Goal: Use online tool/utility: Use online tool/utility

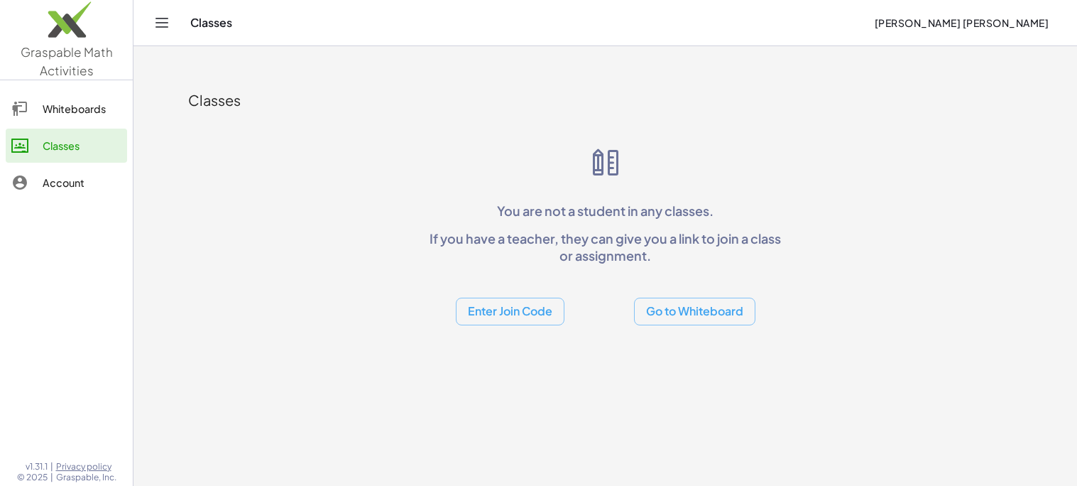
click at [701, 325] on button "Go to Whiteboard" at bounding box center [694, 312] width 121 height 28
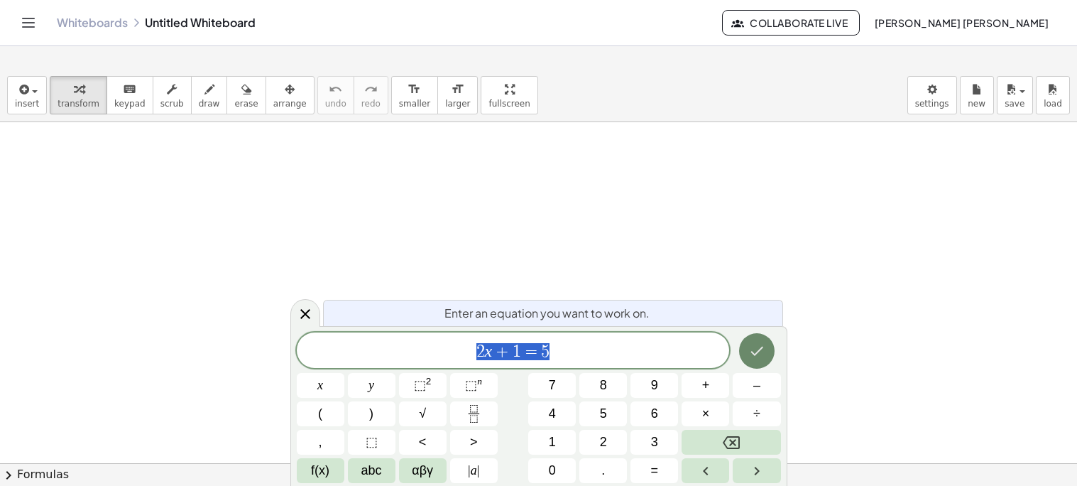
click at [757, 352] on icon "Done" at bounding box center [757, 351] width 13 height 9
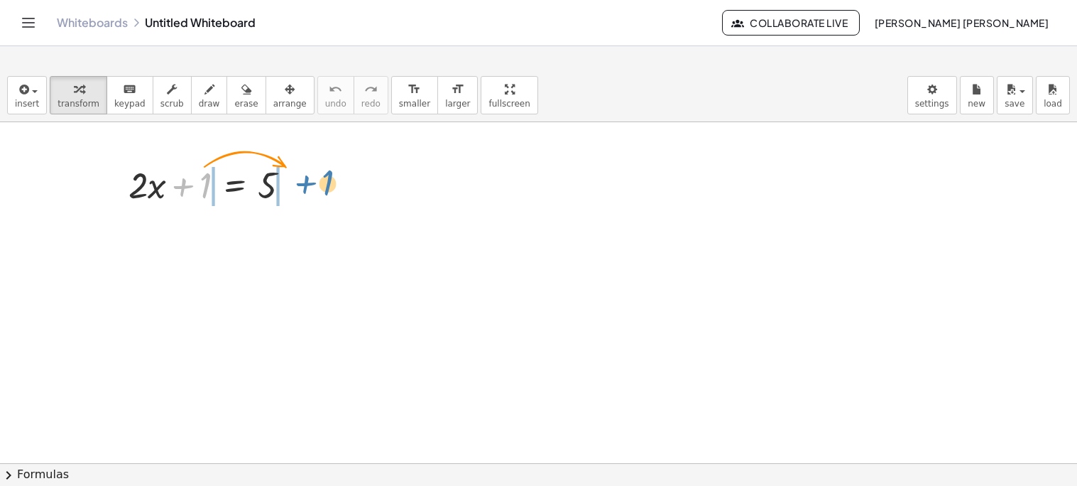
drag, startPoint x: 207, startPoint y: 192, endPoint x: 331, endPoint y: 195, distance: 124.3
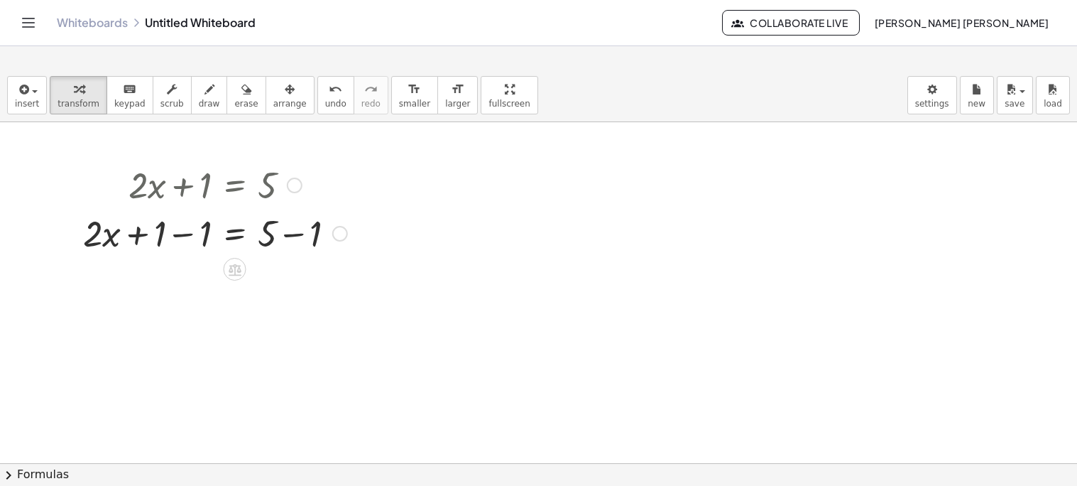
click at [178, 237] on div at bounding box center [215, 232] width 278 height 48
click at [290, 281] on div at bounding box center [215, 280] width 278 height 48
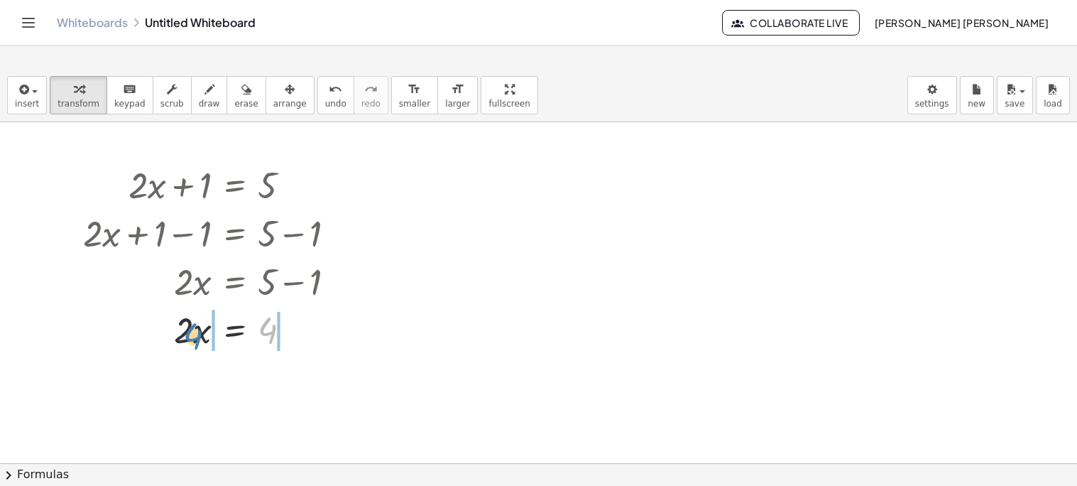
drag, startPoint x: 275, startPoint y: 327, endPoint x: 197, endPoint y: 332, distance: 77.5
click at [197, 332] on div at bounding box center [215, 329] width 278 height 48
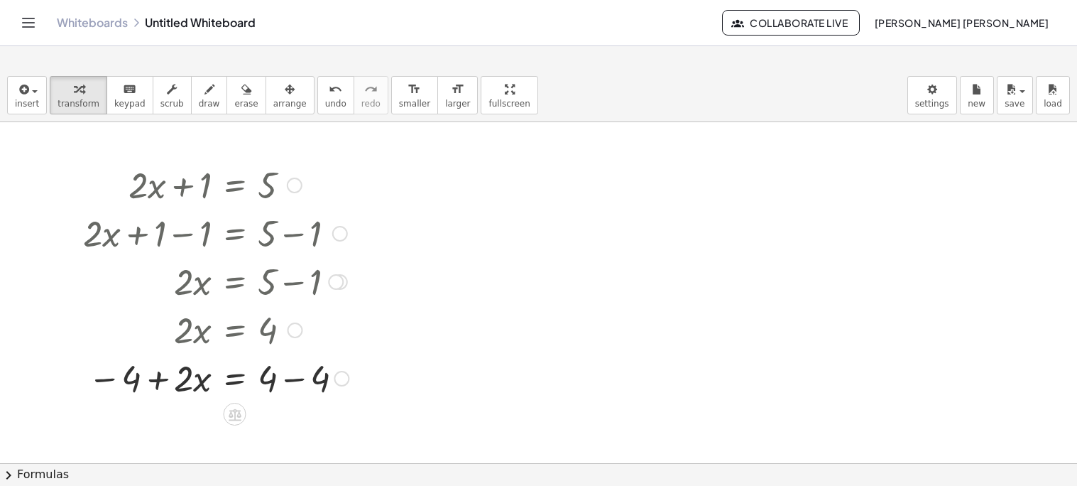
click at [154, 383] on div at bounding box center [216, 377] width 280 height 48
click at [111, 381] on div at bounding box center [216, 377] width 280 height 48
click at [297, 376] on div at bounding box center [216, 377] width 280 height 48
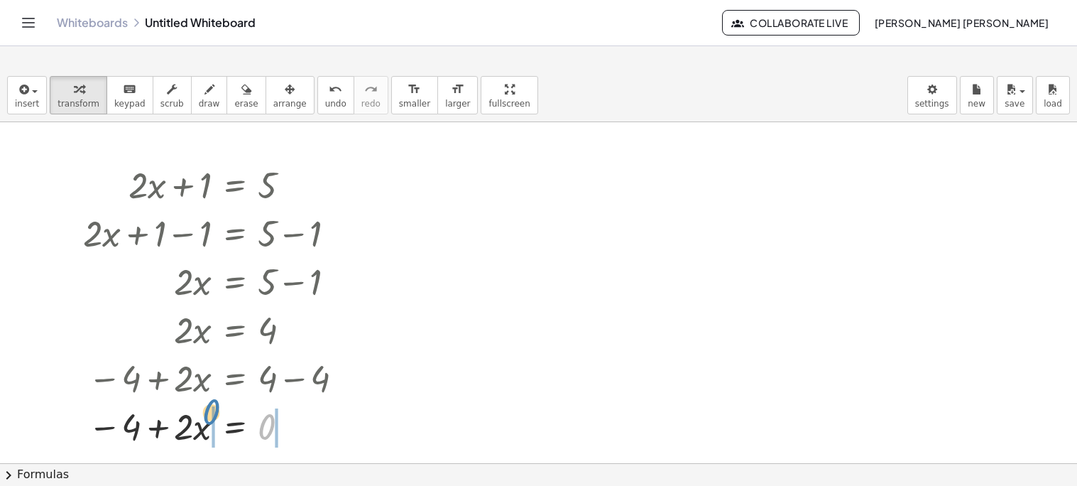
drag, startPoint x: 261, startPoint y: 433, endPoint x: 205, endPoint y: 418, distance: 57.4
click at [205, 418] on div at bounding box center [216, 425] width 280 height 48
click at [182, 430] on div at bounding box center [193, 425] width 326 height 48
click at [160, 430] on div at bounding box center [216, 425] width 280 height 48
drag, startPoint x: 114, startPoint y: 428, endPoint x: 185, endPoint y: 432, distance: 70.4
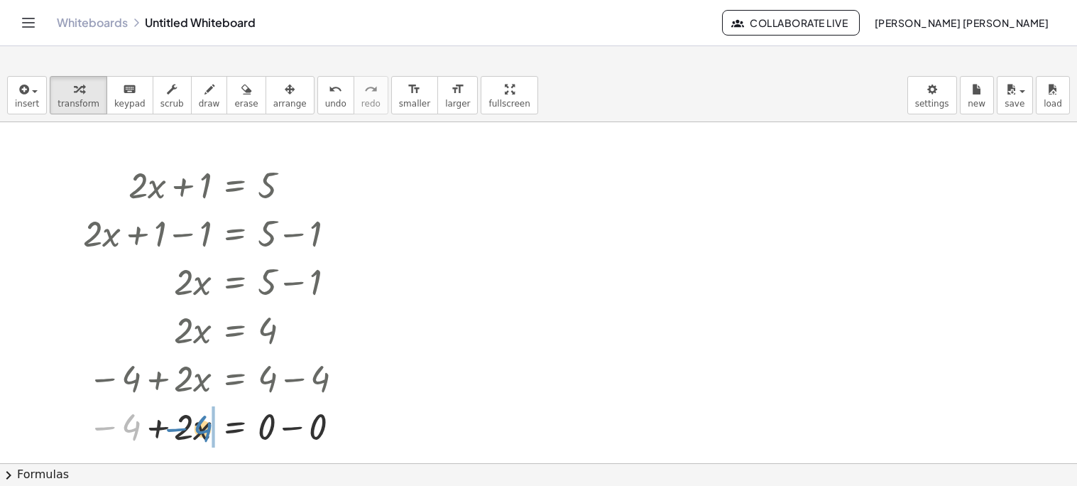
click at [185, 432] on div at bounding box center [216, 425] width 280 height 48
click at [168, 422] on div at bounding box center [217, 425] width 283 height 48
click at [541, 258] on div at bounding box center [538, 463] width 1077 height 682
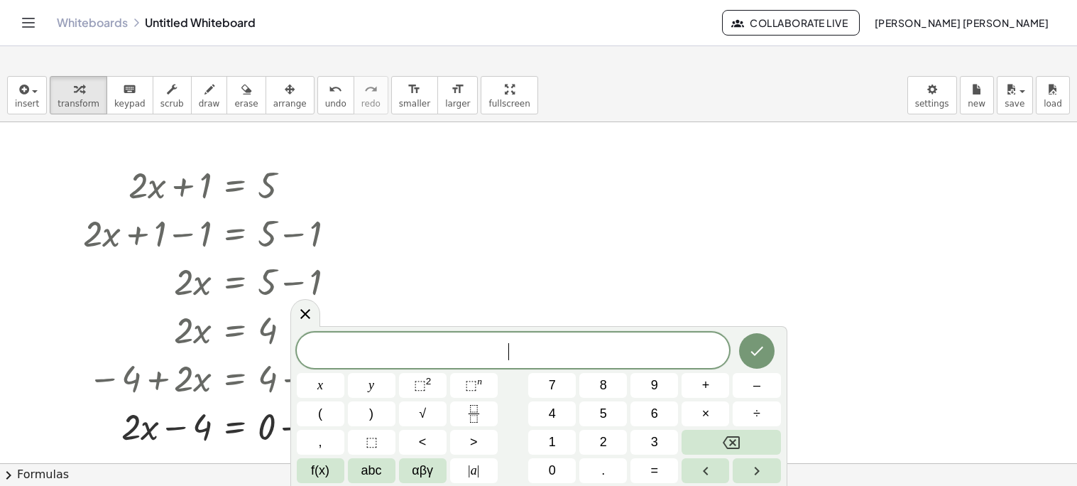
click at [1, 254] on div at bounding box center [538, 463] width 1077 height 682
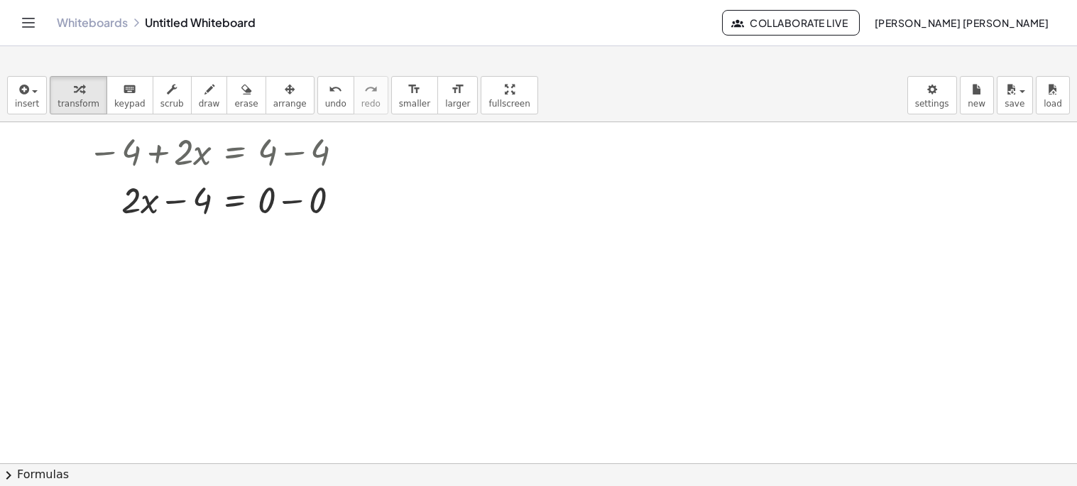
scroll to position [255, 0]
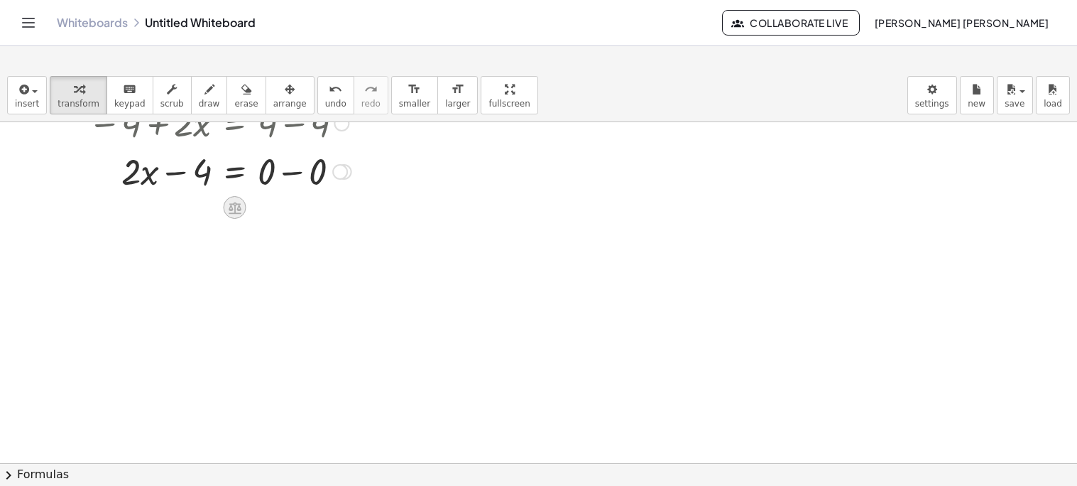
click at [231, 208] on icon at bounding box center [235, 208] width 13 height 12
click at [178, 211] on span "+" at bounding box center [178, 207] width 9 height 21
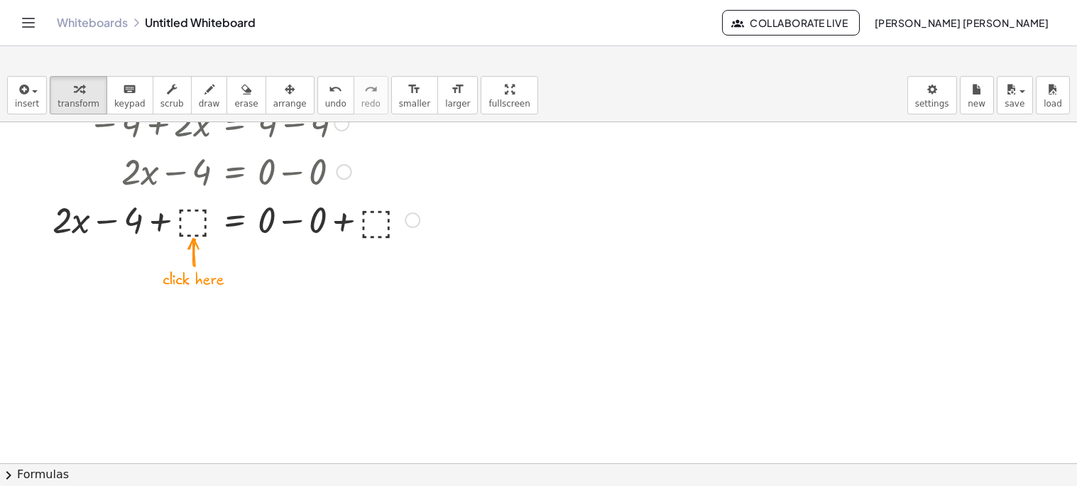
click at [192, 217] on div at bounding box center [235, 219] width 381 height 48
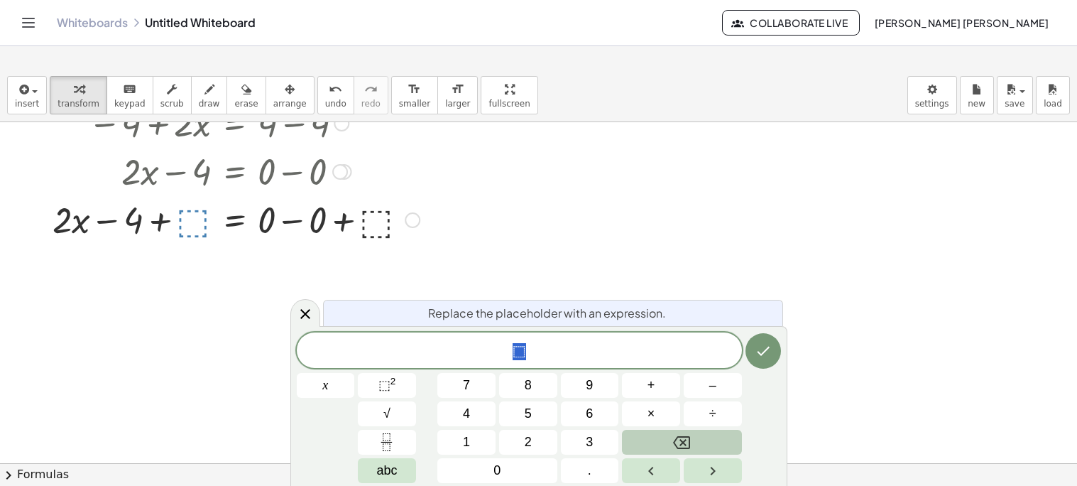
click at [672, 435] on button "Backspace" at bounding box center [681, 442] width 119 height 25
click at [476, 420] on button "4" at bounding box center [466, 413] width 58 height 25
click at [759, 353] on icon "Done" at bounding box center [763, 351] width 13 height 9
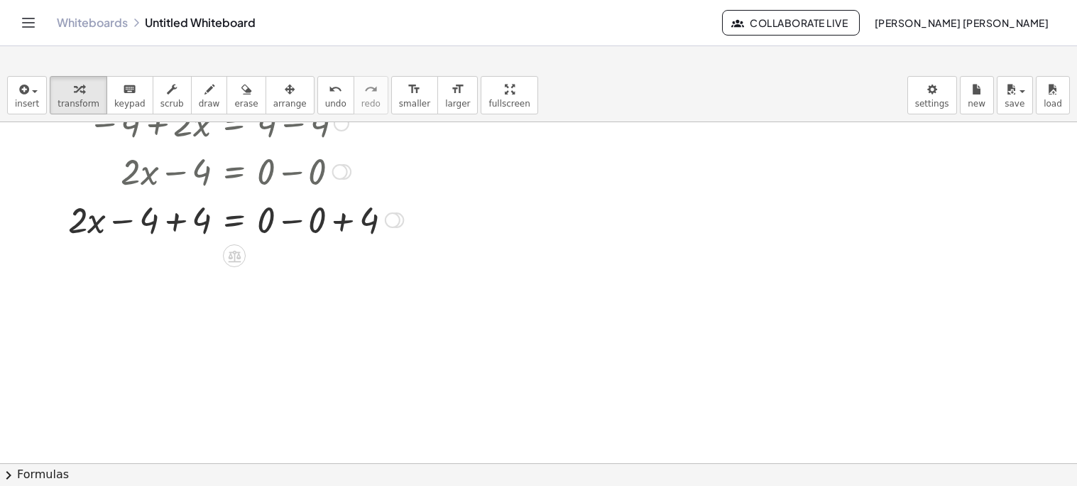
click at [348, 222] on div at bounding box center [235, 219] width 349 height 48
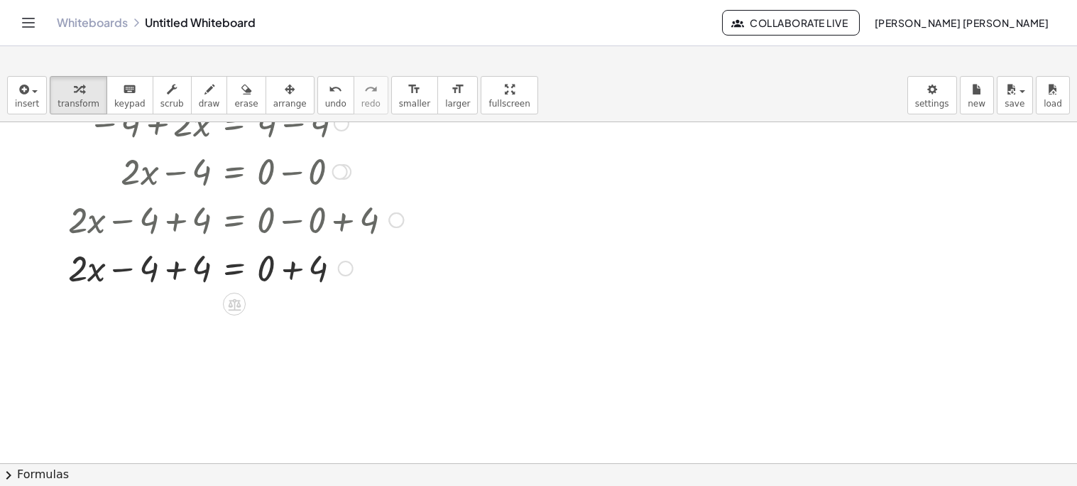
click at [291, 273] on div at bounding box center [235, 267] width 349 height 48
click at [181, 266] on div at bounding box center [235, 267] width 349 height 48
click at [187, 275] on div at bounding box center [235, 267] width 349 height 48
click at [239, 307] on icon at bounding box center [234, 304] width 15 height 15
click at [267, 306] on div "÷" at bounding box center [262, 304] width 23 height 23
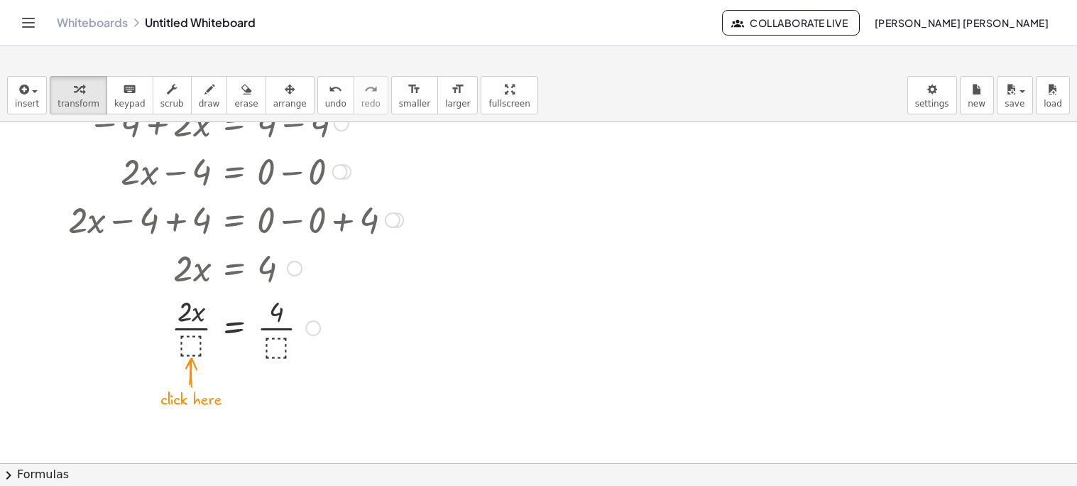
click at [279, 342] on div at bounding box center [235, 326] width 349 height 71
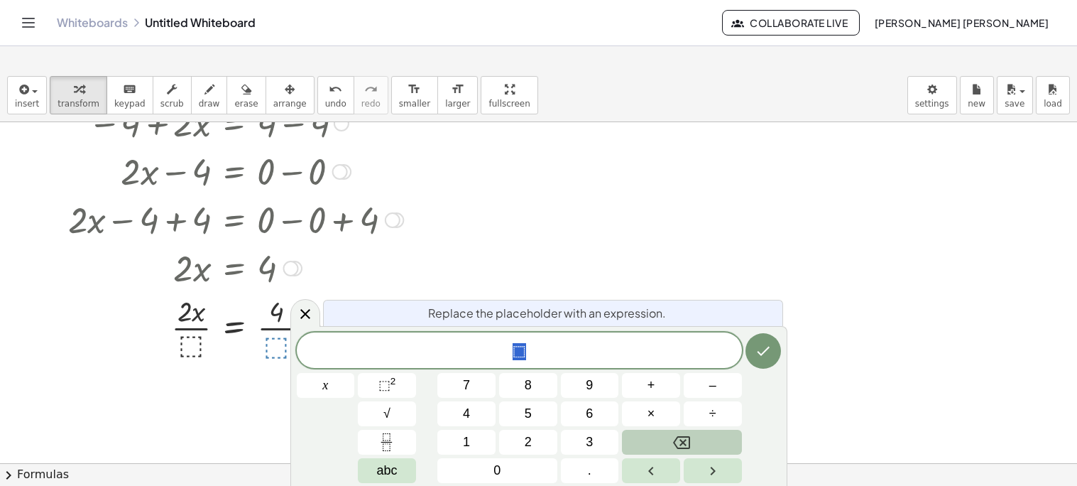
click at [705, 447] on button "Backspace" at bounding box center [681, 442] width 119 height 25
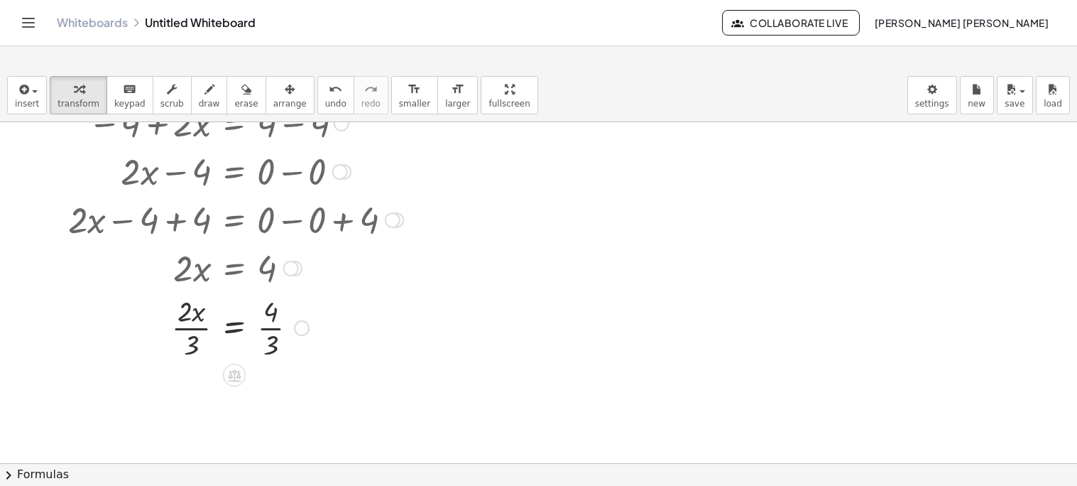
click at [236, 327] on div at bounding box center [235, 326] width 349 height 71
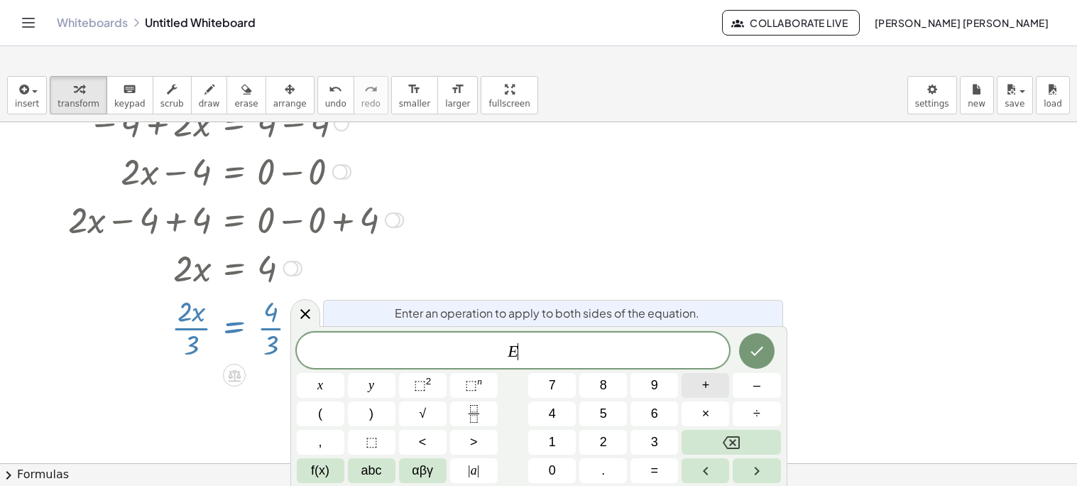
click at [699, 388] on button "+" at bounding box center [706, 385] width 48 height 25
click at [741, 359] on button "Done" at bounding box center [757, 351] width 36 height 36
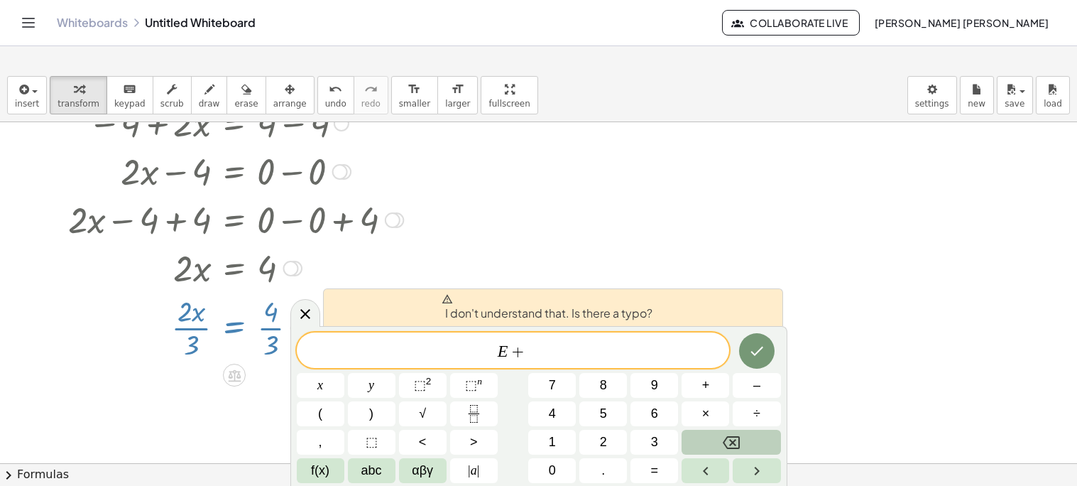
click at [721, 440] on button "Backspace" at bounding box center [731, 442] width 99 height 25
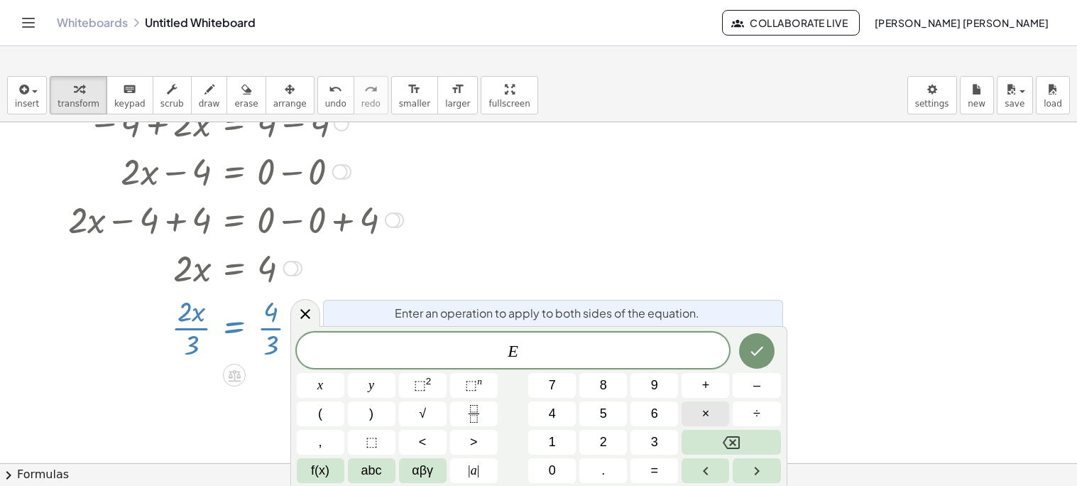
click at [713, 410] on button "×" at bounding box center [706, 413] width 48 height 25
click at [758, 344] on icon "Done" at bounding box center [756, 350] width 17 height 17
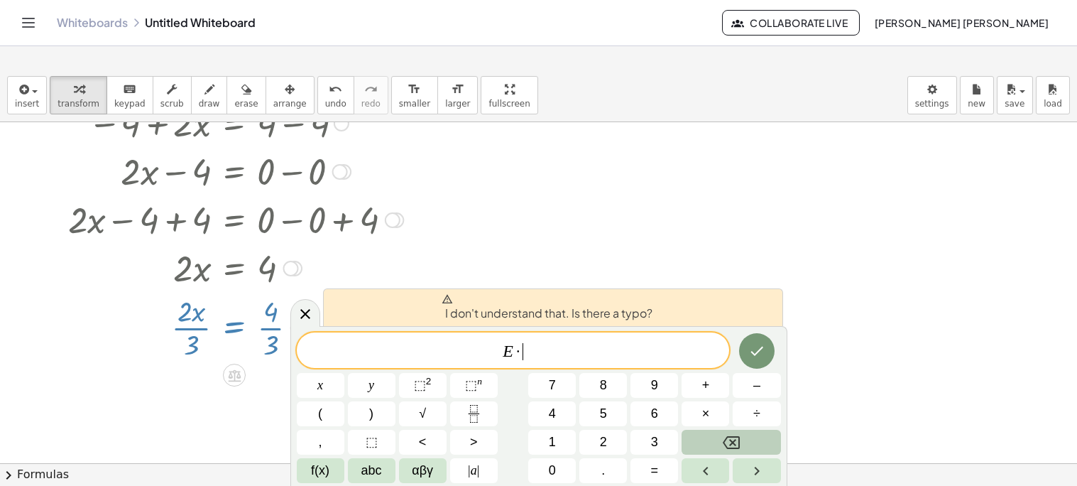
click at [726, 438] on icon "Backspace" at bounding box center [731, 442] width 17 height 13
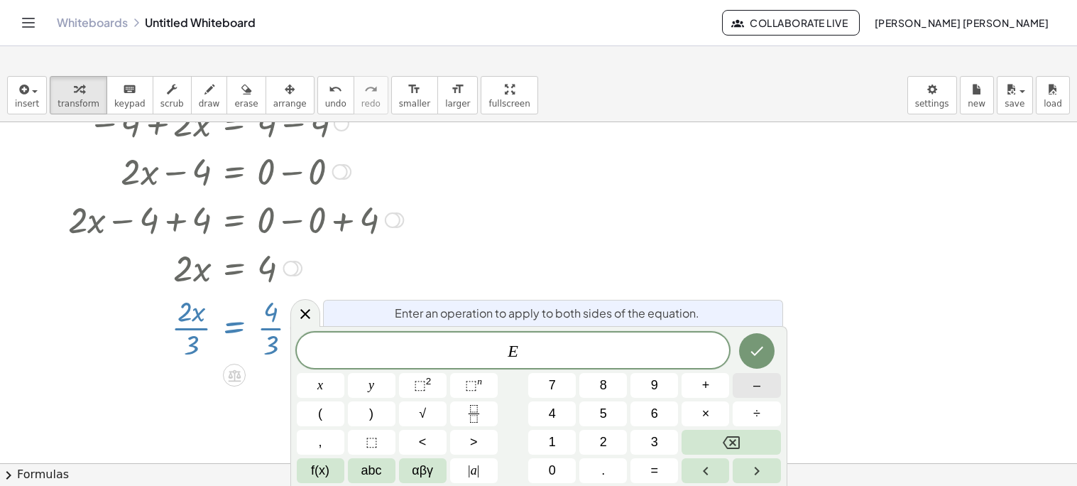
click at [748, 383] on button "–" at bounding box center [757, 385] width 48 height 25
click at [753, 358] on icon "Done" at bounding box center [756, 350] width 17 height 17
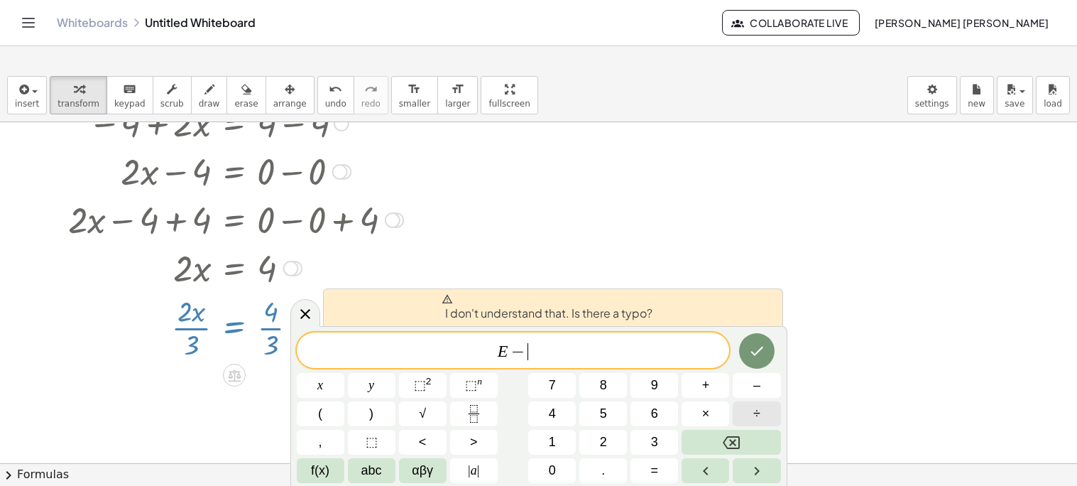
click at [744, 412] on button "÷" at bounding box center [757, 413] width 48 height 25
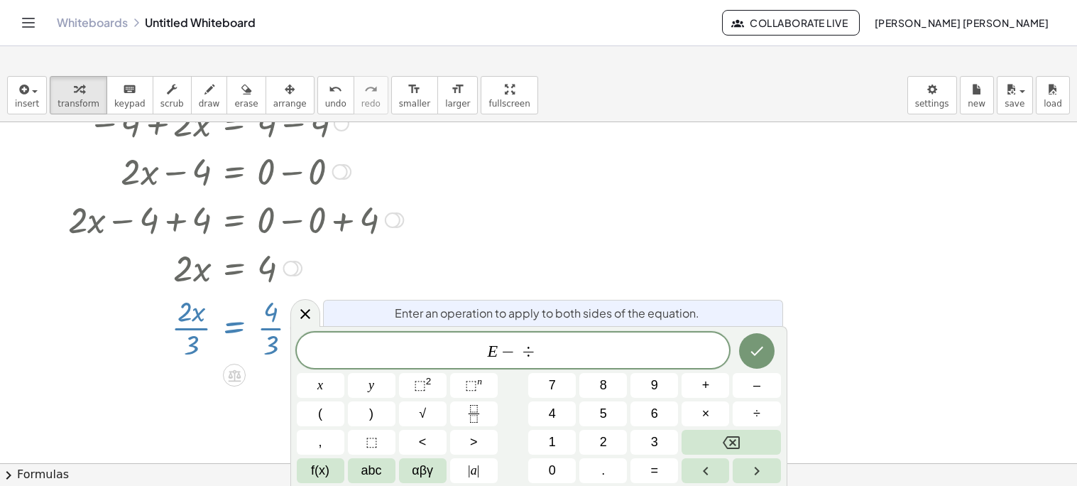
click at [344, 373] on div at bounding box center [321, 385] width 48 height 25
click at [752, 361] on button "Done" at bounding box center [757, 351] width 36 height 36
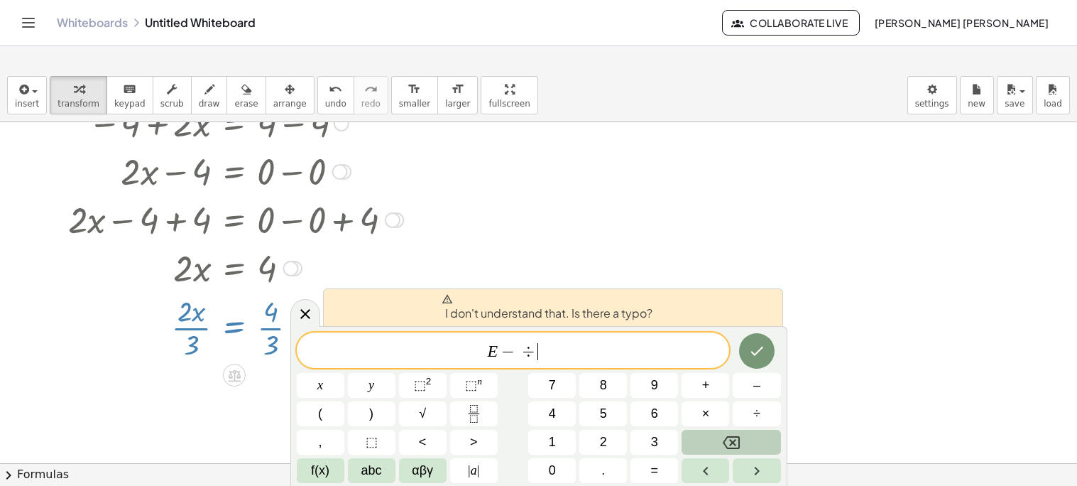
click at [728, 435] on icon "Backspace" at bounding box center [731, 442] width 17 height 17
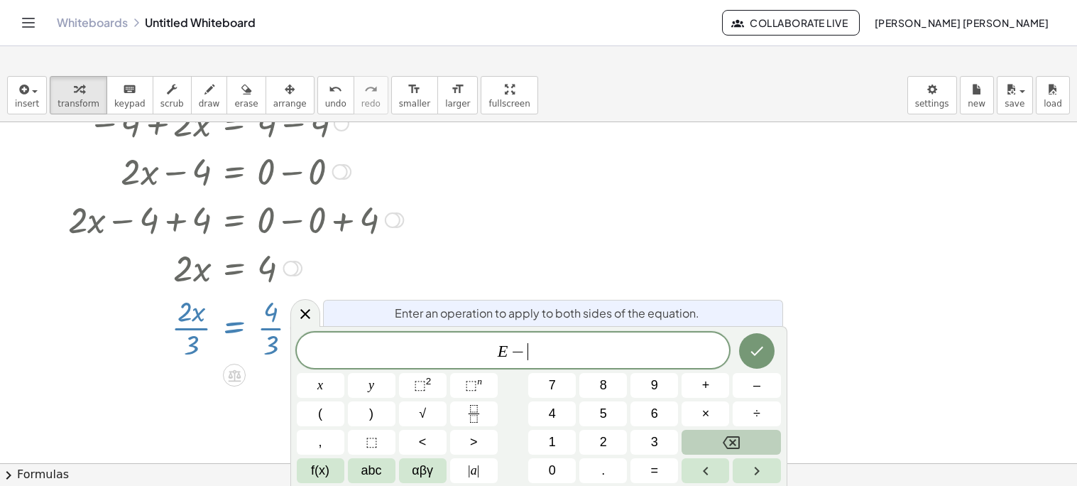
click at [728, 435] on icon "Backspace" at bounding box center [731, 442] width 17 height 17
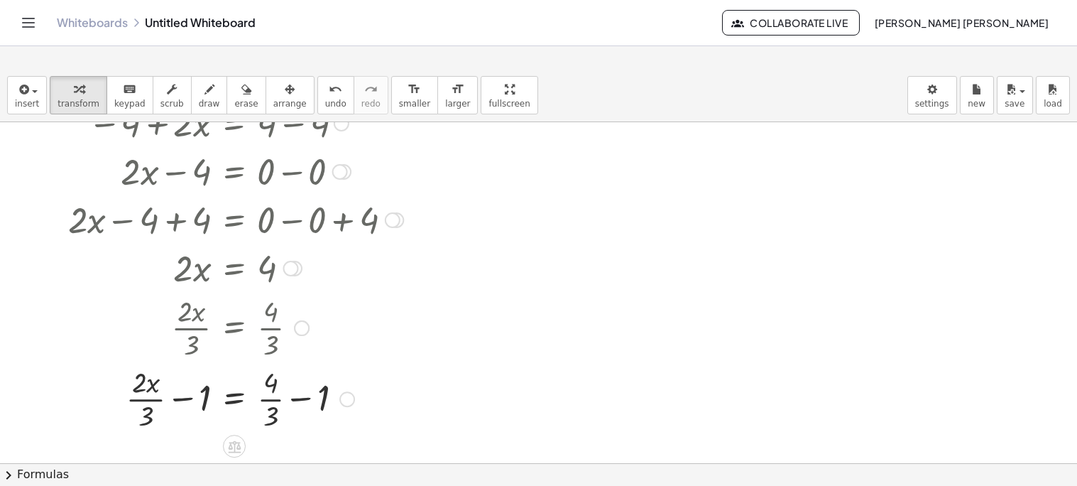
click at [182, 400] on div at bounding box center [235, 397] width 349 height 71
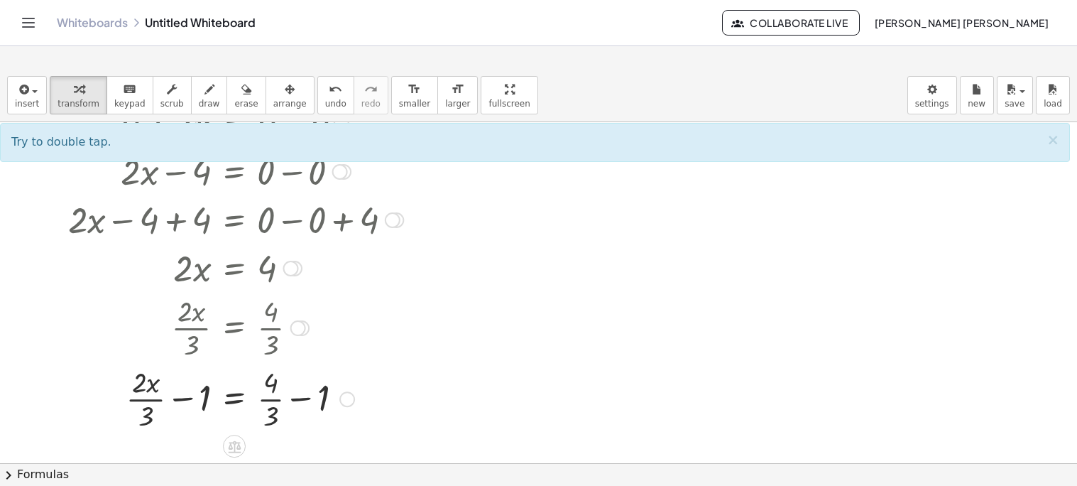
click at [182, 400] on div at bounding box center [235, 397] width 349 height 71
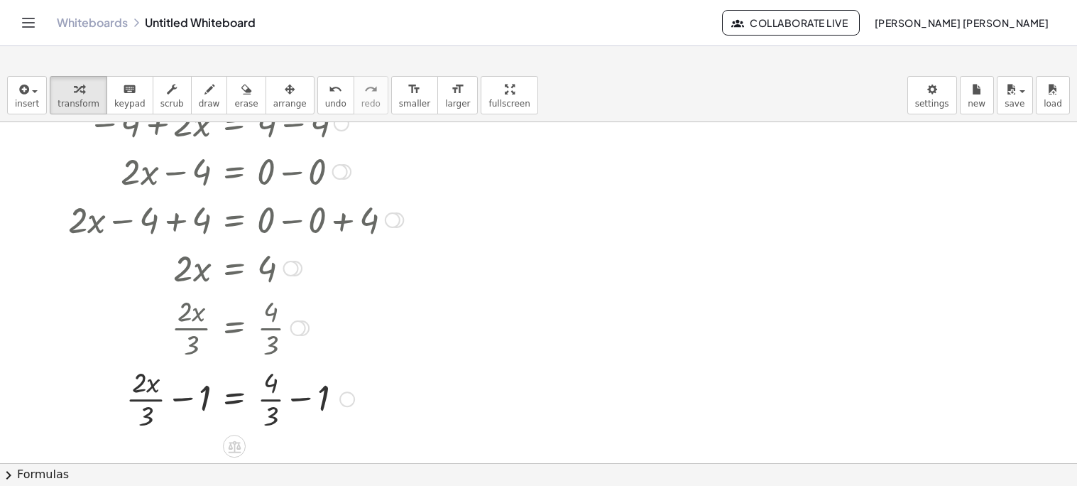
click at [182, 400] on div at bounding box center [235, 397] width 349 height 71
click at [158, 400] on div at bounding box center [235, 397] width 349 height 71
click at [163, 381] on div at bounding box center [235, 397] width 349 height 71
click at [196, 383] on div at bounding box center [235, 397] width 349 height 71
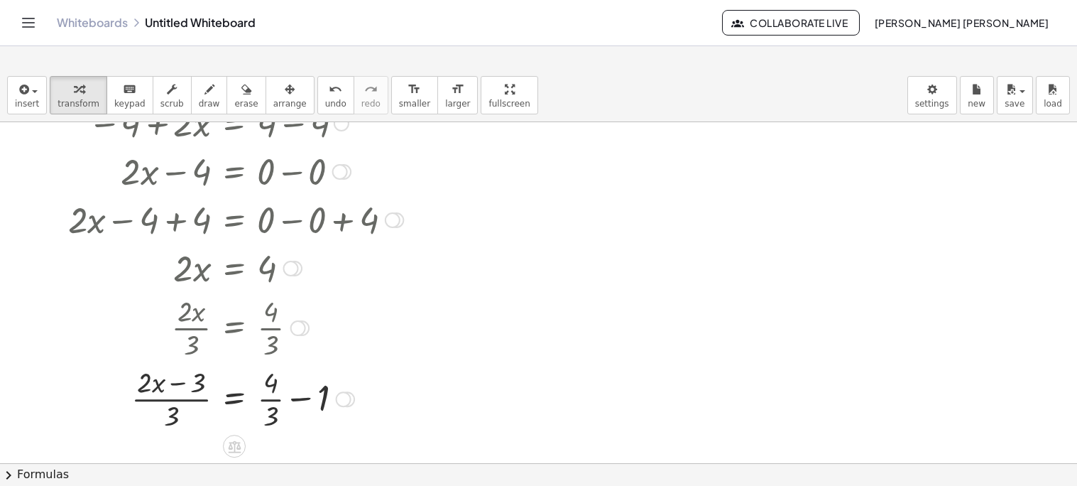
click at [178, 386] on div at bounding box center [235, 397] width 349 height 71
click at [170, 415] on div at bounding box center [235, 397] width 349 height 71
click at [177, 403] on div at bounding box center [235, 397] width 349 height 71
click at [296, 399] on div at bounding box center [235, 397] width 349 height 71
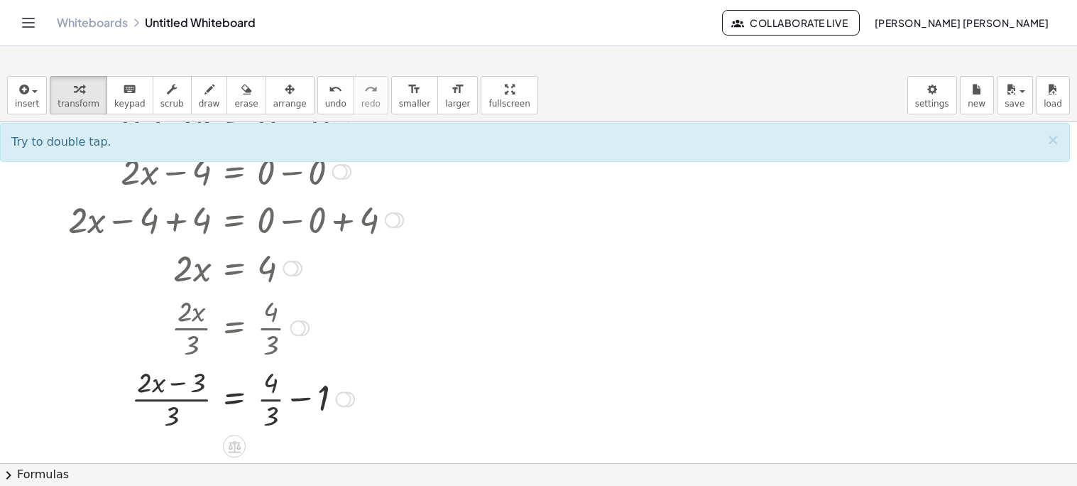
click at [298, 400] on div at bounding box center [235, 397] width 349 height 71
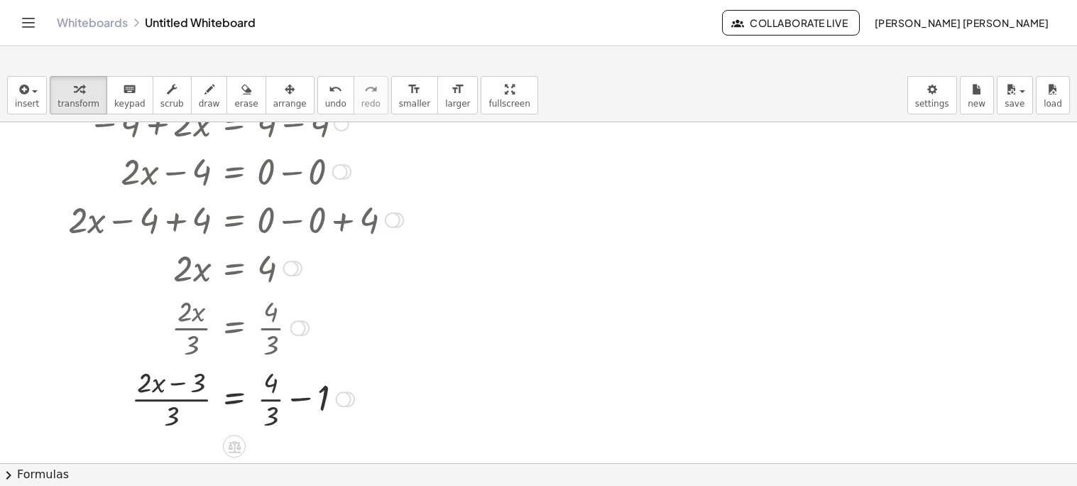
click at [298, 400] on div at bounding box center [235, 397] width 349 height 71
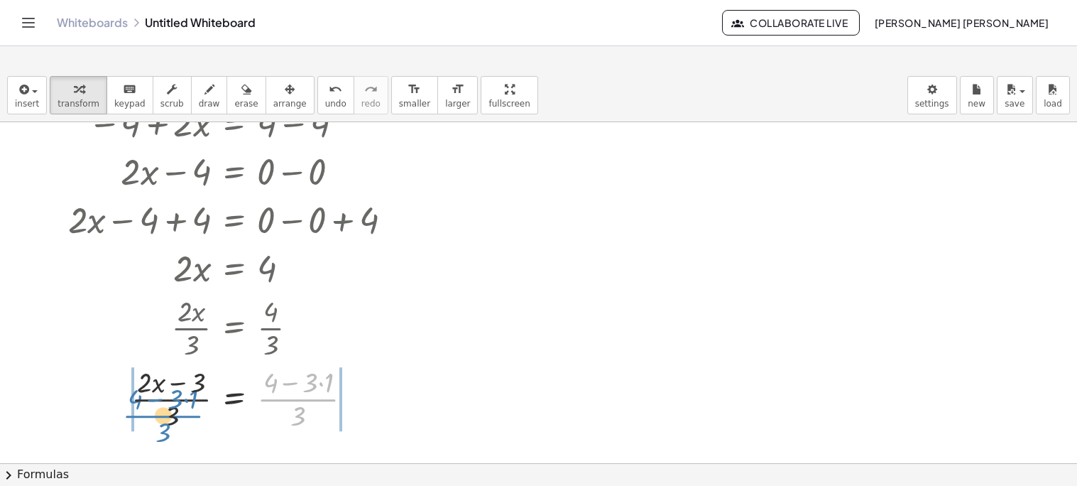
drag, startPoint x: 298, startPoint y: 400, endPoint x: 163, endPoint y: 417, distance: 135.9
click at [163, 417] on div at bounding box center [235, 397] width 349 height 71
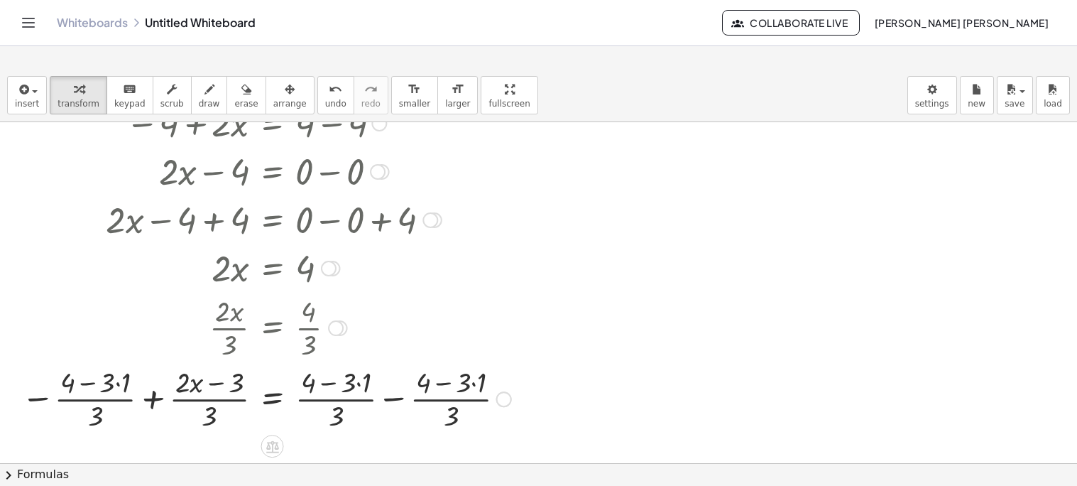
click at [156, 403] on div at bounding box center [266, 397] width 504 height 71
click at [156, 403] on div at bounding box center [270, 397] width 508 height 75
click at [160, 388] on div at bounding box center [270, 397] width 508 height 75
click at [122, 383] on div at bounding box center [270, 397] width 508 height 75
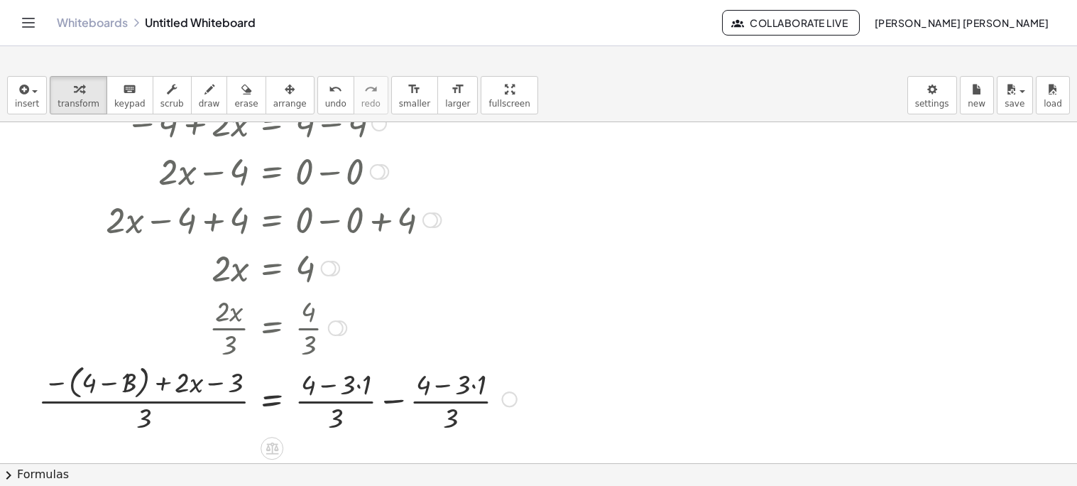
click at [115, 386] on div at bounding box center [277, 397] width 493 height 75
click at [123, 386] on div at bounding box center [311, 397] width 425 height 71
click at [160, 387] on div at bounding box center [311, 397] width 425 height 71
click at [217, 380] on div at bounding box center [311, 397] width 425 height 71
click at [175, 422] on div at bounding box center [311, 397] width 425 height 71
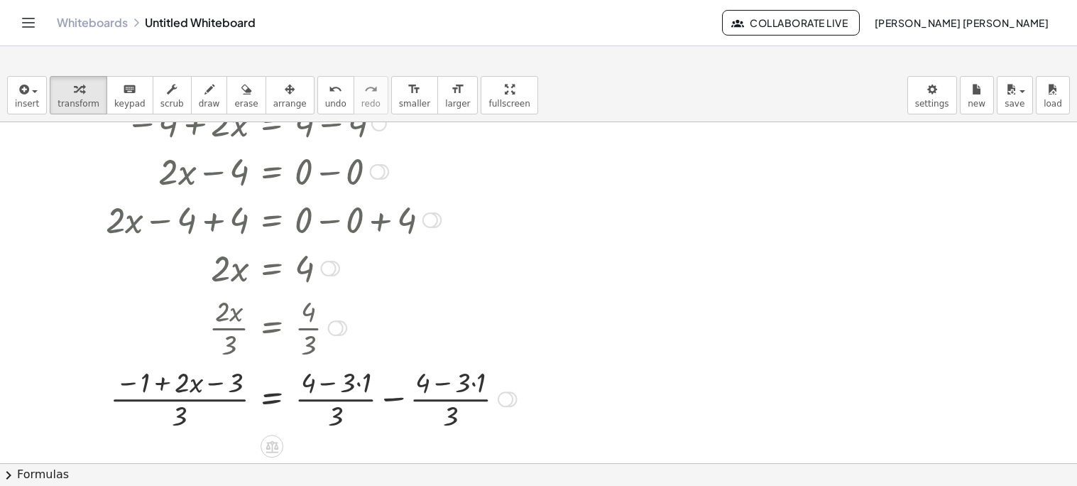
click at [393, 399] on div at bounding box center [311, 397] width 425 height 71
click at [209, 388] on div at bounding box center [273, 397] width 349 height 71
click at [168, 388] on div at bounding box center [273, 397] width 349 height 71
click at [180, 418] on div at bounding box center [273, 397] width 349 height 71
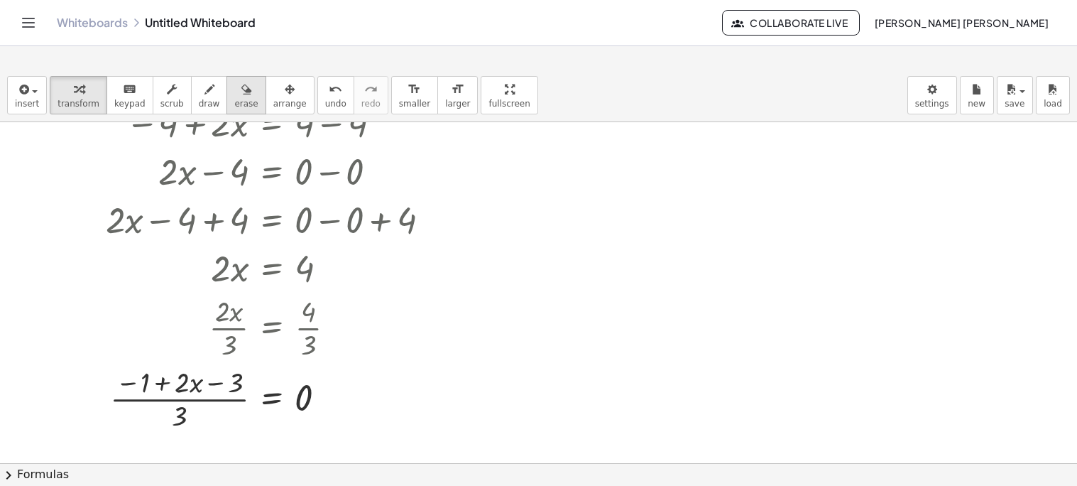
click at [234, 94] on div "button" at bounding box center [245, 88] width 23 height 17
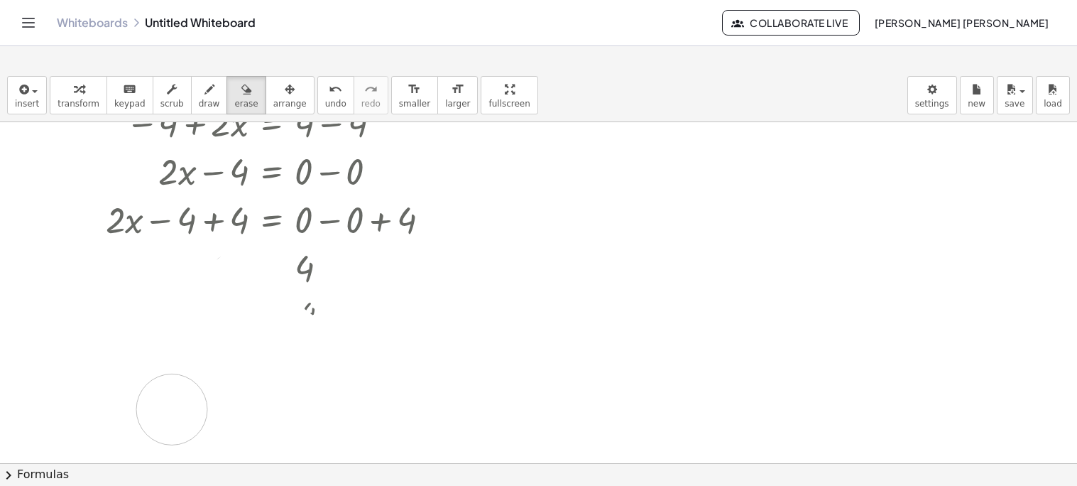
drag, startPoint x: 8, startPoint y: 270, endPoint x: 178, endPoint y: 412, distance: 221.3
click at [178, 412] on div at bounding box center [538, 208] width 1077 height 682
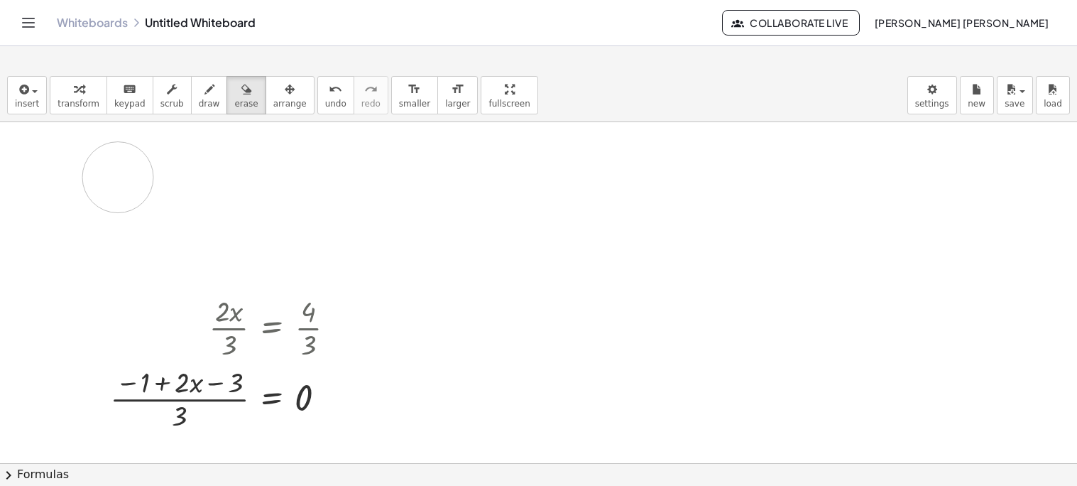
drag, startPoint x: 115, startPoint y: 161, endPoint x: 118, endPoint y: 432, distance: 271.3
click at [118, 432] on div at bounding box center [538, 208] width 1077 height 682
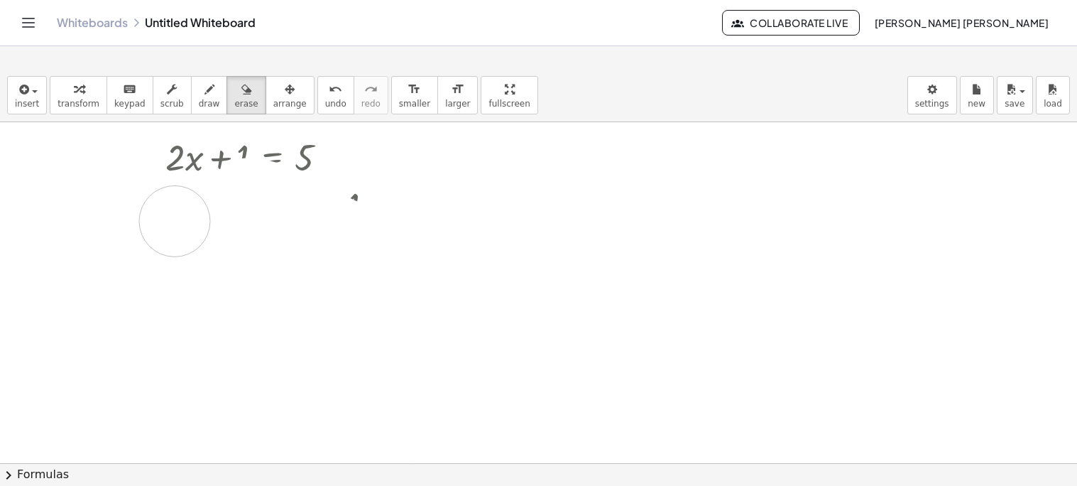
scroll to position [0, 0]
drag, startPoint x: 67, startPoint y: 399, endPoint x: 251, endPoint y: -80, distance: 512.9
click at [251, 0] on html "Graspable Math Activities Whiteboards Classes Account v1.31.1 | Privacy policy …" at bounding box center [538, 243] width 1077 height 486
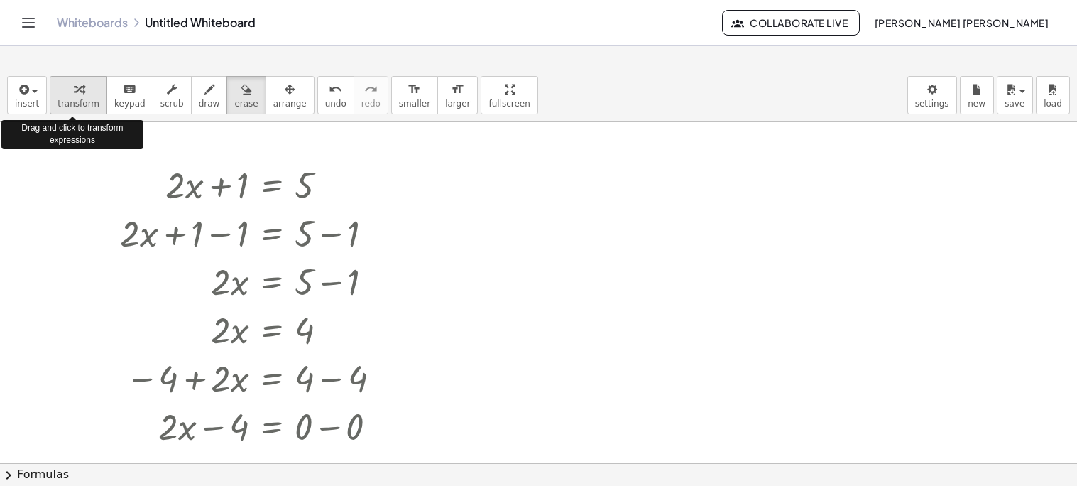
click at [65, 99] on span "transform" at bounding box center [79, 104] width 42 height 10
click at [32, 99] on span "insert" at bounding box center [27, 104] width 24 height 10
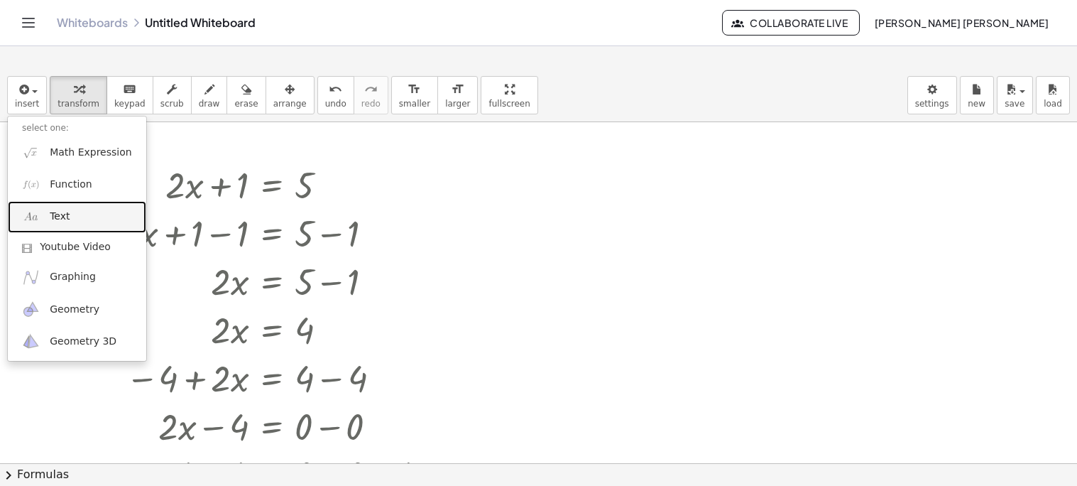
click at [42, 212] on link "Text" at bounding box center [77, 217] width 138 height 32
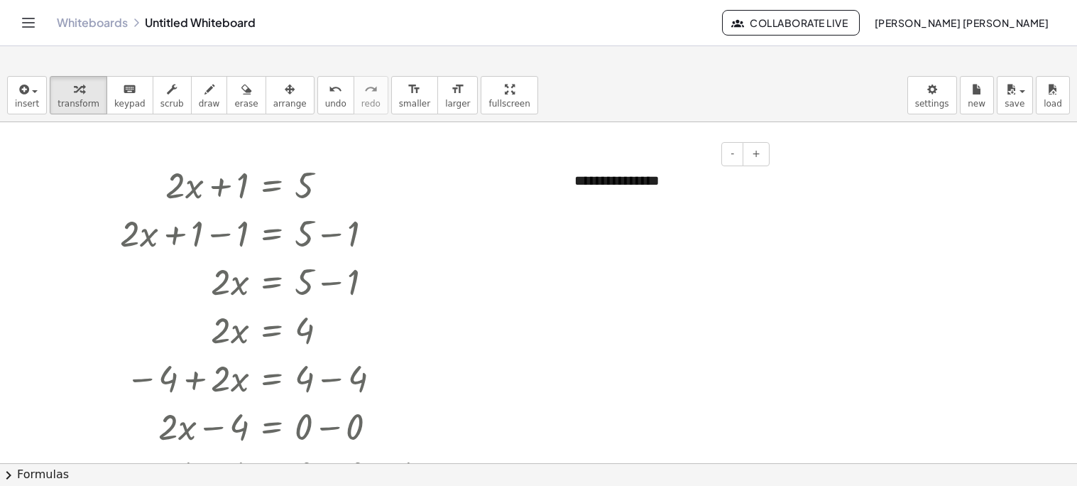
click at [736, 192] on div "**********" at bounding box center [666, 180] width 213 height 49
click at [718, 398] on div at bounding box center [538, 463] width 1077 height 682
click at [734, 165] on button "-" at bounding box center [732, 154] width 22 height 24
click at [734, 166] on button "-" at bounding box center [732, 154] width 22 height 24
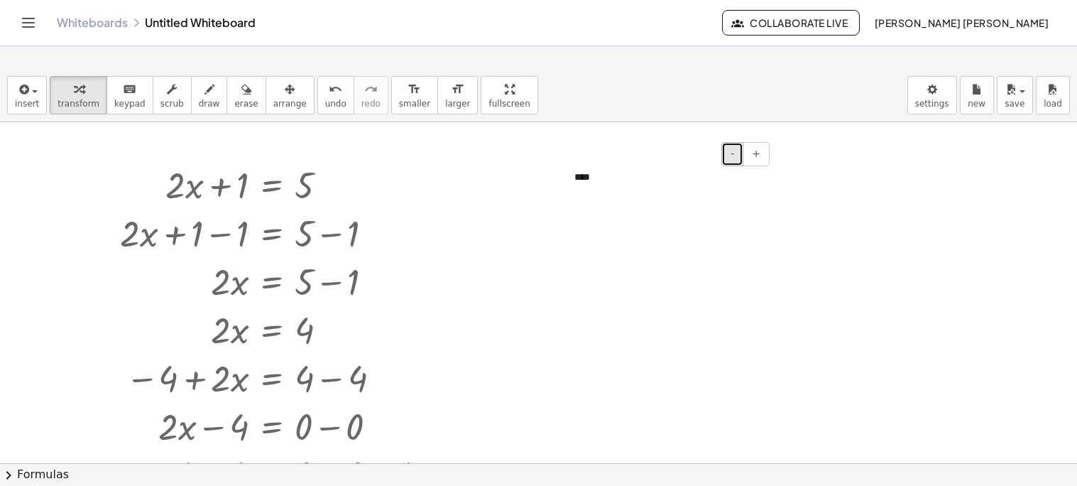
click at [734, 166] on button "-" at bounding box center [732, 154] width 22 height 24
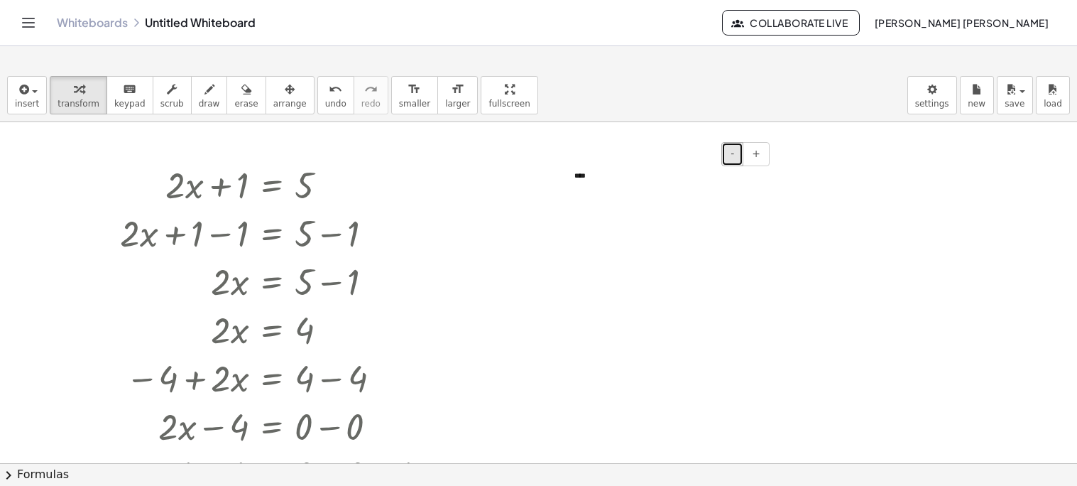
click at [734, 166] on button "-" at bounding box center [732, 154] width 22 height 24
click at [391, 110] on button "format_size smaller" at bounding box center [414, 95] width 47 height 38
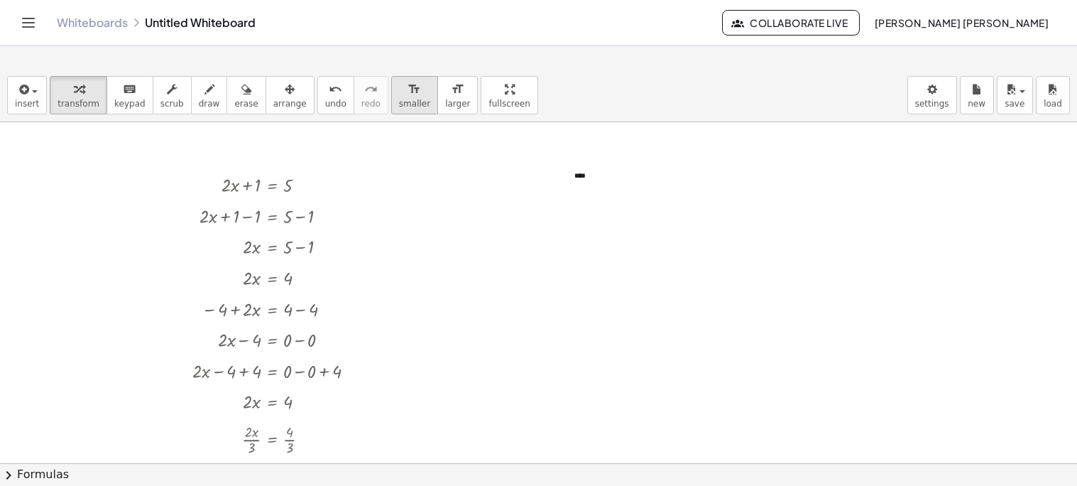
click at [399, 107] on span "smaller" at bounding box center [414, 104] width 31 height 10
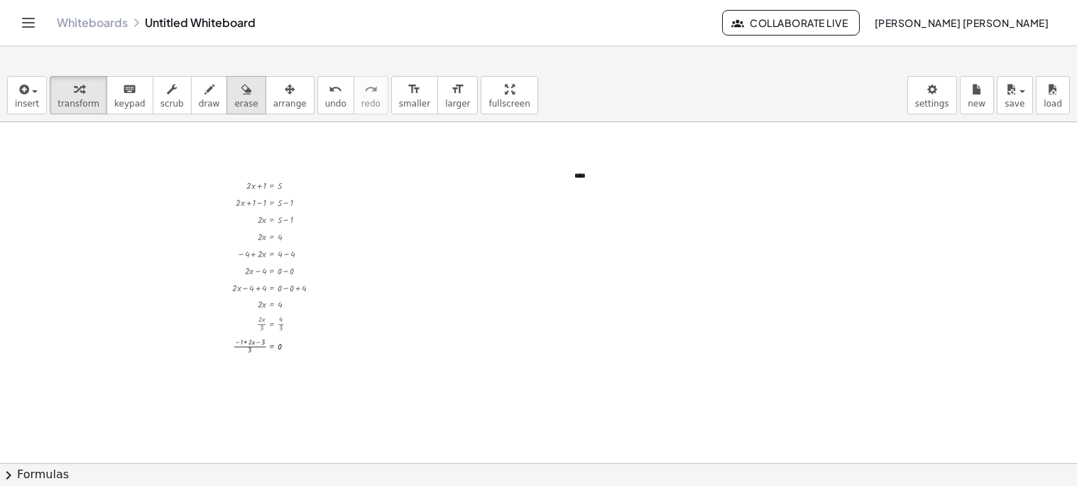
click at [234, 101] on span "erase" at bounding box center [245, 104] width 23 height 10
drag, startPoint x: 210, startPoint y: 183, endPoint x: 245, endPoint y: 322, distance: 143.5
click at [245, 322] on div at bounding box center [538, 463] width 1077 height 682
drag, startPoint x: 245, startPoint y: 322, endPoint x: 304, endPoint y: 200, distance: 136.2
click at [304, 200] on div at bounding box center [538, 463] width 1077 height 682
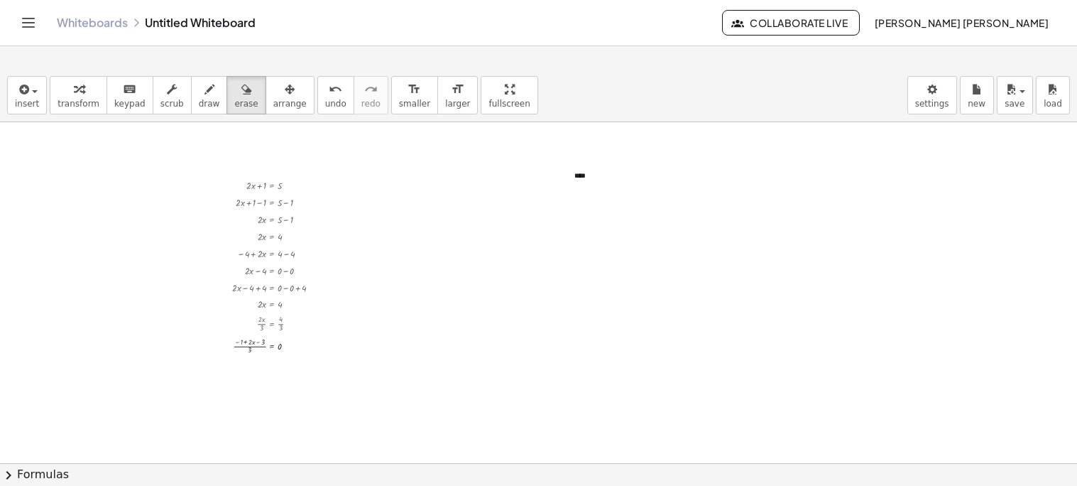
click at [27, 475] on button "chevron_right Formulas" at bounding box center [538, 474] width 1077 height 23
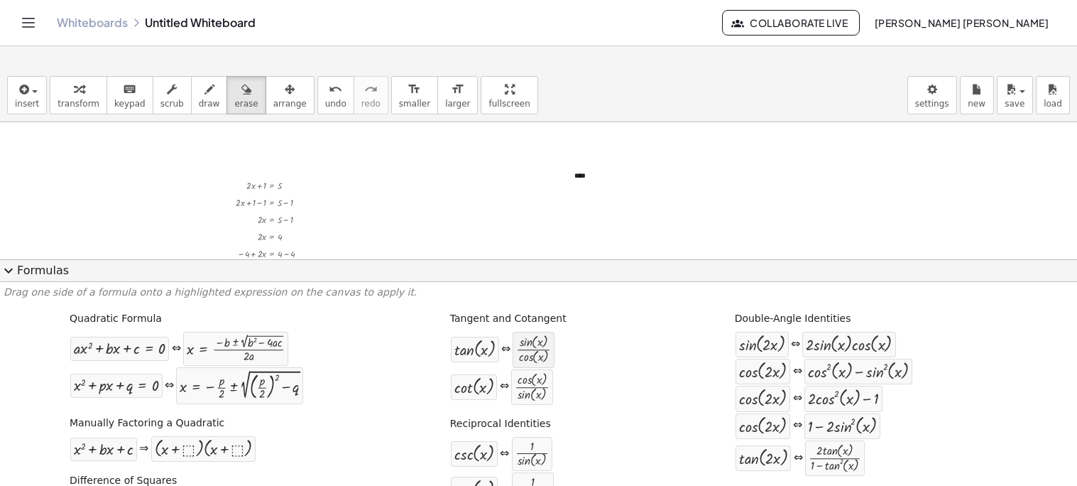
click at [527, 356] on div at bounding box center [533, 349] width 35 height 29
drag, startPoint x: 529, startPoint y: 393, endPoint x: 420, endPoint y: 186, distance: 234.1
drag, startPoint x: 536, startPoint y: 388, endPoint x: 268, endPoint y: 222, distance: 315.1
click at [347, 202] on div at bounding box center [538, 460] width 1077 height 677
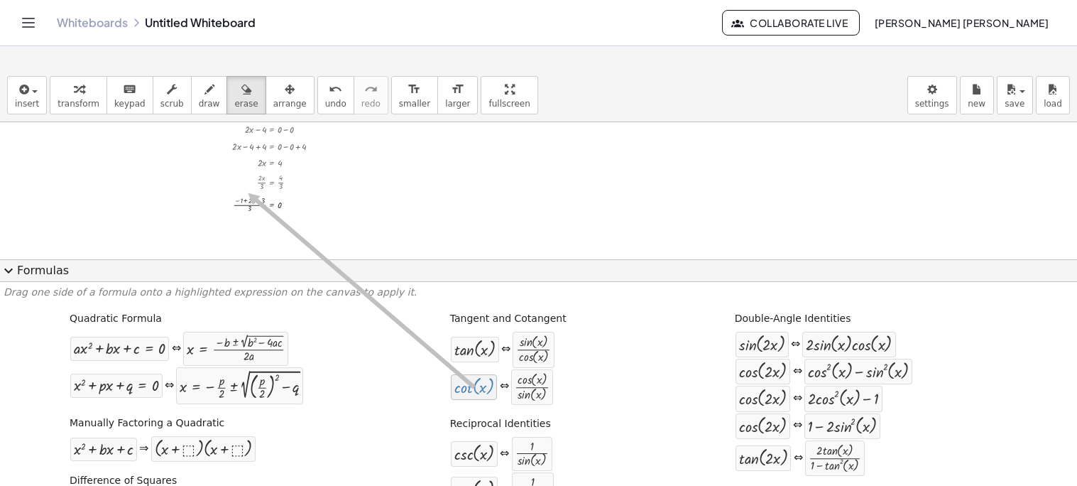
drag, startPoint x: 454, startPoint y: 382, endPoint x: 242, endPoint y: 196, distance: 282.3
click at [451, 97] on icon "format_size" at bounding box center [457, 89] width 13 height 17
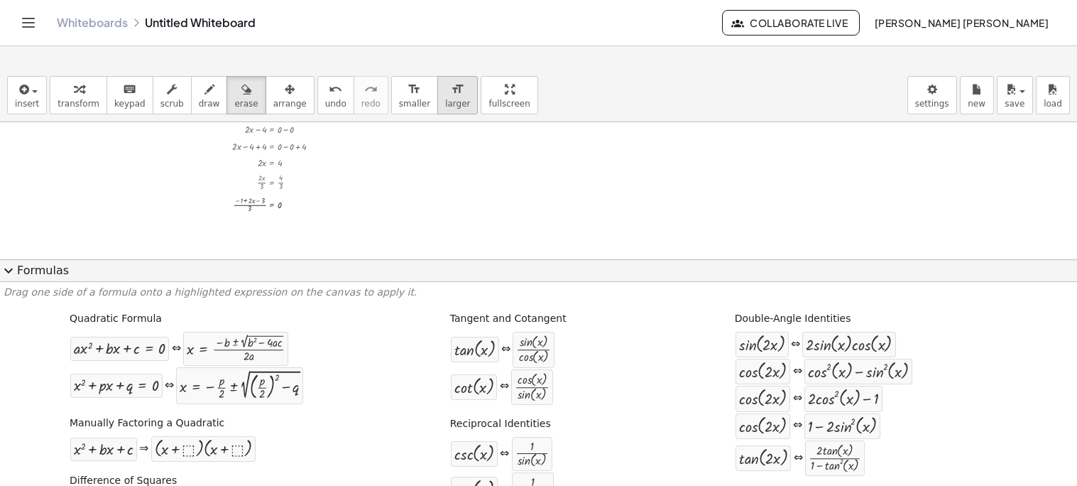
click at [451, 97] on icon "format_size" at bounding box center [457, 89] width 13 height 17
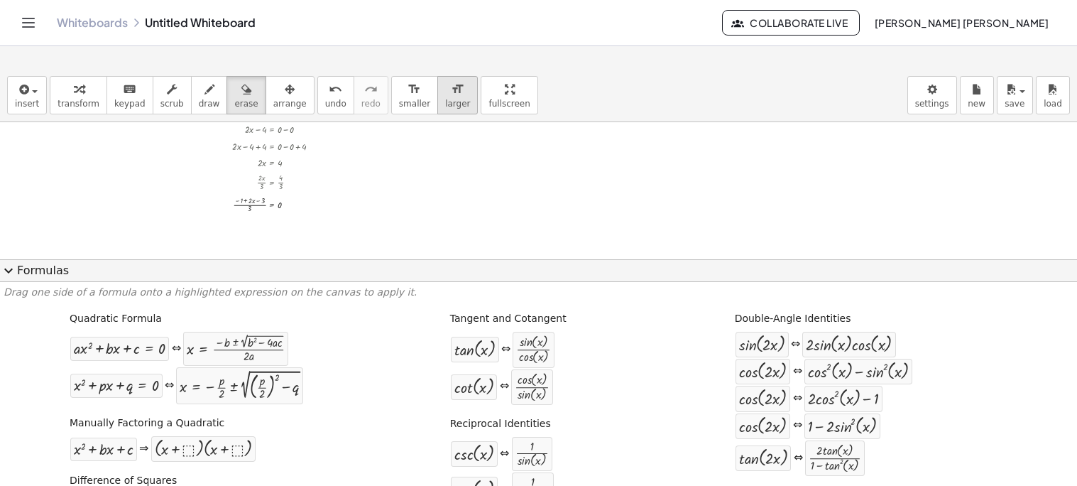
click at [451, 97] on icon "format_size" at bounding box center [457, 89] width 13 height 17
click at [445, 99] on span "larger" at bounding box center [457, 104] width 25 height 10
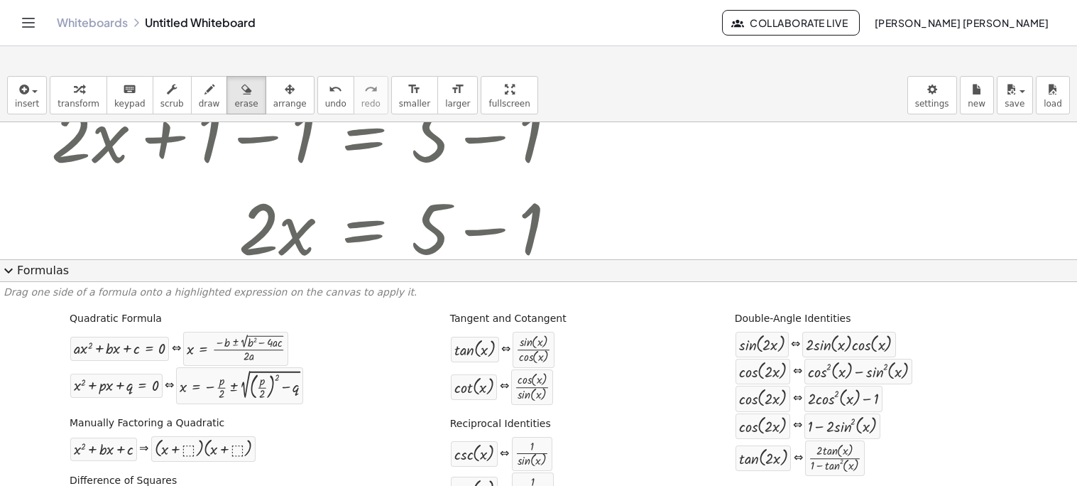
click at [441, 193] on div at bounding box center [538, 319] width 1077 height 677
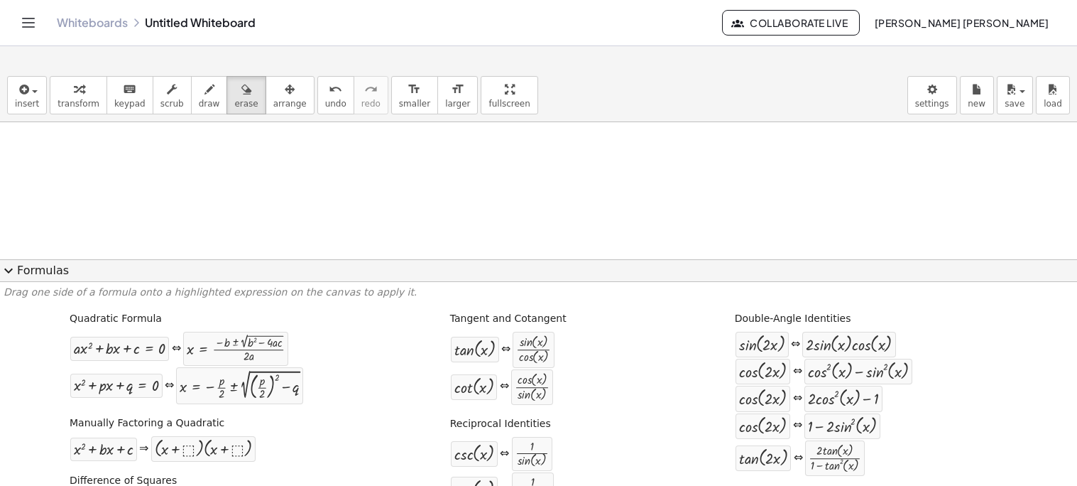
scroll to position [1015, 0]
click at [399, 105] on span "smaller" at bounding box center [414, 104] width 31 height 10
click at [399, 108] on span "smaller" at bounding box center [414, 104] width 31 height 10
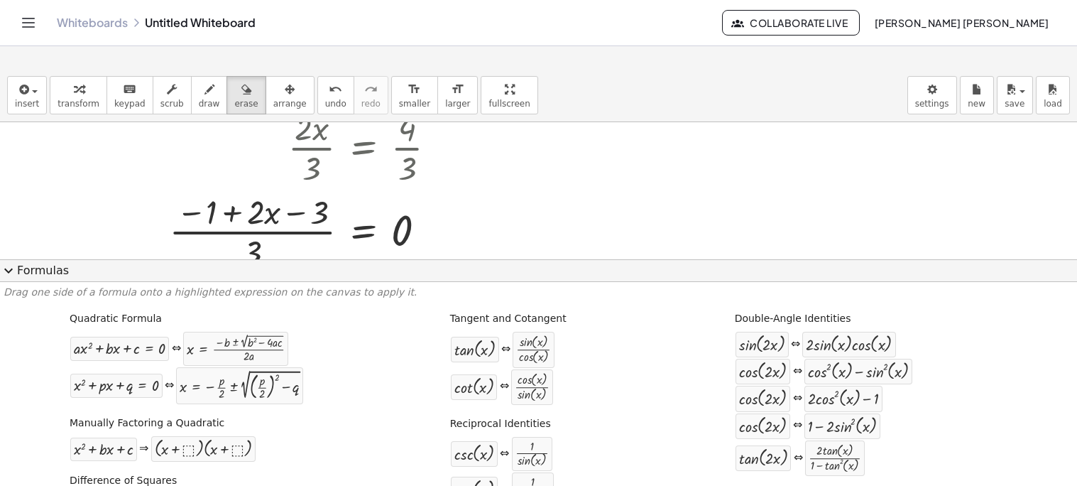
scroll to position [532, 0]
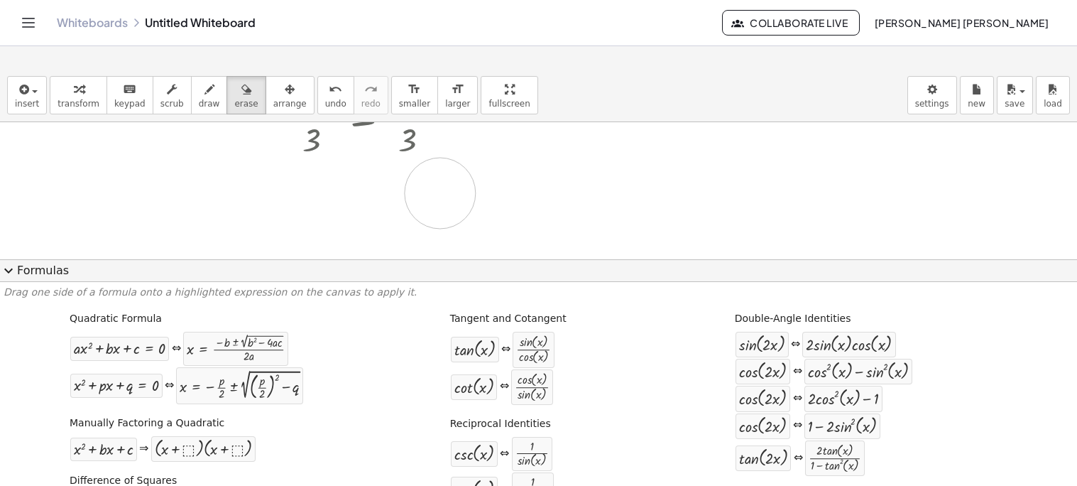
drag, startPoint x: 315, startPoint y: 210, endPoint x: 444, endPoint y: 195, distance: 130.1
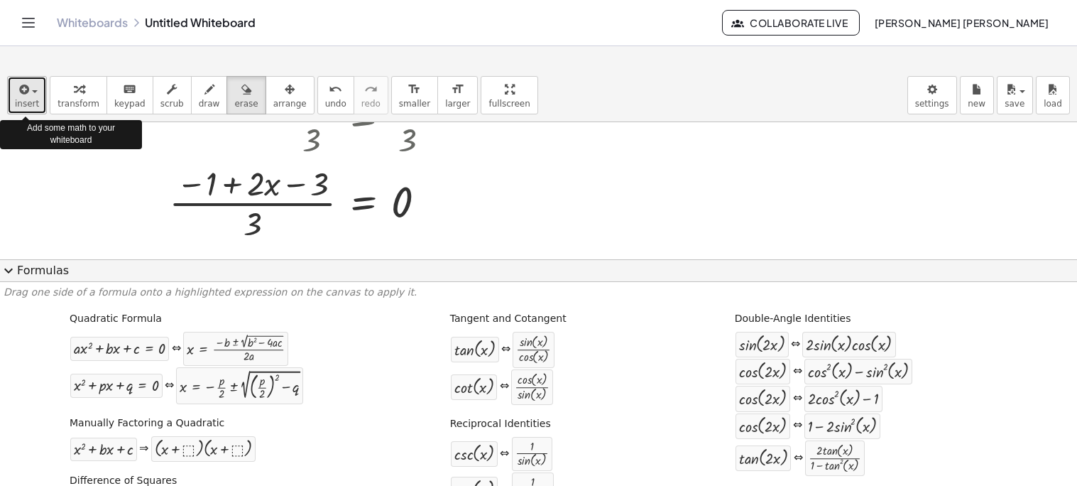
click at [23, 103] on span "insert" at bounding box center [27, 104] width 24 height 10
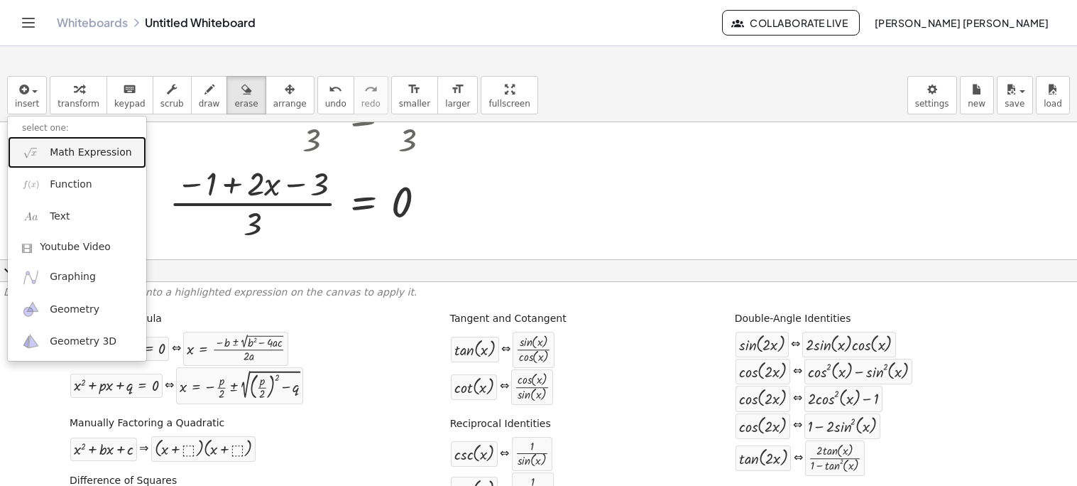
click at [107, 156] on span "Math Expression" at bounding box center [91, 153] width 82 height 14
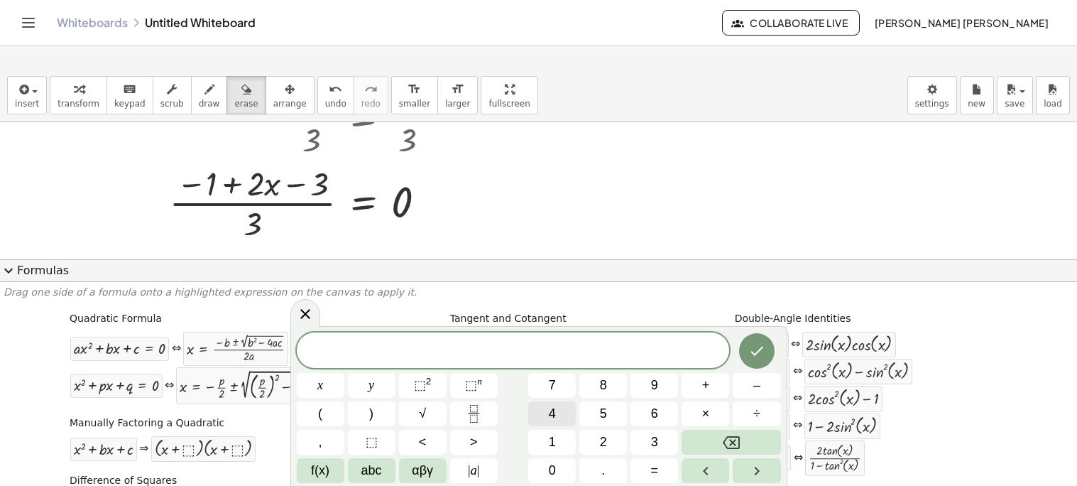
click at [562, 422] on button "4" at bounding box center [552, 413] width 48 height 25
click at [689, 410] on button "×" at bounding box center [706, 413] width 48 height 25
click at [693, 388] on button "+" at bounding box center [706, 385] width 48 height 25
click at [656, 428] on div "4 · + ​ x y ⬚ 2 ⬚ n 7 8 9 + – ( ) √ 4 5 6 × ÷ , ⬚ < > 1 2 3 f(x) abc αβγ | a | …" at bounding box center [539, 407] width 484 height 151
click at [662, 415] on button "6" at bounding box center [655, 413] width 48 height 25
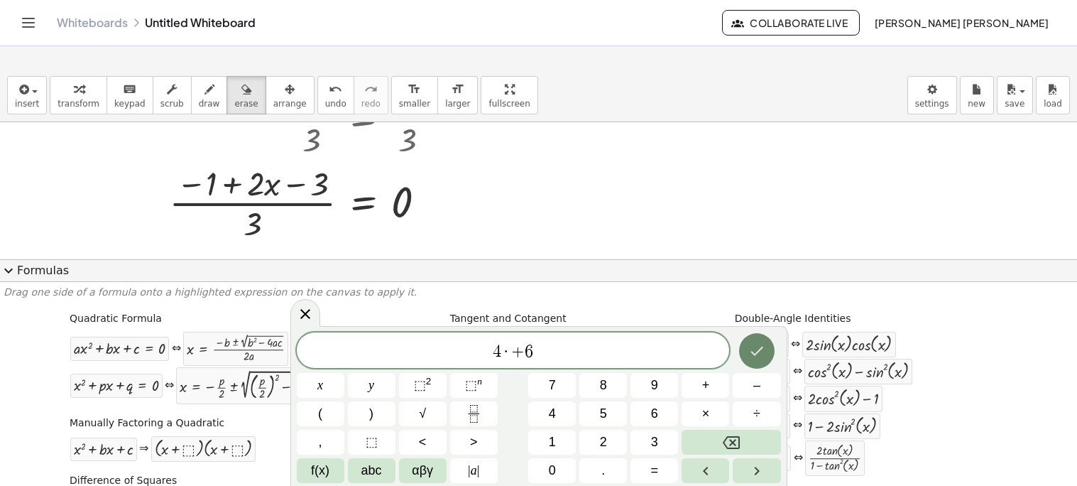
click at [744, 351] on button "Done" at bounding box center [757, 351] width 36 height 36
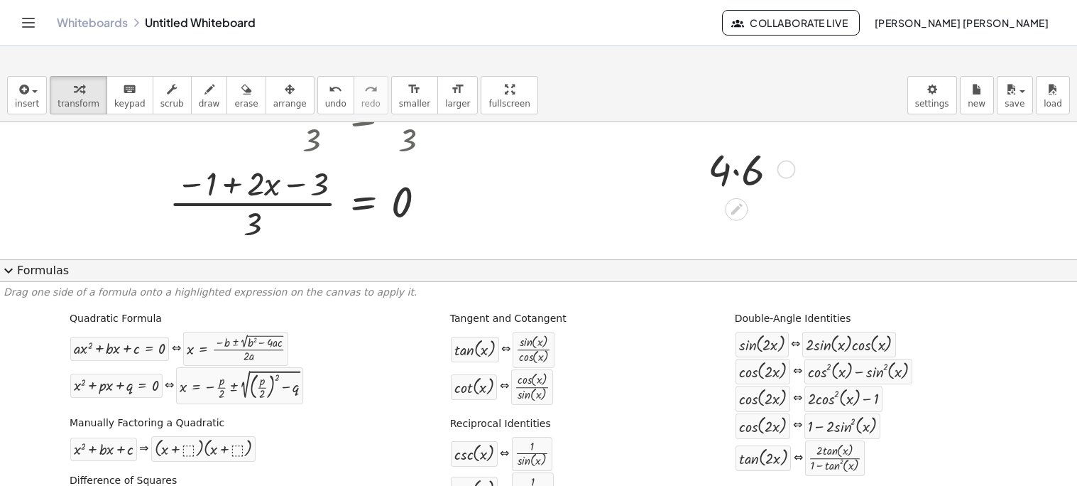
click at [736, 180] on div at bounding box center [749, 168] width 97 height 57
click at [790, 219] on div at bounding box center [749, 224] width 97 height 55
click at [778, 224] on div at bounding box center [781, 225] width 18 height 18
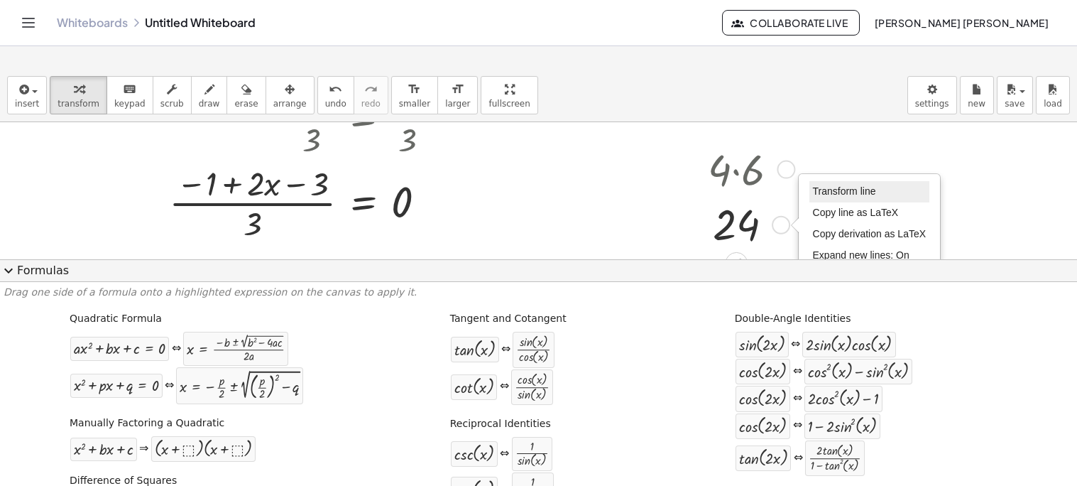
click at [809, 193] on li "Transform line" at bounding box center [869, 191] width 121 height 21
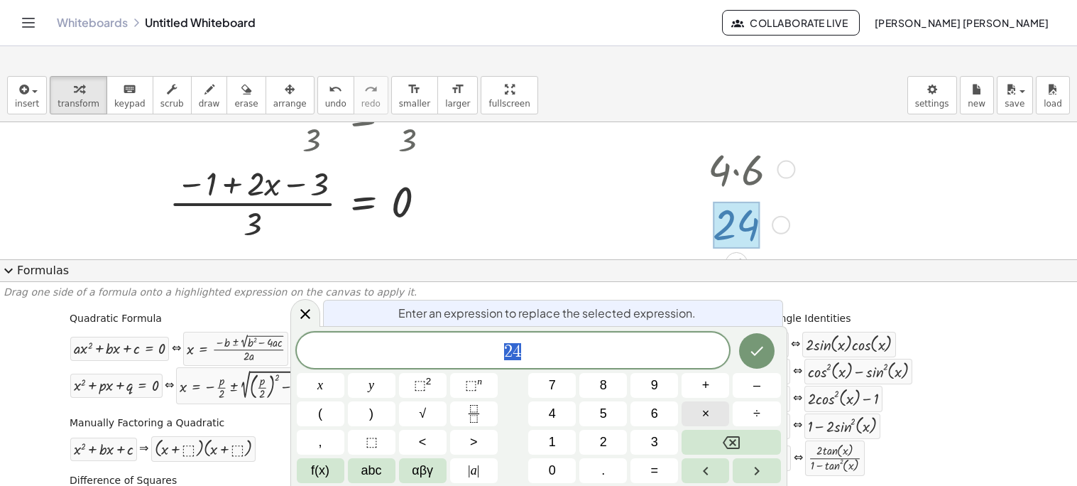
click at [699, 406] on button "×" at bounding box center [706, 413] width 48 height 25
click at [699, 432] on button "Backspace" at bounding box center [731, 442] width 99 height 25
click at [716, 414] on button "×" at bounding box center [706, 413] width 48 height 25
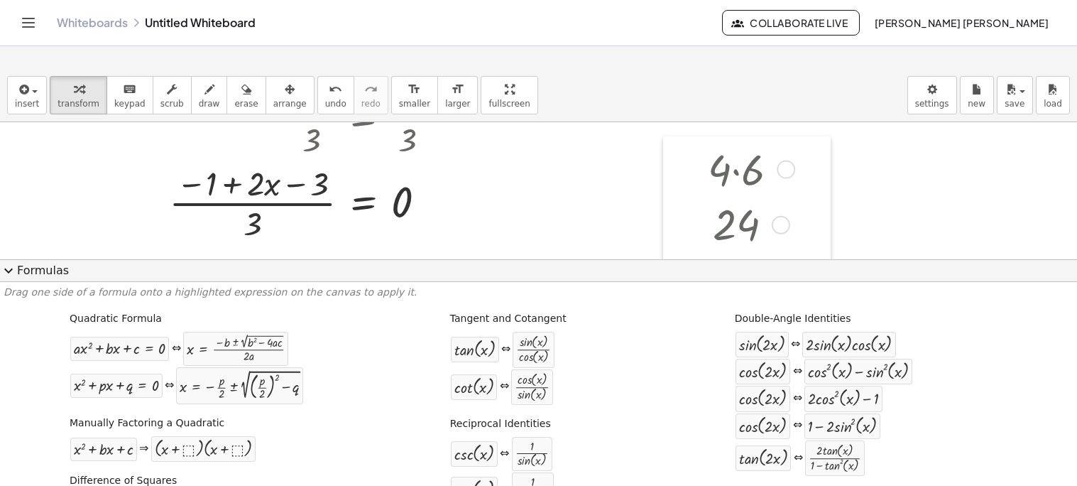
click at [678, 220] on div at bounding box center [673, 223] width 21 height 175
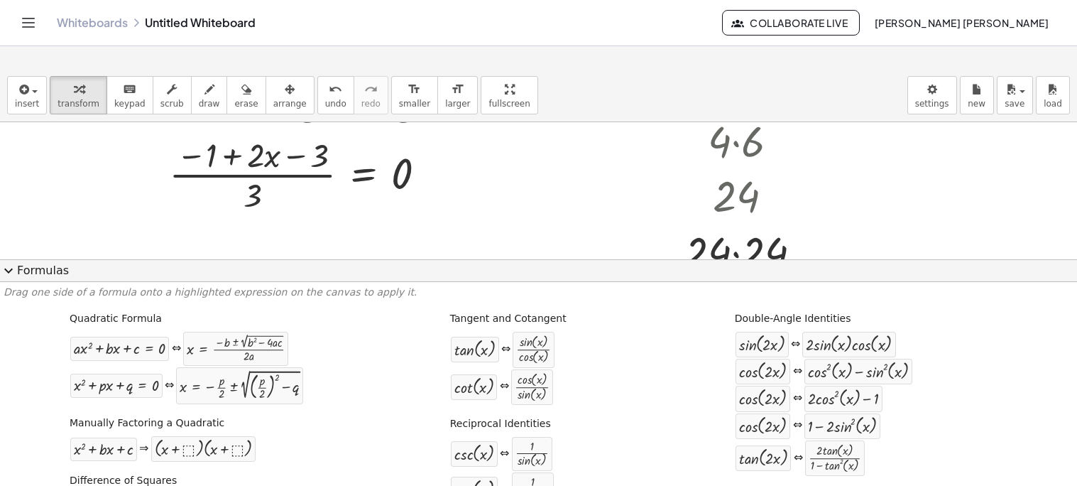
scroll to position [589, 0]
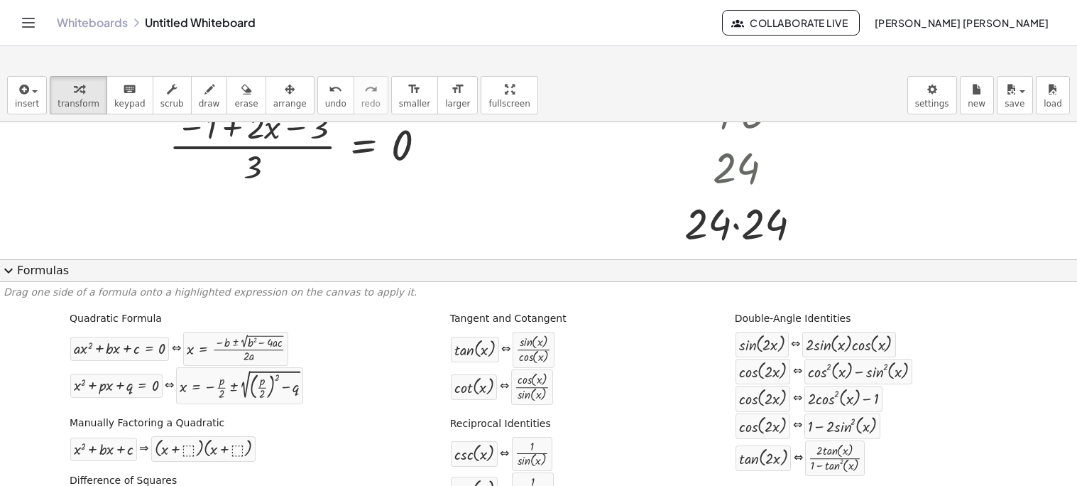
click at [9, 265] on span "expand_more" at bounding box center [8, 270] width 17 height 17
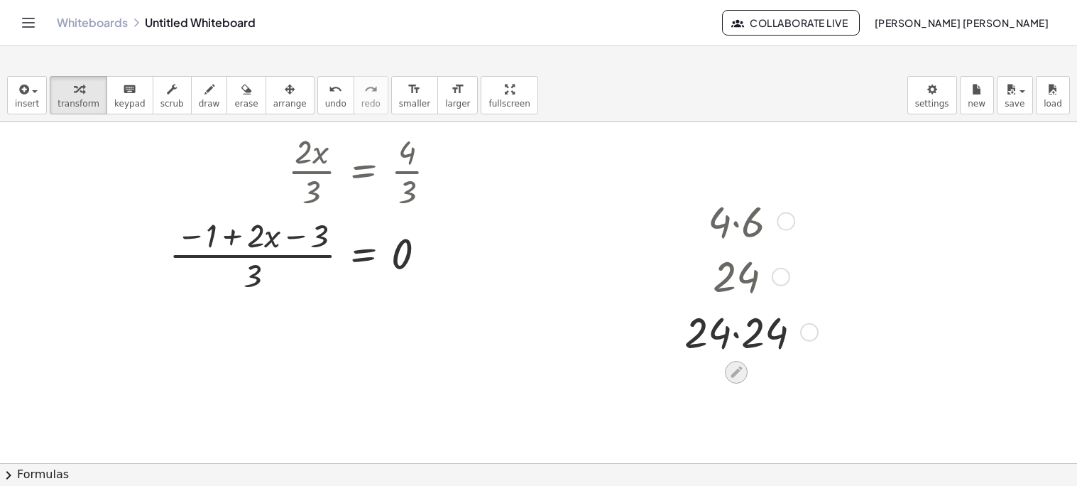
click at [726, 364] on div at bounding box center [736, 372] width 23 height 23
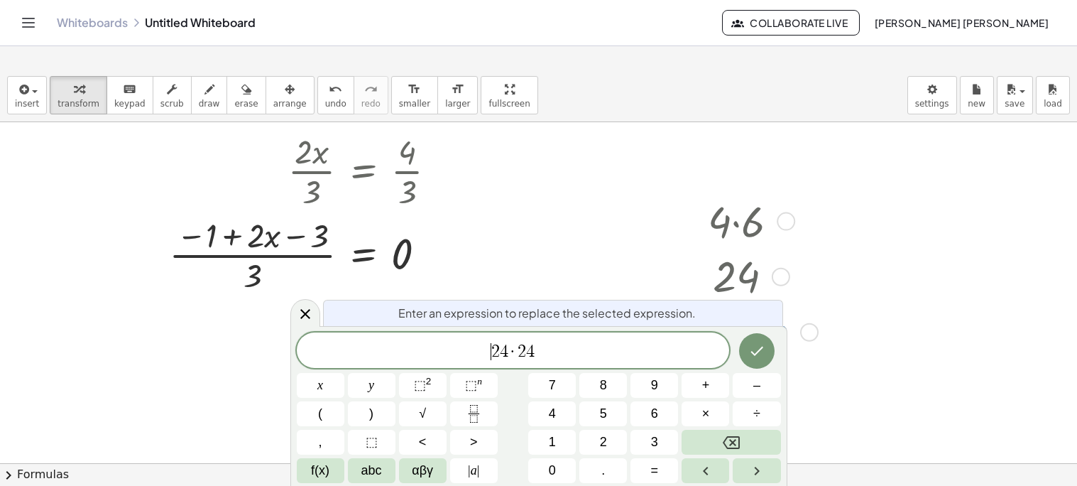
click at [931, 338] on div at bounding box center [538, 52] width 1077 height 821
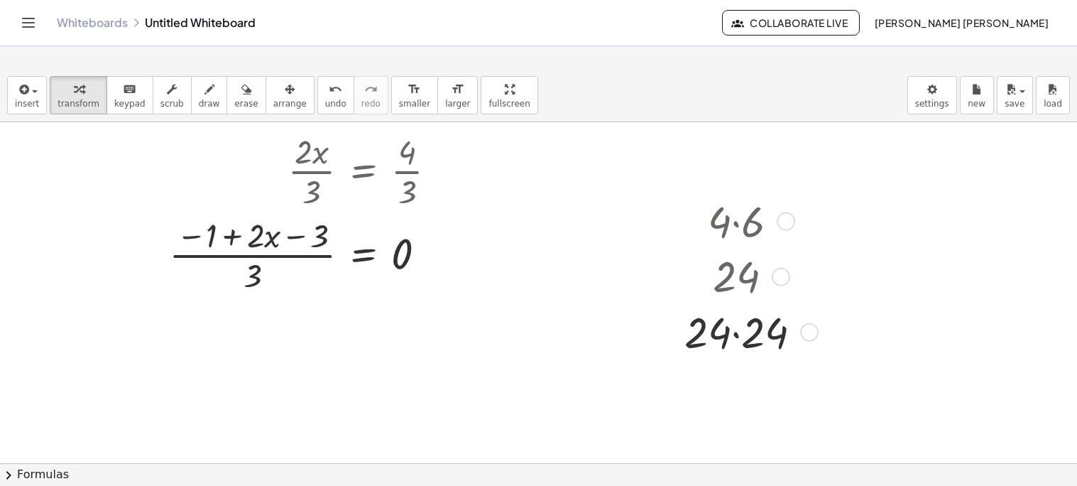
click at [917, 337] on div at bounding box center [538, 52] width 1077 height 821
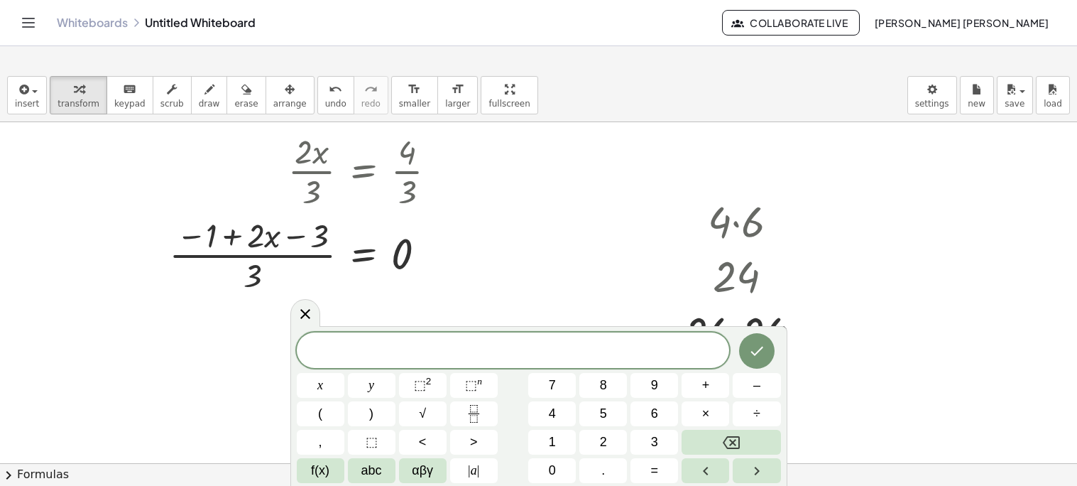
click at [921, 315] on div at bounding box center [538, 52] width 1077 height 821
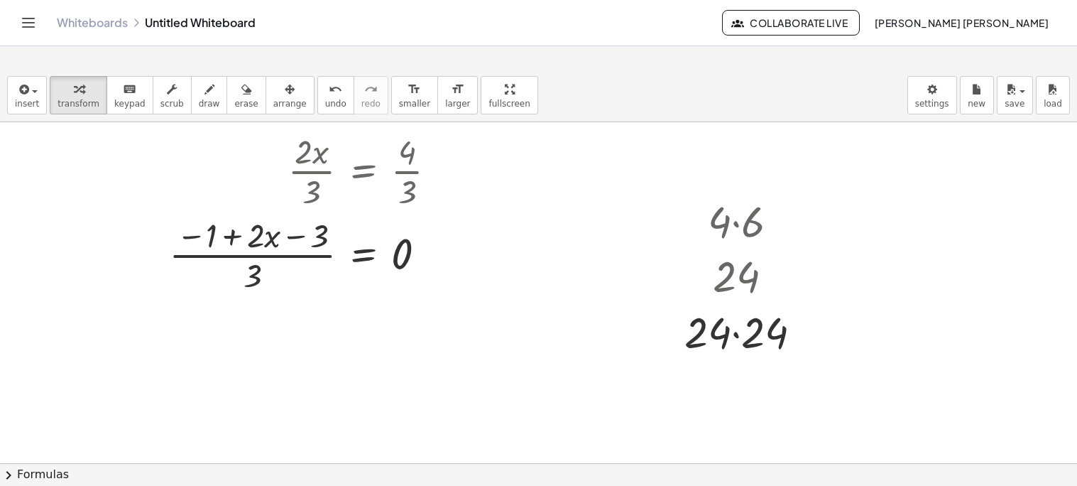
click at [921, 315] on div at bounding box center [538, 52] width 1077 height 821
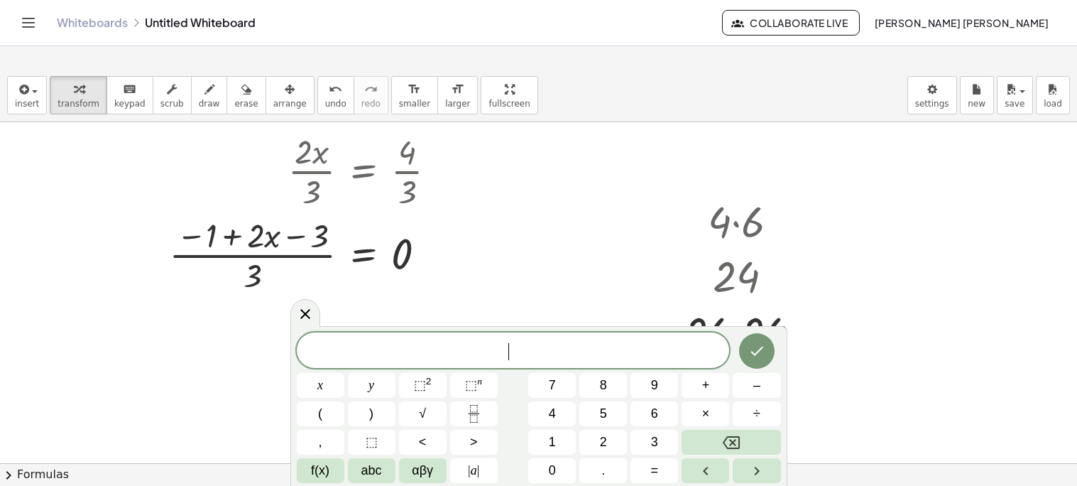
click at [921, 315] on div at bounding box center [538, 52] width 1077 height 821
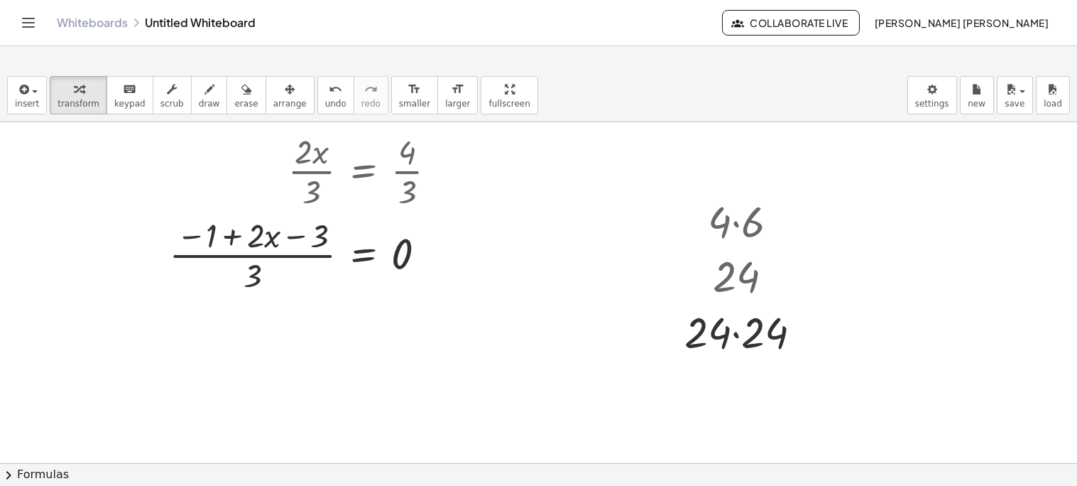
click at [1024, 185] on div at bounding box center [538, 52] width 1077 height 821
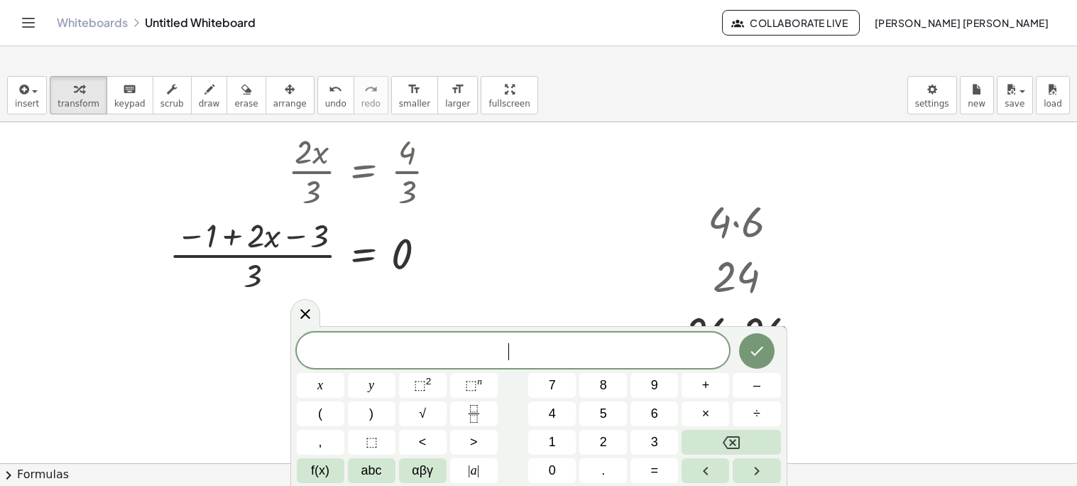
click at [1024, 185] on div at bounding box center [538, 52] width 1077 height 821
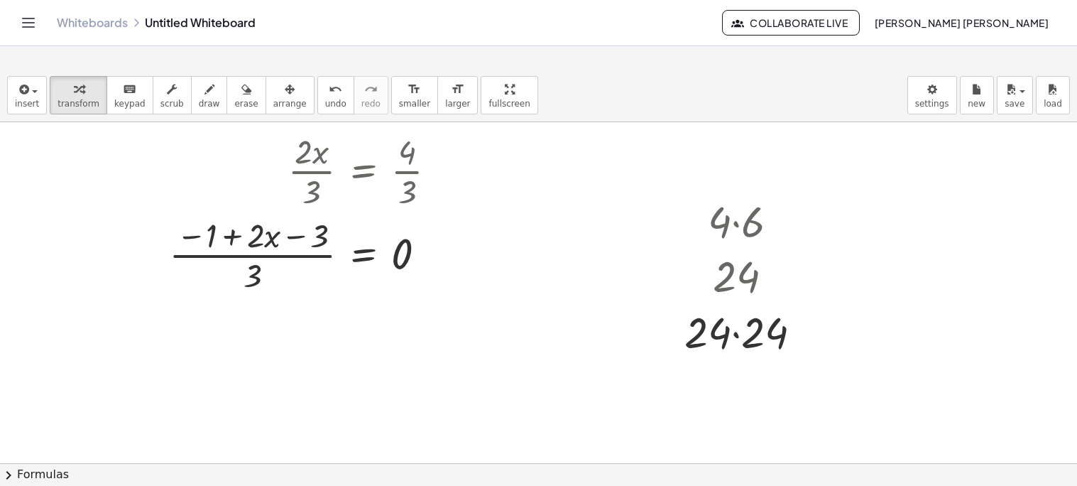
click at [1024, 185] on div at bounding box center [538, 52] width 1077 height 821
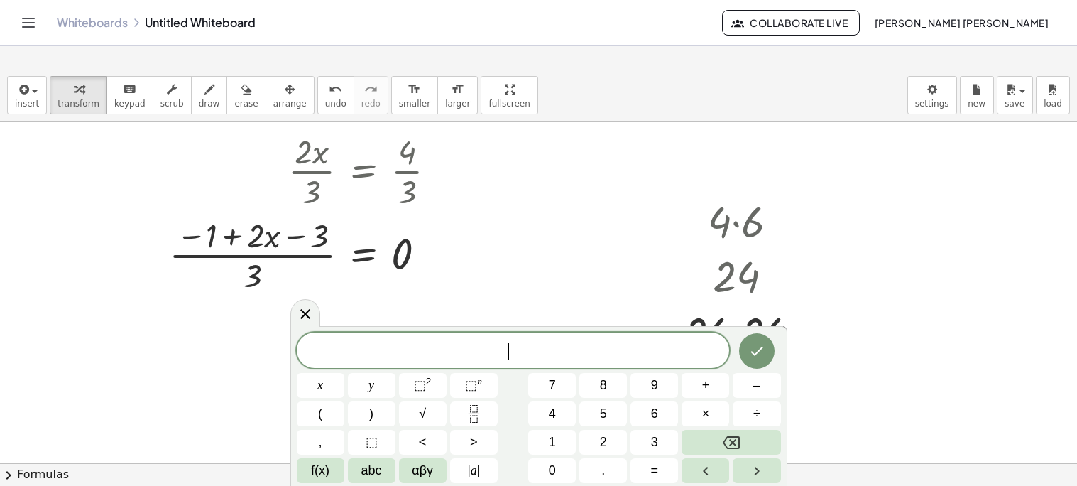
click at [806, 124] on div at bounding box center [538, 52] width 1077 height 821
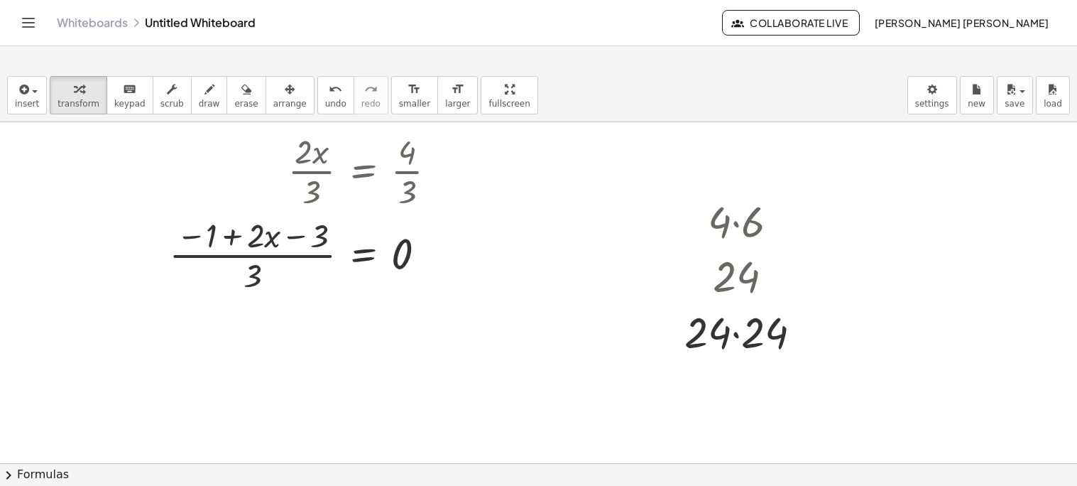
click at [704, 89] on div "insert select one: Math Expression Function Text Youtube Video Graphing Geometr…" at bounding box center [538, 95] width 1077 height 53
click at [118, 195] on div at bounding box center [538, 52] width 1077 height 821
drag, startPoint x: 1069, startPoint y: 366, endPoint x: 1076, endPoint y: 320, distance: 46.0
click at [1069, 320] on div "+ · 2 · x + 1 = 5 + · 2 · x + 1 − 1 = + 5 − 1 + · 2 · x + 0 = + 5 − 1 · 2 · x =…" at bounding box center [538, 292] width 1077 height 341
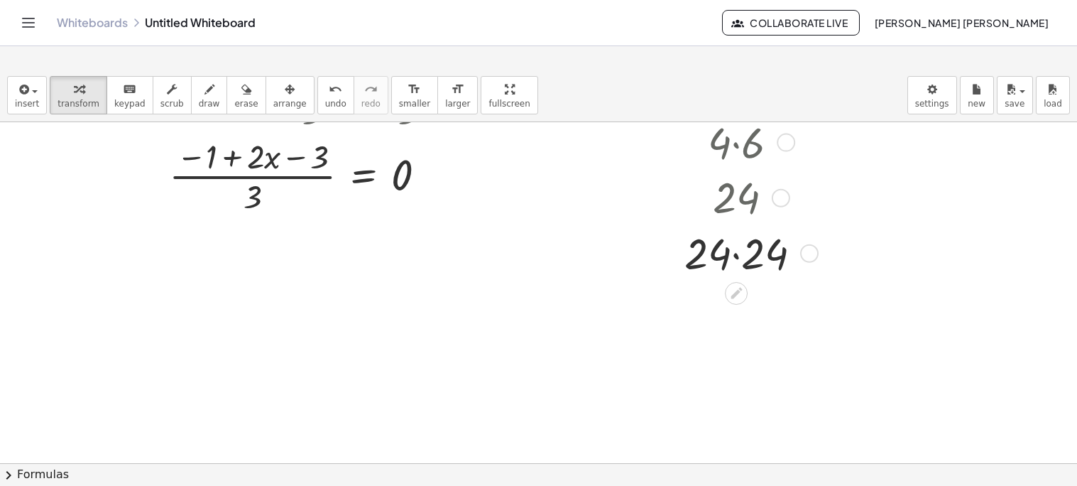
scroll to position [530, 0]
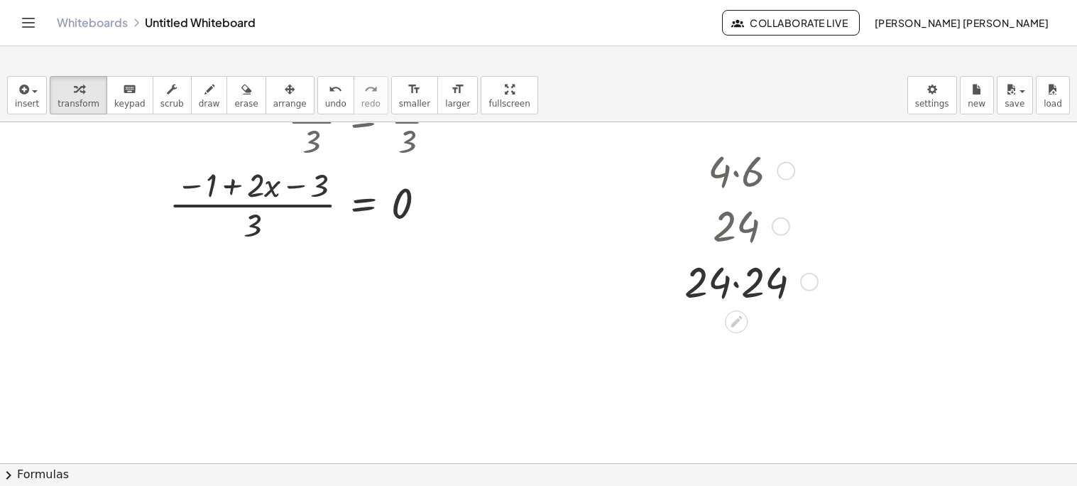
click at [744, 280] on div at bounding box center [748, 280] width 143 height 57
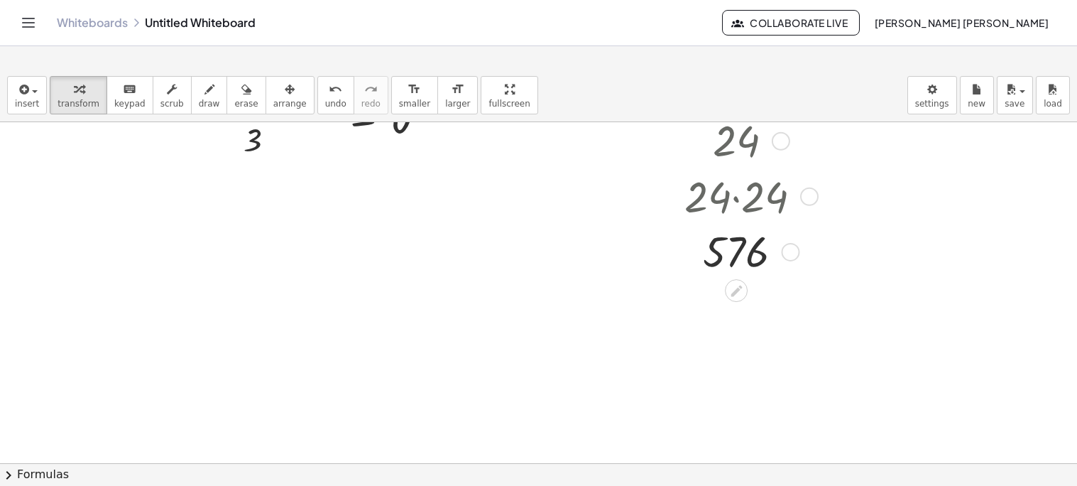
scroll to position [644, 0]
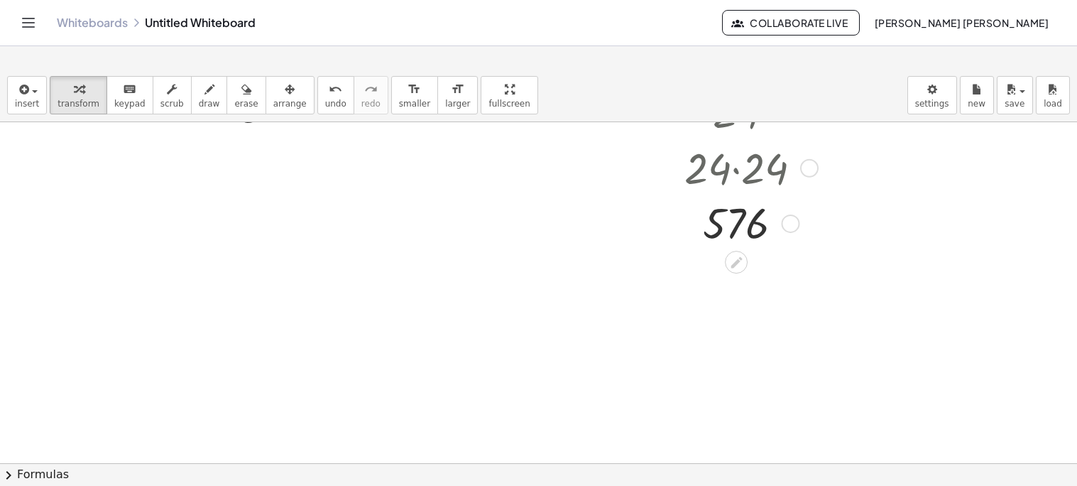
click at [785, 227] on div "Transform line Copy line as LaTeX Copy derivation as LaTeX Expand new lines: On" at bounding box center [791, 223] width 18 height 18
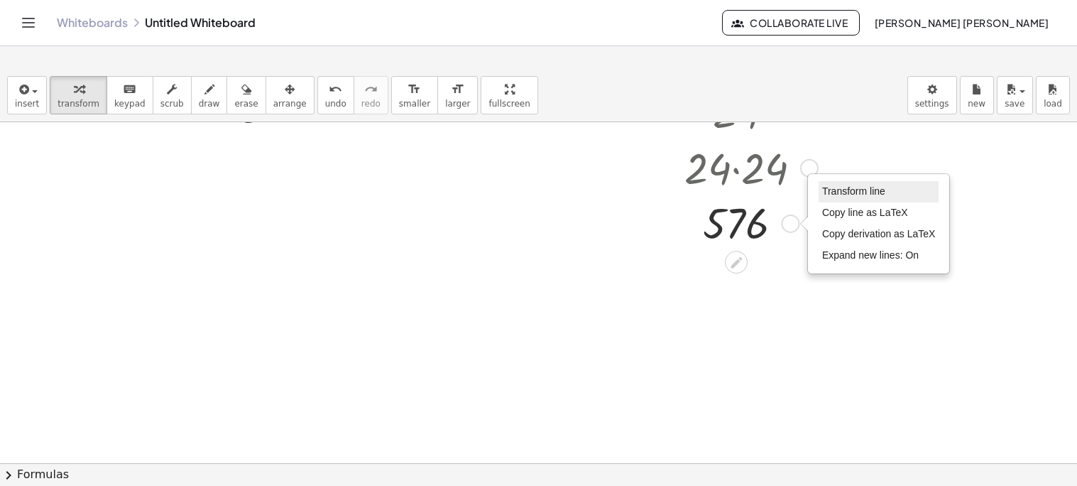
click at [819, 197] on li "Transform line" at bounding box center [879, 191] width 121 height 21
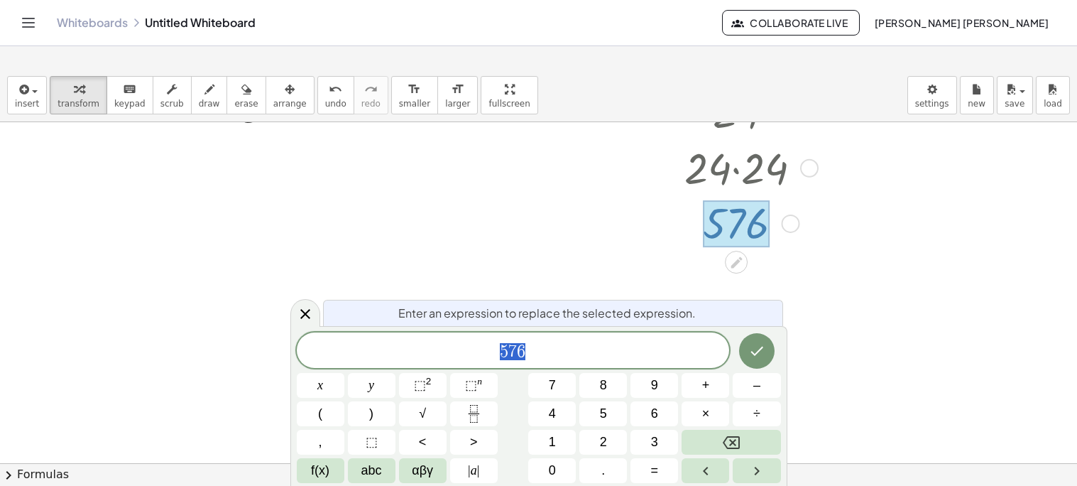
click at [623, 342] on span "5 7 6" at bounding box center [513, 352] width 433 height 20
click at [700, 407] on button "×" at bounding box center [706, 413] width 48 height 25
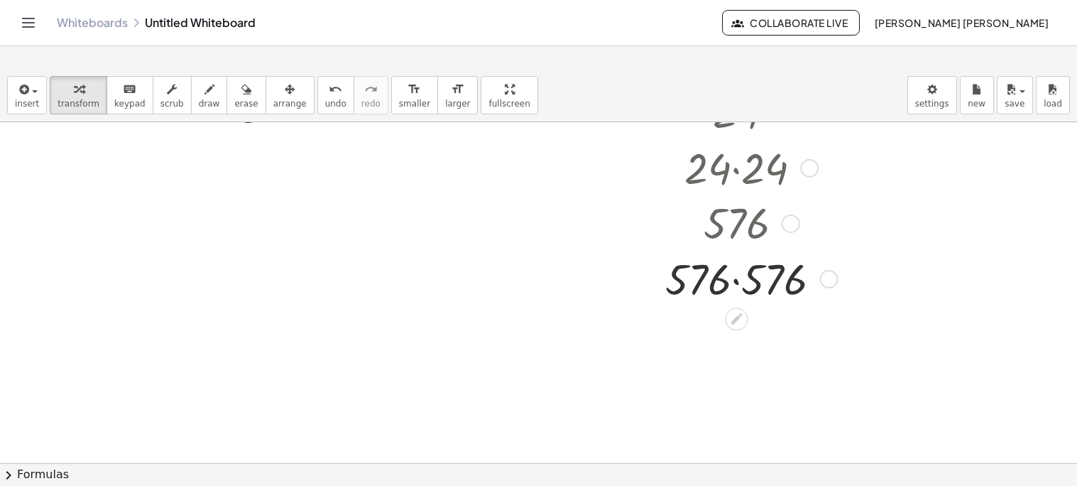
click at [736, 279] on div at bounding box center [749, 277] width 182 height 57
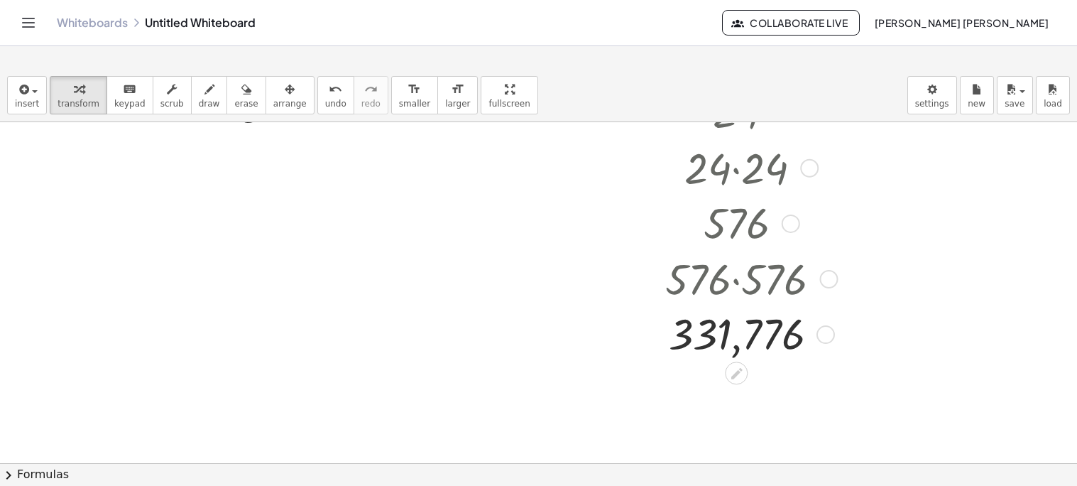
click at [731, 334] on div at bounding box center [749, 333] width 182 height 55
click at [827, 332] on div "Transform line Copy line as LaTeX Copy derivation as LaTeX Expand new lines: On" at bounding box center [826, 334] width 18 height 18
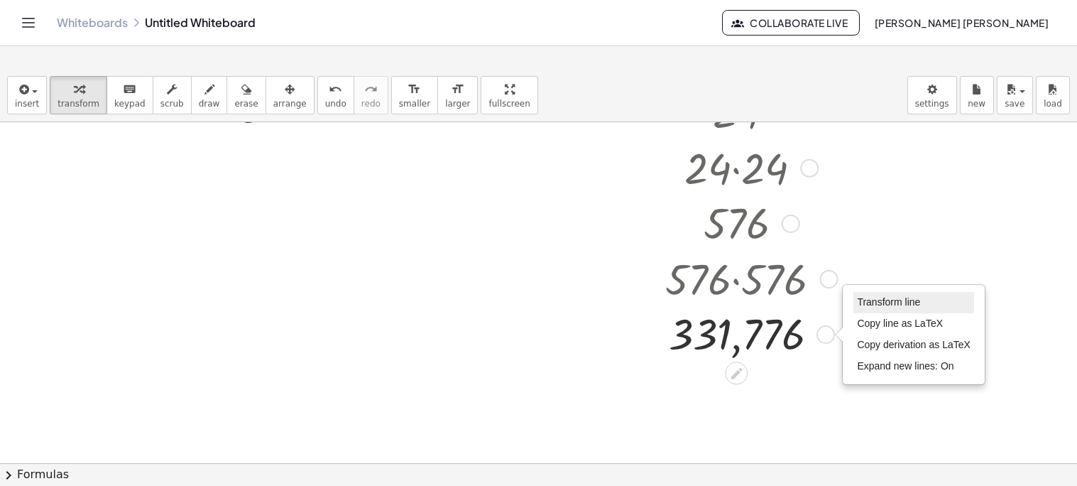
click at [861, 297] on span "Transform line" at bounding box center [888, 301] width 63 height 11
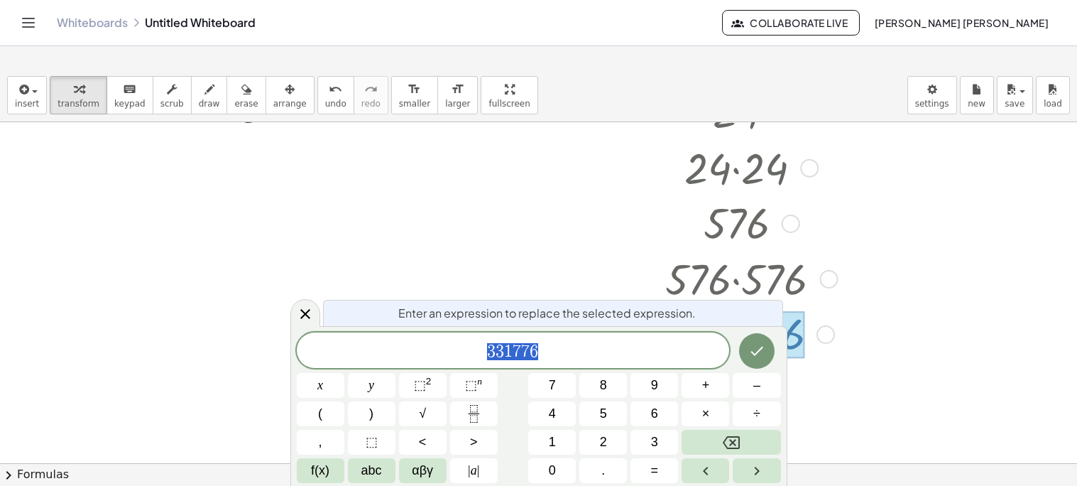
click at [635, 349] on span "3 3 1 7 7 6" at bounding box center [513, 352] width 433 height 20
click at [706, 413] on span "×" at bounding box center [706, 413] width 8 height 19
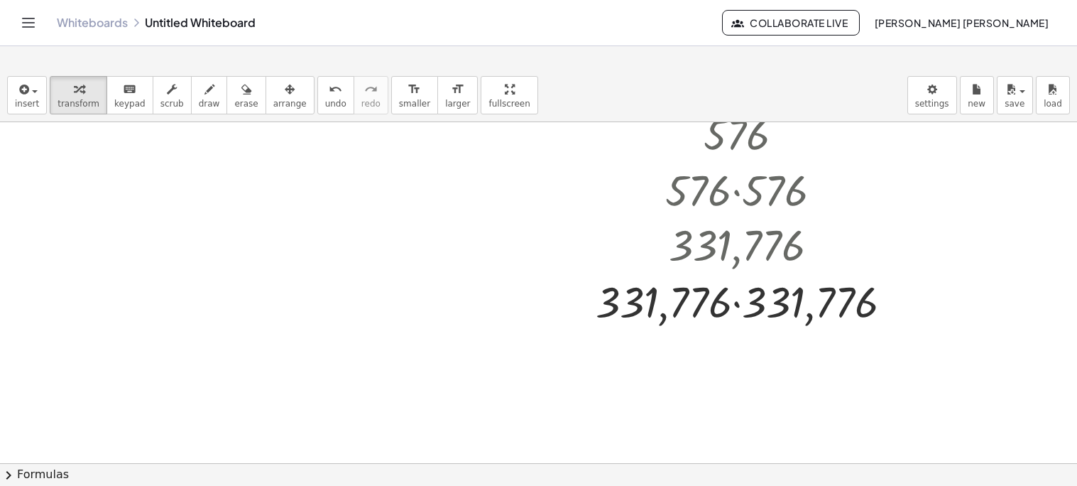
scroll to position [761, 0]
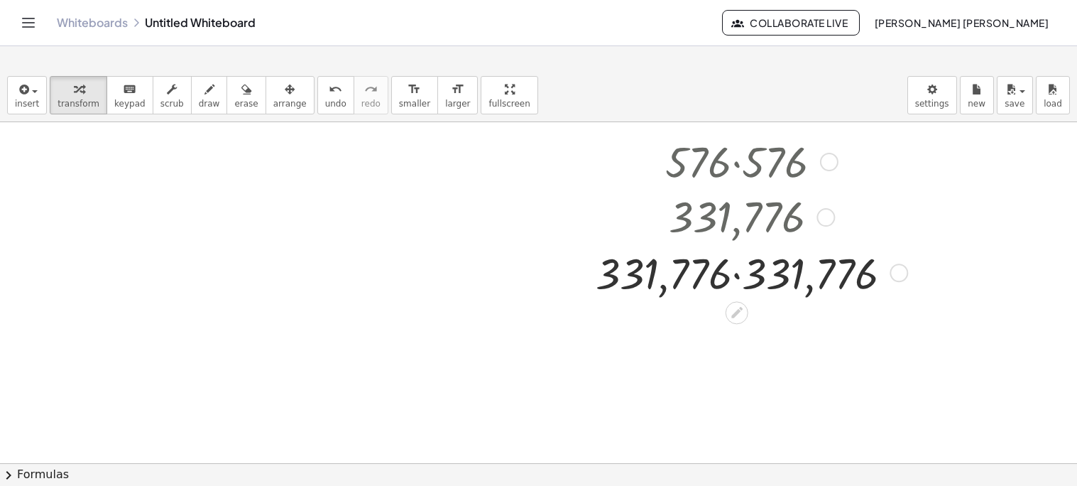
click at [737, 273] on div at bounding box center [750, 272] width 322 height 57
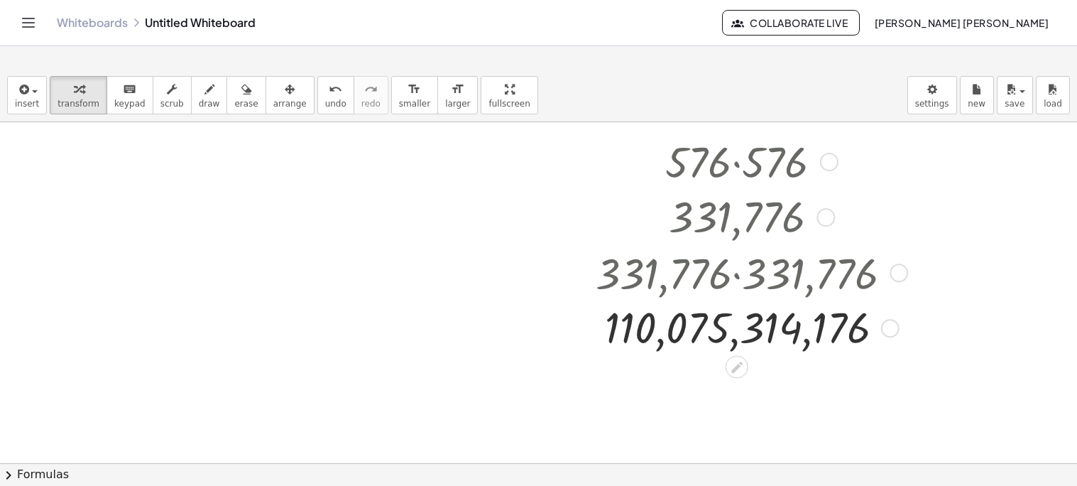
click at [893, 332] on div "Transform line Copy line as LaTeX Copy derivation as LaTeX Expand new lines: On" at bounding box center [890, 328] width 18 height 18
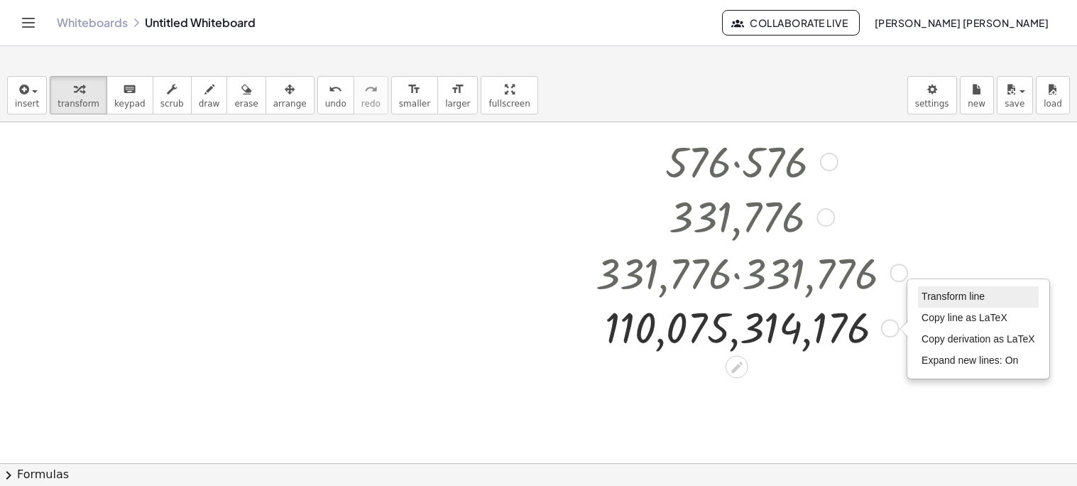
click at [933, 293] on span "Transform line" at bounding box center [953, 295] width 63 height 11
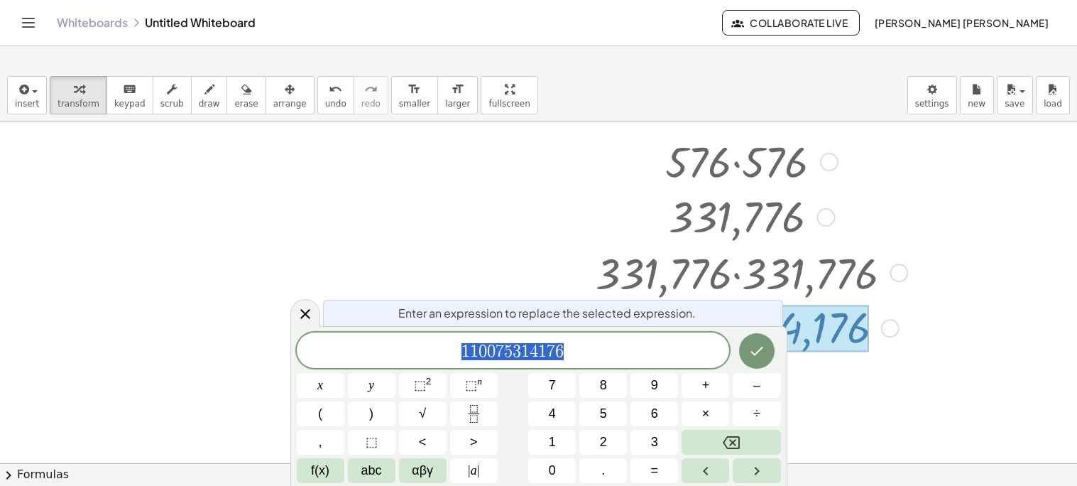
click at [604, 349] on span "1 1 0 0 7 5 3 1 4 1 7 6" at bounding box center [513, 352] width 433 height 20
click at [710, 417] on button "×" at bounding box center [706, 413] width 48 height 25
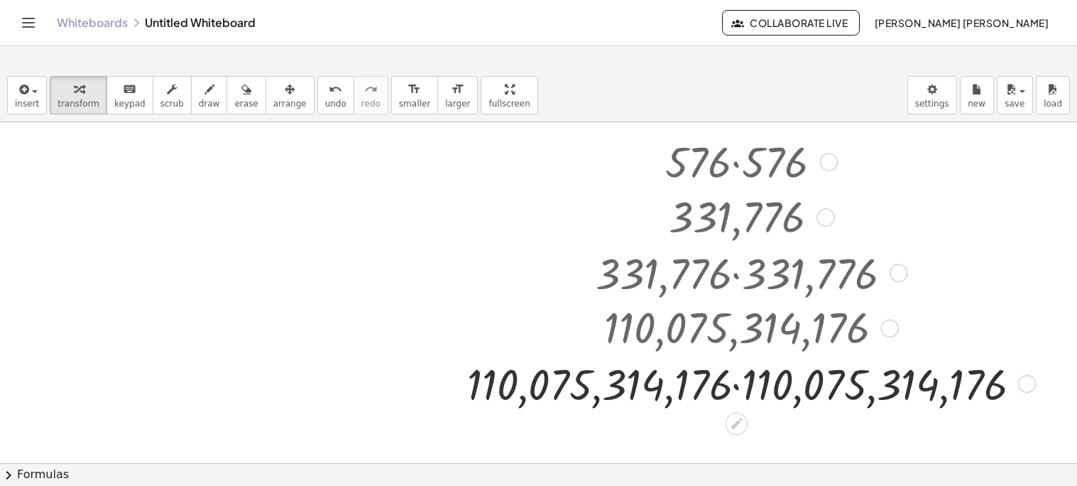
click at [733, 388] on div at bounding box center [749, 382] width 578 height 57
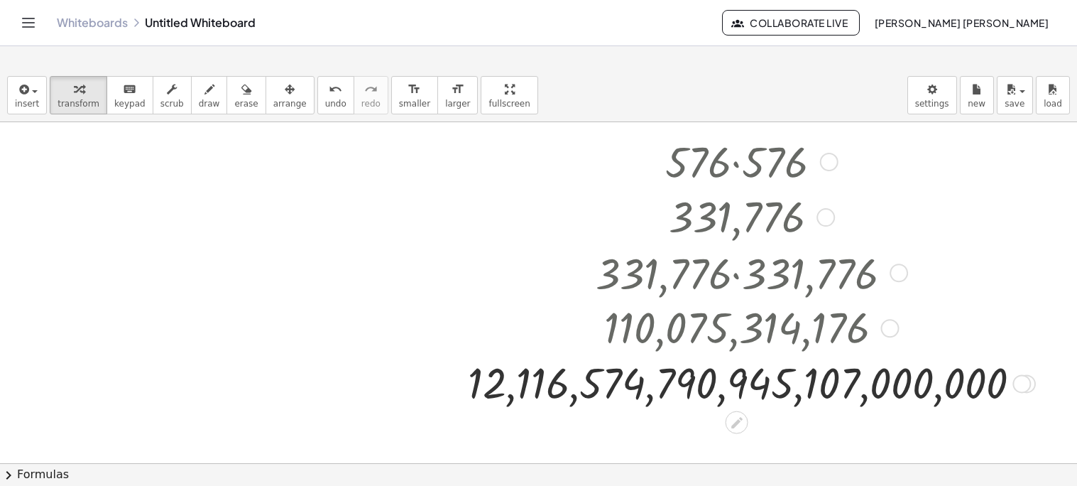
click at [1032, 379] on div "Transform line Copy line as LaTeX Copy derivation as LaTeX Expand new lines: On" at bounding box center [1027, 383] width 18 height 18
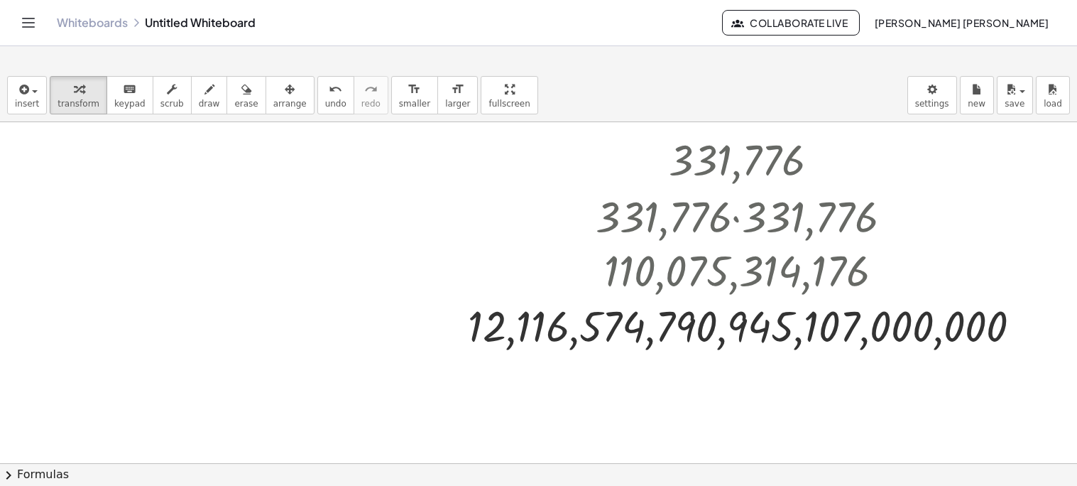
scroll to position [846, 0]
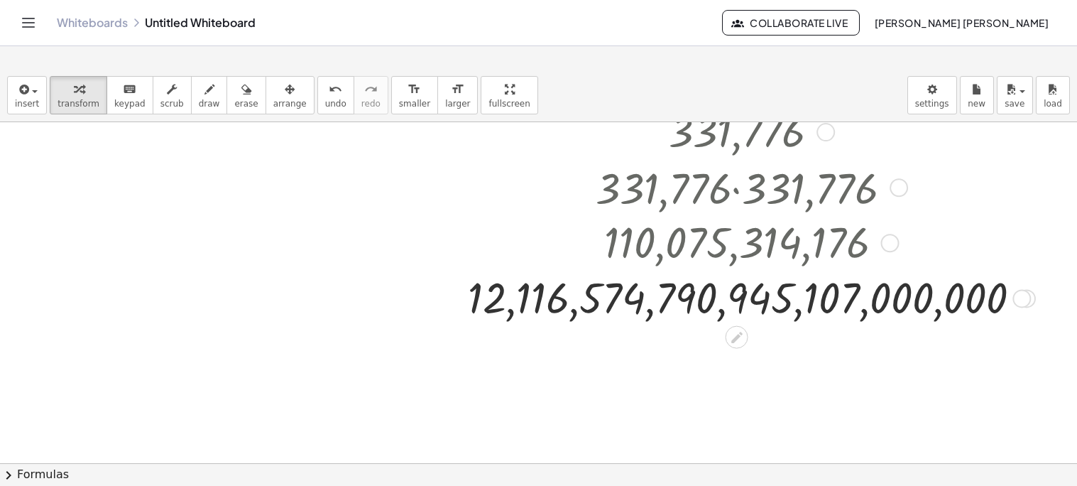
click at [1016, 295] on div "Transform line Copy line as LaTeX Copy derivation as LaTeX Expand new lines: On" at bounding box center [1022, 298] width 18 height 18
click at [1054, 261] on span "Transform line" at bounding box center [1085, 266] width 63 height 11
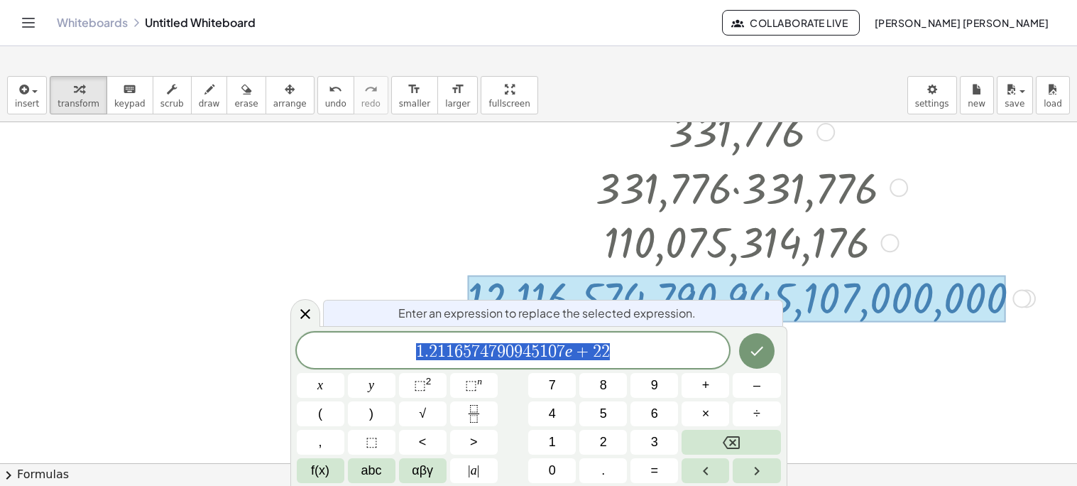
click at [641, 350] on span "1 . 2 1 1 6 5 7 4 7 9 0 9 4 5 1 0 7 e + 2 2" at bounding box center [513, 352] width 433 height 20
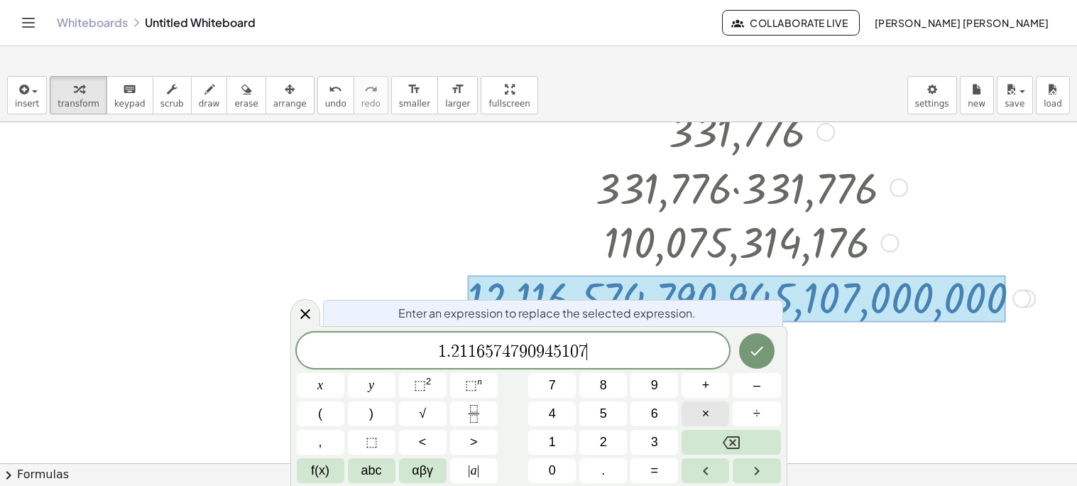
click at [707, 413] on span "×" at bounding box center [706, 413] width 8 height 19
click at [593, 473] on button "." at bounding box center [603, 470] width 48 height 25
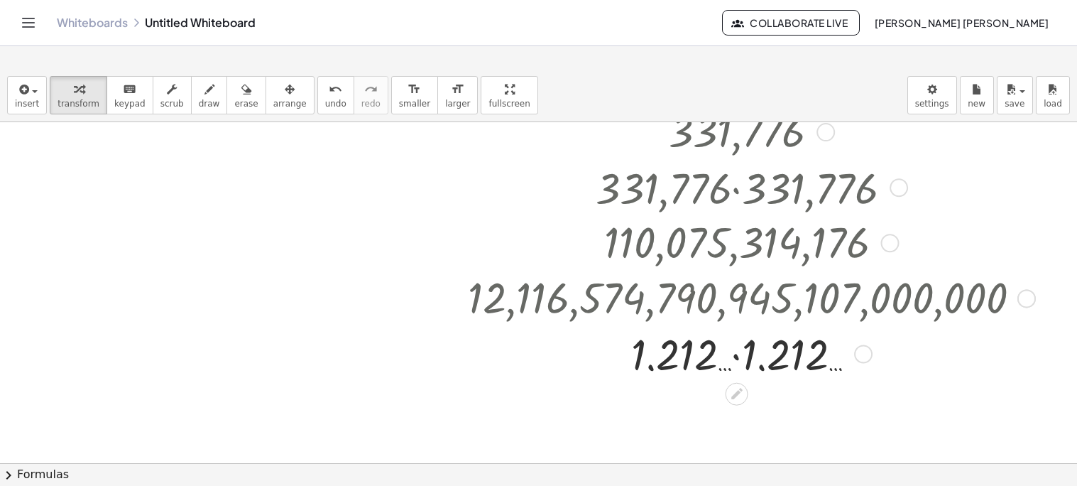
click at [735, 354] on div at bounding box center [749, 352] width 577 height 57
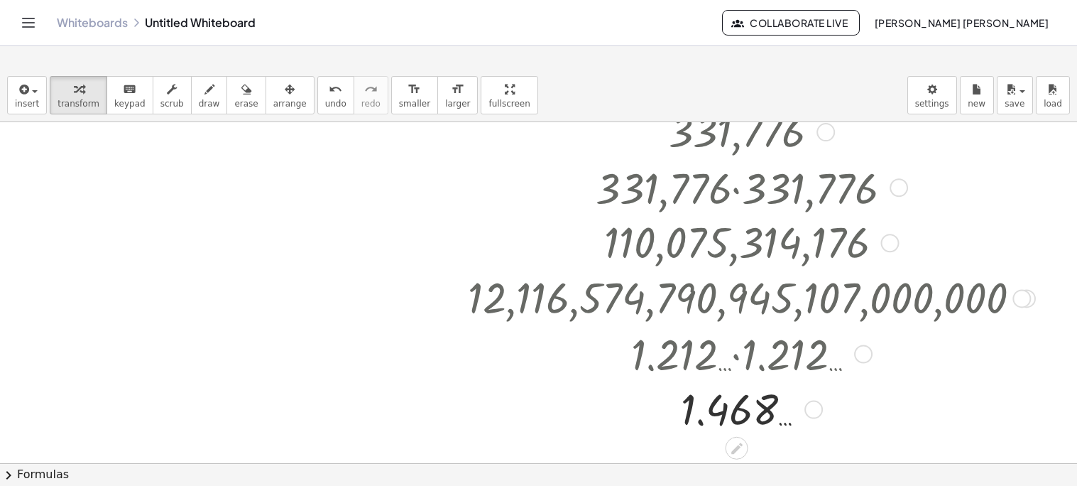
click at [741, 398] on div at bounding box center [749, 408] width 577 height 55
click at [786, 420] on div at bounding box center [749, 408] width 577 height 55
click at [784, 418] on div at bounding box center [749, 408] width 577 height 55
click at [807, 412] on div "Transform line Copy line as LaTeX Copy derivation as LaTeX Expand new lines: On" at bounding box center [813, 409] width 18 height 18
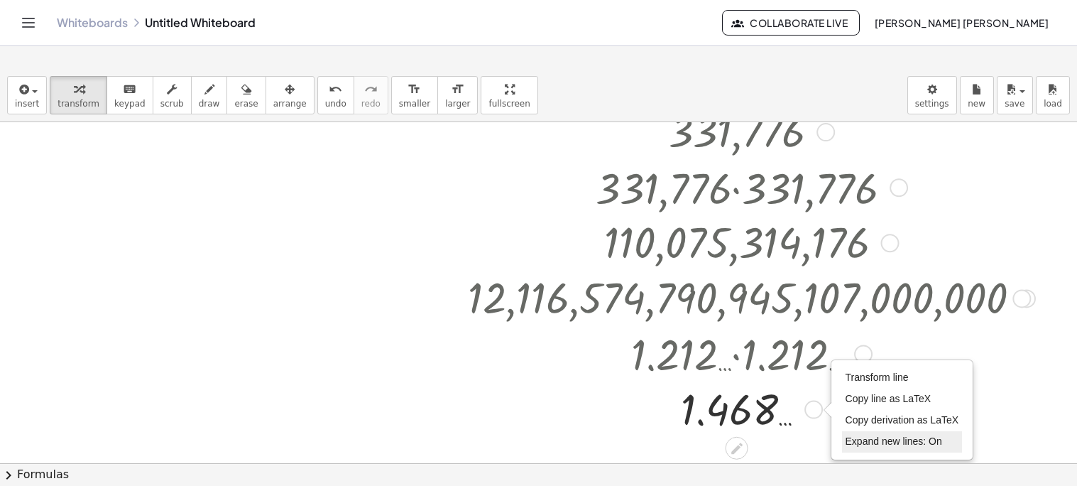
click at [903, 442] on span "Expand new lines: On" at bounding box center [894, 440] width 97 height 11
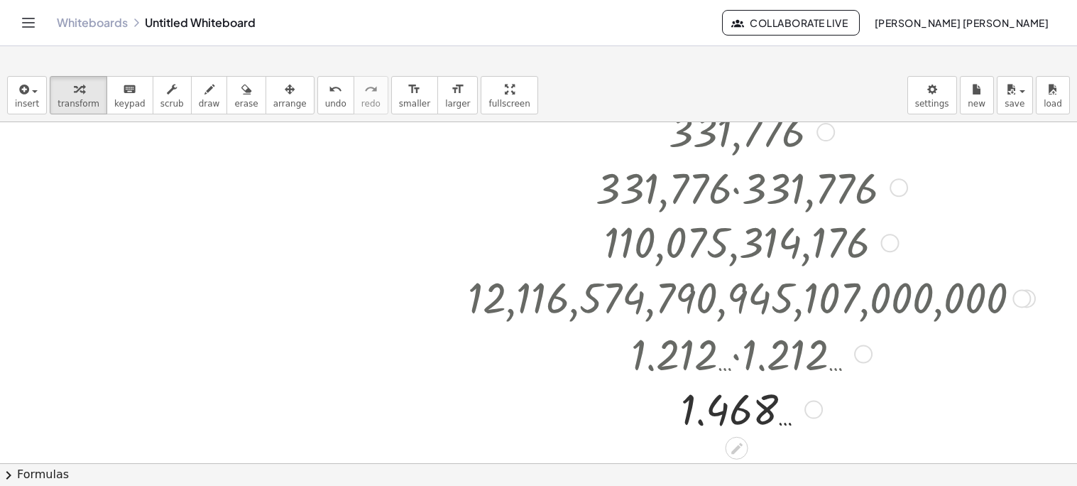
click at [815, 415] on div "Transform line Copy line as LaTeX Copy derivation as LaTeX Expand new lines: On" at bounding box center [813, 409] width 18 height 18
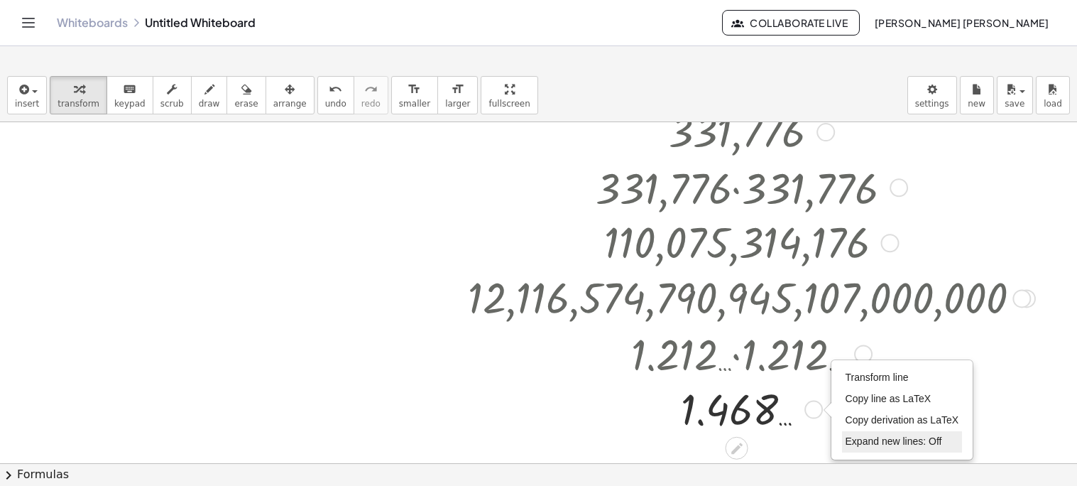
scroll to position [875, 0]
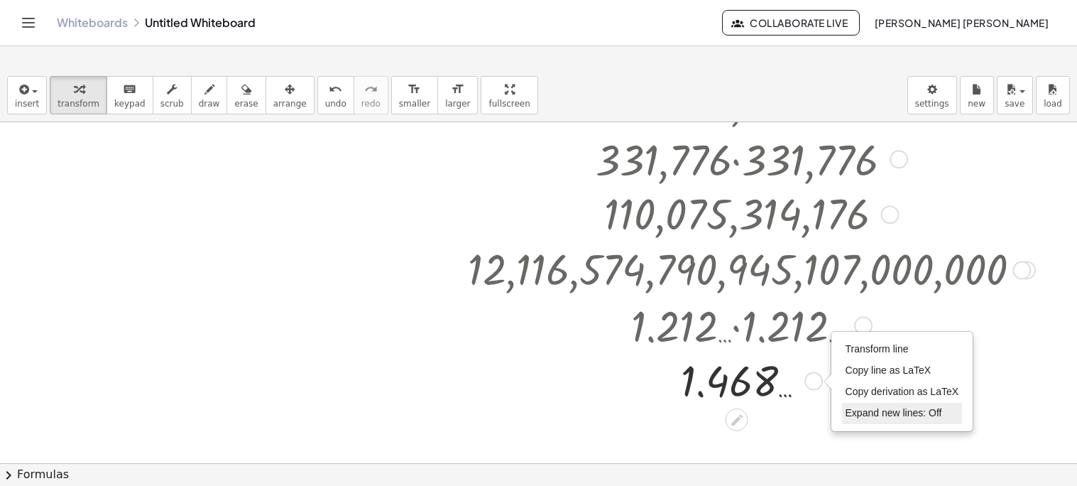
click at [865, 410] on span "Expand new lines: Off" at bounding box center [894, 412] width 97 height 11
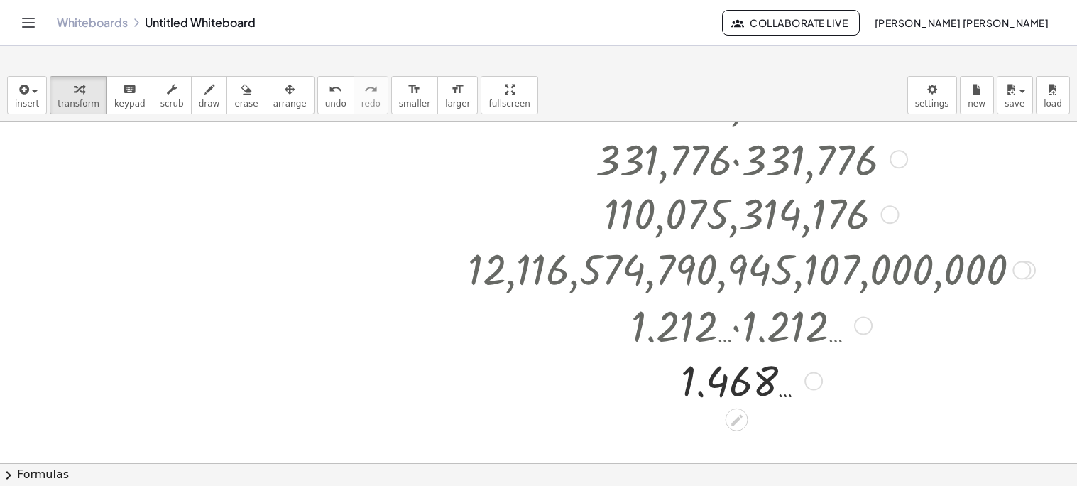
click at [812, 382] on div "Transform line Copy line as LaTeX Copy derivation as LaTeX Expand new lines: Off" at bounding box center [813, 381] width 18 height 18
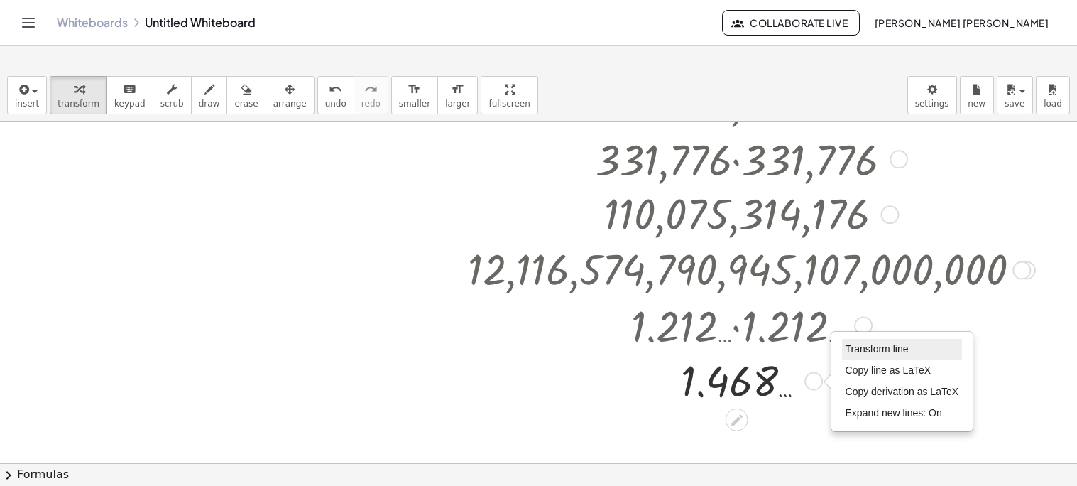
click at [856, 348] on span "Transform line" at bounding box center [877, 348] width 63 height 11
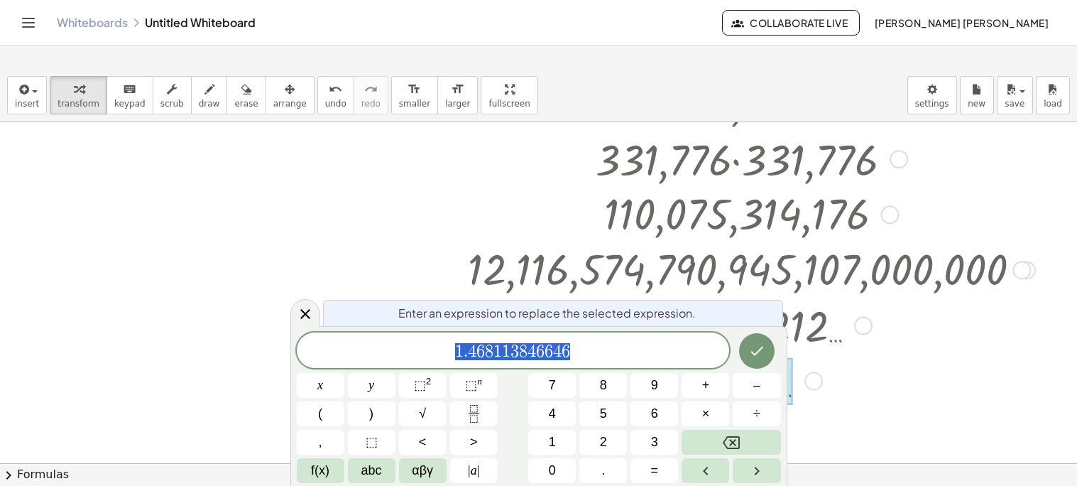
click at [631, 348] on span "1 . 4 6 8 1 1 3 8 4 6 6 4 6" at bounding box center [513, 352] width 433 height 20
click at [700, 410] on button "×" at bounding box center [706, 413] width 48 height 25
drag, startPoint x: 447, startPoint y: 351, endPoint x: 603, endPoint y: 354, distance: 155.5
click at [603, 354] on span "1 . 4 6 8 1 1 3 8 4 6 6 4 6 ·" at bounding box center [513, 352] width 433 height 20
click at [566, 351] on span "1 . 4 6 8 1 1 3 8 4 6 6 4 ​ 6 ·" at bounding box center [513, 352] width 433 height 20
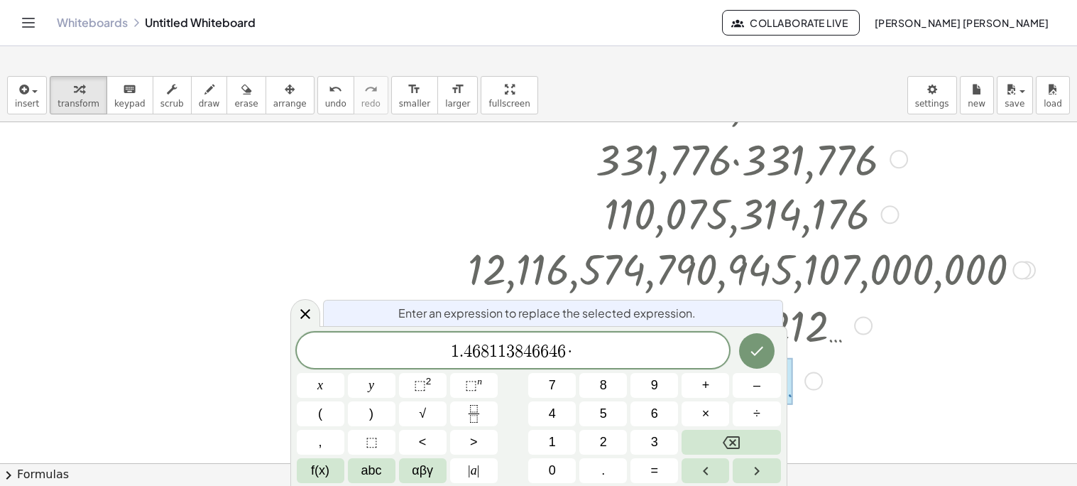
click at [589, 349] on span "1 . 4 6 8 1 1 3 8 4 6 6 4 6 ​ ·" at bounding box center [513, 352] width 433 height 20
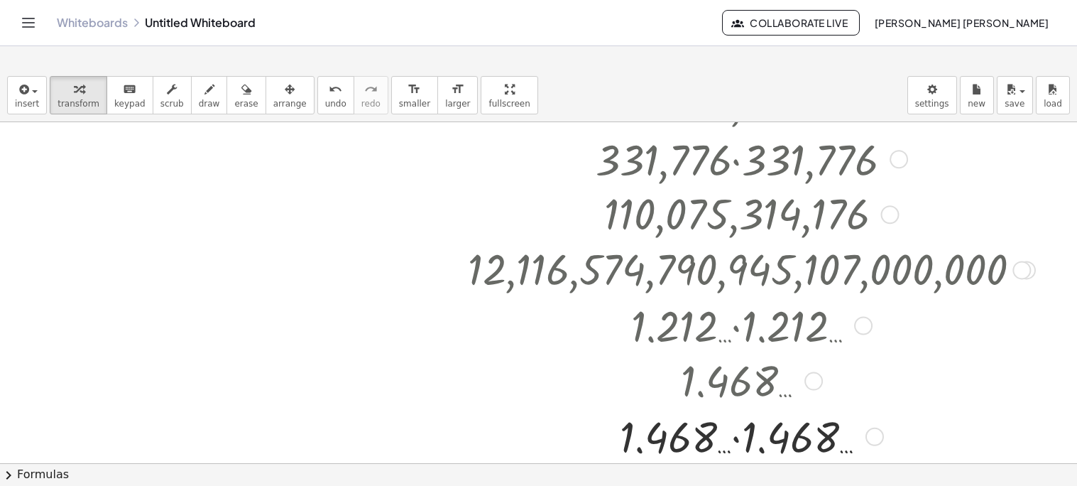
click at [738, 437] on div at bounding box center [749, 435] width 577 height 57
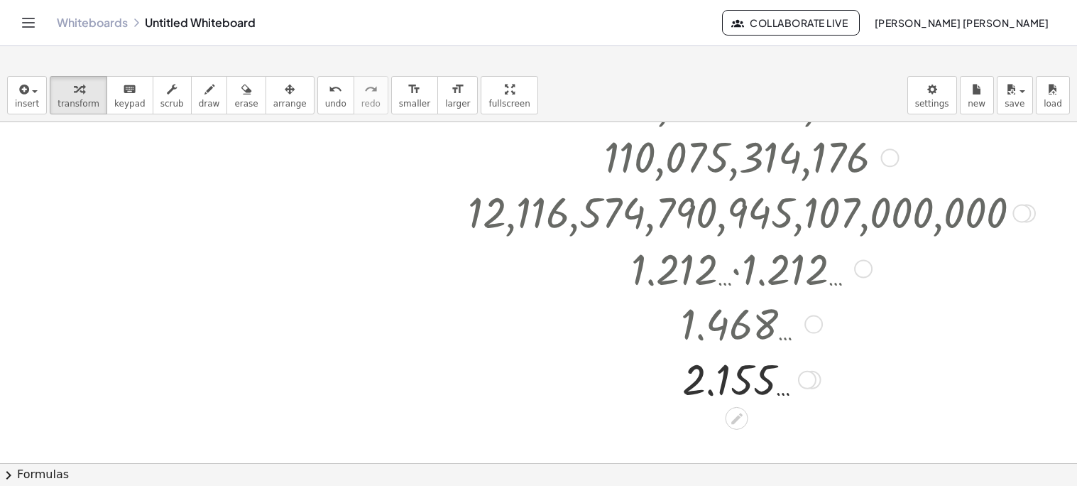
scroll to position [960, 0]
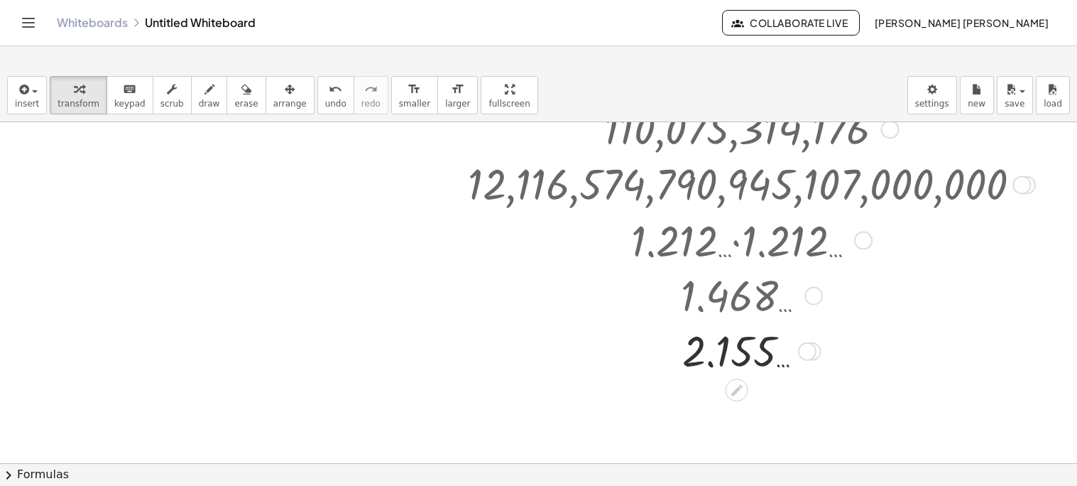
click at [731, 356] on div at bounding box center [749, 350] width 577 height 55
click at [731, 394] on icon at bounding box center [736, 389] width 11 height 11
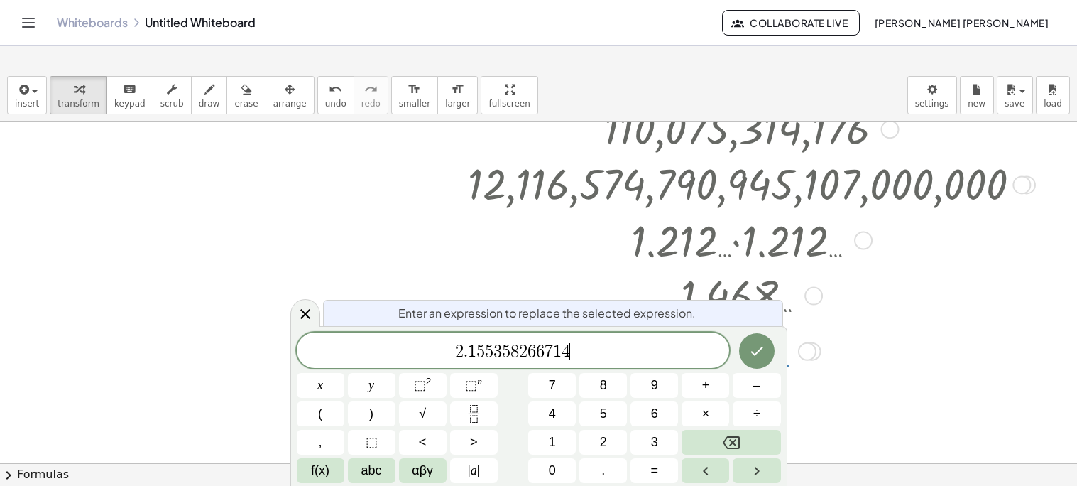
click at [689, 358] on span "2 . 1 5 5 3 5 8 2 6 6 7 1 4 ​" at bounding box center [513, 352] width 433 height 20
click at [689, 416] on button "×" at bounding box center [706, 413] width 48 height 25
click at [585, 428] on div "2 . 1 5 5 3 5 8 2 6 6 7 1 4 · x y ⬚ 2 ⬚ n 7 8 9 + – ( ) √ 4 5 6 × ÷ , ⬚ < > 1 2…" at bounding box center [539, 407] width 484 height 151
click at [591, 440] on button "2" at bounding box center [603, 442] width 48 height 25
click at [596, 471] on button "." at bounding box center [603, 470] width 48 height 25
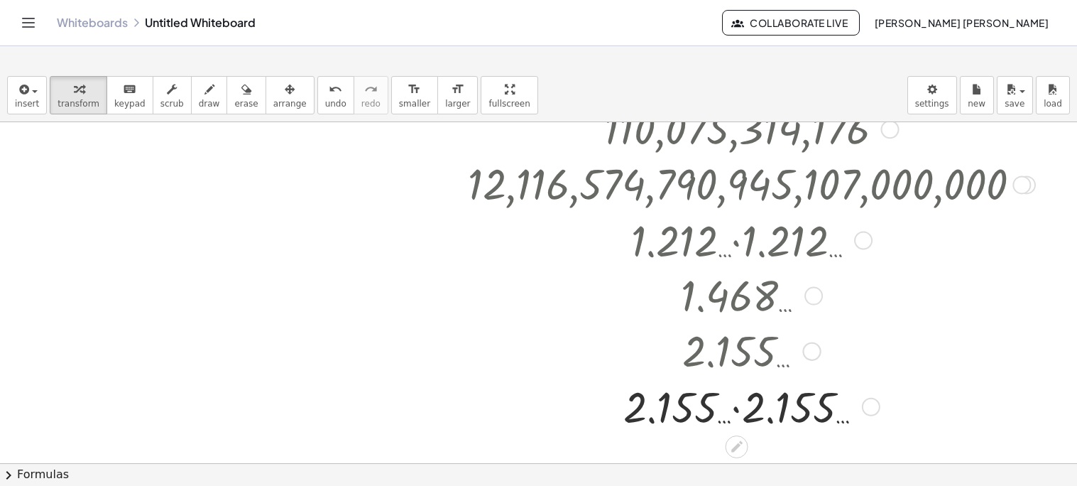
click at [739, 413] on div at bounding box center [749, 405] width 577 height 57
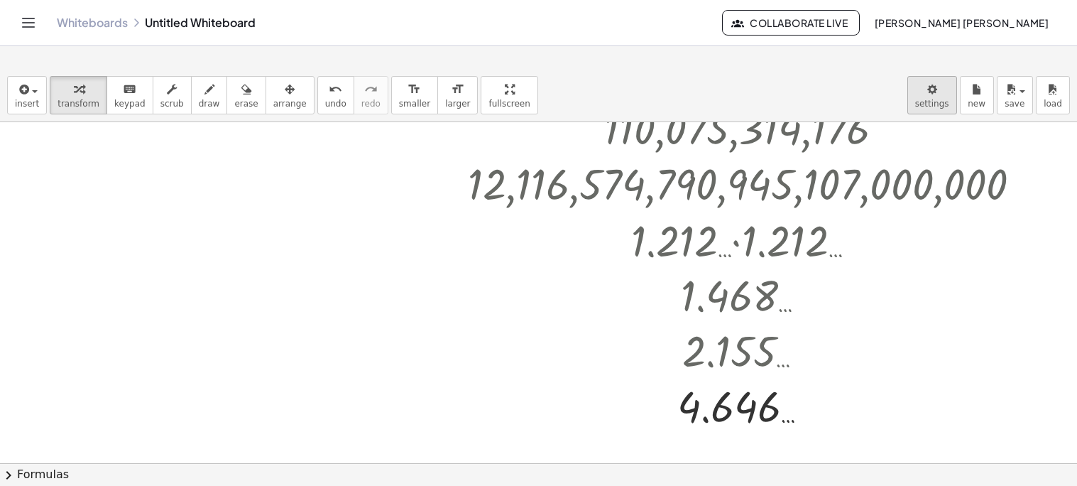
click at [942, 104] on body "Graspable Math Activities Whiteboards Classes Account v1.31.1 | Privacy policy …" at bounding box center [538, 243] width 1077 height 486
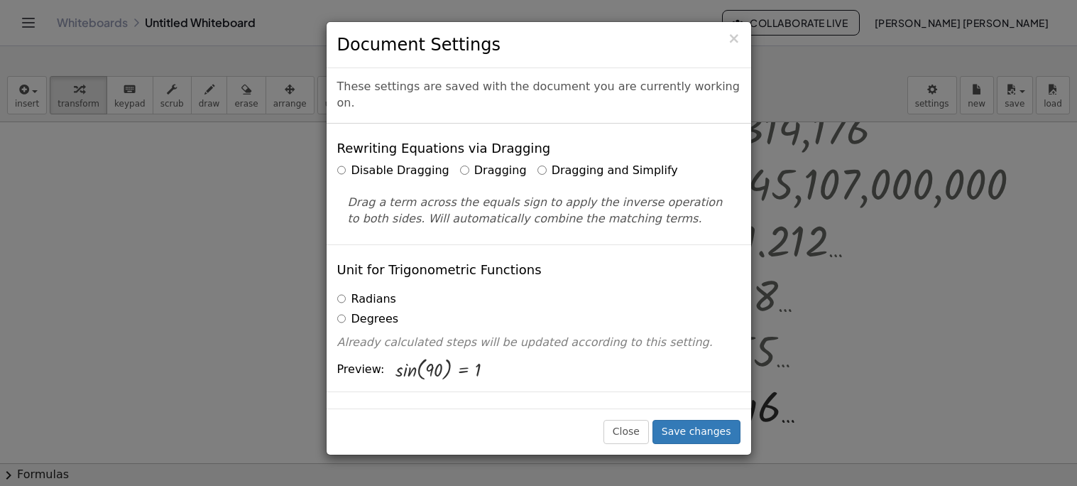
click at [515, 277] on h4 "Unit for Trigonometric Functions" at bounding box center [439, 270] width 204 height 14
click at [692, 440] on button "Save changes" at bounding box center [697, 432] width 88 height 24
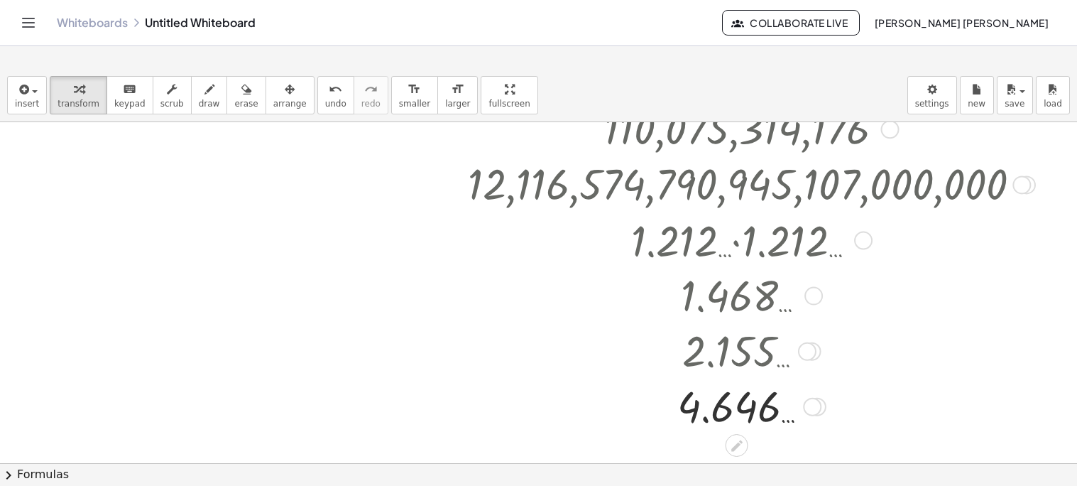
click at [748, 400] on div at bounding box center [749, 405] width 577 height 55
click at [329, 89] on icon "undo" at bounding box center [335, 89] width 13 height 17
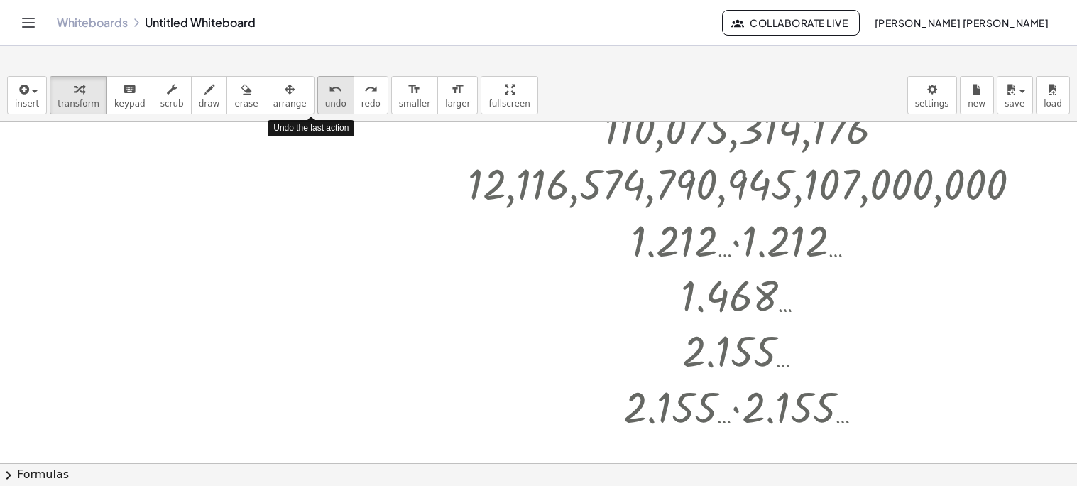
click at [329, 89] on icon "undo" at bounding box center [335, 89] width 13 height 17
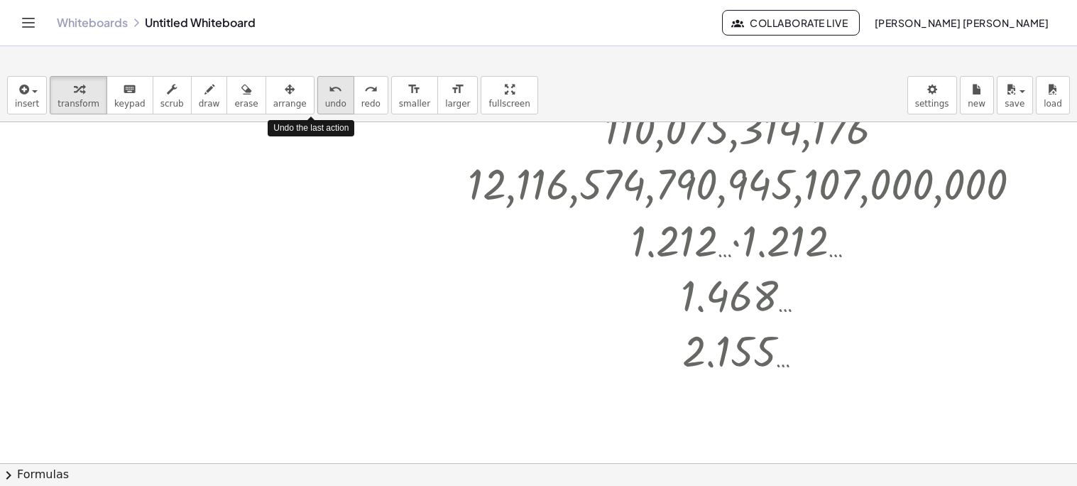
click at [329, 89] on icon "undo" at bounding box center [335, 89] width 13 height 17
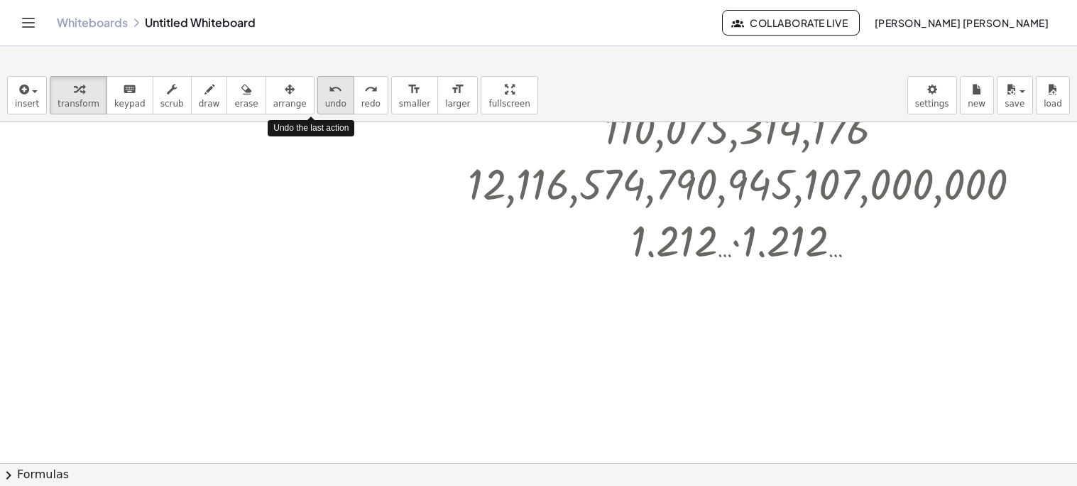
click at [329, 89] on icon "undo" at bounding box center [335, 89] width 13 height 17
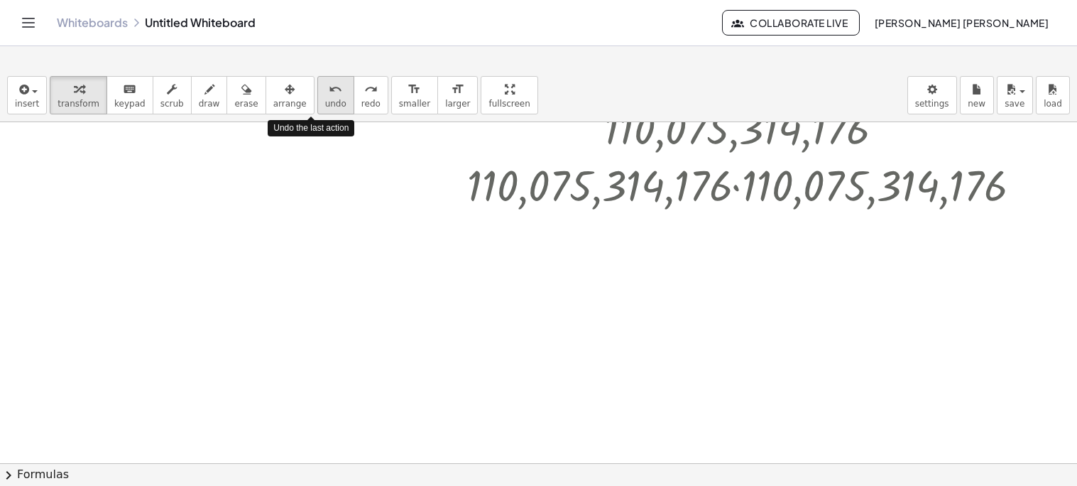
click at [329, 89] on icon "undo" at bounding box center [335, 89] width 13 height 17
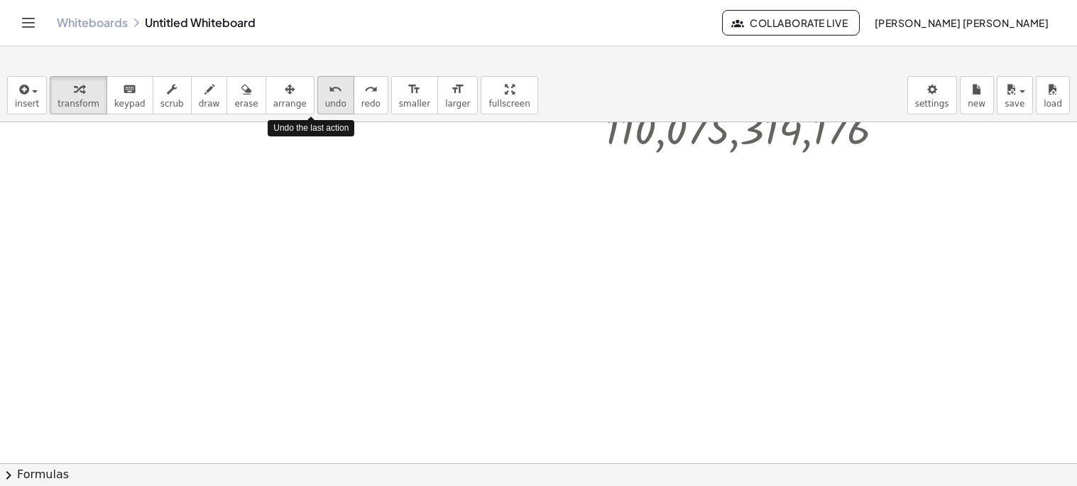
click at [329, 89] on icon "undo" at bounding box center [335, 89] width 13 height 17
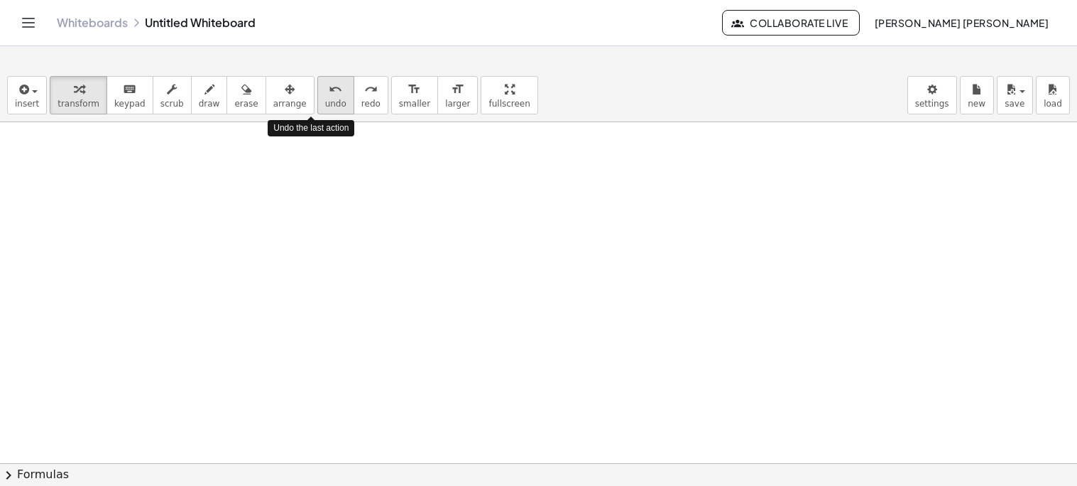
click at [329, 89] on icon "undo" at bounding box center [335, 89] width 13 height 17
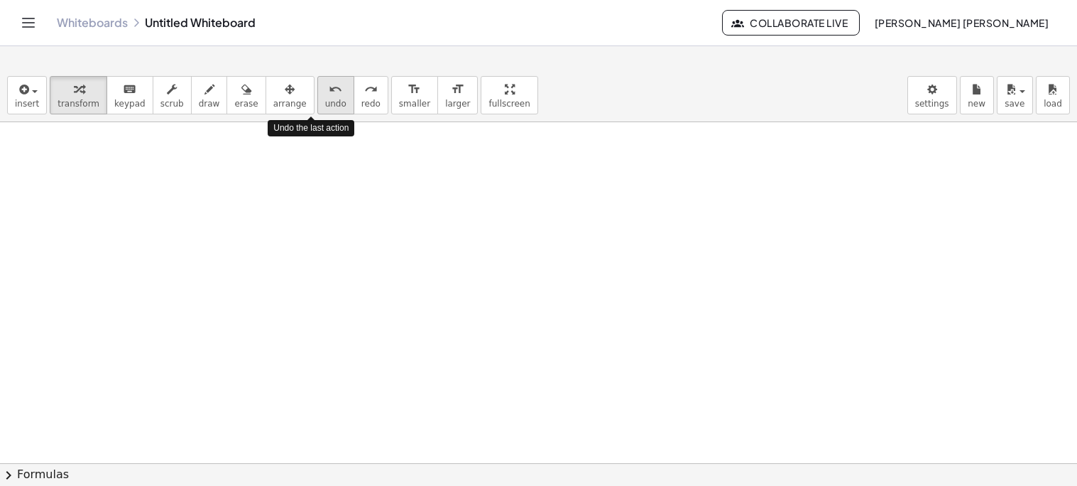
click at [329, 89] on icon "undo" at bounding box center [335, 89] width 13 height 17
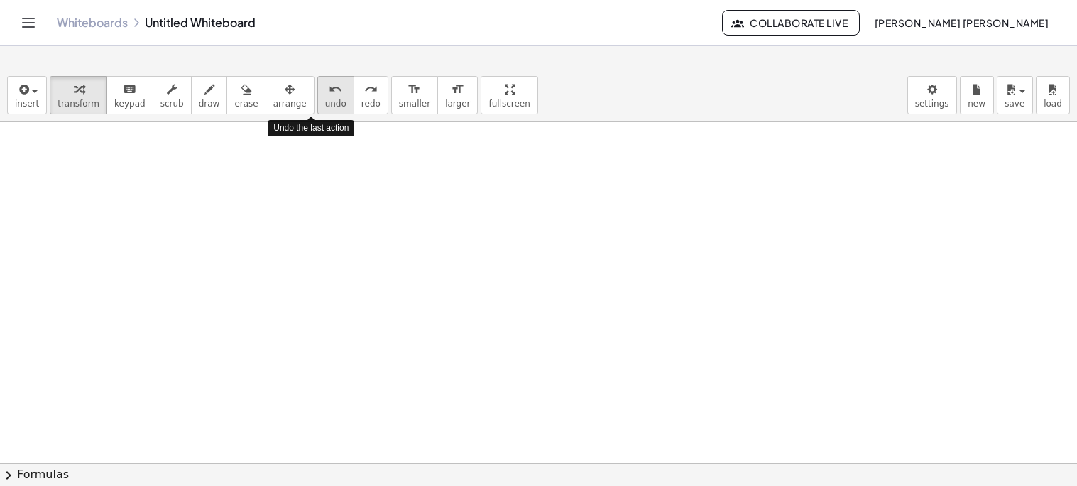
click at [329, 89] on icon "undo" at bounding box center [335, 89] width 13 height 17
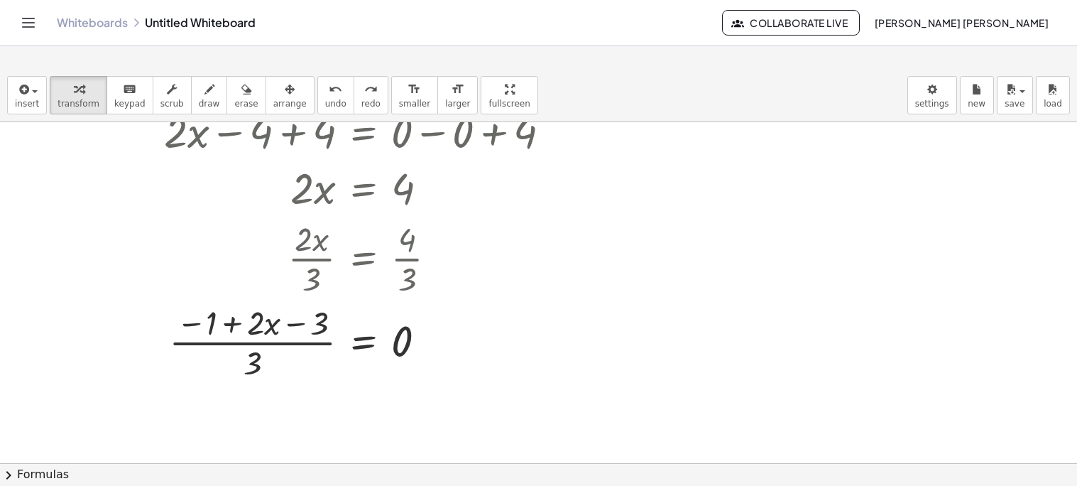
scroll to position [364, 0]
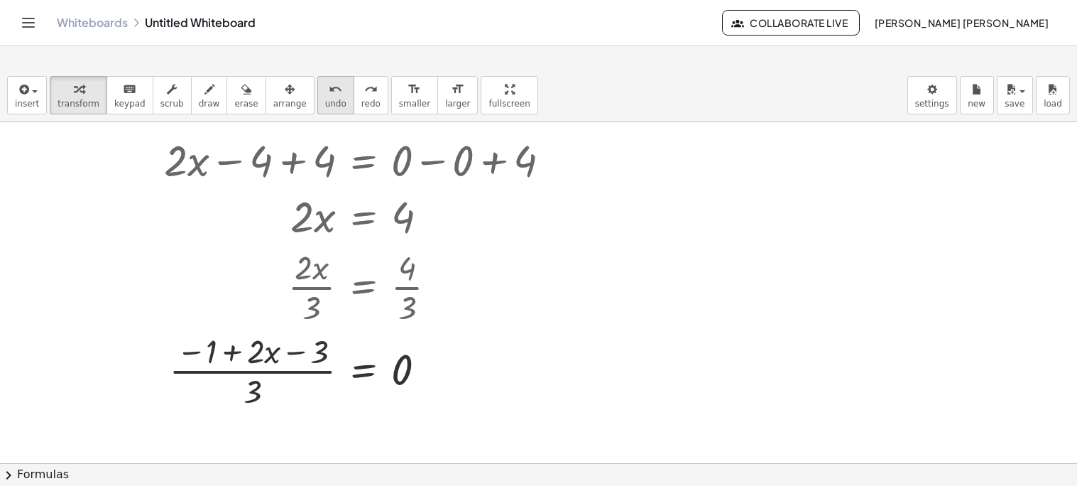
click at [317, 91] on button "undo undo" at bounding box center [335, 95] width 37 height 38
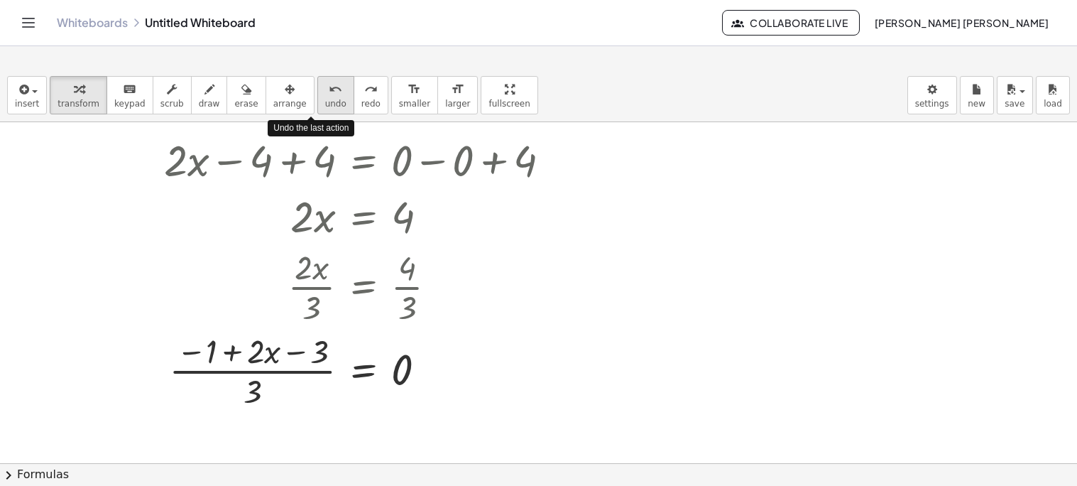
click at [317, 91] on button "undo undo" at bounding box center [335, 95] width 37 height 38
click at [325, 102] on span "undo" at bounding box center [335, 104] width 21 height 10
click at [285, 373] on div at bounding box center [363, 369] width 412 height 84
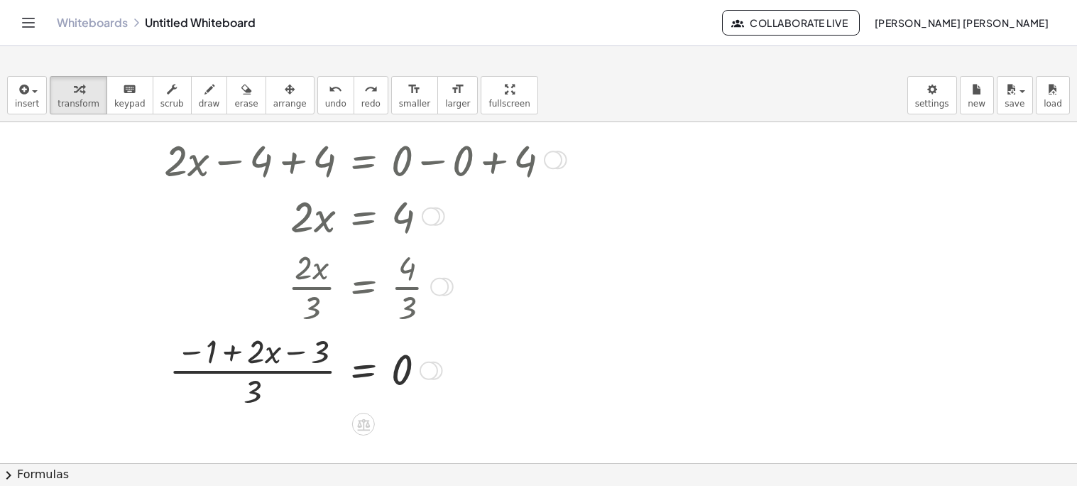
click at [247, 347] on div at bounding box center [363, 369] width 412 height 84
click at [387, 362] on div at bounding box center [363, 369] width 412 height 84
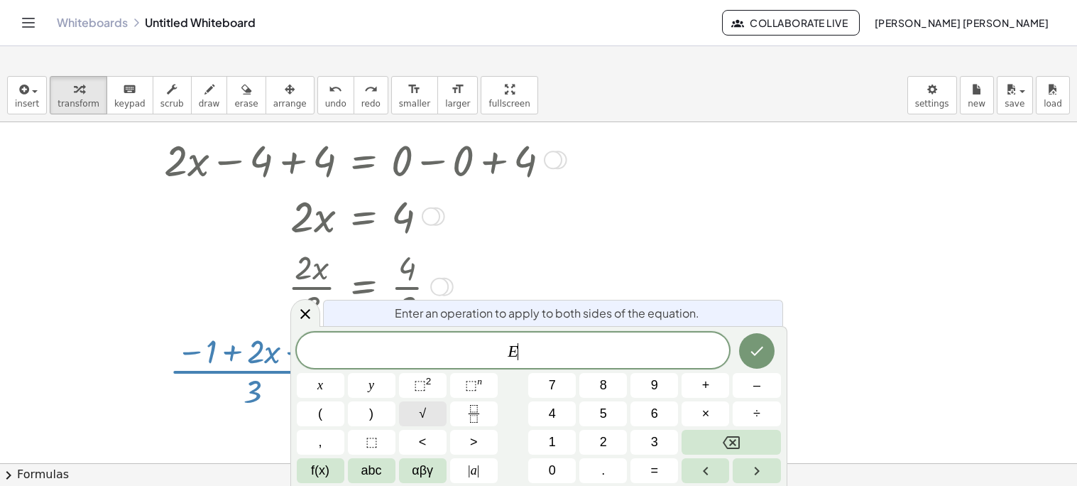
click at [428, 417] on button "√" at bounding box center [423, 413] width 48 height 25
click at [382, 415] on button ")" at bounding box center [372, 413] width 48 height 25
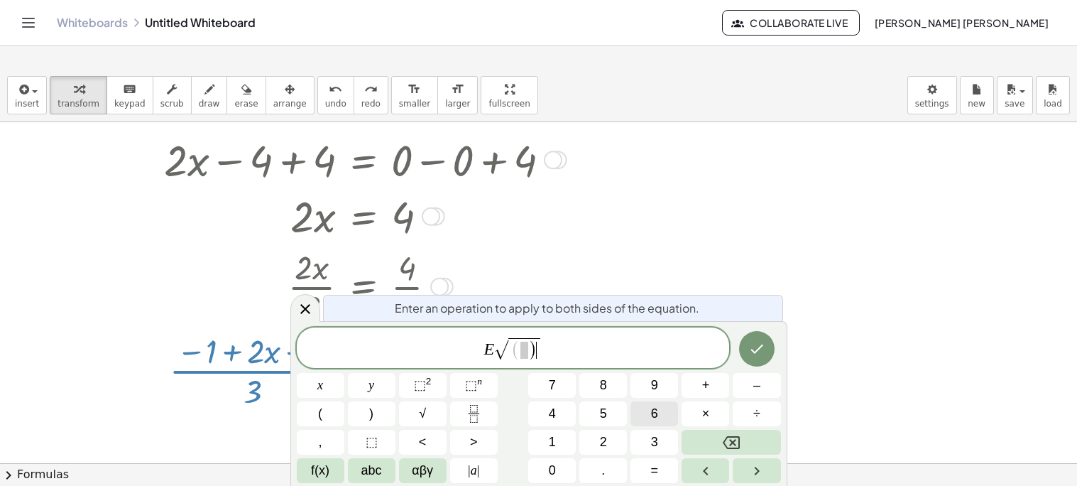
click at [631, 418] on button "6" at bounding box center [655, 413] width 48 height 25
click at [748, 351] on icon "Done" at bounding box center [756, 348] width 17 height 17
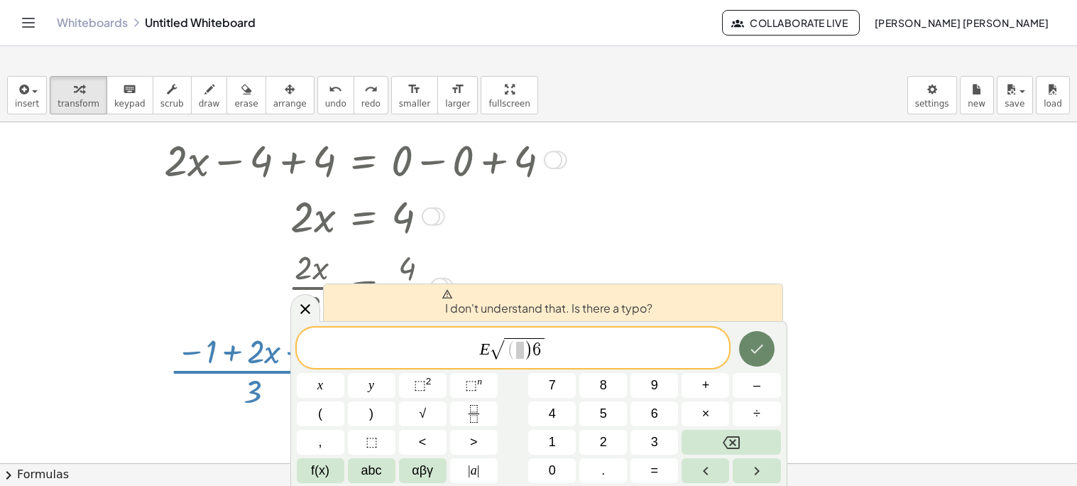
click at [748, 351] on icon "Done" at bounding box center [756, 348] width 17 height 17
click at [708, 445] on button "Backspace" at bounding box center [731, 442] width 99 height 25
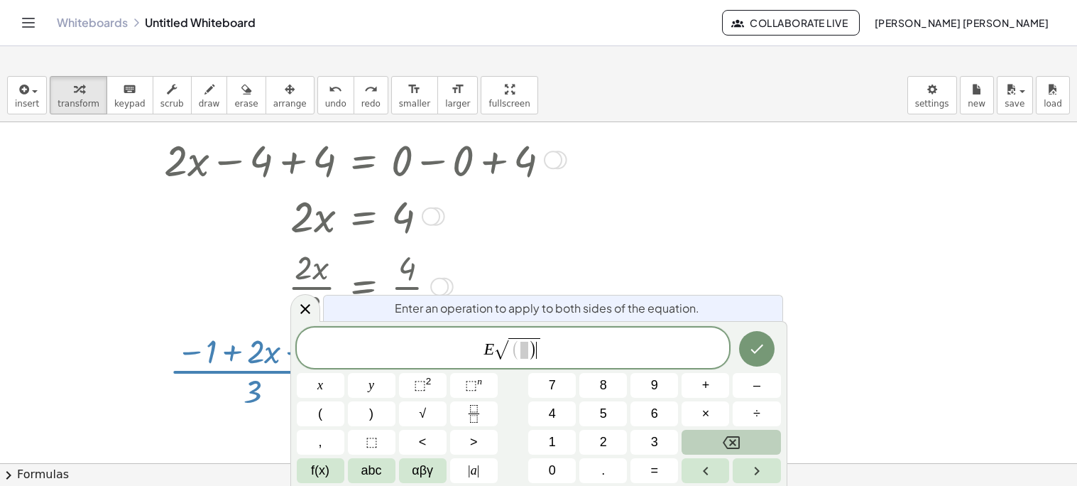
click at [708, 445] on button "Backspace" at bounding box center [731, 442] width 99 height 25
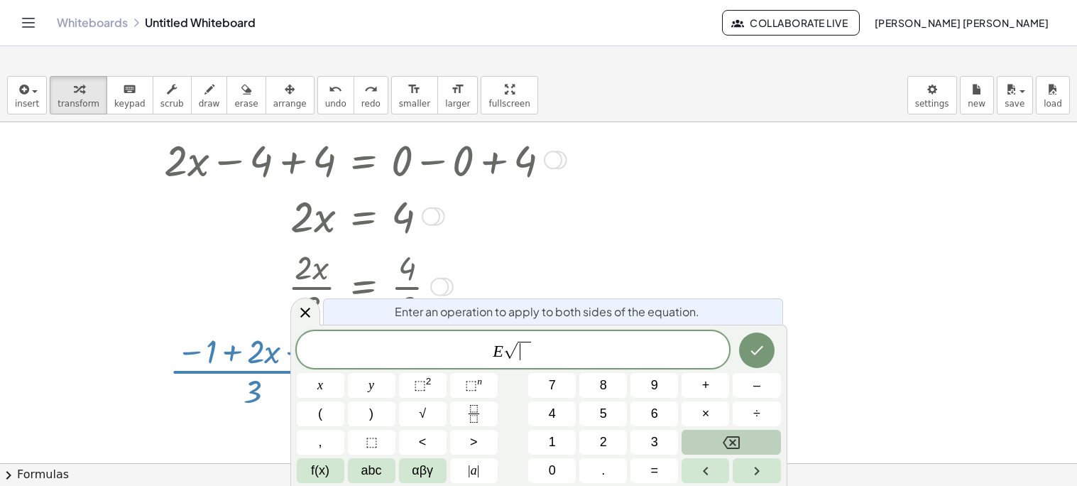
click at [708, 445] on button "Backspace" at bounding box center [731, 442] width 99 height 25
click at [562, 439] on button "1" at bounding box center [552, 442] width 48 height 25
click at [708, 408] on span "×" at bounding box center [706, 413] width 8 height 19
click at [647, 391] on button "9" at bounding box center [655, 385] width 48 height 25
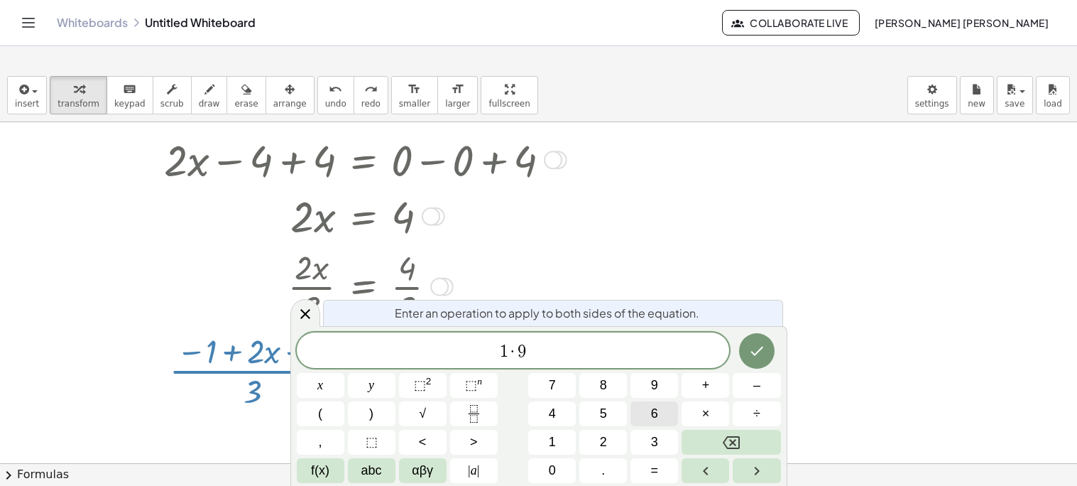
click at [636, 420] on button "6" at bounding box center [655, 413] width 48 height 25
click at [614, 403] on button "5" at bounding box center [603, 413] width 48 height 25
click at [744, 352] on button "Done" at bounding box center [757, 351] width 36 height 36
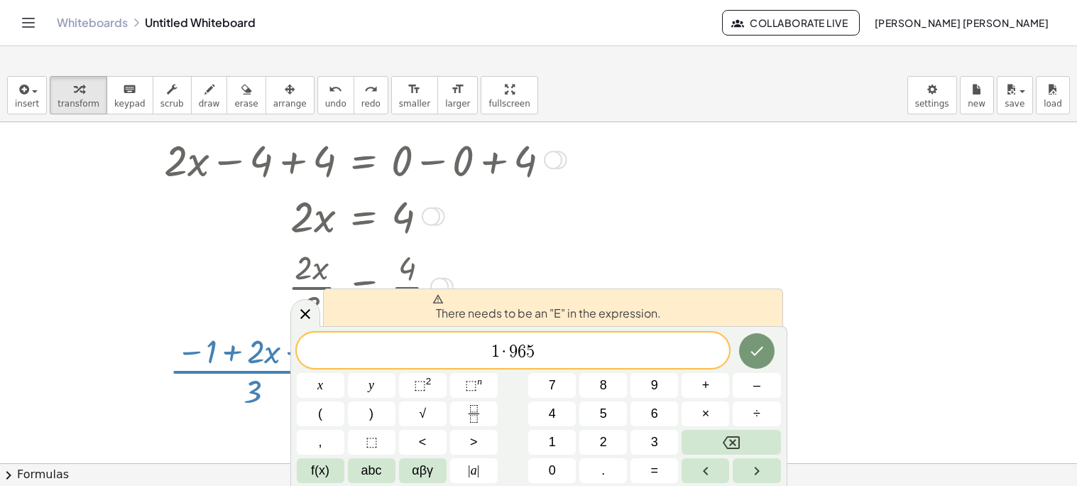
click at [489, 351] on span "1 · 9 6 5 ​" at bounding box center [513, 352] width 433 height 20
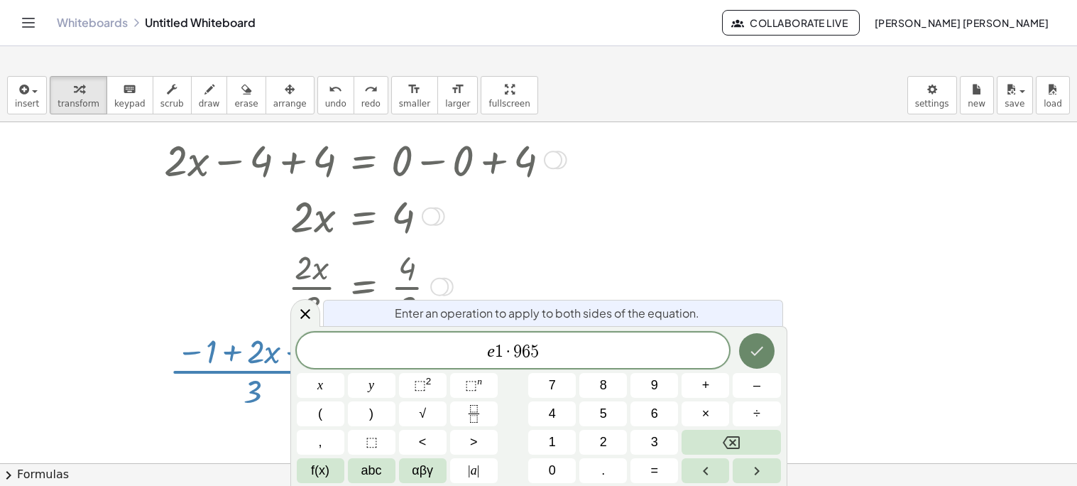
click at [751, 356] on icon "Done" at bounding box center [756, 350] width 17 height 17
click at [748, 356] on icon "Done" at bounding box center [756, 350] width 17 height 17
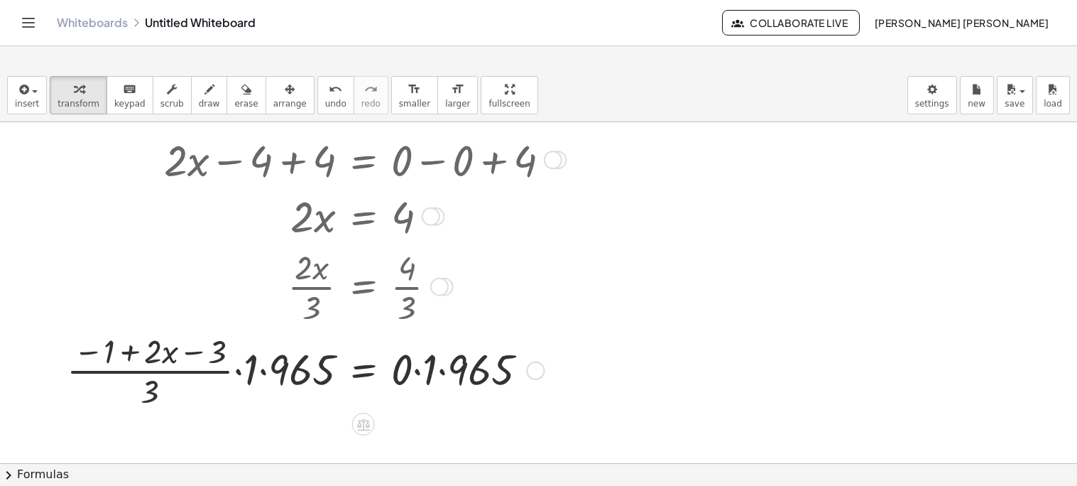
click at [440, 375] on div at bounding box center [314, 369] width 509 height 84
click at [415, 374] on div at bounding box center [314, 369] width 509 height 84
click at [239, 371] on div at bounding box center [314, 369] width 509 height 84
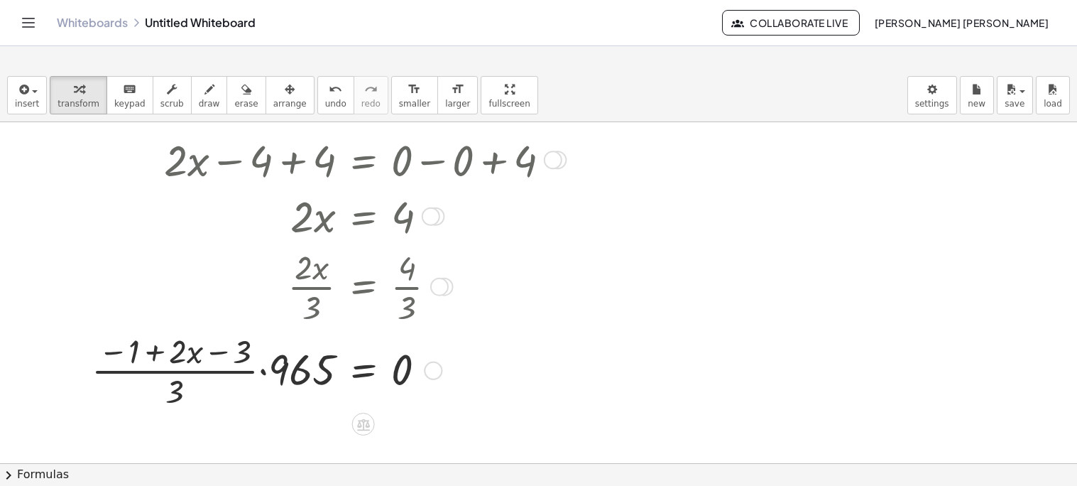
click at [261, 374] on div at bounding box center [326, 369] width 484 height 84
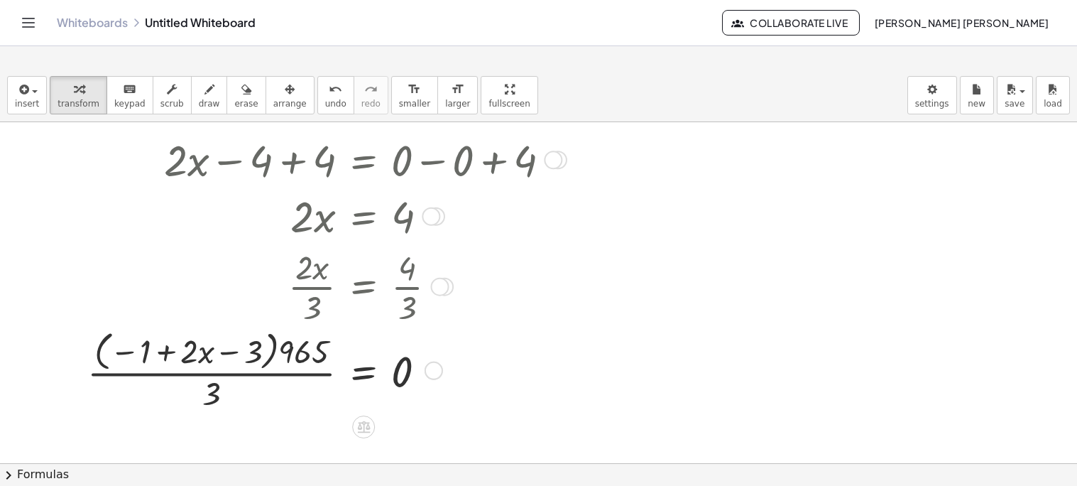
click at [226, 355] on div at bounding box center [324, 369] width 489 height 89
click at [290, 358] on div at bounding box center [324, 369] width 489 height 89
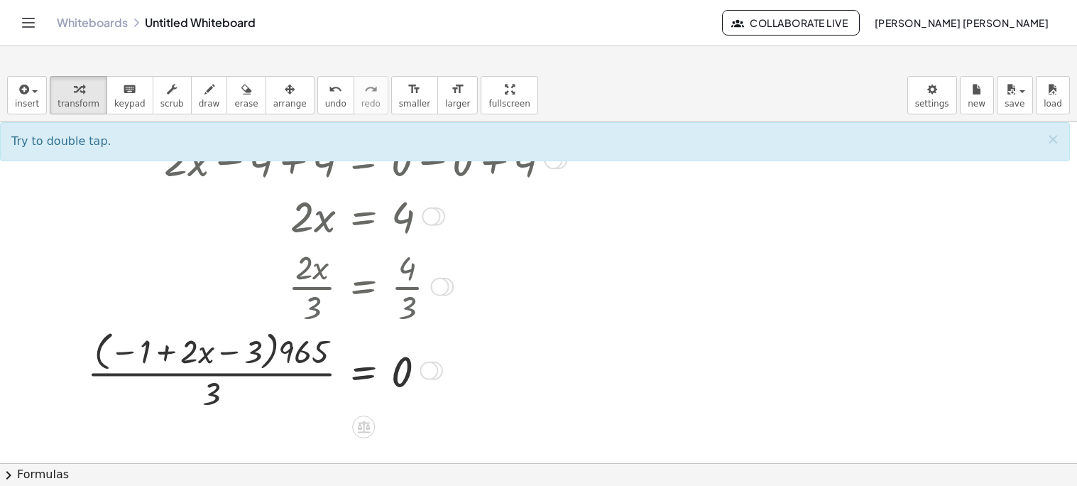
click at [257, 354] on div at bounding box center [324, 369] width 489 height 89
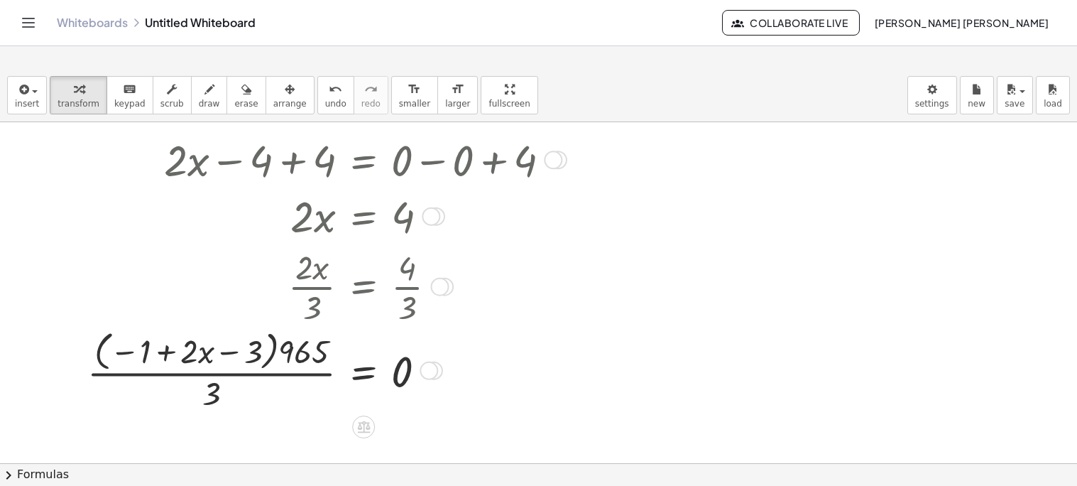
click at [287, 359] on div at bounding box center [324, 369] width 489 height 89
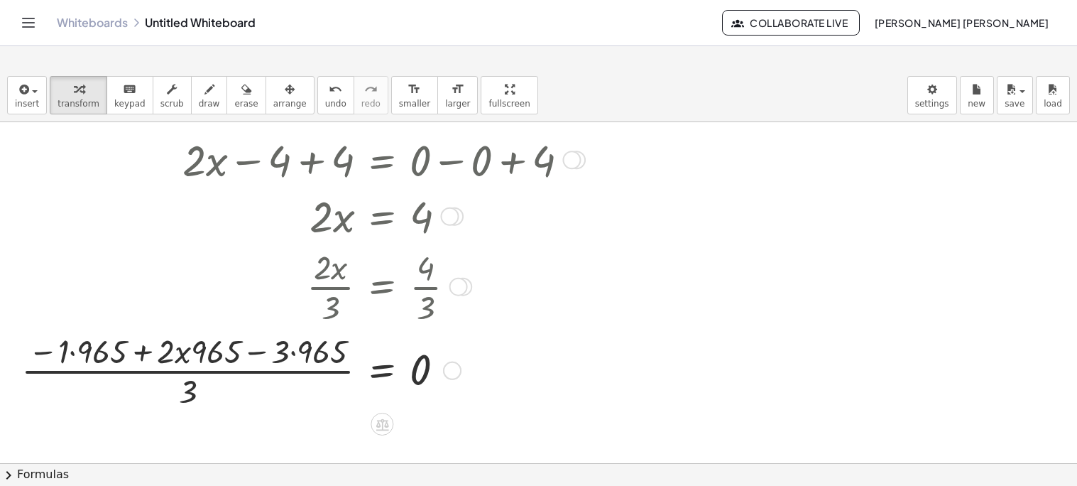
click at [270, 354] on div at bounding box center [300, 369] width 573 height 84
click at [292, 354] on div at bounding box center [300, 369] width 573 height 84
click at [249, 350] on div at bounding box center [301, 369] width 574 height 84
click at [179, 358] on div at bounding box center [301, 369] width 574 height 84
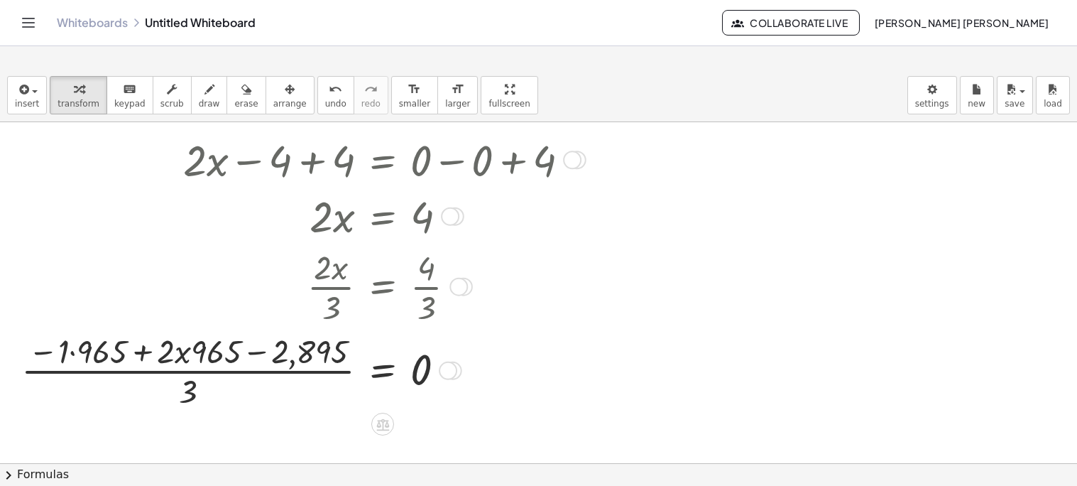
click at [75, 352] on div at bounding box center [301, 369] width 574 height 84
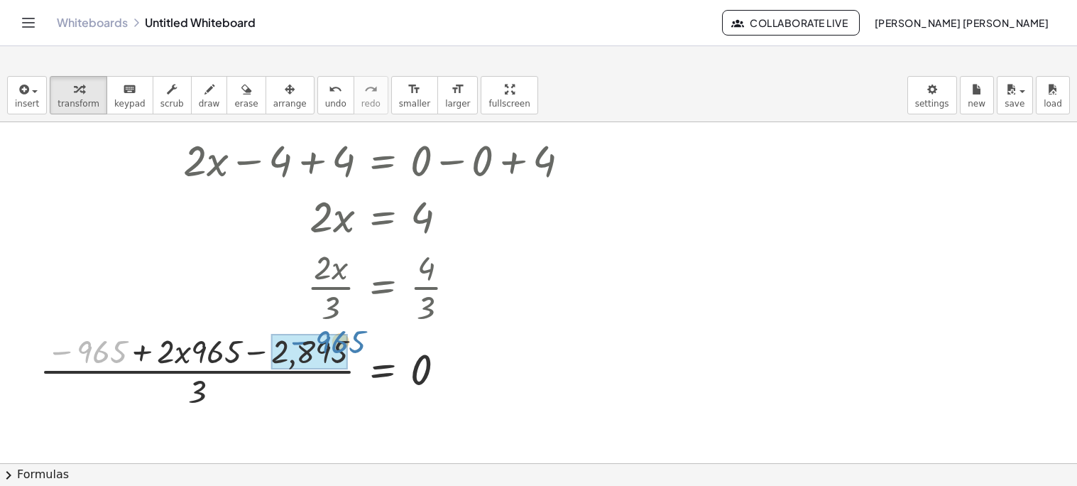
drag, startPoint x: 95, startPoint y: 354, endPoint x: 333, endPoint y: 344, distance: 238.1
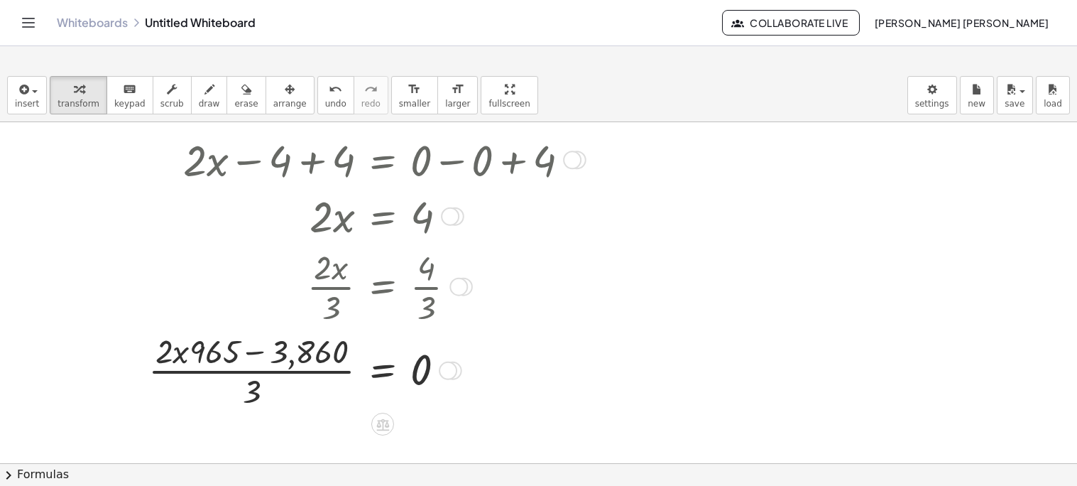
click at [295, 347] on div at bounding box center [364, 369] width 447 height 84
click at [251, 349] on div at bounding box center [364, 369] width 447 height 84
drag, startPoint x: 251, startPoint y: 381, endPoint x: 173, endPoint y: 334, distance: 90.8
click at [173, 334] on div at bounding box center [364, 369] width 447 height 84
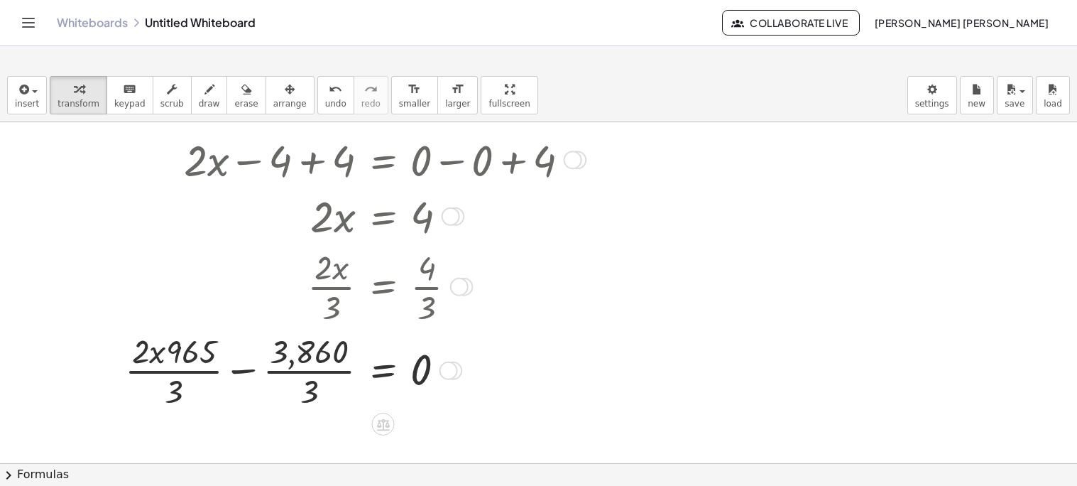
click at [235, 371] on div at bounding box center [353, 369] width 470 height 84
click at [252, 352] on div at bounding box center [364, 369] width 447 height 84
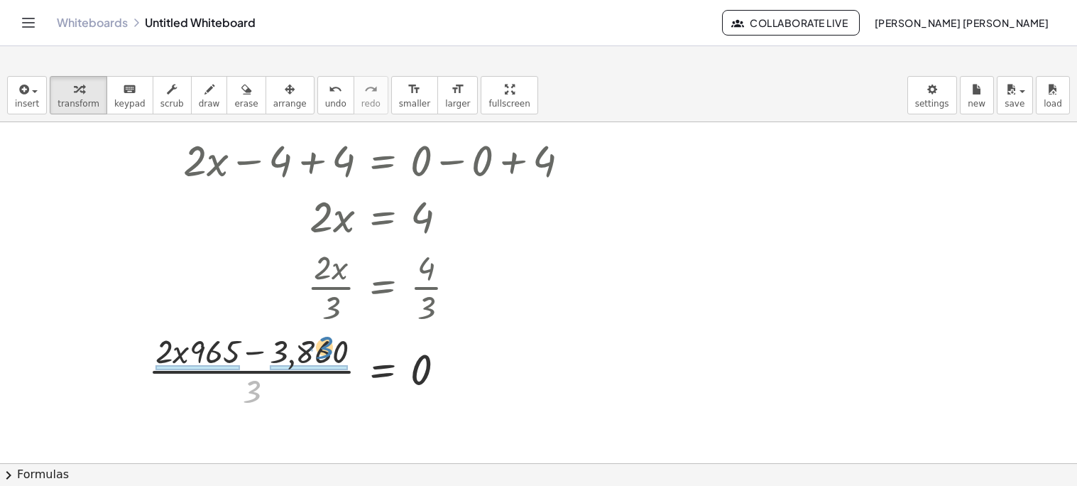
drag, startPoint x: 253, startPoint y: 388, endPoint x: 326, endPoint y: 344, distance: 85.4
click at [326, 344] on div at bounding box center [364, 369] width 447 height 84
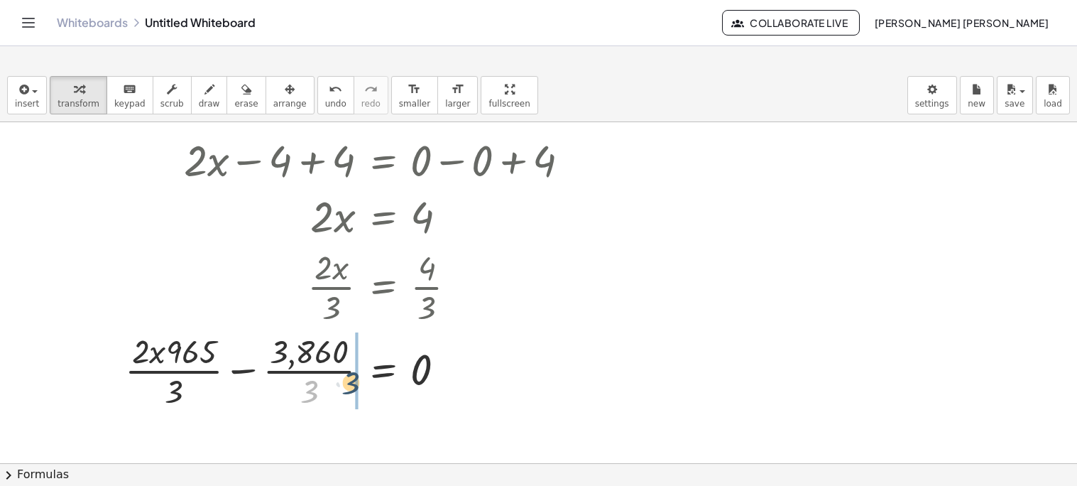
drag, startPoint x: 312, startPoint y: 392, endPoint x: 354, endPoint y: 381, distance: 43.2
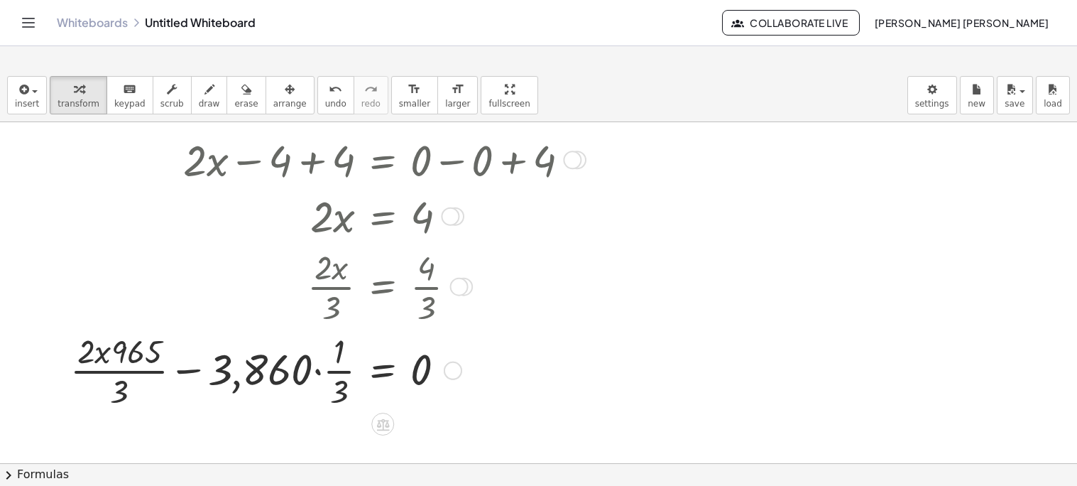
click at [119, 384] on div at bounding box center [325, 369] width 525 height 84
click at [180, 373] on div at bounding box center [325, 369] width 525 height 84
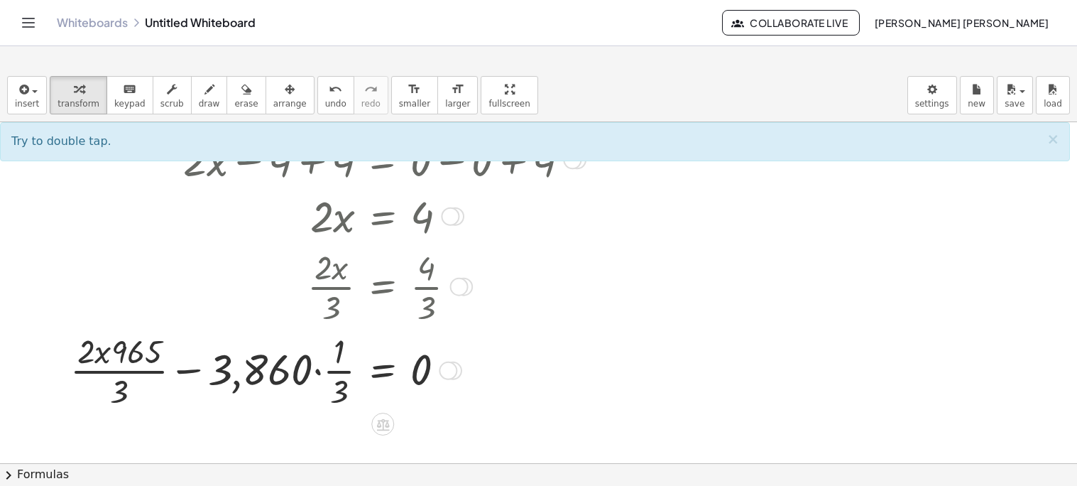
click at [190, 366] on div at bounding box center [325, 369] width 525 height 84
click at [190, 367] on div at bounding box center [325, 369] width 525 height 84
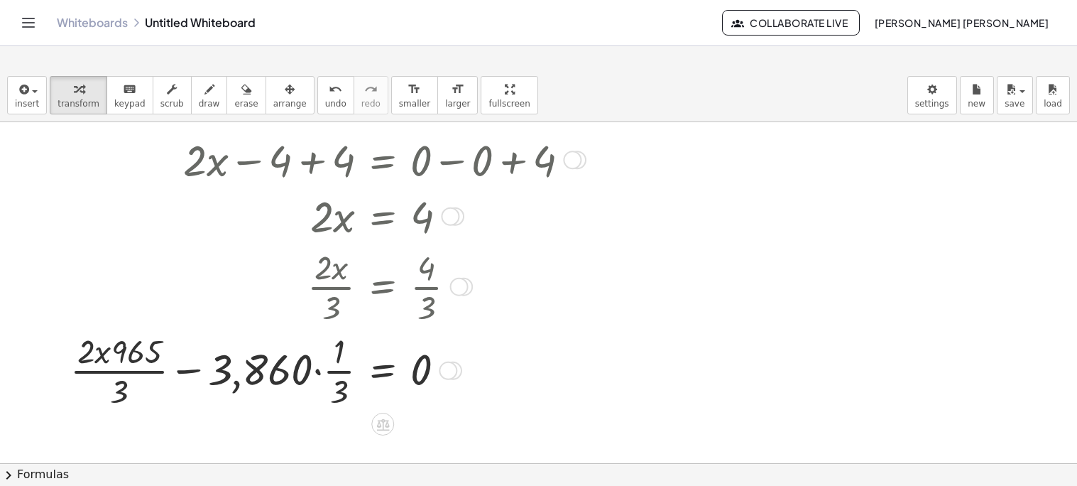
click at [190, 367] on div at bounding box center [325, 369] width 525 height 84
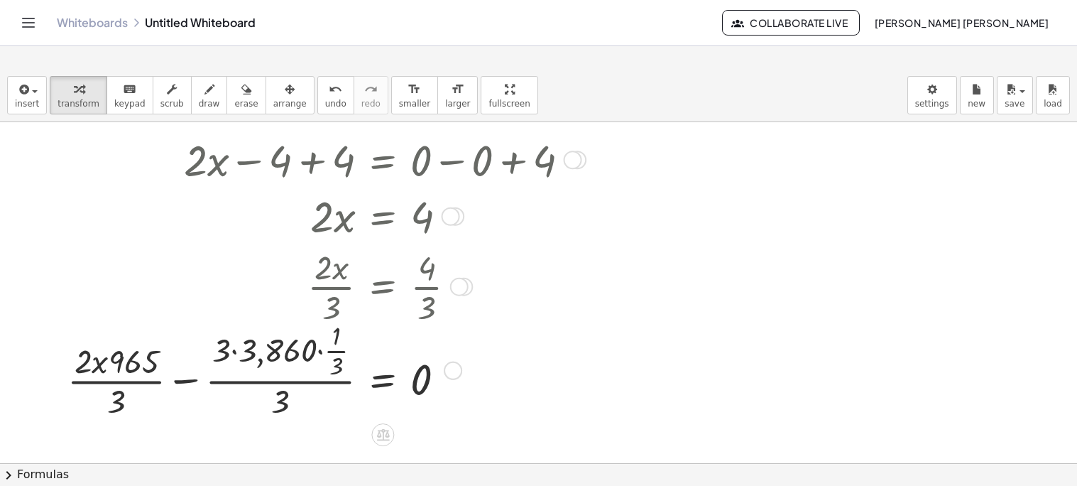
click at [231, 353] on div at bounding box center [324, 369] width 528 height 104
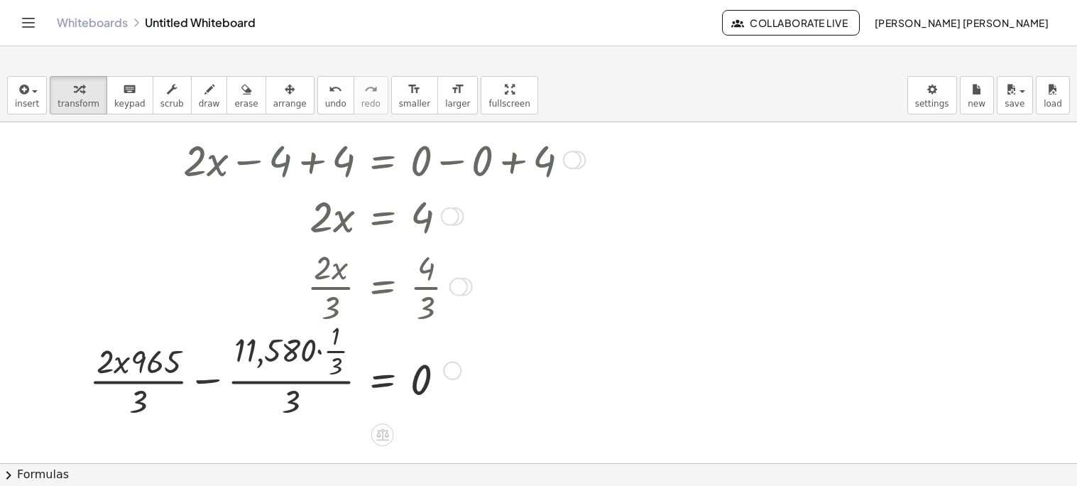
click at [313, 351] on div at bounding box center [335, 369] width 506 height 104
click at [320, 352] on div at bounding box center [335, 369] width 506 height 104
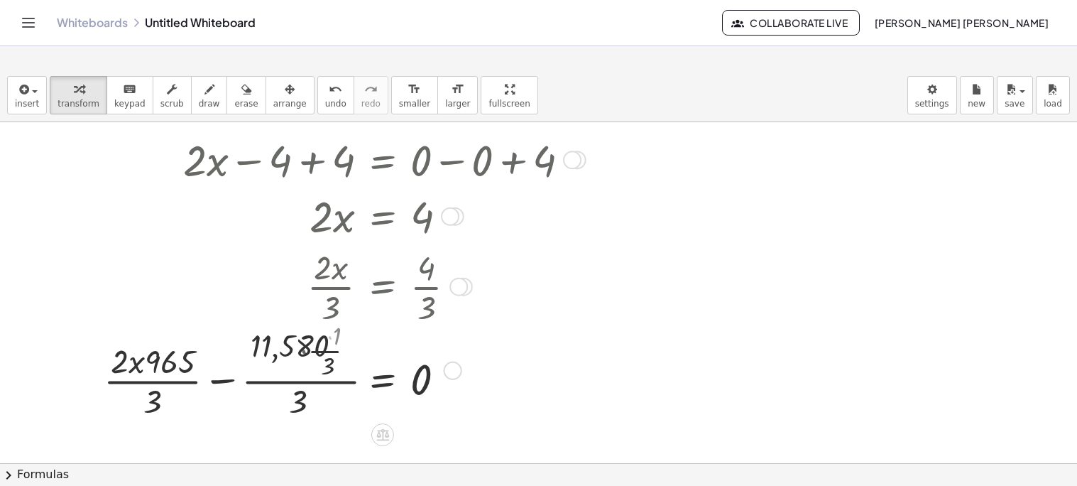
click at [320, 352] on div at bounding box center [356, 369] width 464 height 104
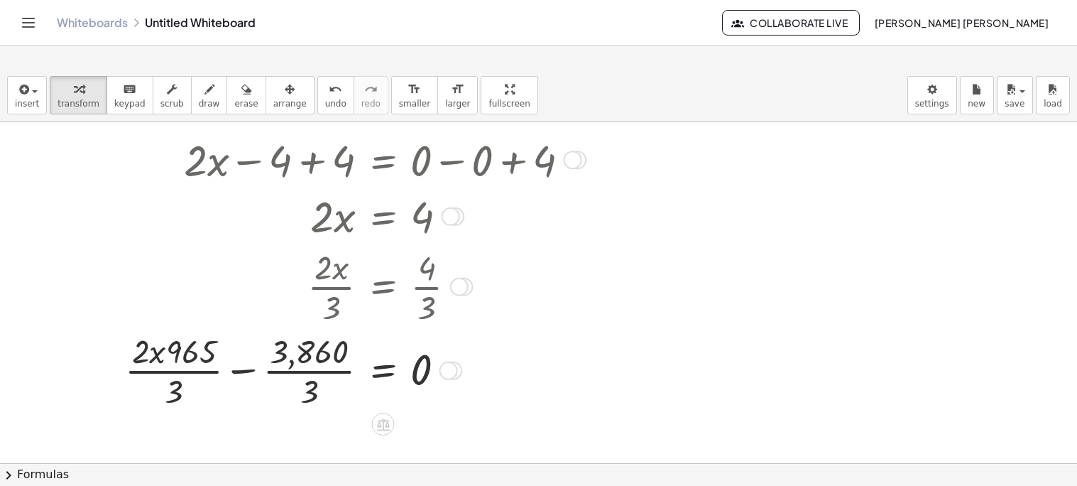
click at [244, 376] on div at bounding box center [353, 369] width 470 height 84
click at [250, 349] on div at bounding box center [364, 369] width 447 height 84
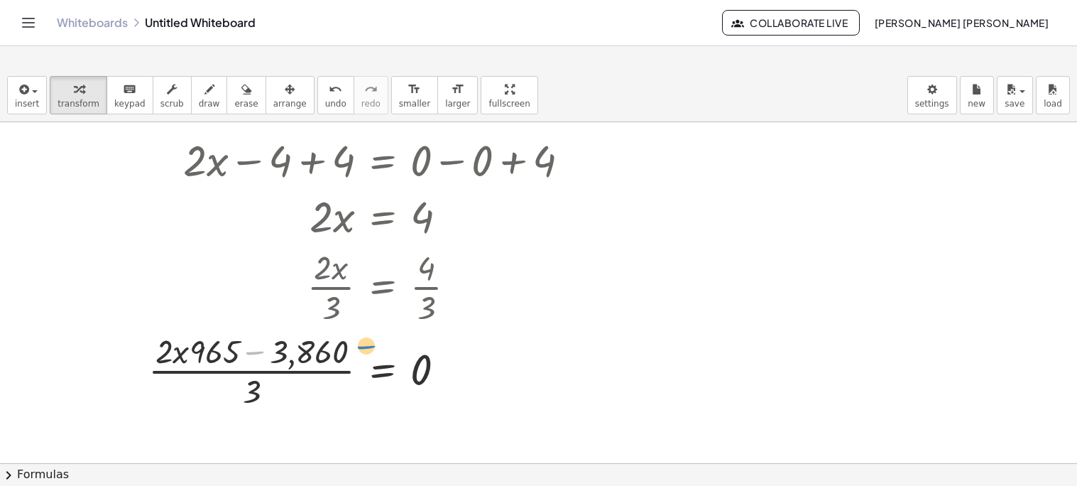
drag, startPoint x: 257, startPoint y: 349, endPoint x: 368, endPoint y: 354, distance: 110.9
click at [368, 354] on div at bounding box center [364, 369] width 447 height 84
drag, startPoint x: 420, startPoint y: 374, endPoint x: 337, endPoint y: 361, distance: 84.2
click at [337, 361] on div at bounding box center [364, 369] width 447 height 84
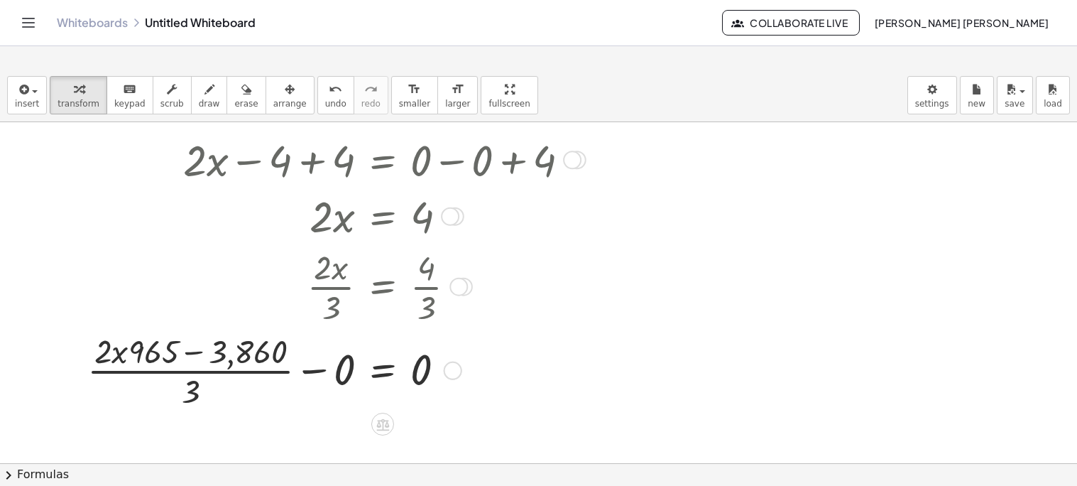
click at [311, 366] on div at bounding box center [334, 369] width 508 height 84
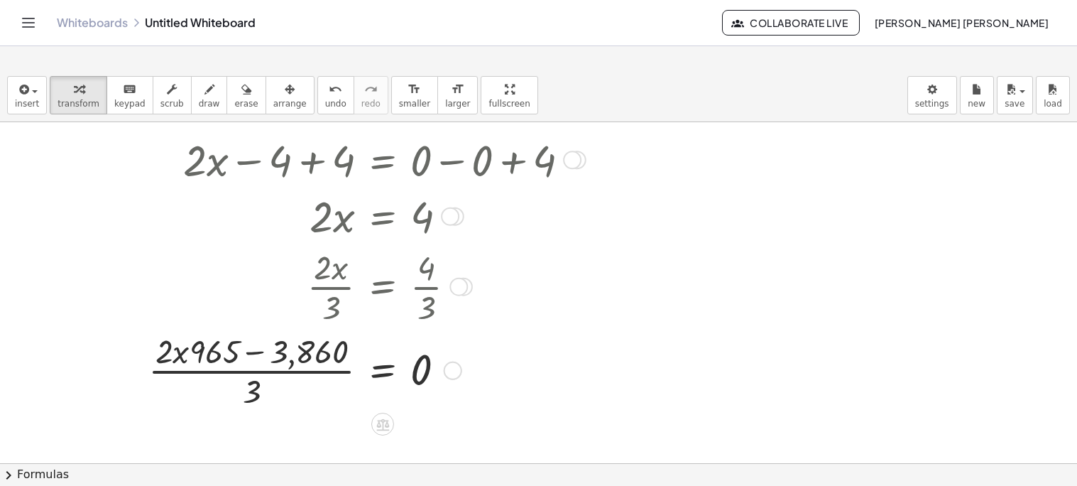
click at [449, 372] on div at bounding box center [453, 370] width 18 height 18
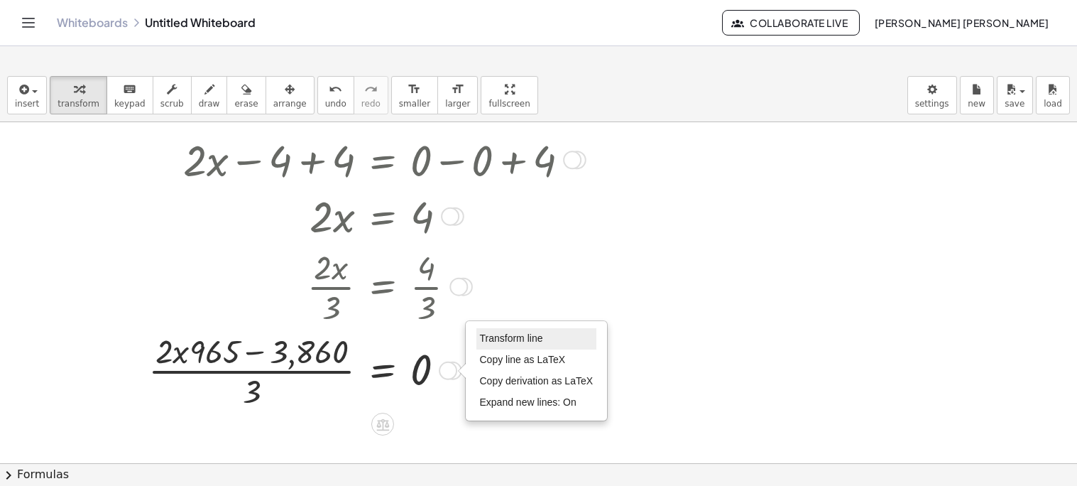
click at [498, 332] on li "Transform line" at bounding box center [536, 338] width 121 height 21
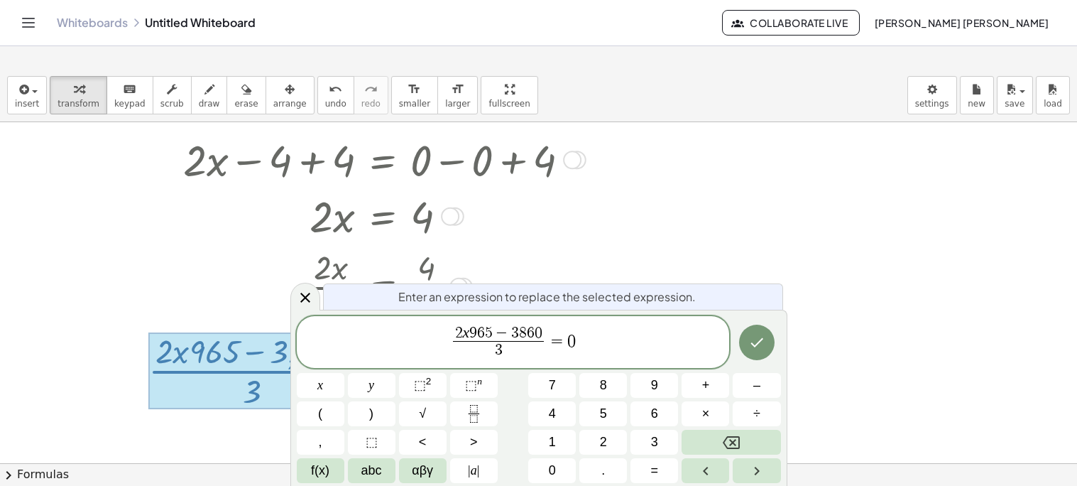
click at [467, 332] on var "x" at bounding box center [466, 332] width 7 height 17
click at [755, 337] on icon "Done" at bounding box center [756, 342] width 17 height 17
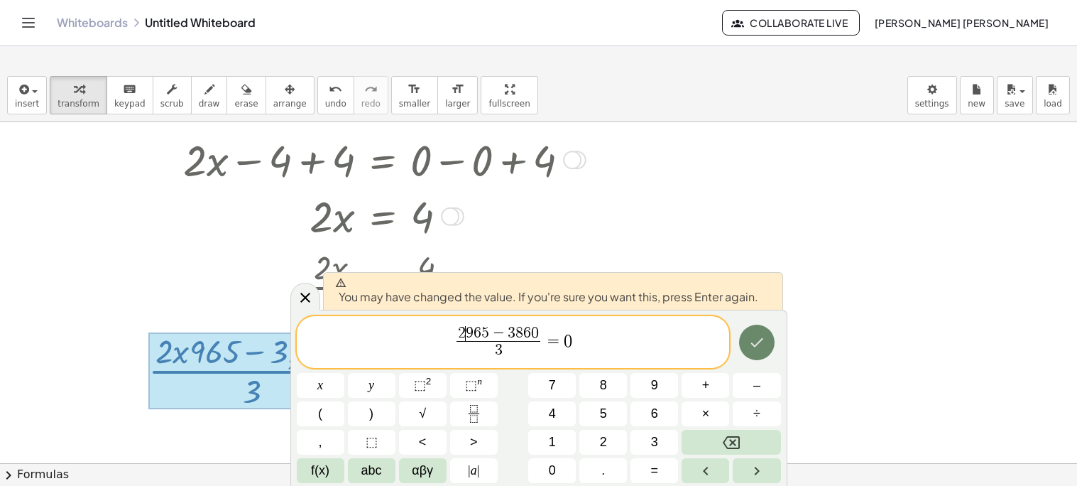
click at [755, 338] on icon "Done" at bounding box center [756, 342] width 17 height 17
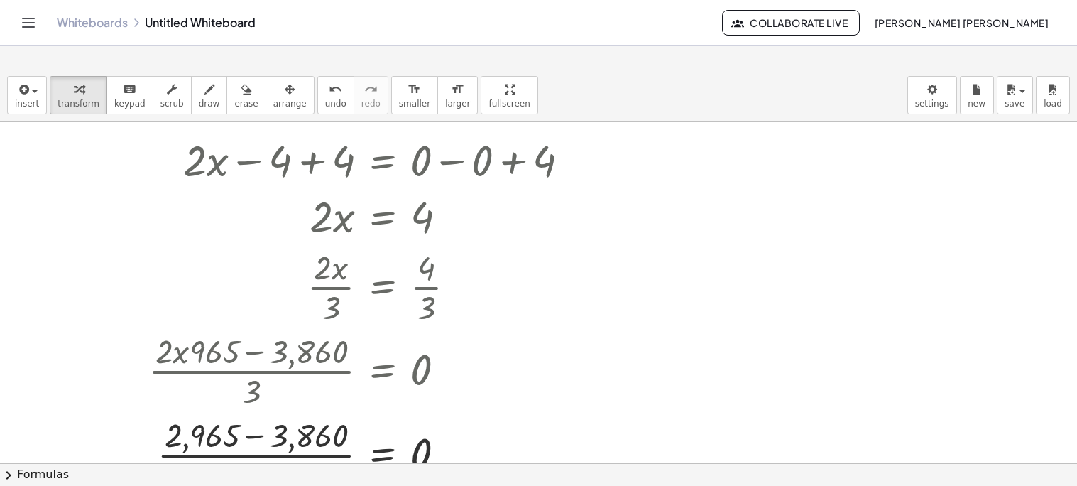
click at [1, 400] on div at bounding box center [538, 265] width 1077 height 1015
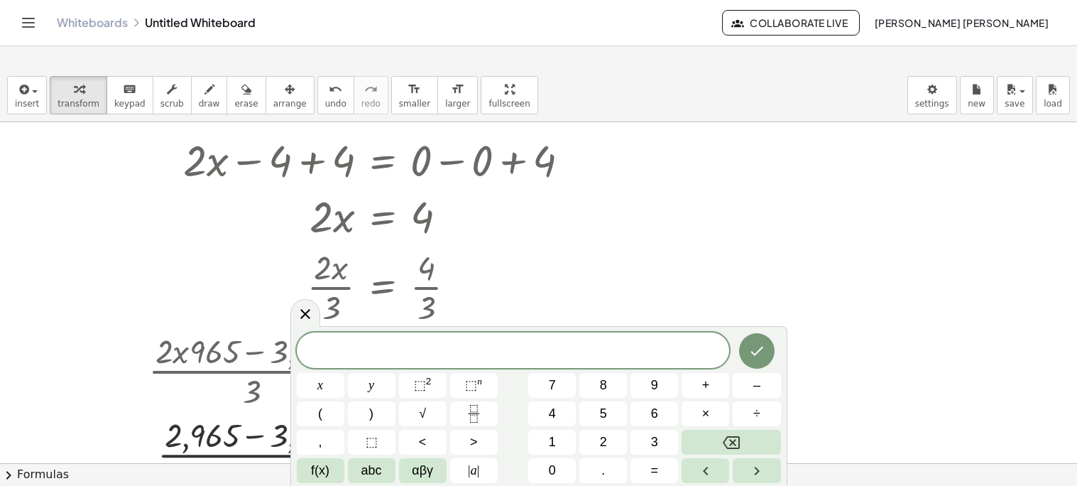
click at [1, 403] on div at bounding box center [538, 265] width 1077 height 1015
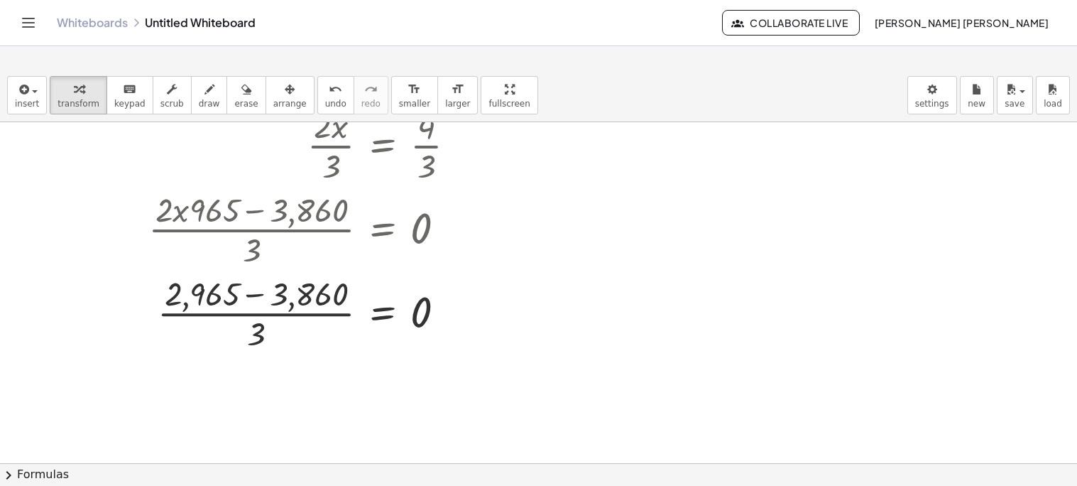
scroll to position [534, 0]
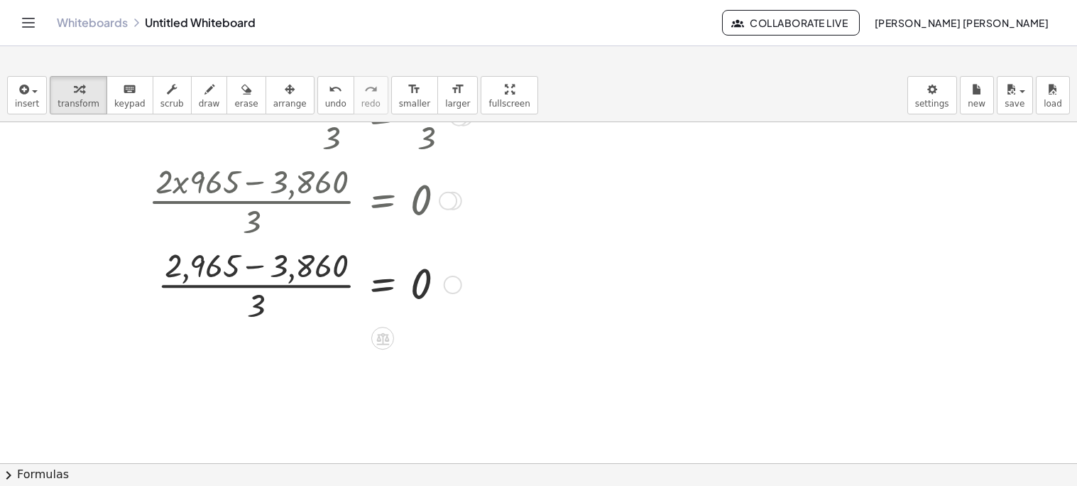
click at [254, 265] on div at bounding box center [364, 283] width 447 height 84
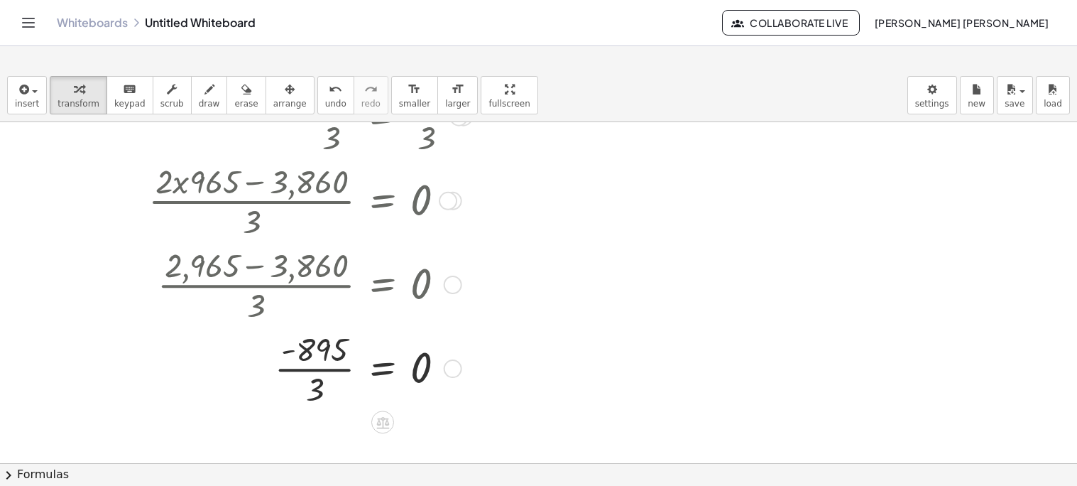
click at [287, 353] on div at bounding box center [364, 367] width 447 height 84
drag, startPoint x: 287, startPoint y: 353, endPoint x: 476, endPoint y: 387, distance: 191.9
click at [476, 387] on div at bounding box center [364, 367] width 447 height 84
click at [454, 372] on div "Transform line Copy line as LaTeX Copy derivation as LaTeX Expand new lines: On" at bounding box center [453, 368] width 18 height 18
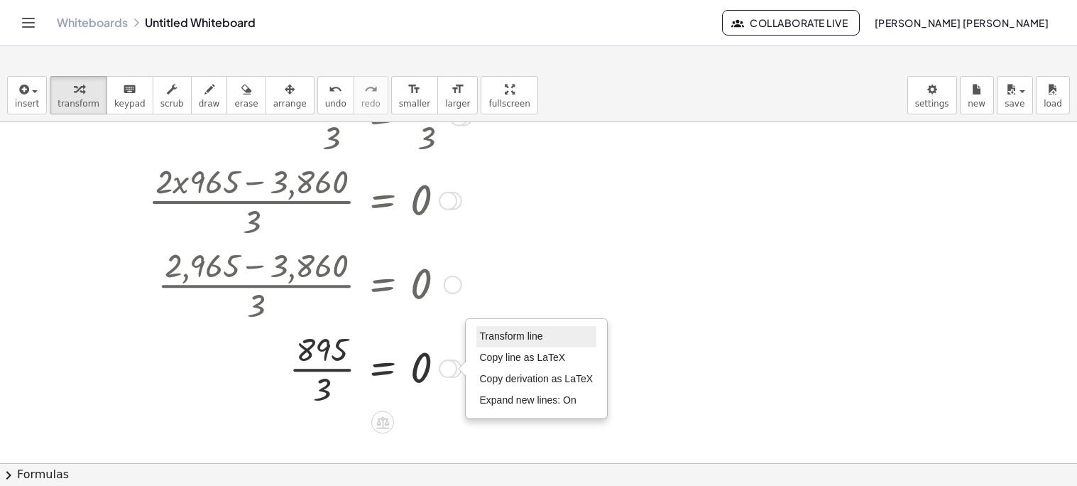
click at [500, 335] on span "Transform line" at bounding box center [511, 335] width 63 height 11
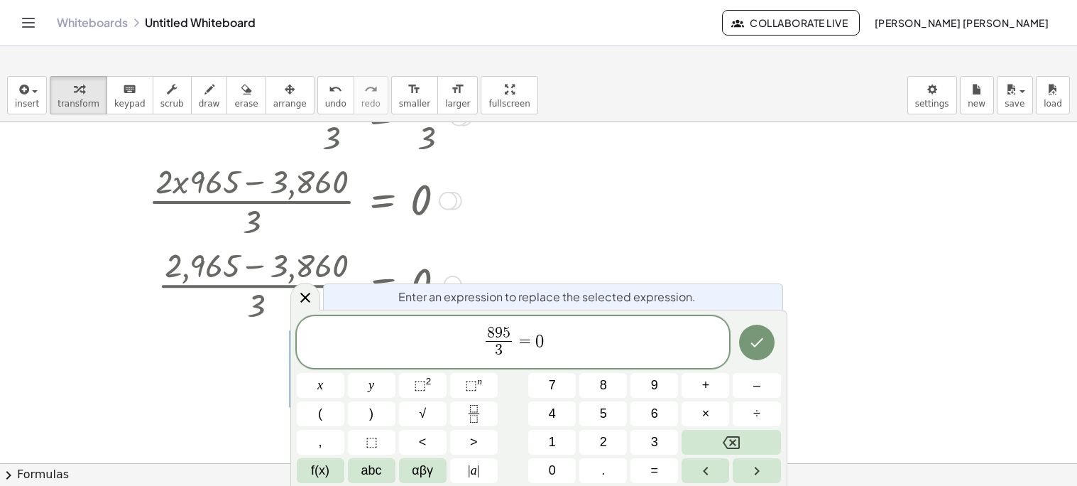
click at [521, 342] on span "=" at bounding box center [525, 340] width 21 height 17
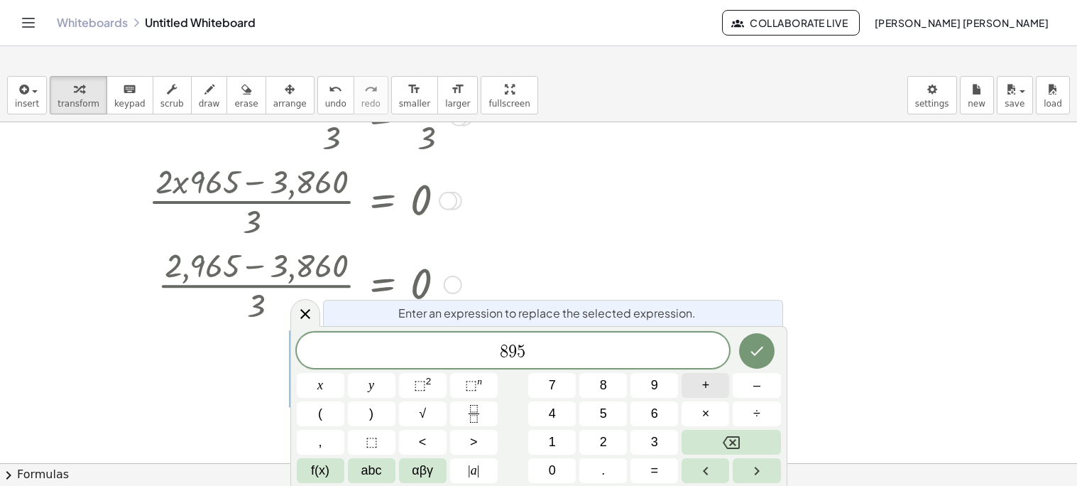
click at [704, 376] on span "+" at bounding box center [706, 385] width 8 height 19
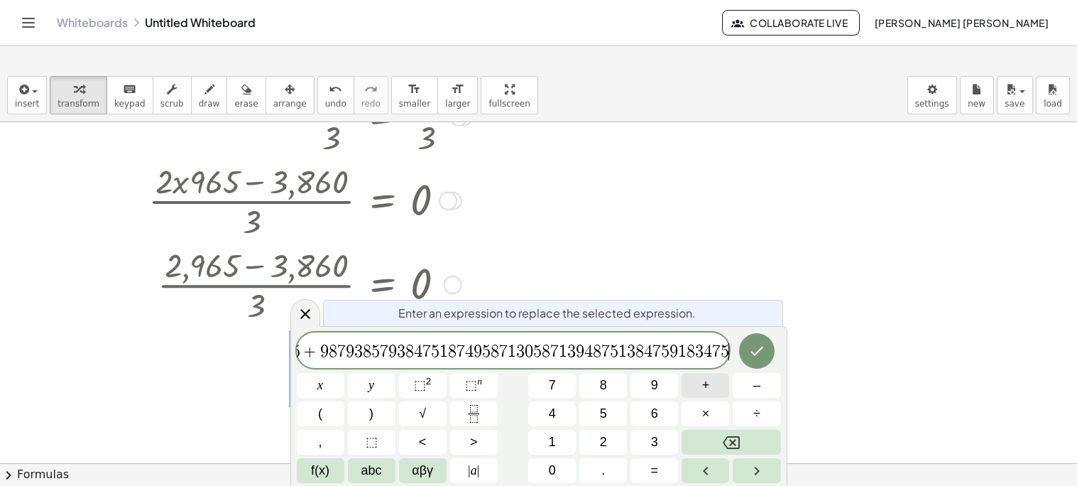
scroll to position [0, 33]
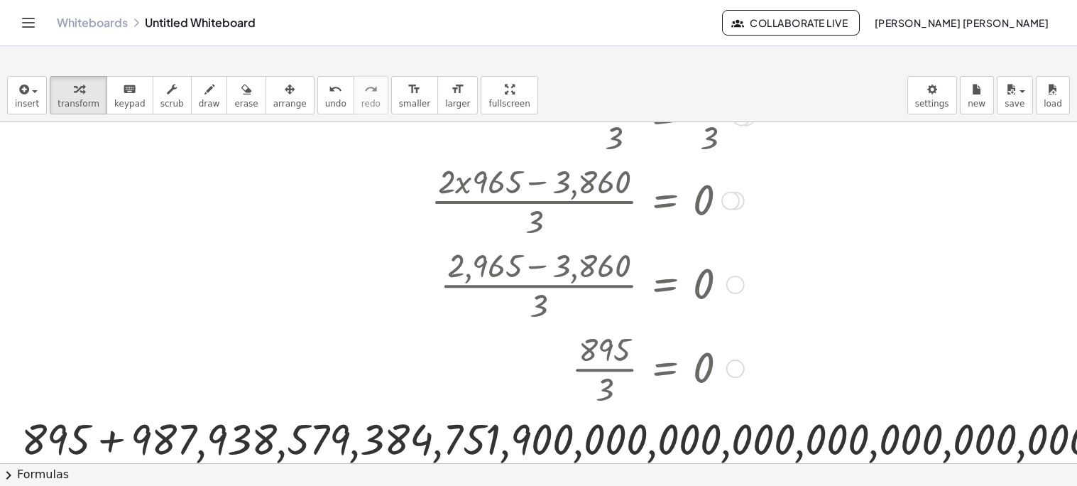
click at [230, 293] on div at bounding box center [677, 283] width 1327 height 84
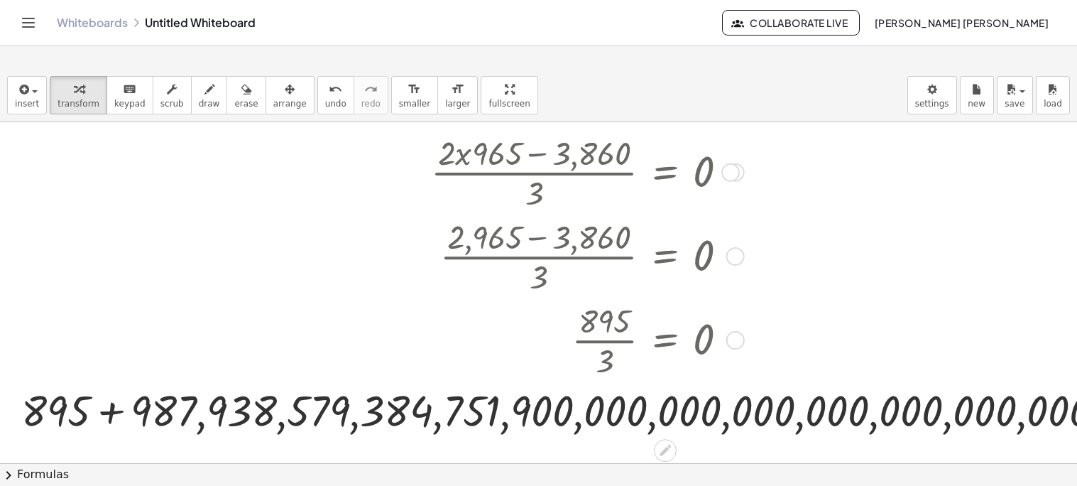
scroll to position [619, 0]
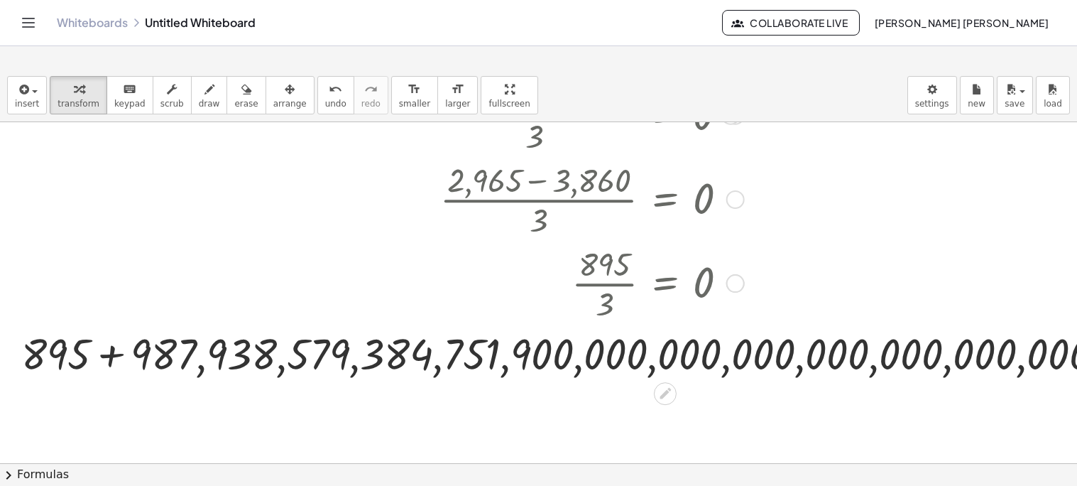
click at [99, 370] on div at bounding box center [677, 352] width 1327 height 57
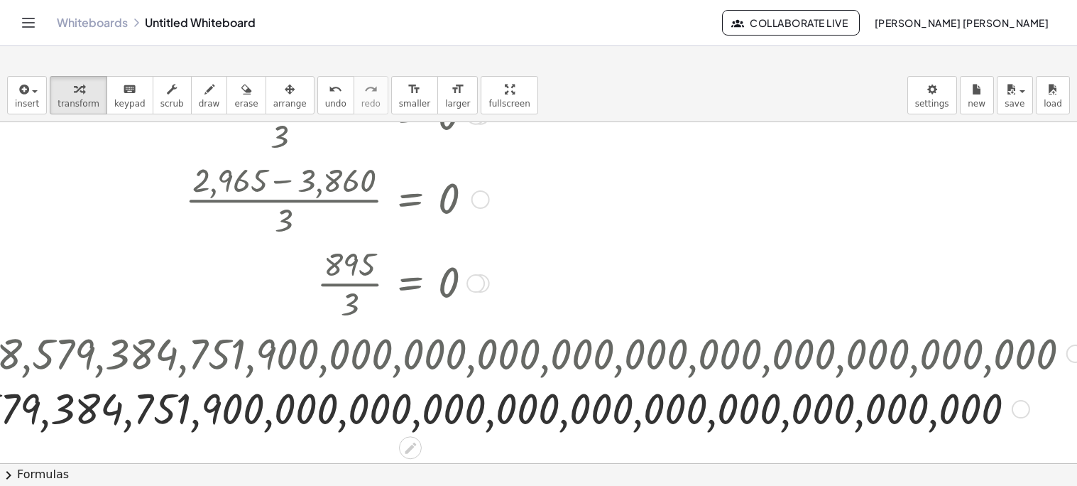
scroll to position [619, 284]
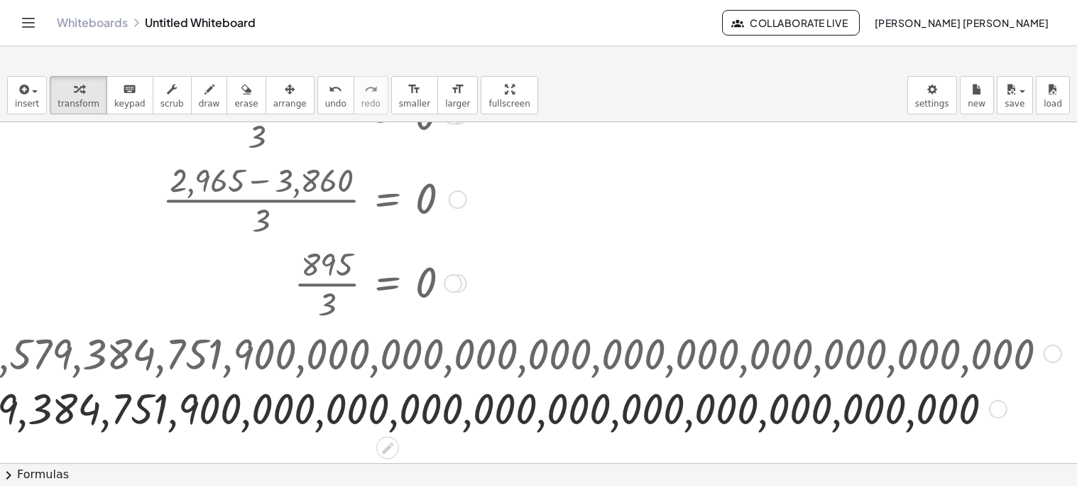
click at [998, 408] on div at bounding box center [998, 409] width 18 height 18
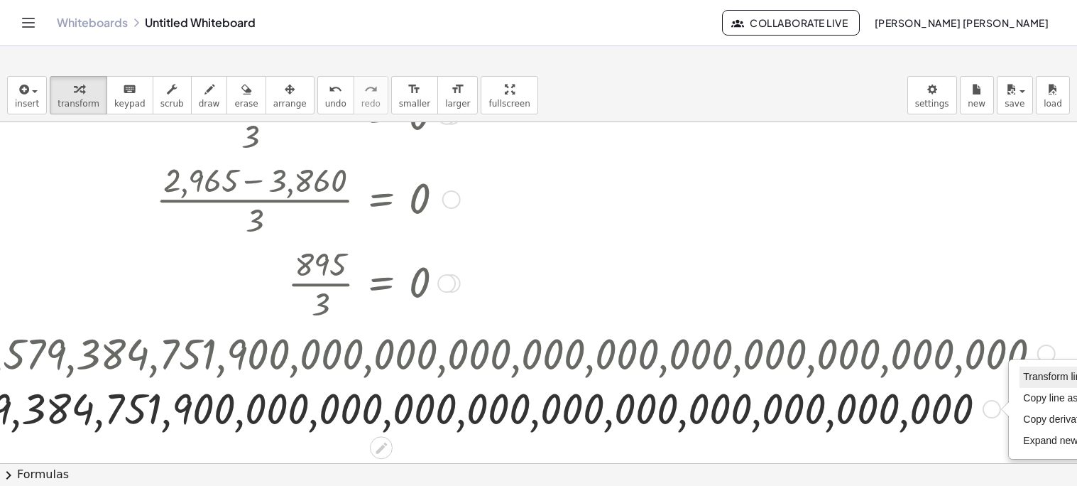
click at [1029, 377] on span "Transform line" at bounding box center [1054, 376] width 63 height 11
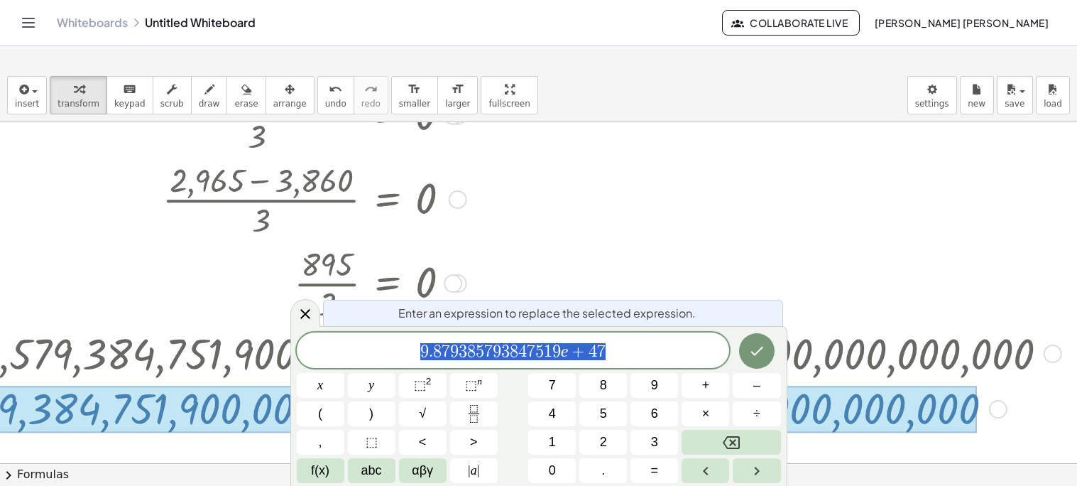
click at [631, 353] on span "9 . 8 7 9 3 8 5 7 9 3 8 4 7 5 1 9 e + 4 7" at bounding box center [513, 352] width 433 height 20
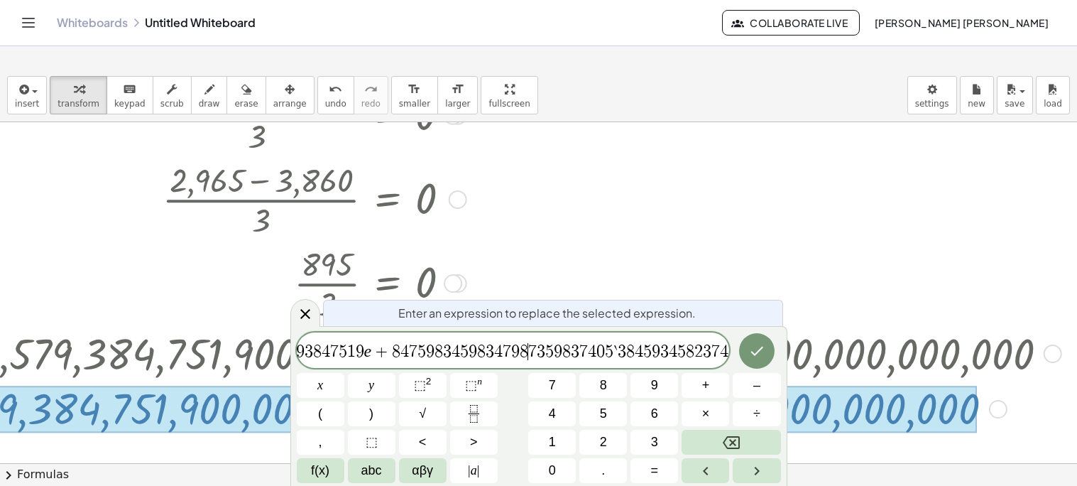
scroll to position [0, 84]
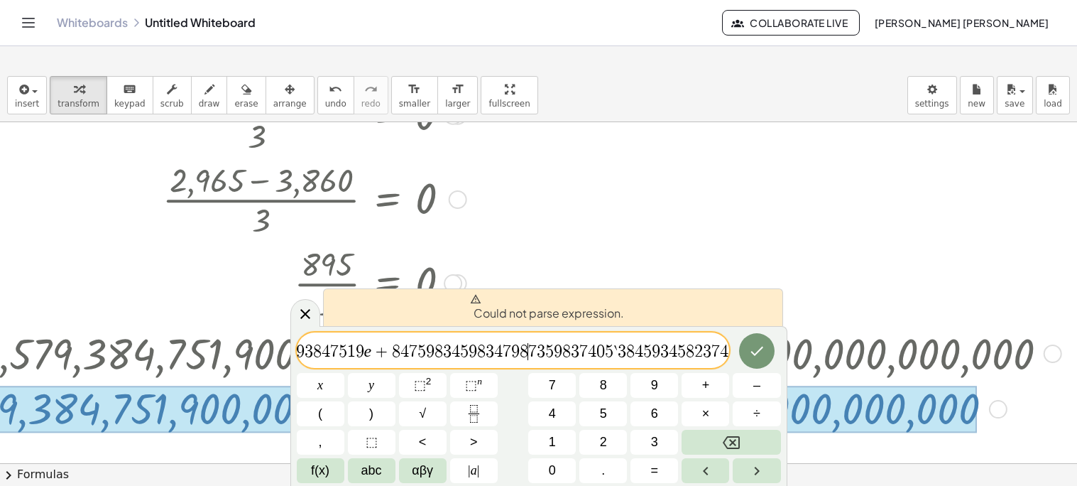
click at [371, 354] on span "+" at bounding box center [381, 351] width 21 height 17
click at [391, 351] on span "8" at bounding box center [395, 351] width 9 height 17
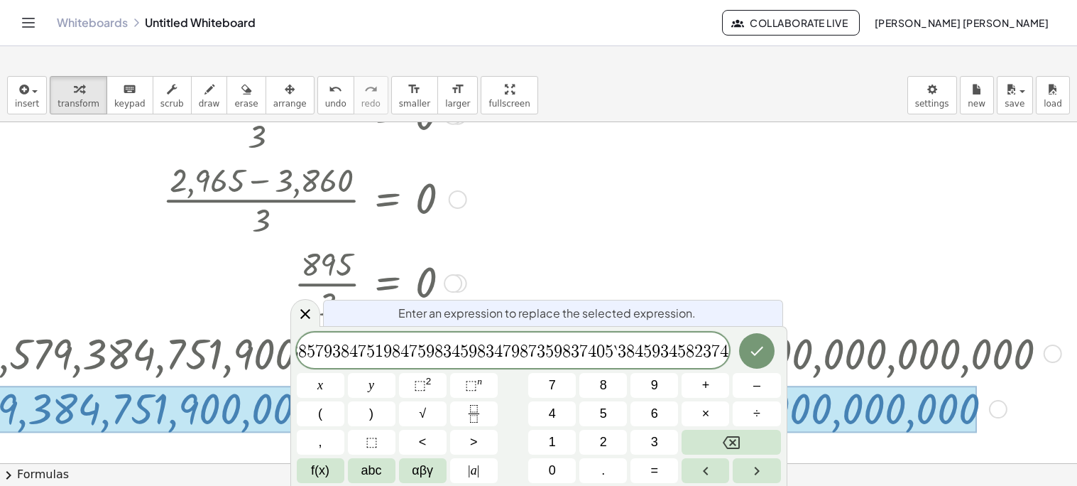
scroll to position [0, 52]
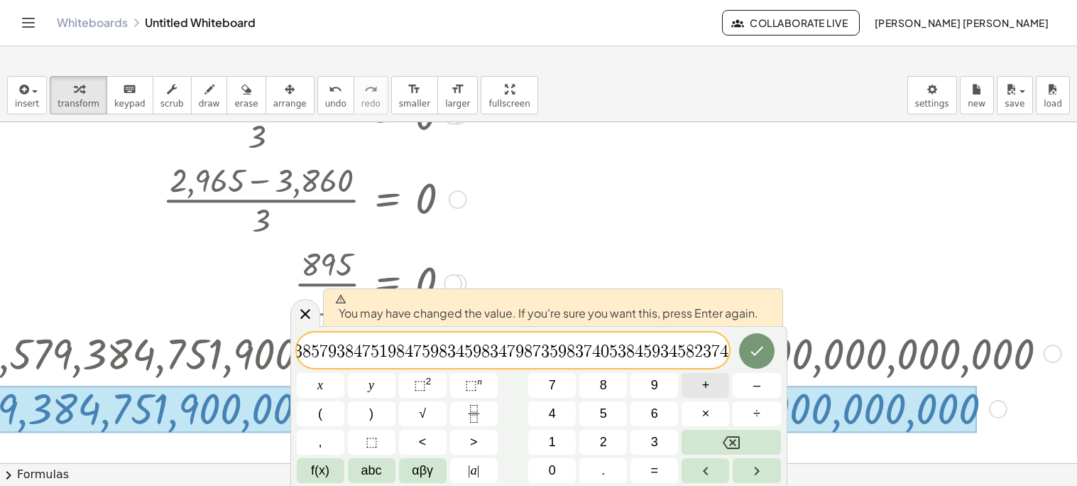
click at [708, 387] on span "+" at bounding box center [706, 385] width 8 height 19
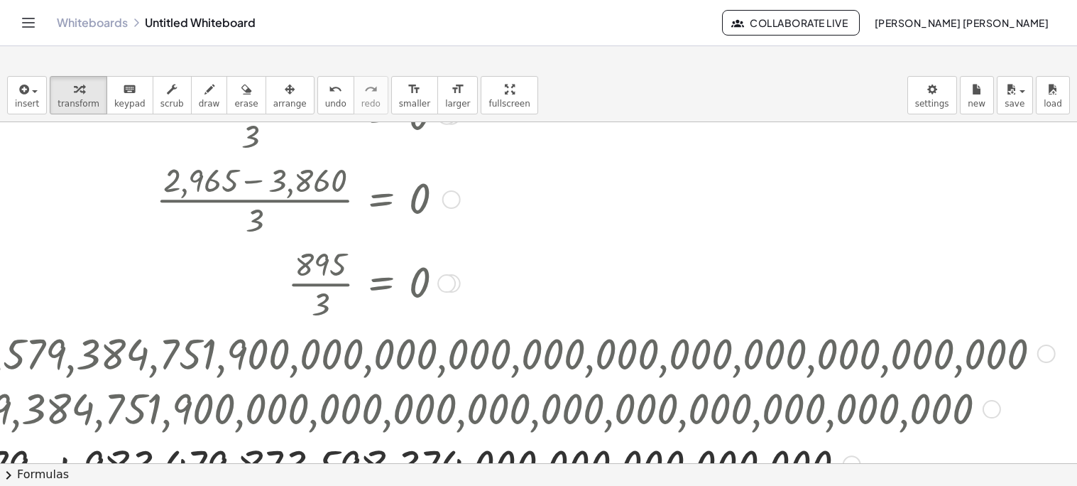
click at [265, 238] on div at bounding box center [393, 198] width 1327 height 84
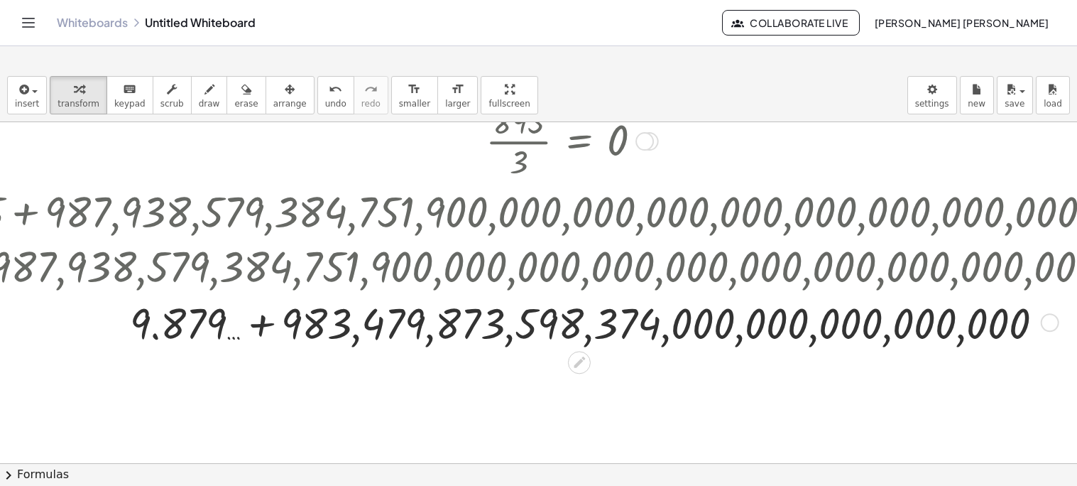
scroll to position [761, 0]
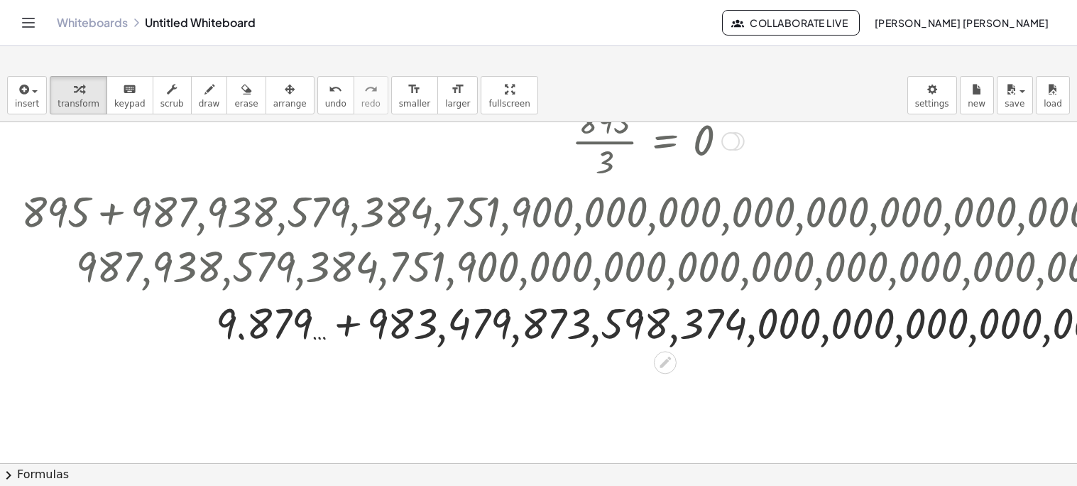
click at [351, 321] on div at bounding box center [677, 321] width 1327 height 57
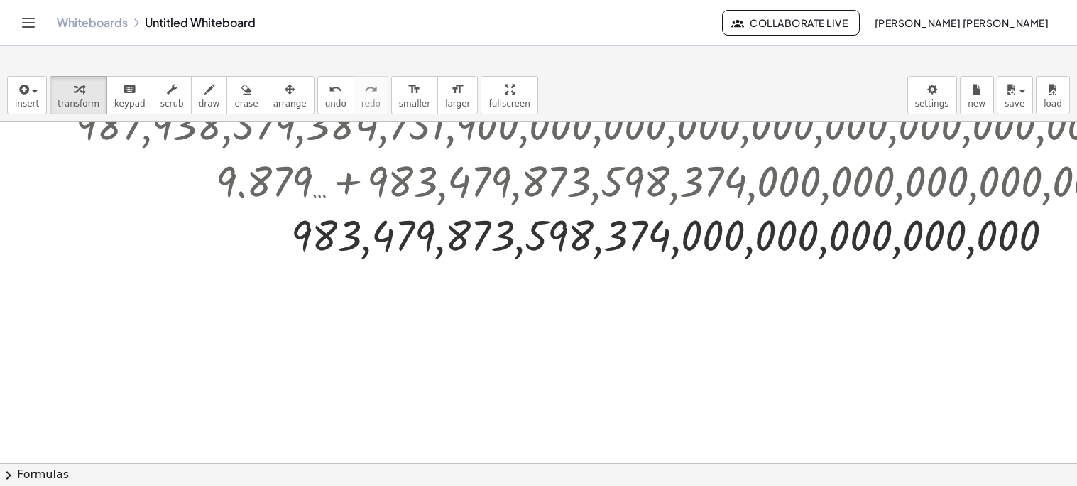
scroll to position [846, 0]
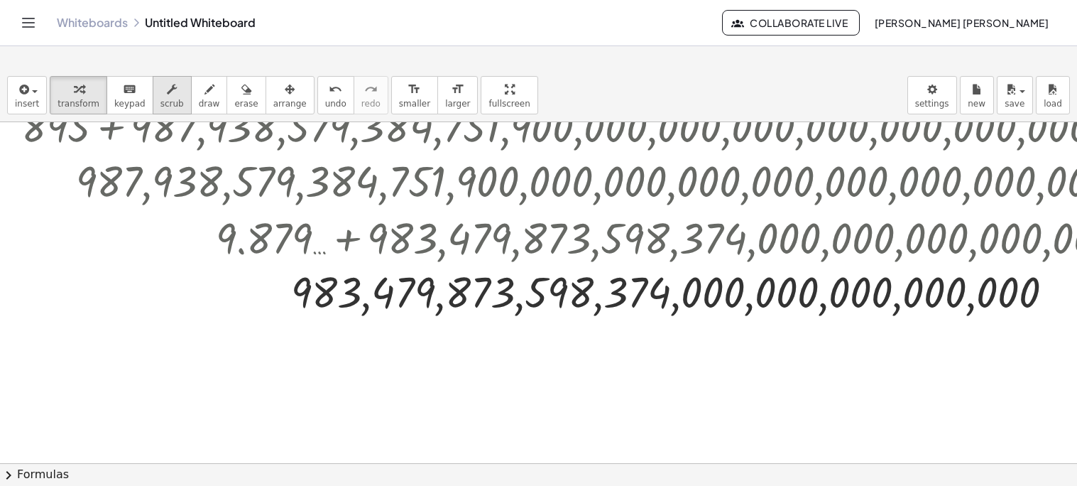
click at [167, 94] on icon "button" at bounding box center [172, 89] width 10 height 17
click at [372, 298] on div at bounding box center [677, 291] width 1327 height 55
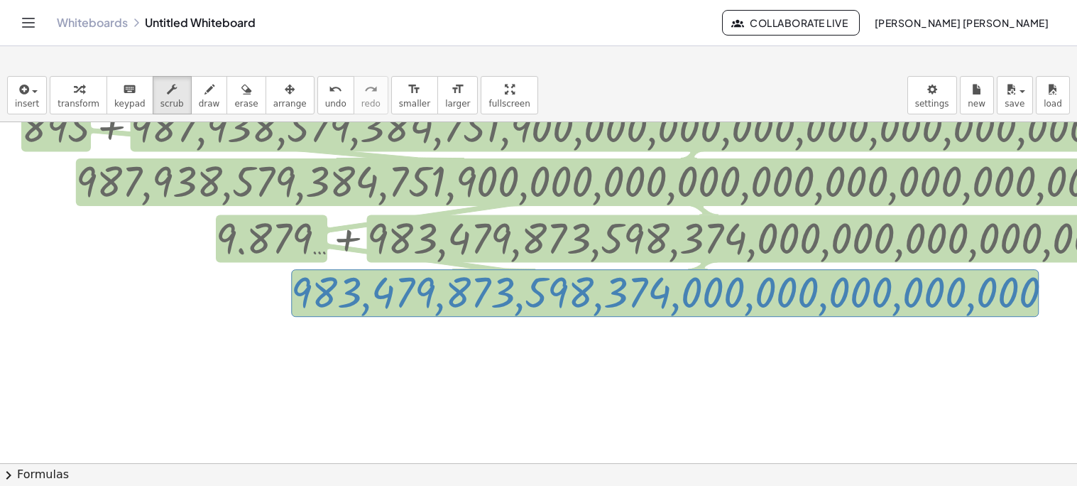
drag, startPoint x: 406, startPoint y: 281, endPoint x: 388, endPoint y: 395, distance: 115.0
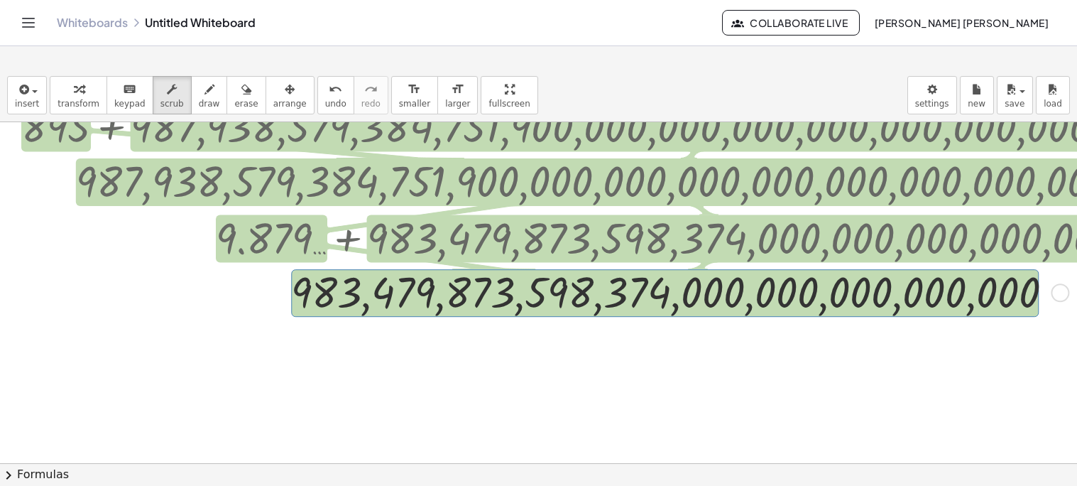
click at [522, 218] on div at bounding box center [678, 236] width 1478 height 57
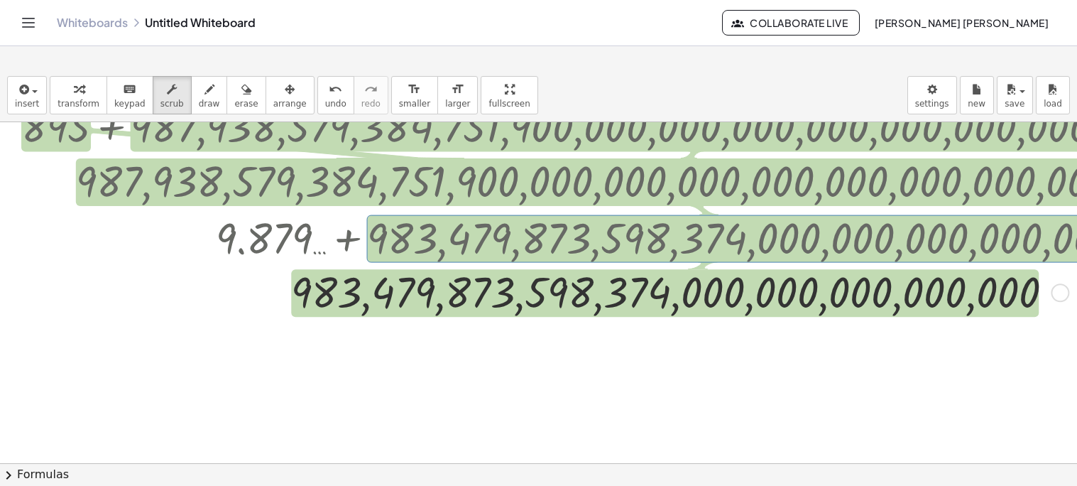
click at [268, 226] on div at bounding box center [678, 236] width 1478 height 57
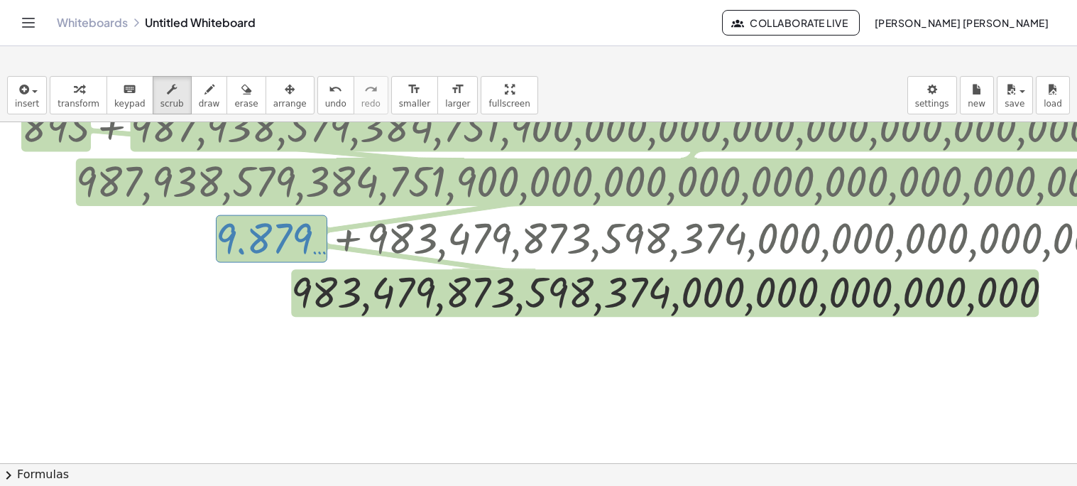
drag, startPoint x: 271, startPoint y: 229, endPoint x: 460, endPoint y: 180, distance: 195.1
click at [488, 197] on div at bounding box center [677, 180] width 1607 height 55
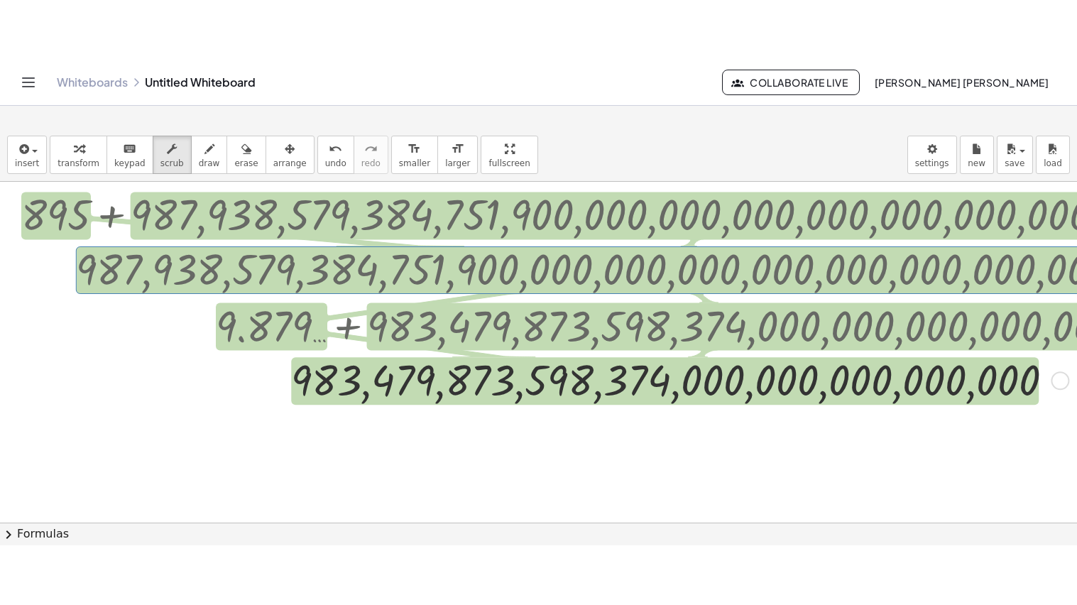
scroll to position [733, 0]
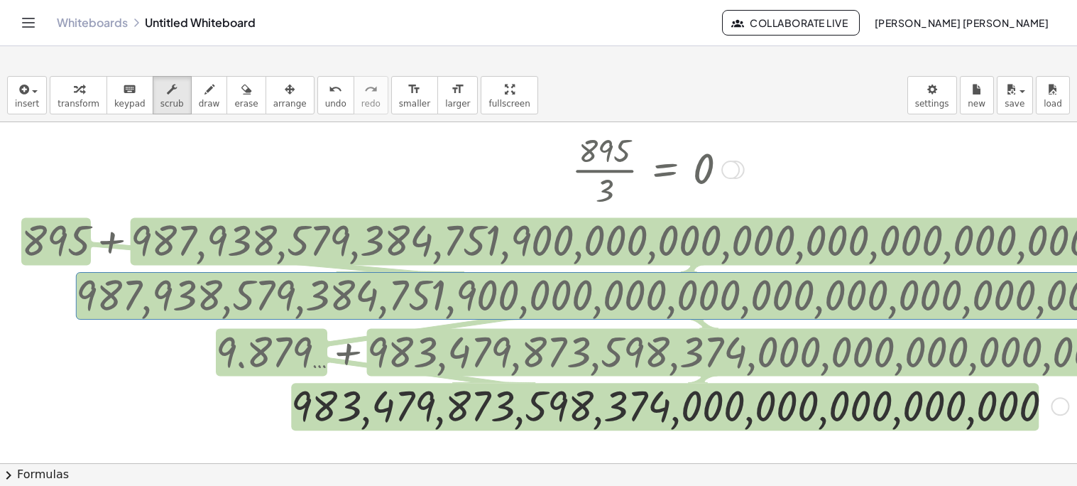
click at [395, 240] on div at bounding box center [677, 238] width 1327 height 57
click at [74, 232] on div at bounding box center [677, 238] width 1327 height 57
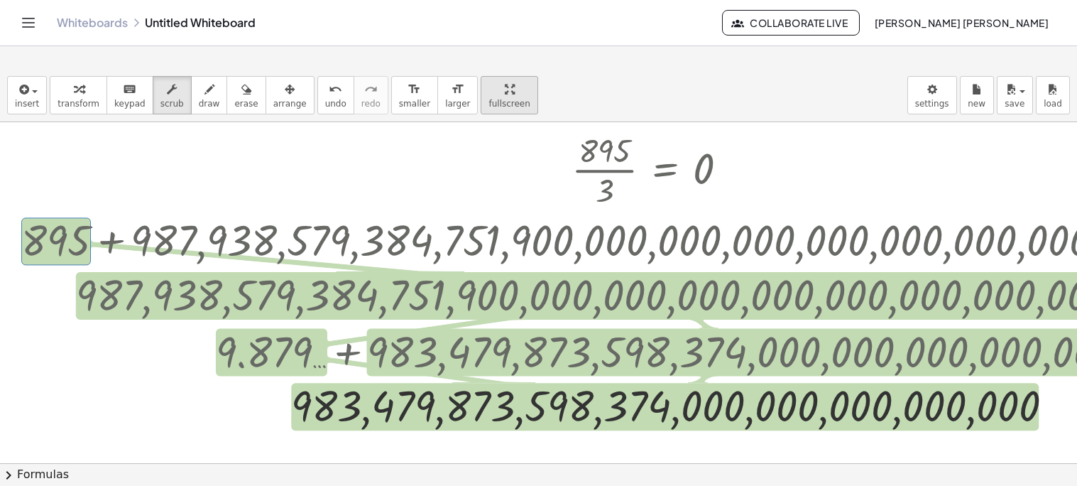
click at [449, 170] on div "insert select one: Math Expression Function Text Youtube Video Graphing Geometr…" at bounding box center [538, 277] width 1077 height 417
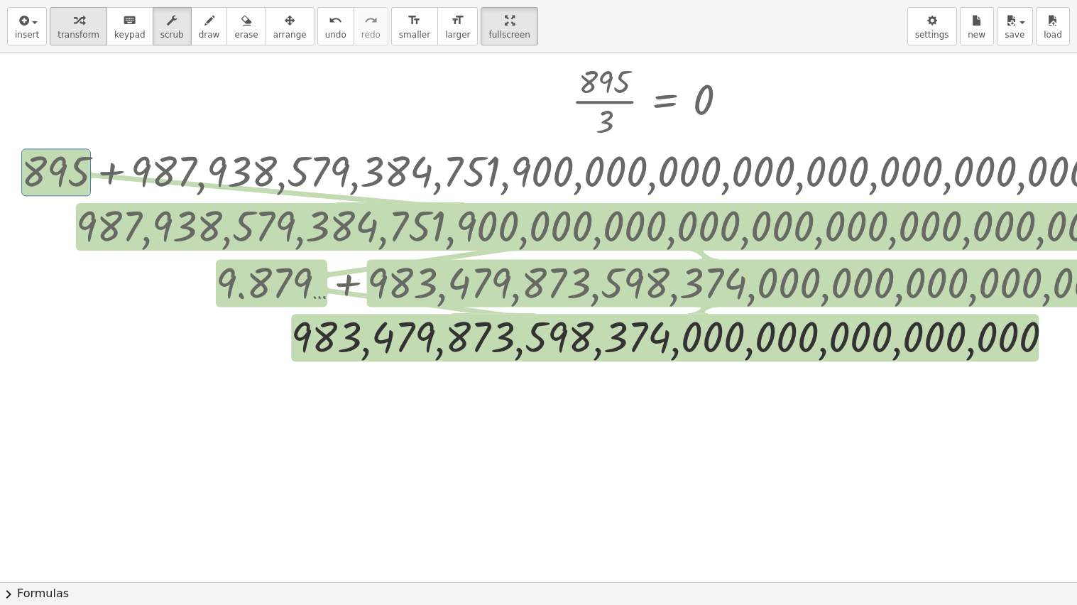
click at [63, 28] on button "transform" at bounding box center [79, 26] width 58 height 38
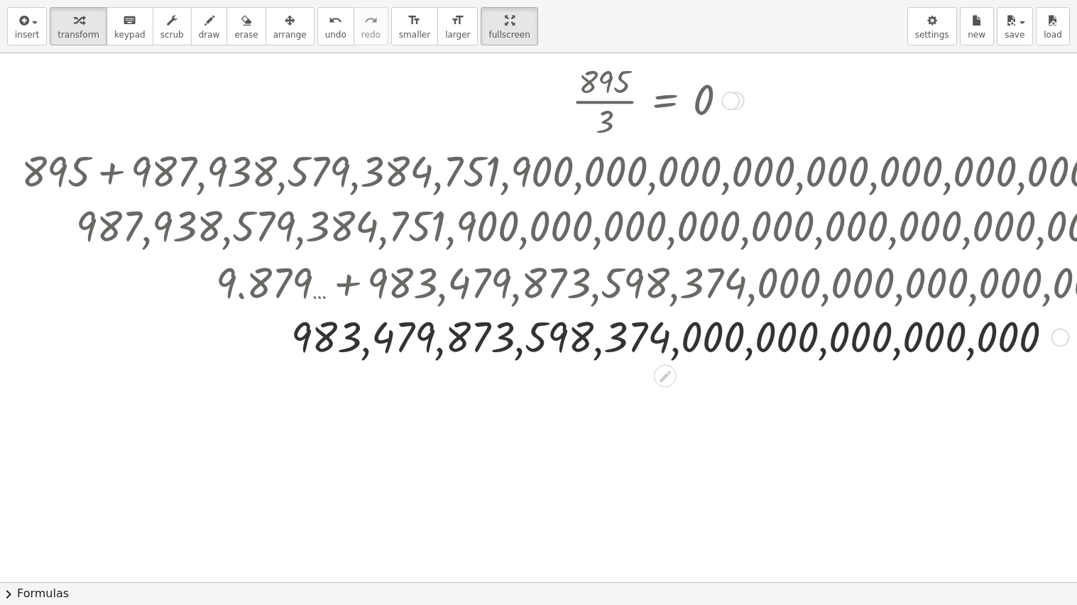
click at [115, 165] on div at bounding box center [677, 169] width 1327 height 57
click at [118, 169] on div at bounding box center [677, 169] width 1327 height 57
click at [726, 304] on div at bounding box center [678, 281] width 1478 height 57
click at [716, 314] on div at bounding box center [677, 336] width 1327 height 55
click at [667, 378] on icon at bounding box center [665, 376] width 15 height 15
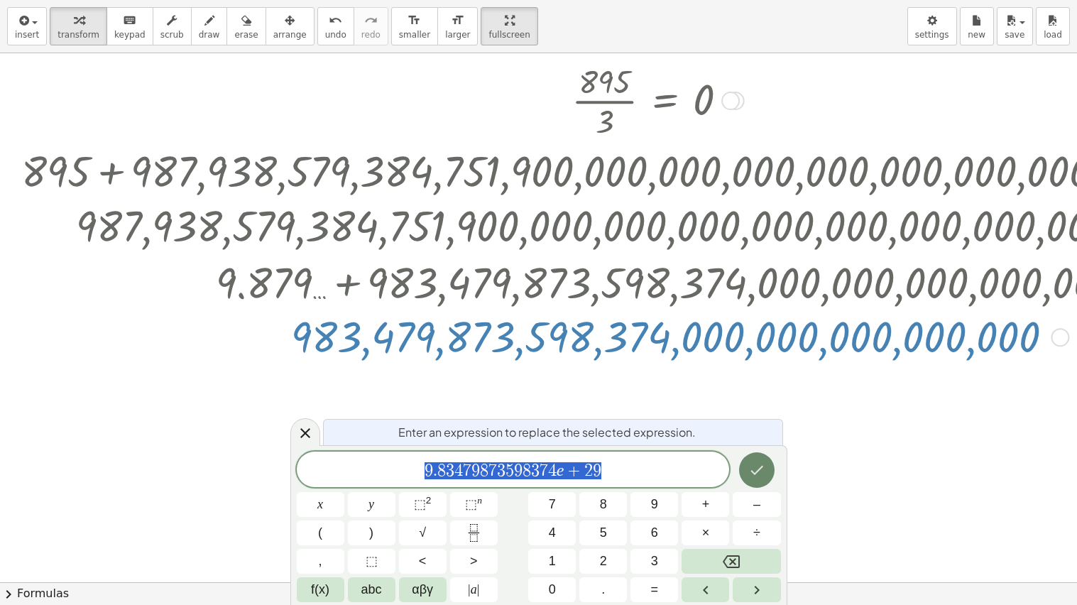
click at [746, 468] on button "Done" at bounding box center [757, 470] width 36 height 36
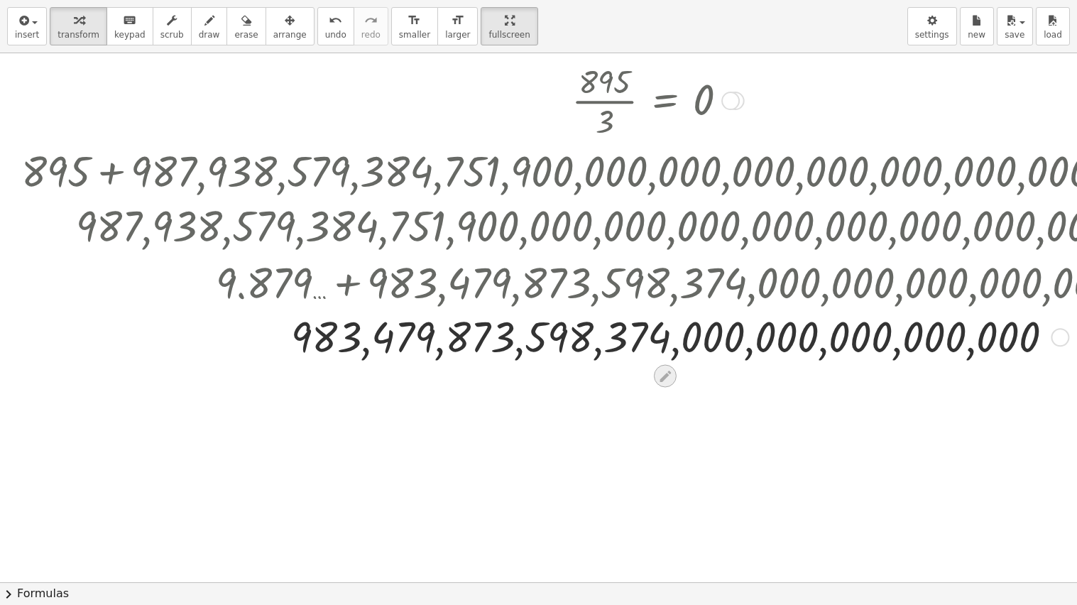
click at [661, 380] on icon at bounding box center [665, 376] width 11 height 11
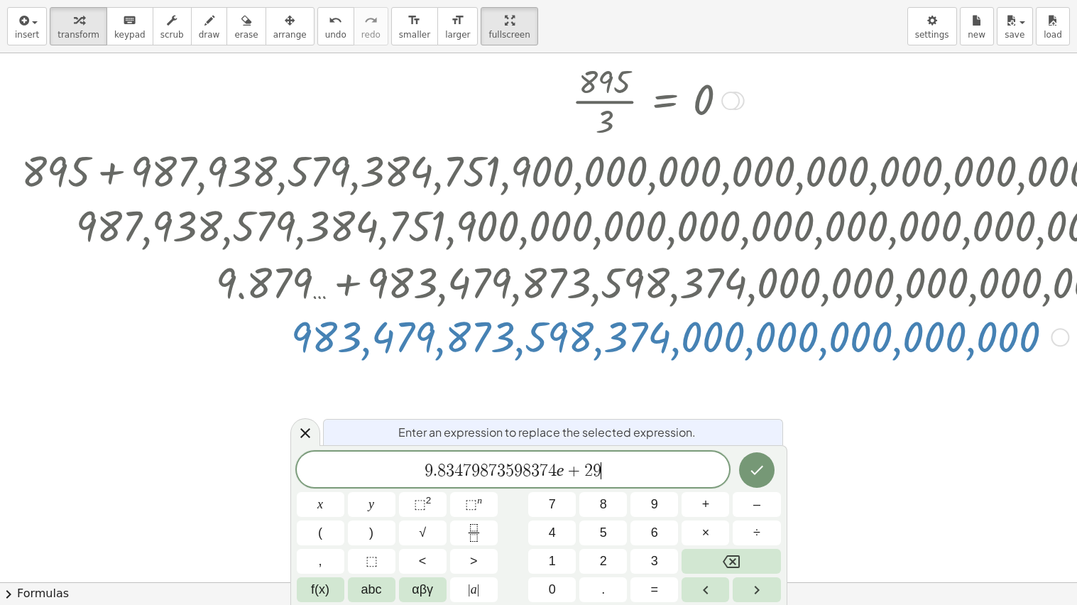
click at [636, 465] on span "9 . 8 3 4 7 9 8 7 3 5 9 8 3 7 4 e + 2 9 ​" at bounding box center [513, 471] width 433 height 20
click at [760, 460] on button "Done" at bounding box center [757, 470] width 36 height 36
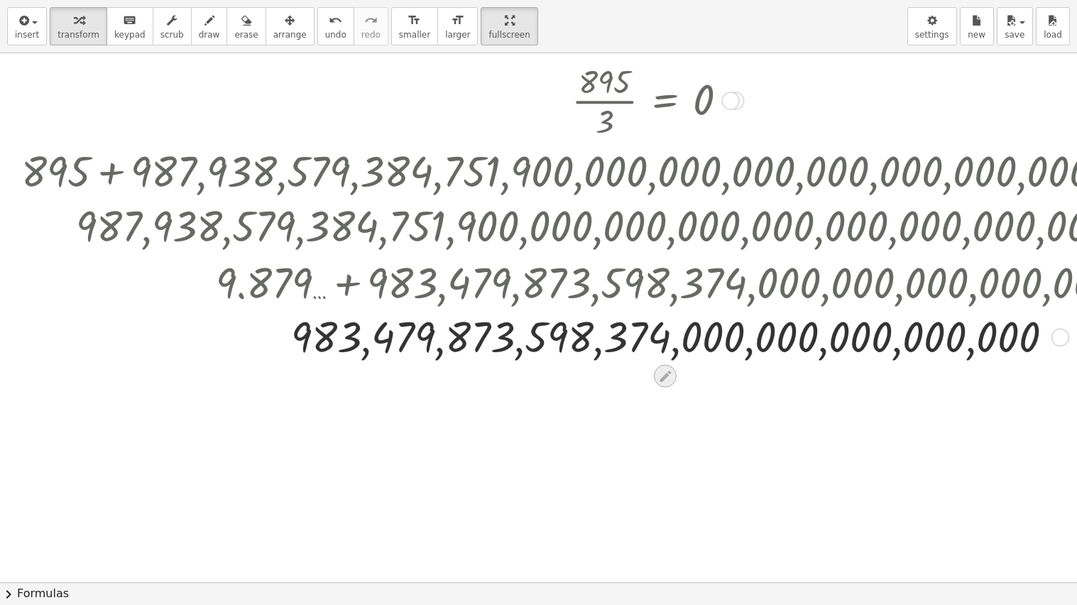
click at [660, 373] on icon at bounding box center [665, 376] width 15 height 15
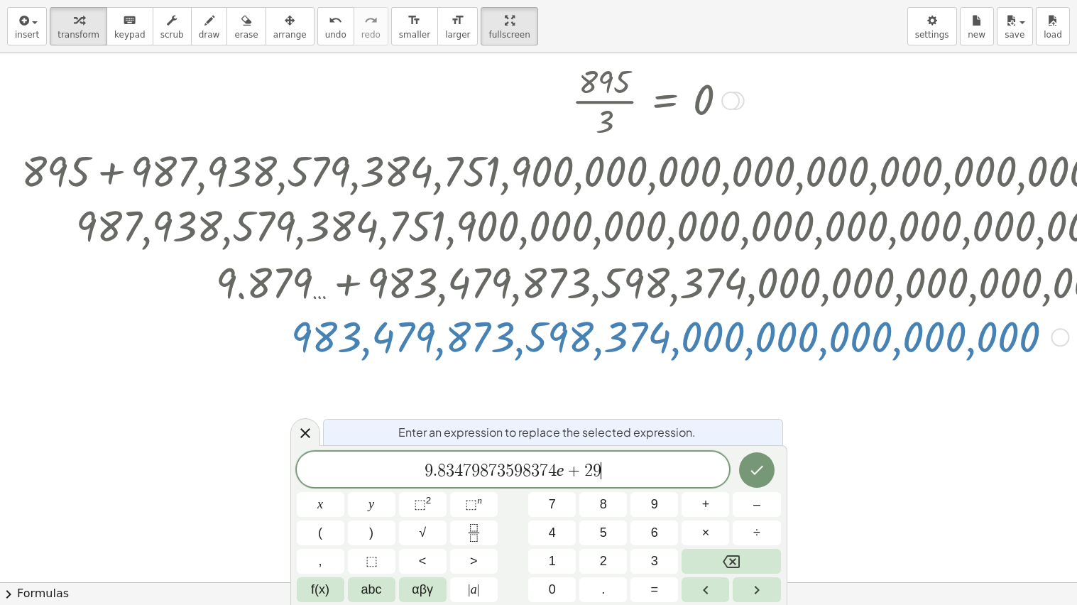
click at [656, 463] on span "9 . 8 3 4 7 9 8 7 3 5 9 8 3 7 4 e + 2 9 ​" at bounding box center [513, 471] width 433 height 20
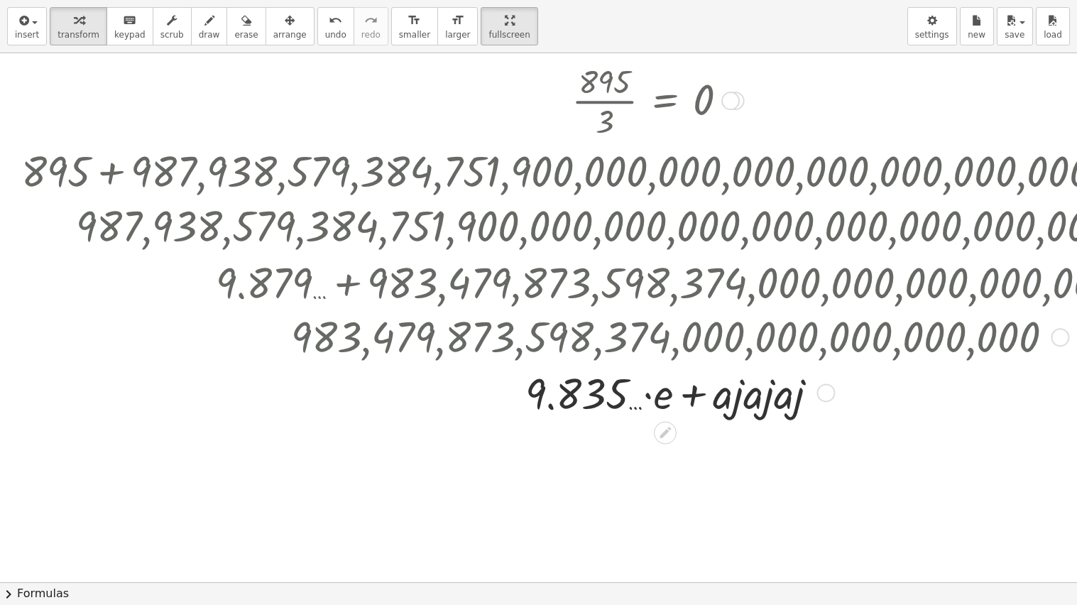
click at [693, 405] on div at bounding box center [677, 392] width 1327 height 57
click at [692, 400] on div at bounding box center [677, 392] width 1327 height 57
click at [644, 398] on div at bounding box center [677, 392] width 1327 height 57
click at [834, 386] on div at bounding box center [677, 392] width 1327 height 57
click at [829, 389] on div at bounding box center [826, 392] width 18 height 18
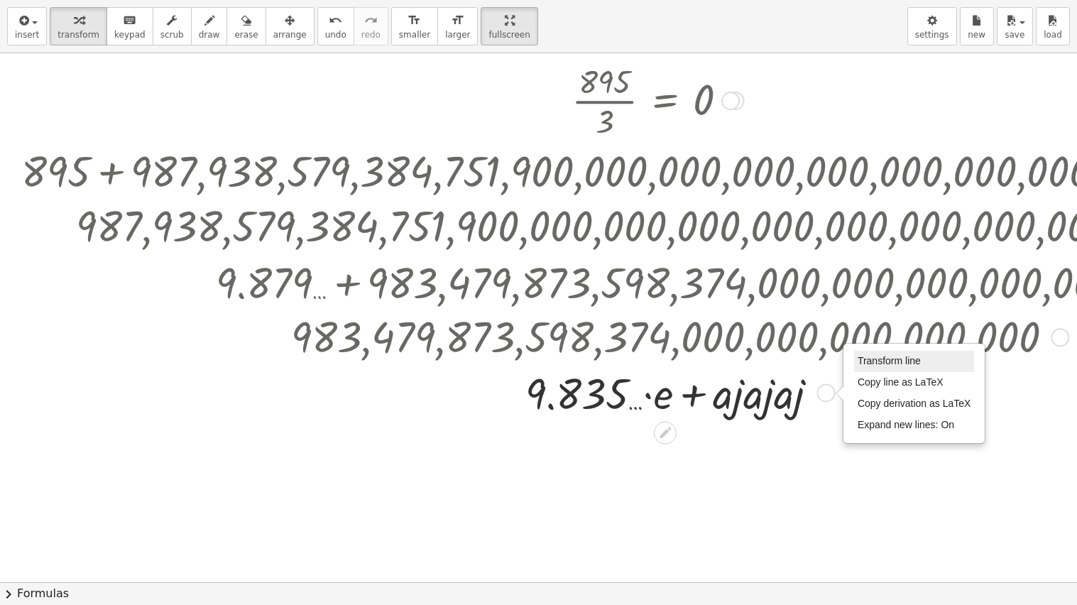
click at [854, 361] on li "Transform line" at bounding box center [914, 361] width 121 height 21
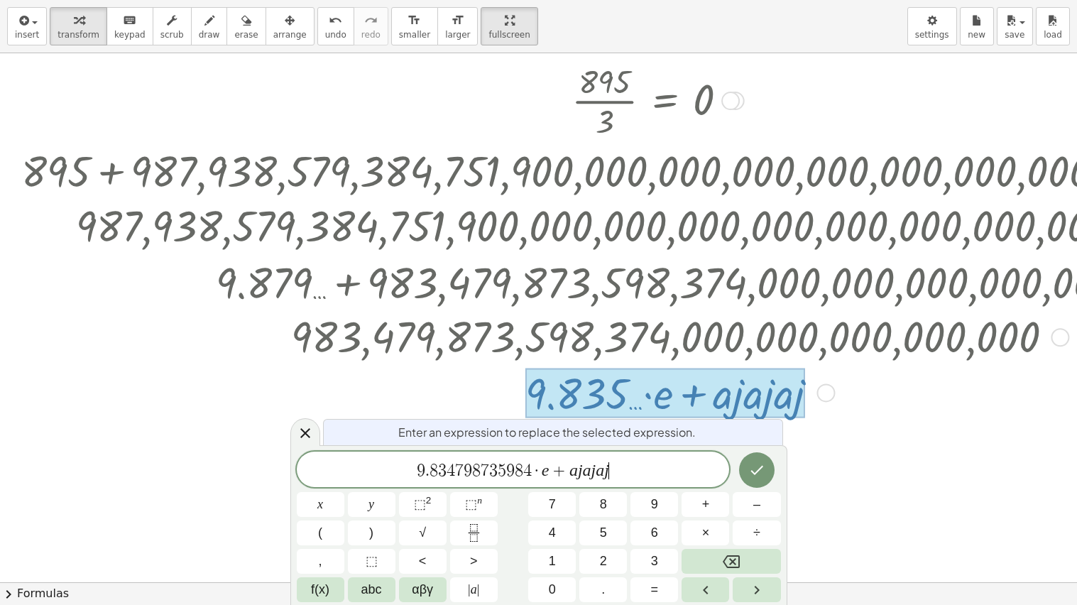
click at [653, 478] on span "9 . 8 3 4 7 9 8 7 3 5 9 8 4 · e + a j a j a j ​" at bounding box center [513, 471] width 433 height 20
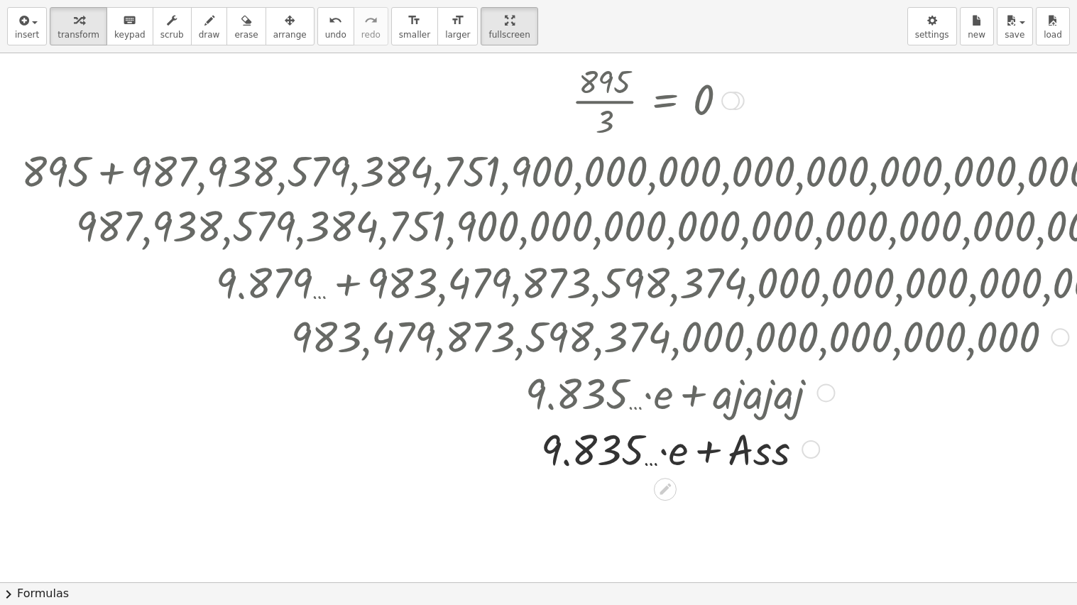
click at [704, 449] on div at bounding box center [677, 448] width 1327 height 57
click at [662, 452] on div at bounding box center [677, 448] width 1327 height 57
click at [795, 450] on div at bounding box center [677, 448] width 1327 height 57
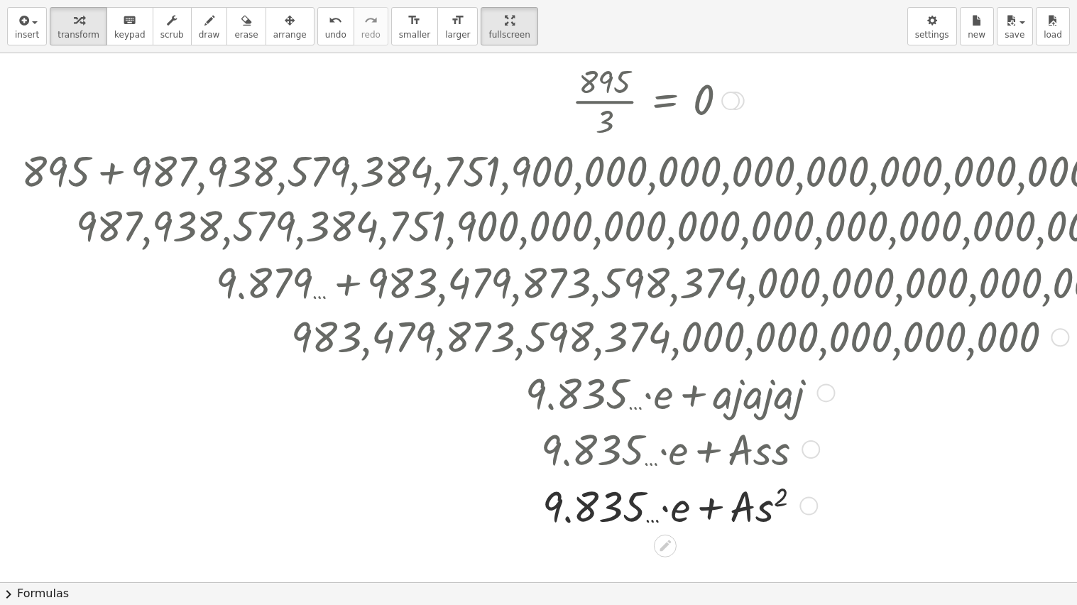
click at [758, 485] on div at bounding box center [677, 504] width 1327 height 57
click at [734, 485] on div at bounding box center [677, 504] width 1327 height 57
click at [812, 485] on div "Transform line Copy line as LaTeX Copy derivation as LaTeX Expand new lines: On" at bounding box center [809, 506] width 18 height 18
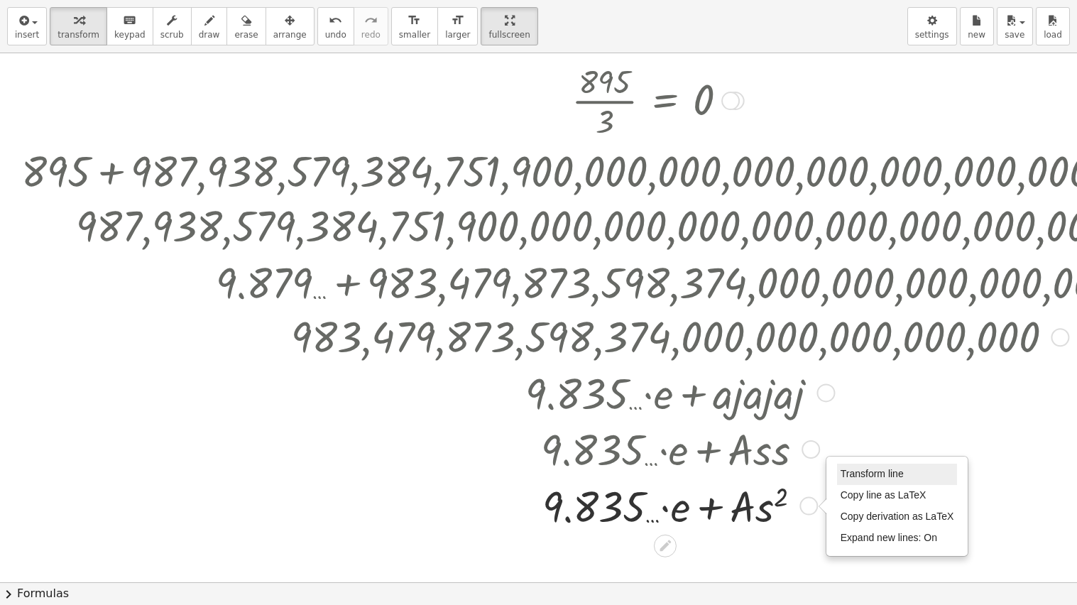
click at [854, 470] on span "Transform line" at bounding box center [872, 473] width 63 height 11
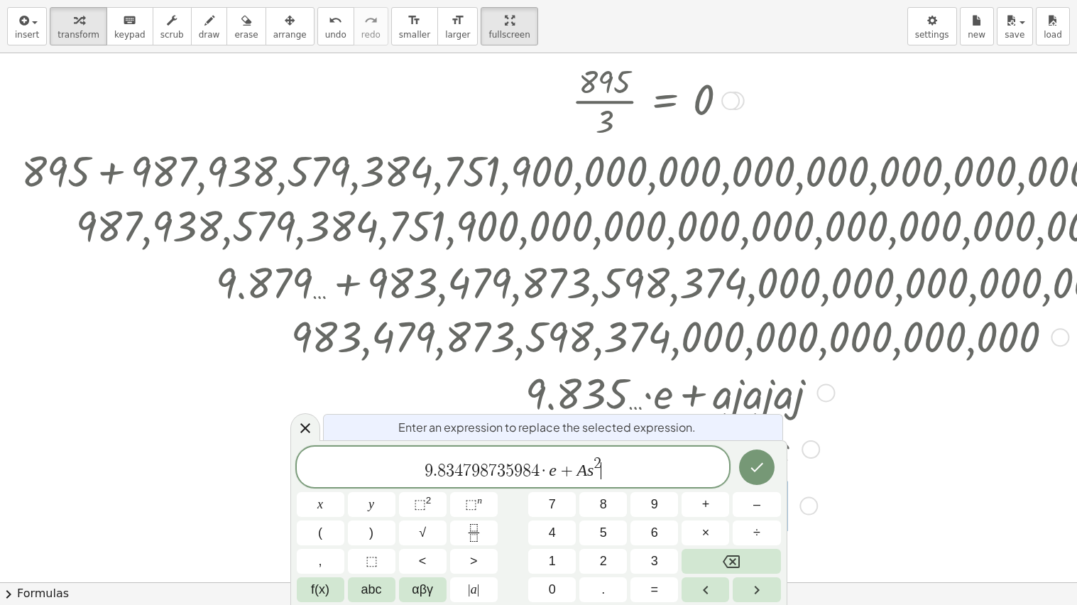
click at [628, 475] on span "9 . 8 3 4 7 9 8 7 3 5 9 8 4 · e + A s 2 ​" at bounding box center [513, 468] width 433 height 26
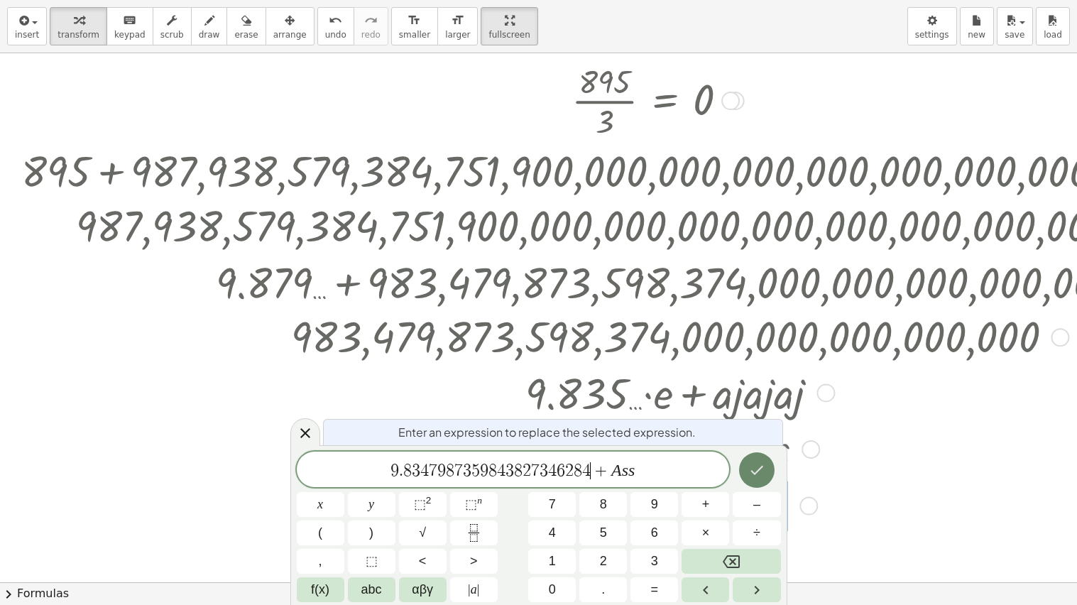
click at [755, 457] on button "Done" at bounding box center [757, 470] width 36 height 36
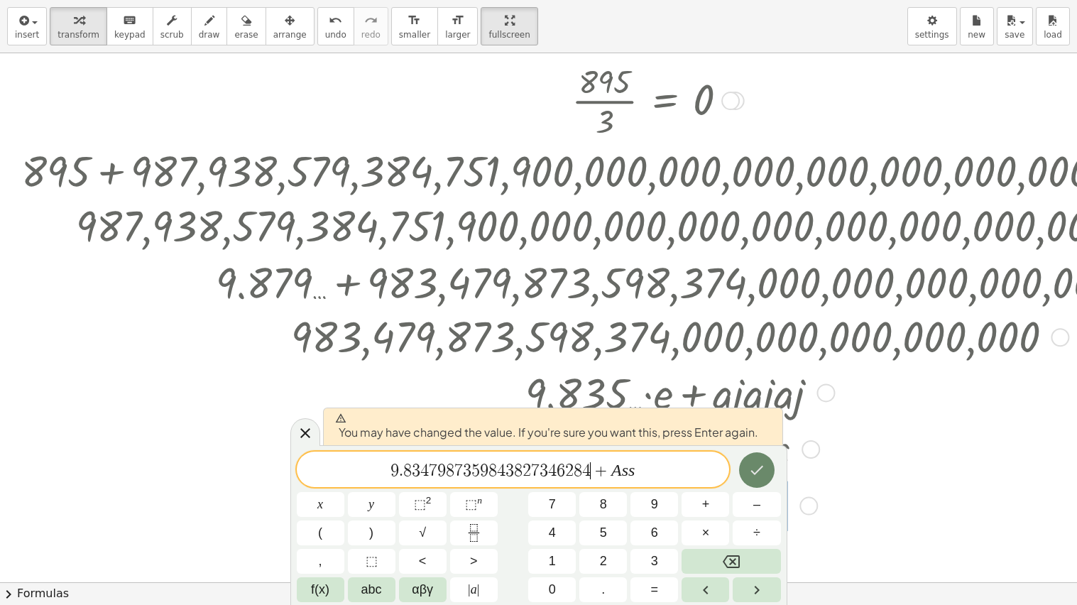
click at [757, 466] on icon "Done" at bounding box center [756, 470] width 17 height 17
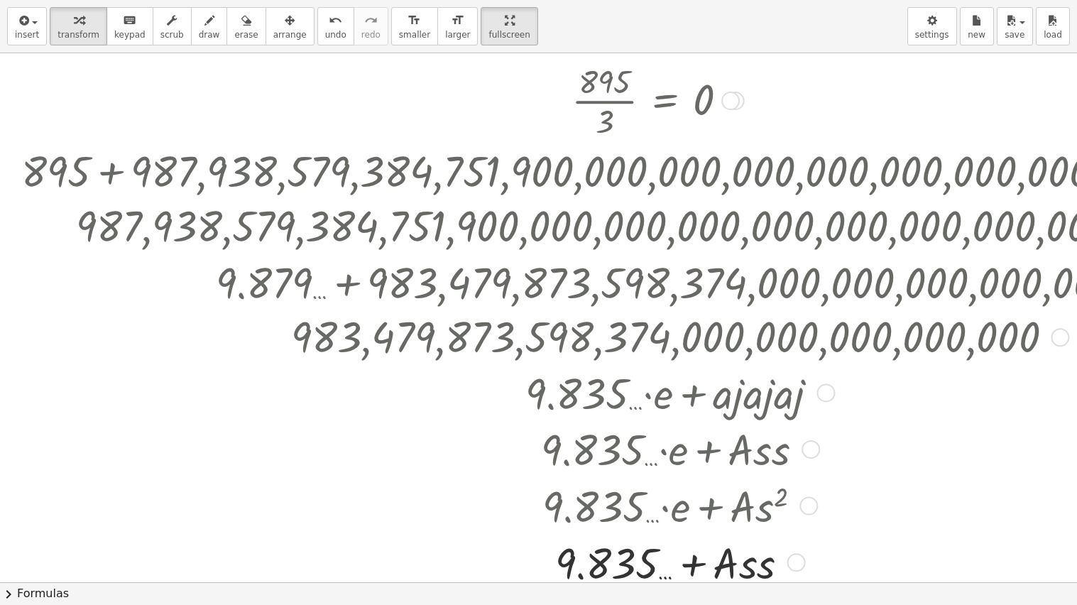
click at [482, 481] on div at bounding box center [677, 504] width 1352 height 57
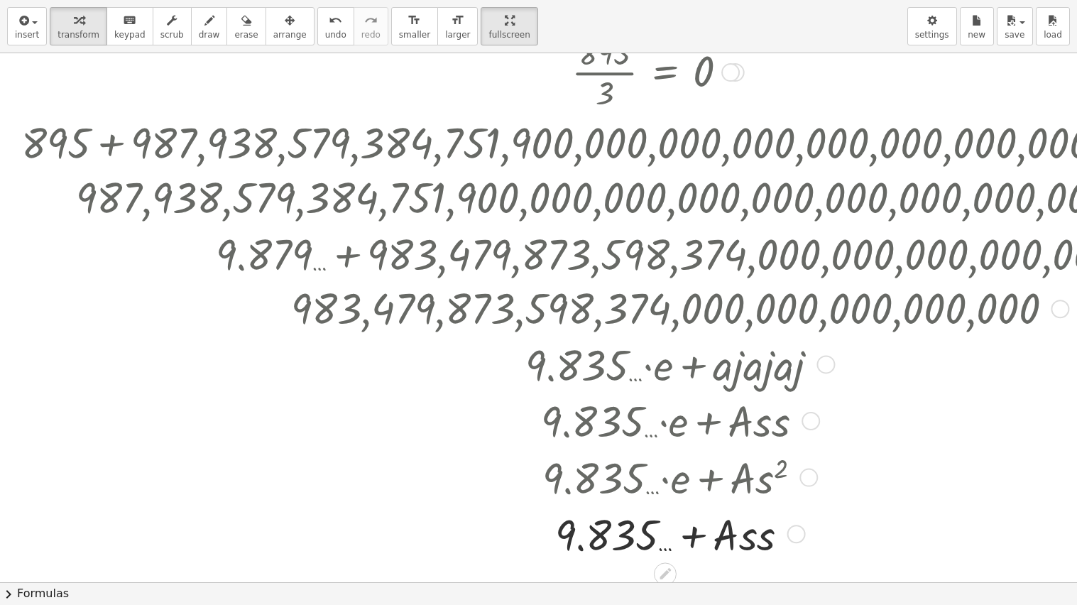
scroll to position [790, 0]
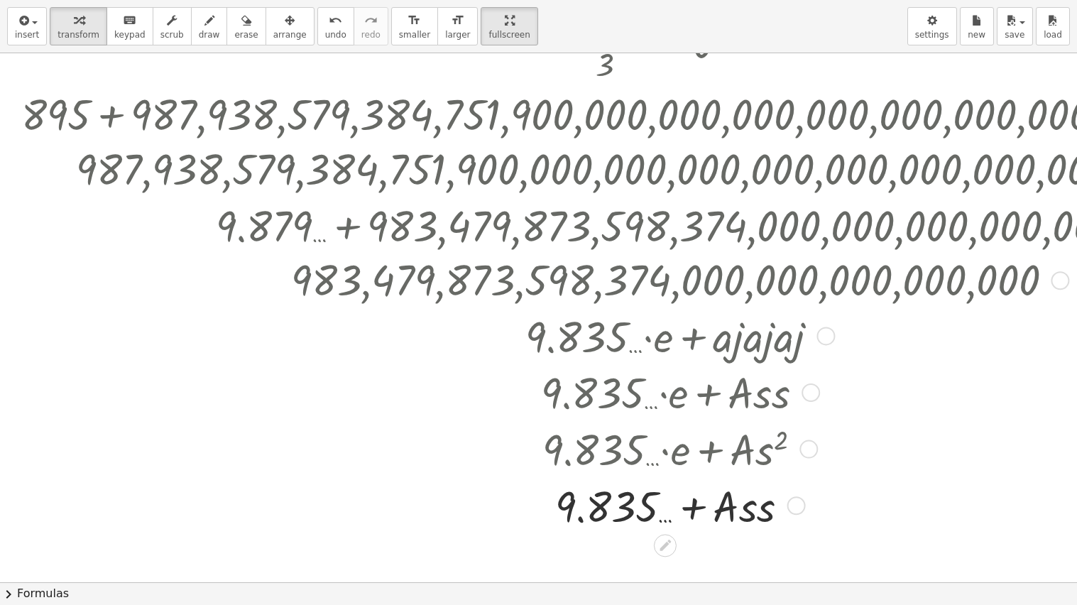
click at [693, 485] on div at bounding box center [677, 504] width 1327 height 57
click at [692, 485] on div at bounding box center [677, 504] width 1327 height 57
click at [660, 485] on icon at bounding box center [665, 545] width 11 height 11
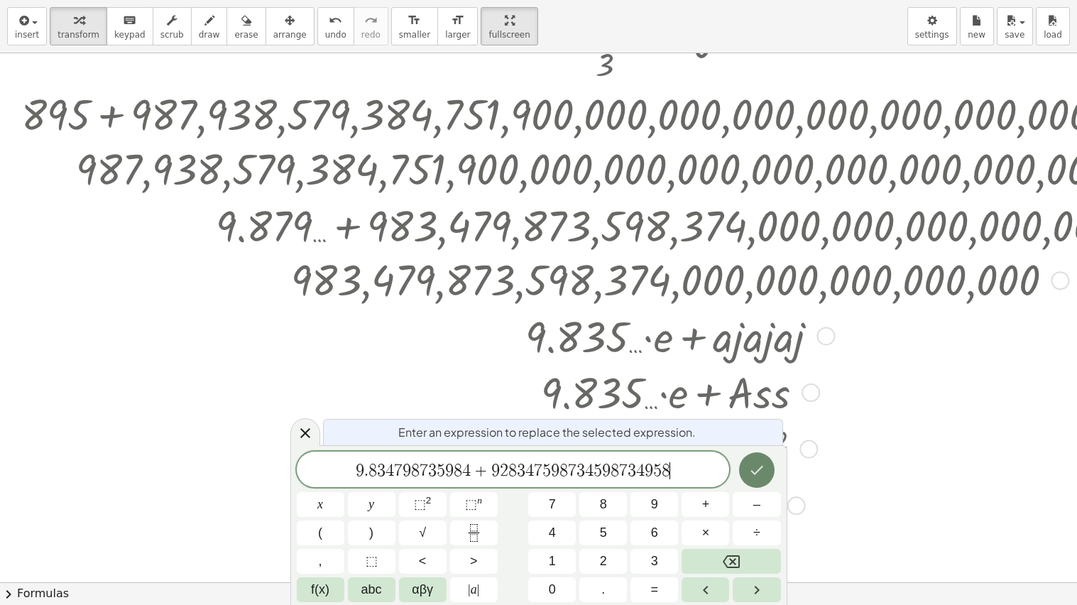
click at [752, 473] on icon "Done" at bounding box center [756, 470] width 17 height 17
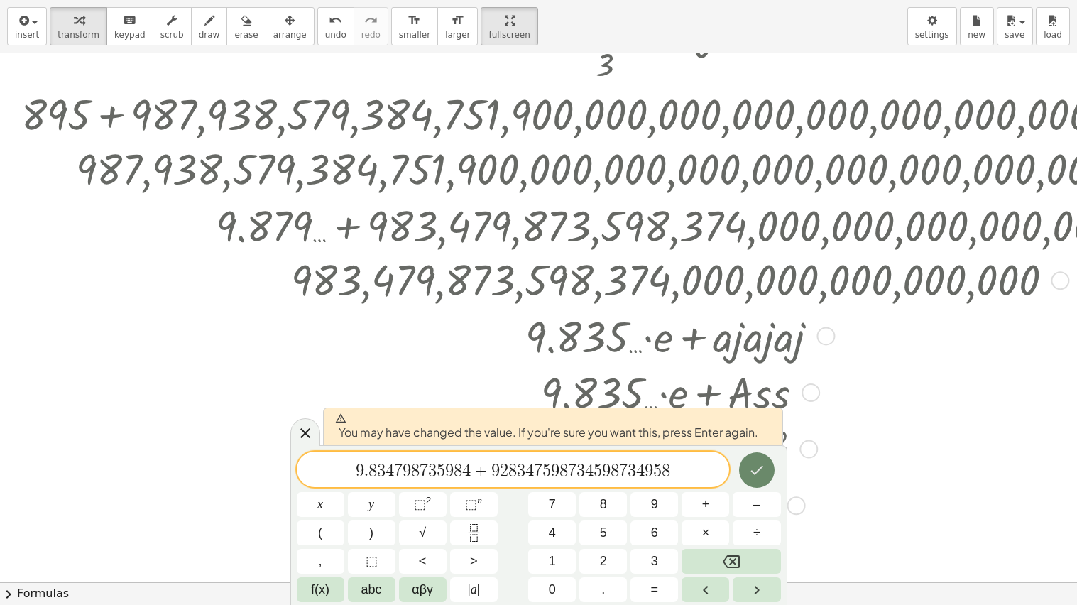
click at [752, 473] on icon "Done" at bounding box center [756, 470] width 17 height 17
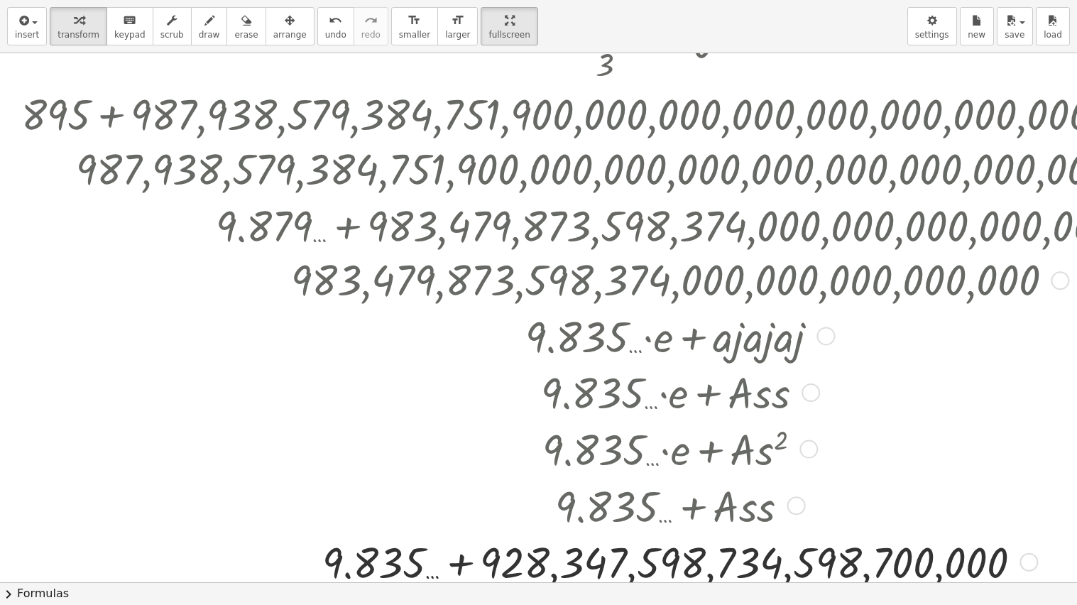
click at [436, 485] on div at bounding box center [677, 504] width 861 height 57
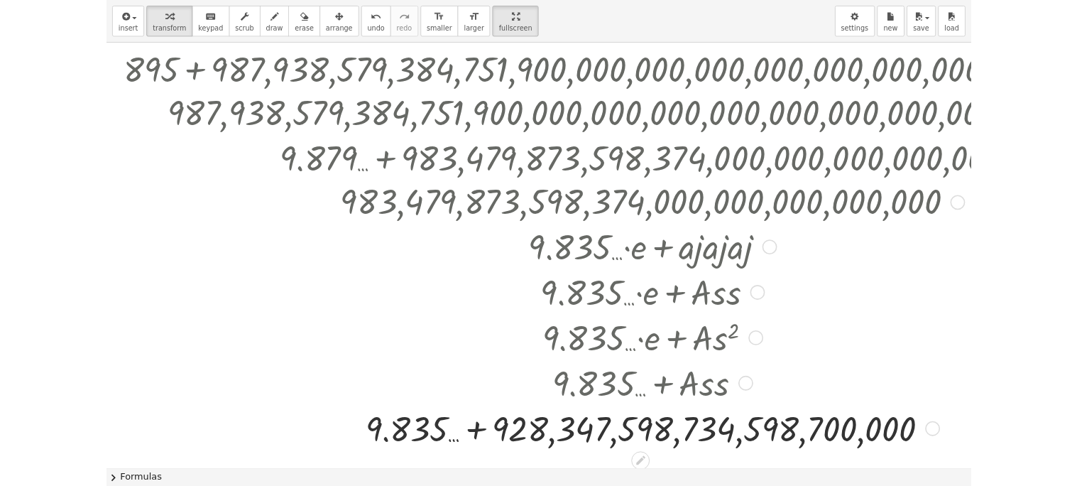
scroll to position [833, 0]
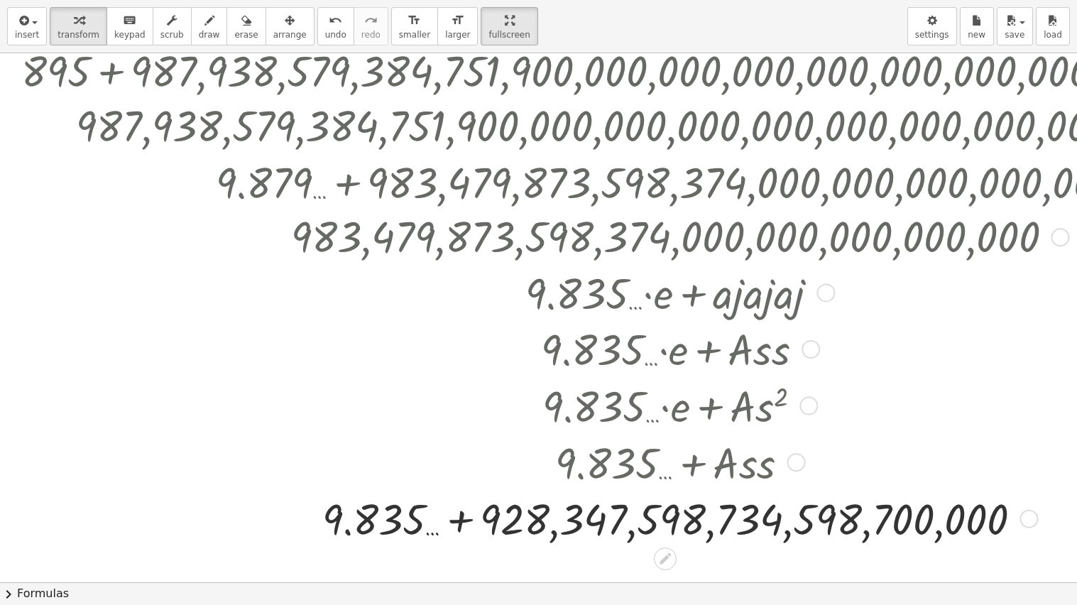
click at [461, 485] on div at bounding box center [677, 517] width 1327 height 57
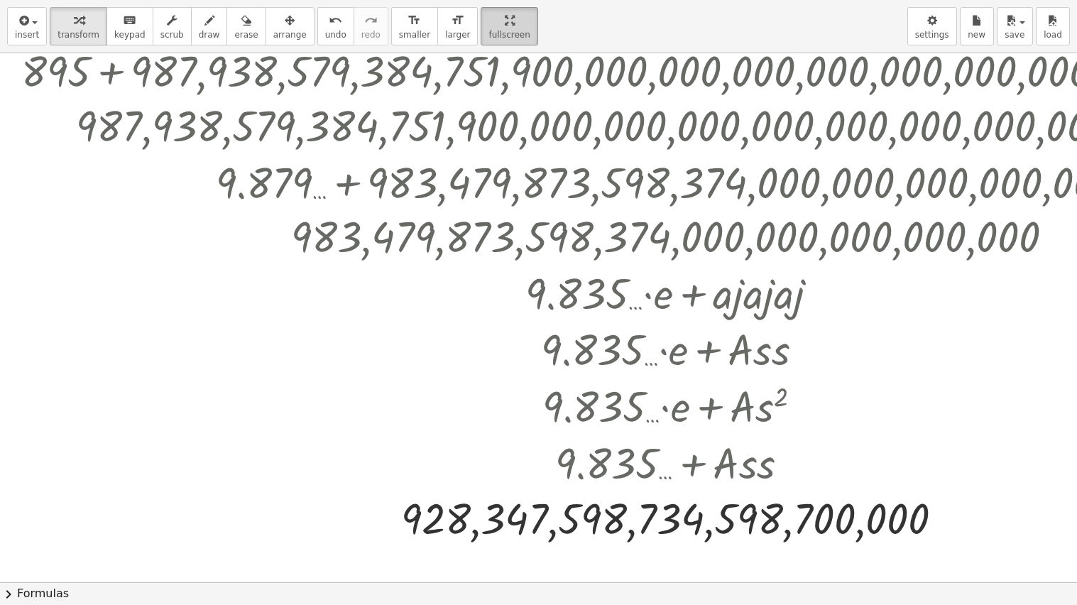
click at [454, 0] on html "Graspable Math Activities Whiteboards Classes Account v1.31.1 | Privacy policy …" at bounding box center [538, 302] width 1077 height 605
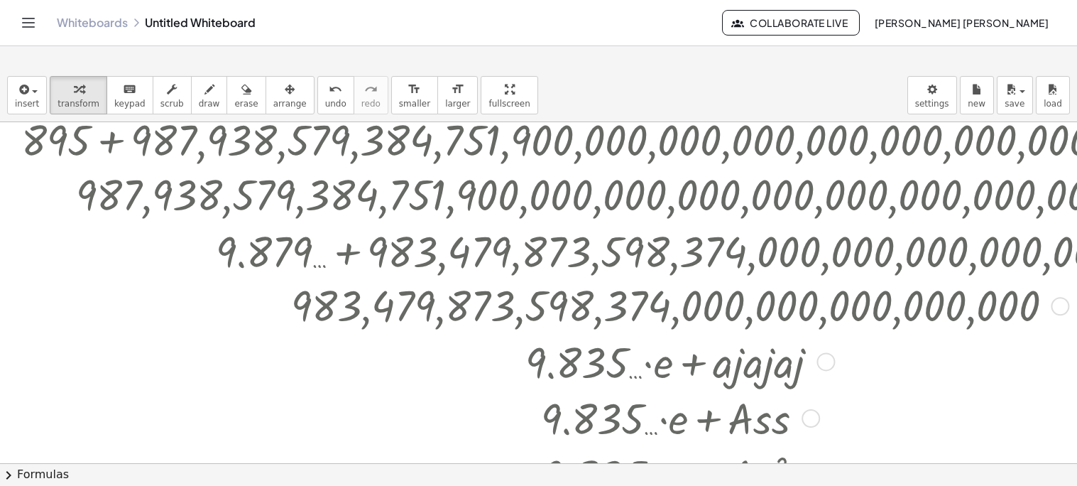
click at [709, 422] on div at bounding box center [677, 416] width 1327 height 57
click at [802, 422] on div at bounding box center [811, 418] width 18 height 18
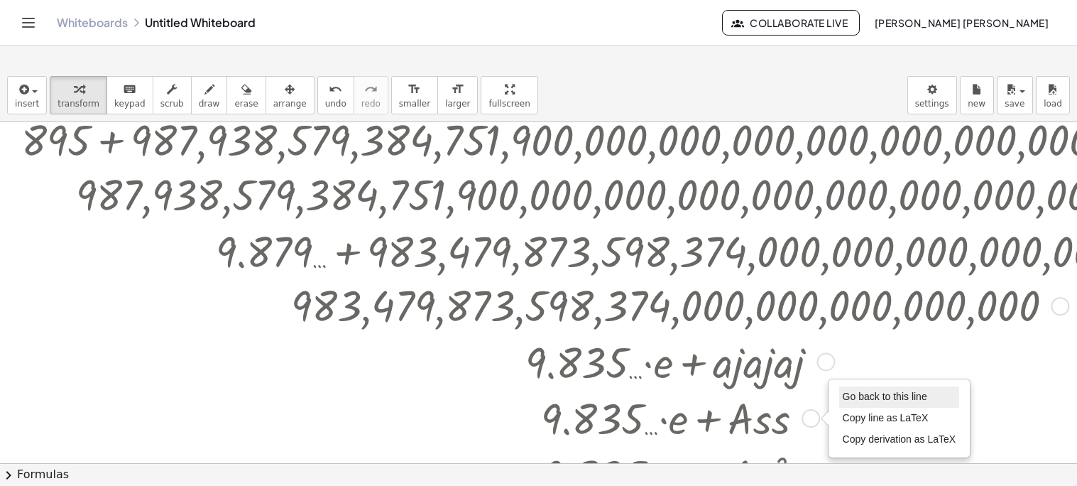
click at [858, 391] on span "Go back to this line" at bounding box center [885, 396] width 84 height 11
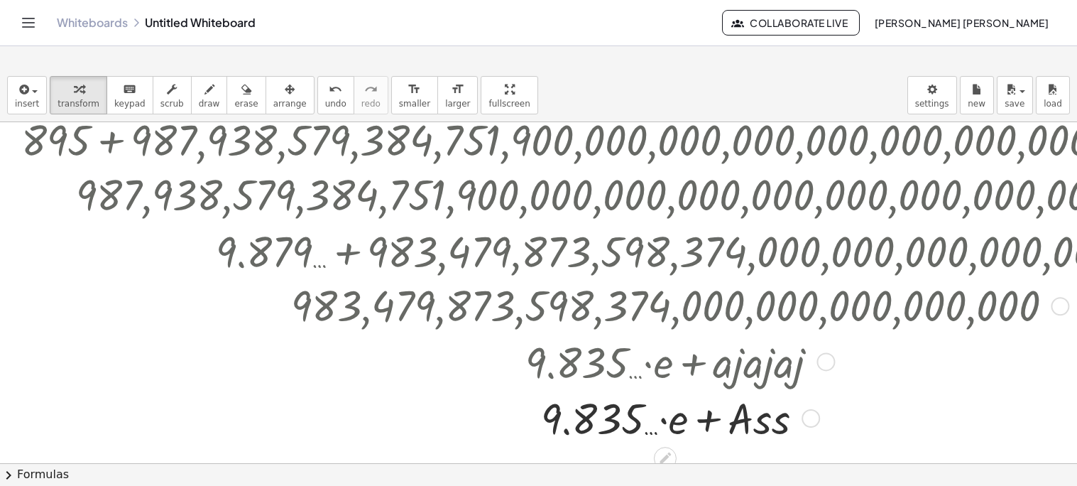
click at [812, 418] on div "Go back to this line Copy line as LaTeX Copy derivation as LaTeX" at bounding box center [811, 418] width 18 height 18
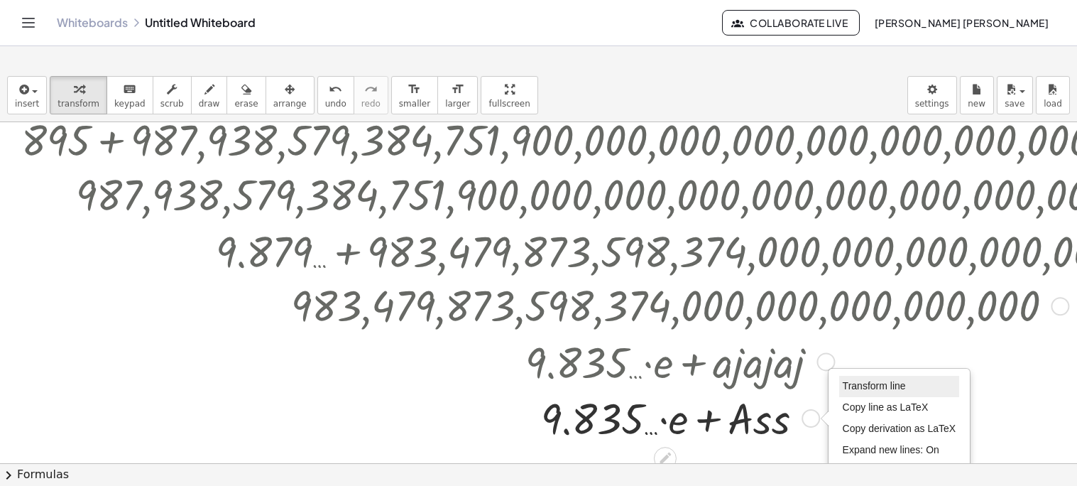
click at [859, 386] on span "Transform line" at bounding box center [874, 385] width 63 height 11
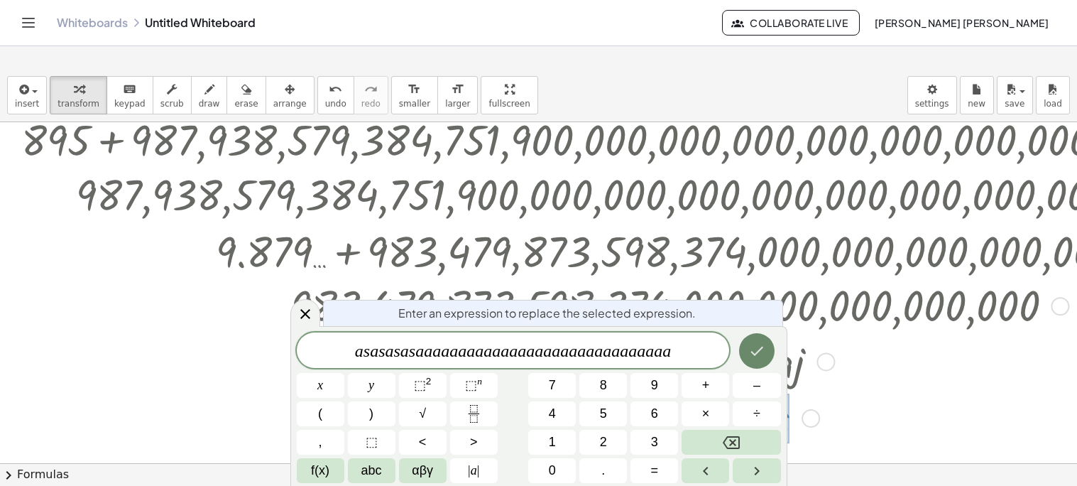
click at [758, 354] on icon "Done" at bounding box center [756, 350] width 17 height 17
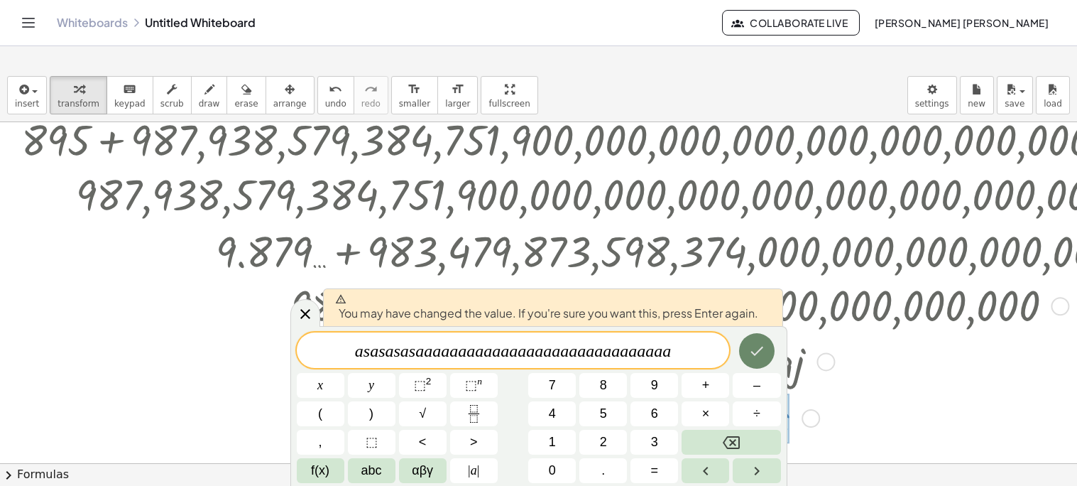
click at [759, 354] on icon "Done" at bounding box center [756, 350] width 17 height 17
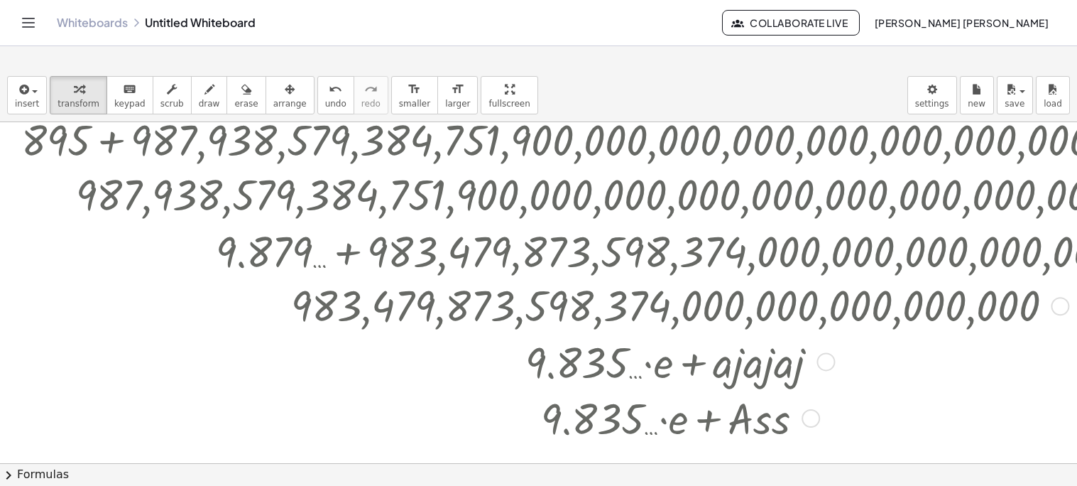
click at [440, 413] on div at bounding box center [678, 416] width 824 height 57
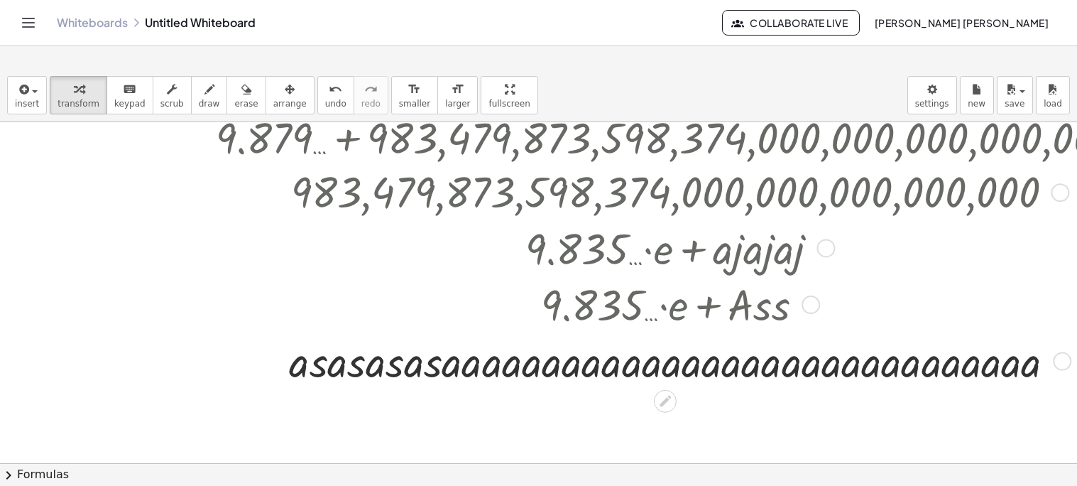
scroll to position [975, 0]
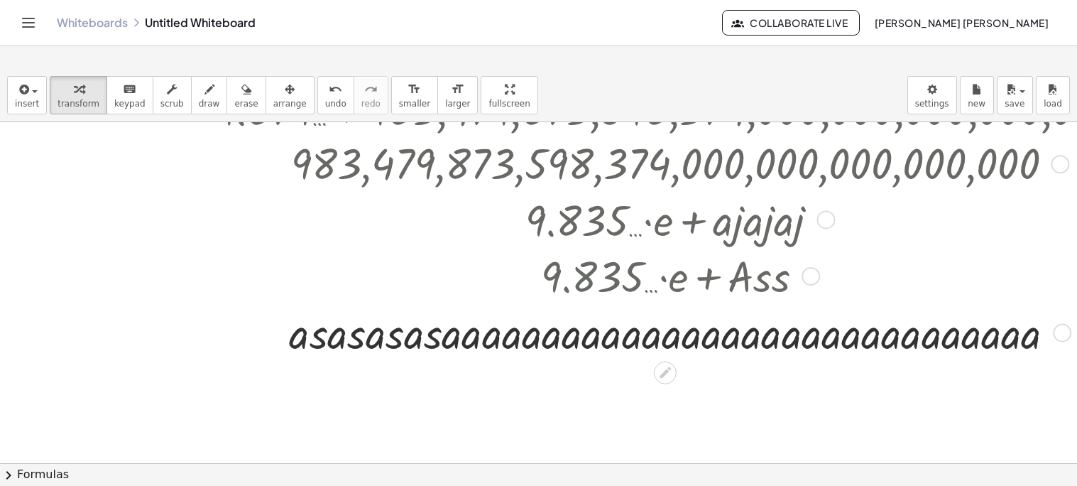
click at [1058, 333] on div "Transform line Copy line as LaTeX Copy derivation as LaTeX Expand new lines: On" at bounding box center [1062, 333] width 18 height 18
click at [1067, 334] on div "Transform line Copy line as LaTeX Copy derivation as LaTeX Expand new lines: On" at bounding box center [1062, 333] width 18 height 18
click at [1059, 334] on div "Transform line Copy line as LaTeX Copy derivation as LaTeX Expand new lines: On" at bounding box center [1062, 333] width 18 height 18
click at [1059, 337] on div "Transform line Copy line as LaTeX Copy derivation as LaTeX Expand new lines: On" at bounding box center [1062, 333] width 18 height 18
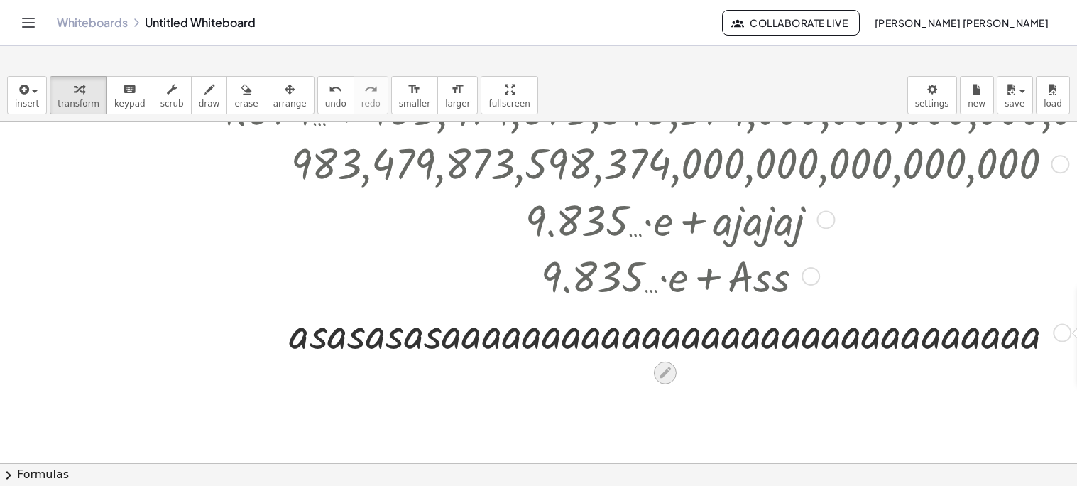
click at [668, 375] on icon at bounding box center [665, 372] width 15 height 15
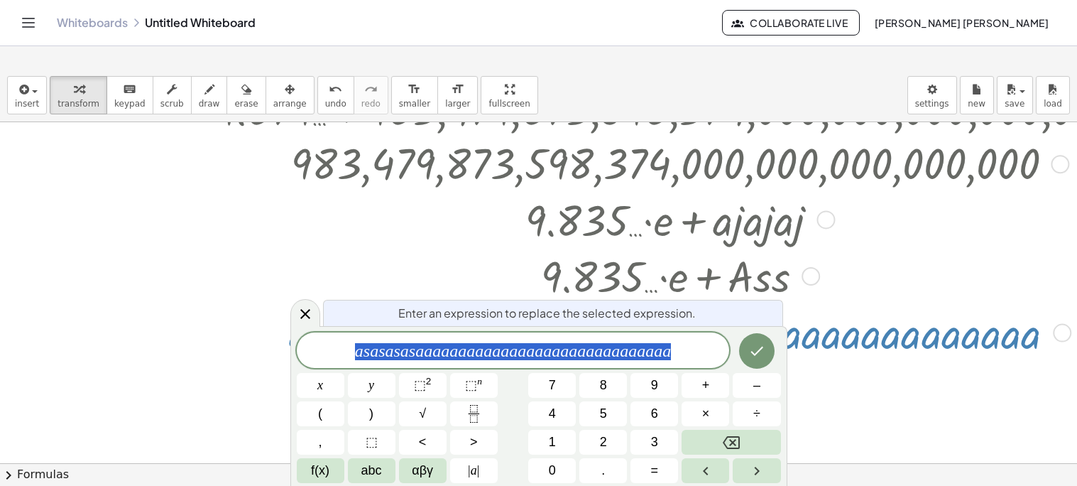
click at [675, 354] on span "a s a s a s a s a a a a a a a a a a a a a a a a a a a a a a a a a a a a a a" at bounding box center [513, 352] width 433 height 20
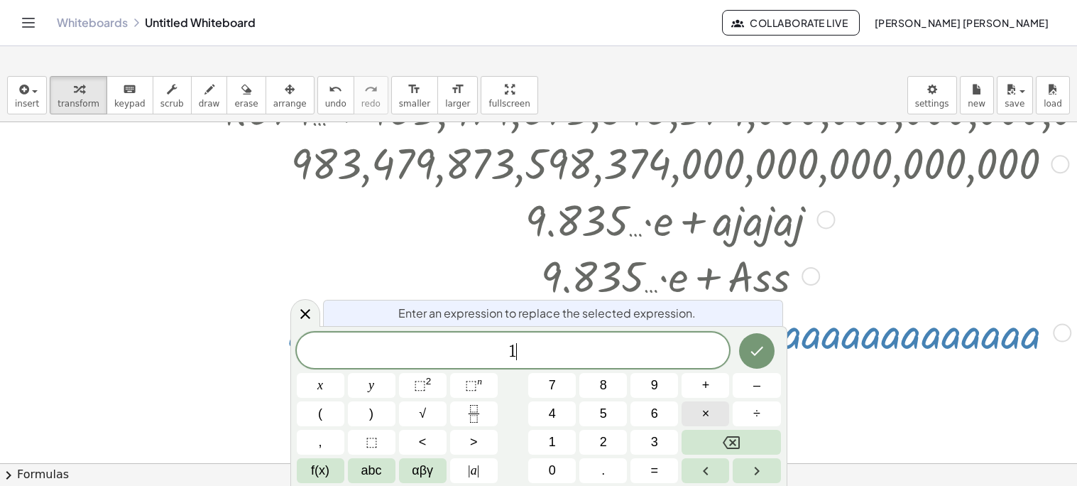
click at [713, 417] on button "×" at bounding box center [706, 413] width 48 height 25
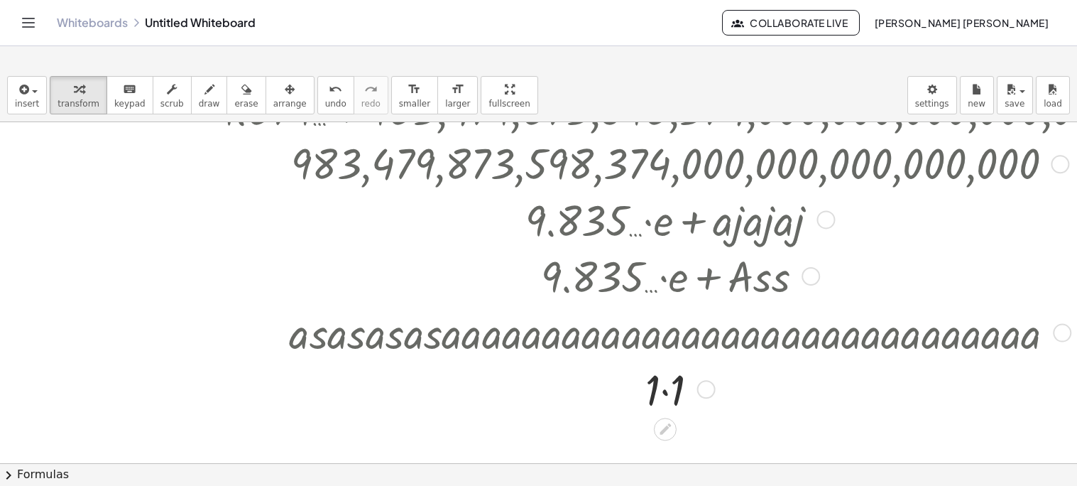
click at [670, 393] on div at bounding box center [677, 388] width 1327 height 57
click at [665, 389] on div "1 Transform line Copy line as LaTeX Copy derivation as LaTeX Expand new lines: …" at bounding box center [665, 389] width 0 height 0
click at [690, 389] on div at bounding box center [689, 389] width 18 height 18
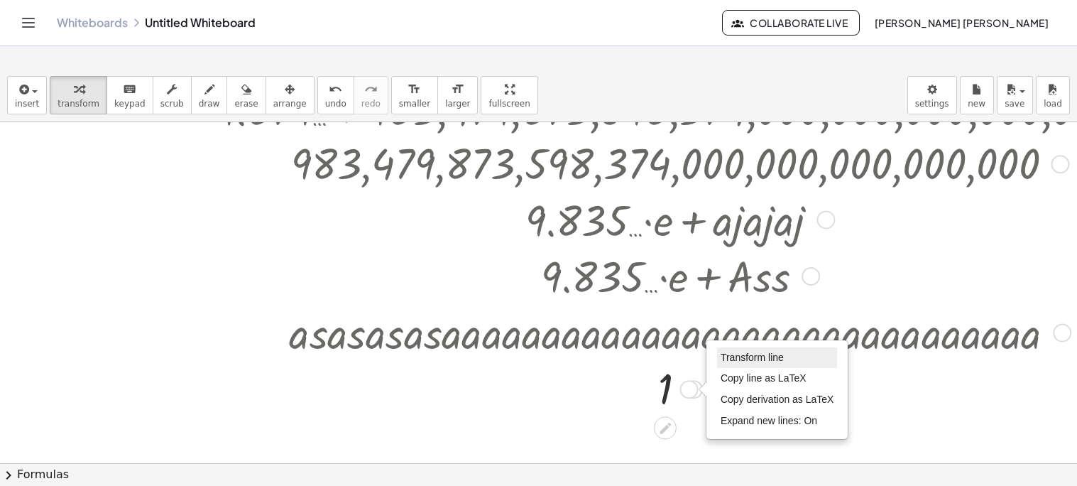
click at [731, 357] on span "Transform line" at bounding box center [752, 356] width 63 height 11
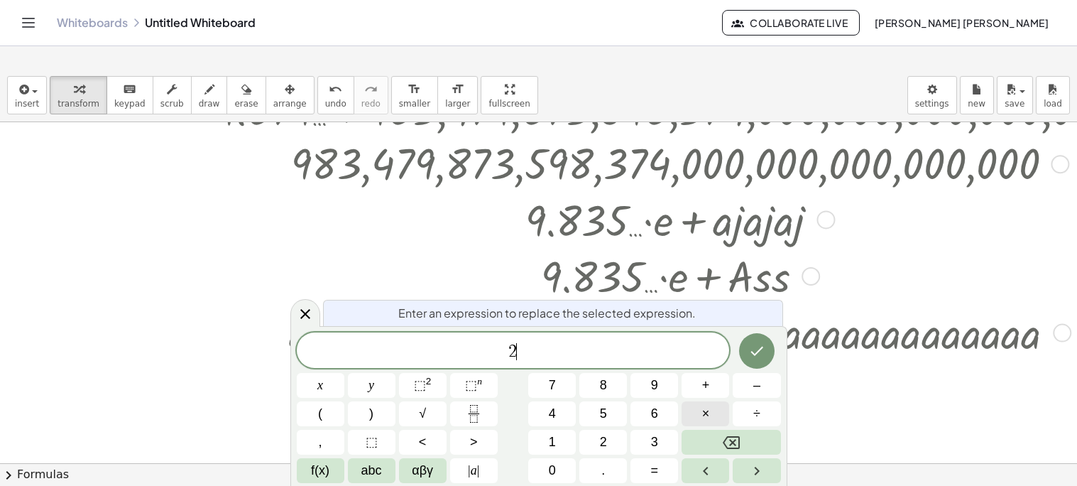
click at [711, 412] on button "×" at bounding box center [706, 413] width 48 height 25
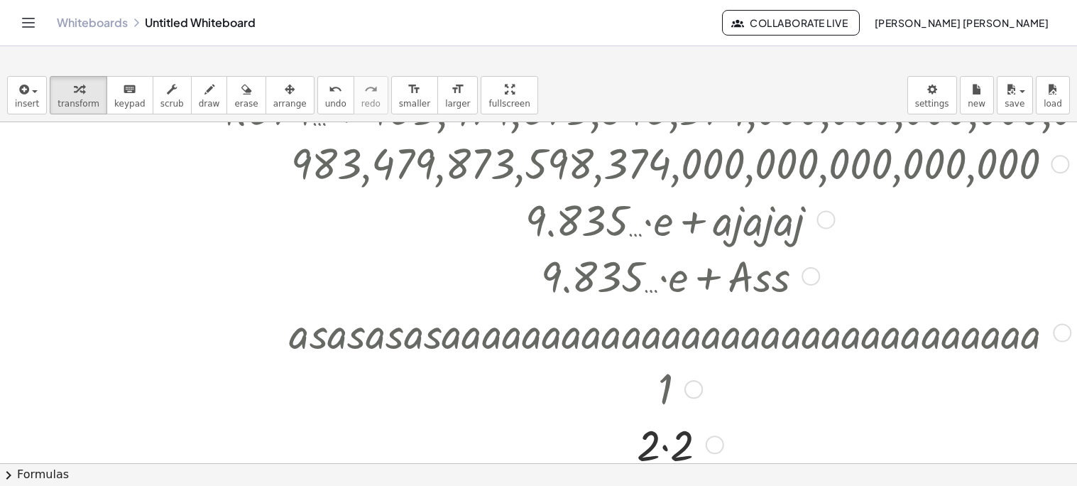
click at [596, 423] on div at bounding box center [677, 443] width 1327 height 57
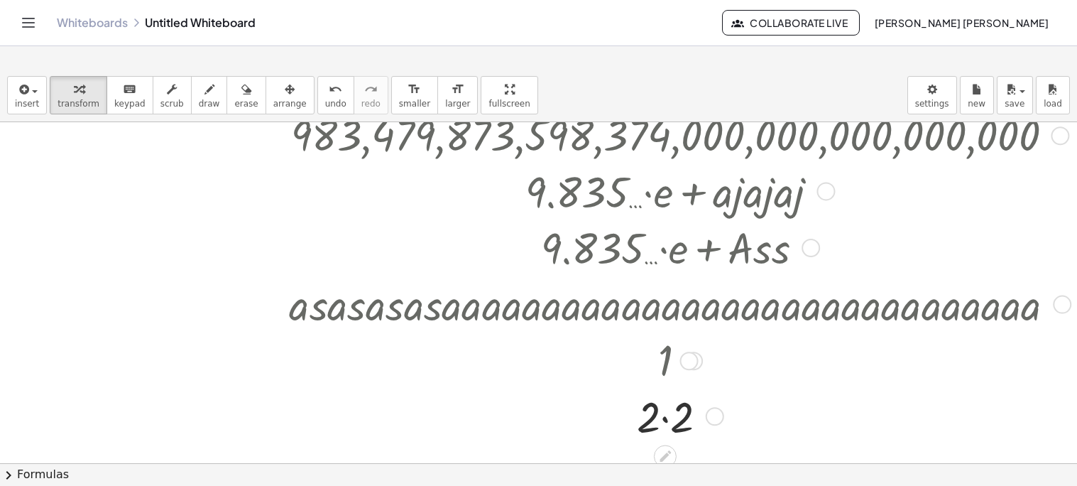
scroll to position [1089, 0]
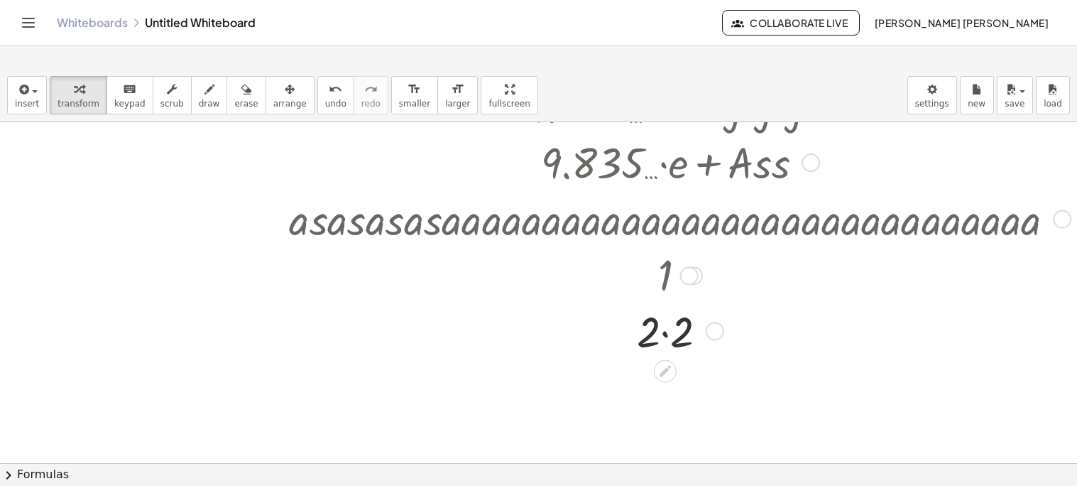
click at [664, 332] on div at bounding box center [677, 330] width 1327 height 57
click at [697, 388] on div "Transform line Copy line as LaTeX Copy derivation as LaTeX Expand new lines: On" at bounding box center [698, 386] width 18 height 18
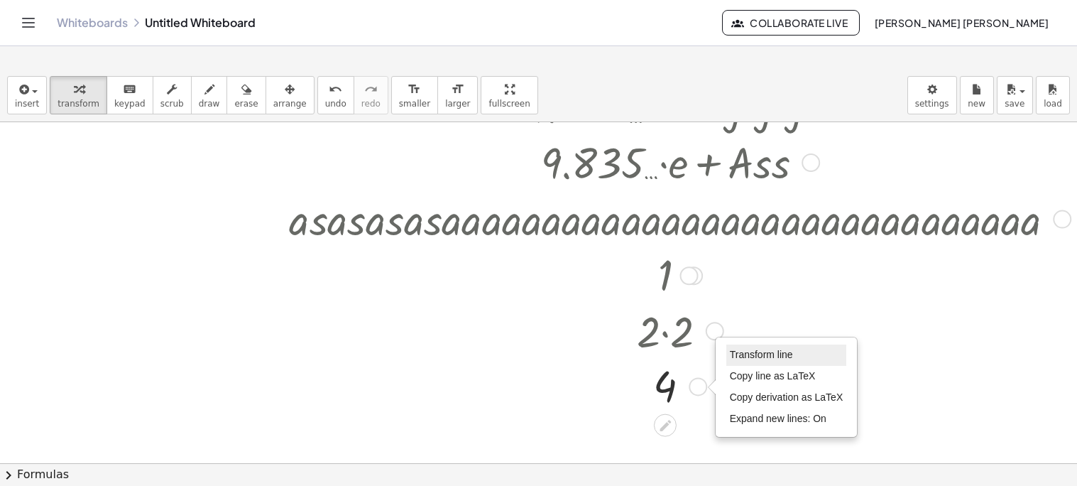
click at [735, 359] on span "Transform line" at bounding box center [761, 354] width 63 height 11
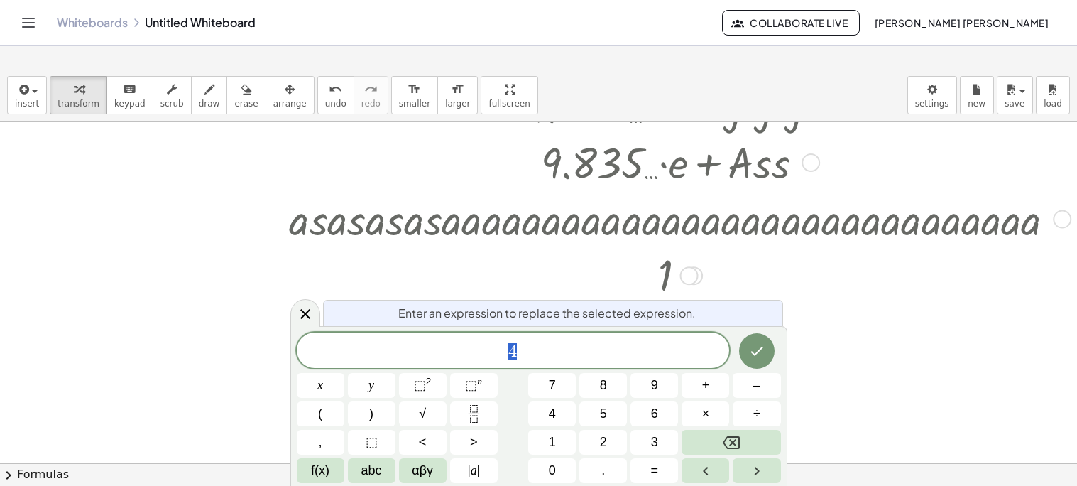
click at [687, 354] on span "4" at bounding box center [513, 352] width 433 height 20
click at [694, 410] on button "×" at bounding box center [706, 413] width 48 height 25
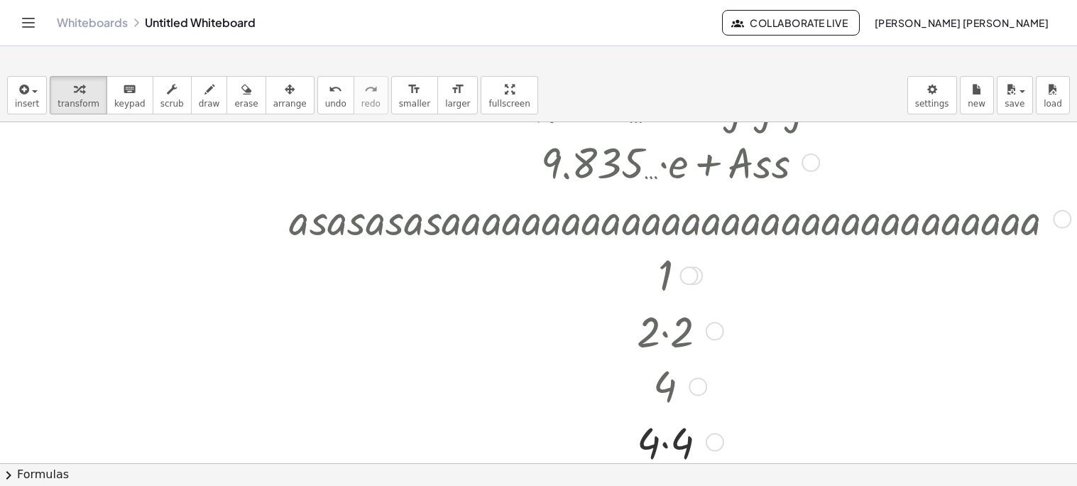
click at [662, 442] on div at bounding box center [677, 441] width 1327 height 57
click at [609, 415] on div at bounding box center [677, 440] width 1327 height 55
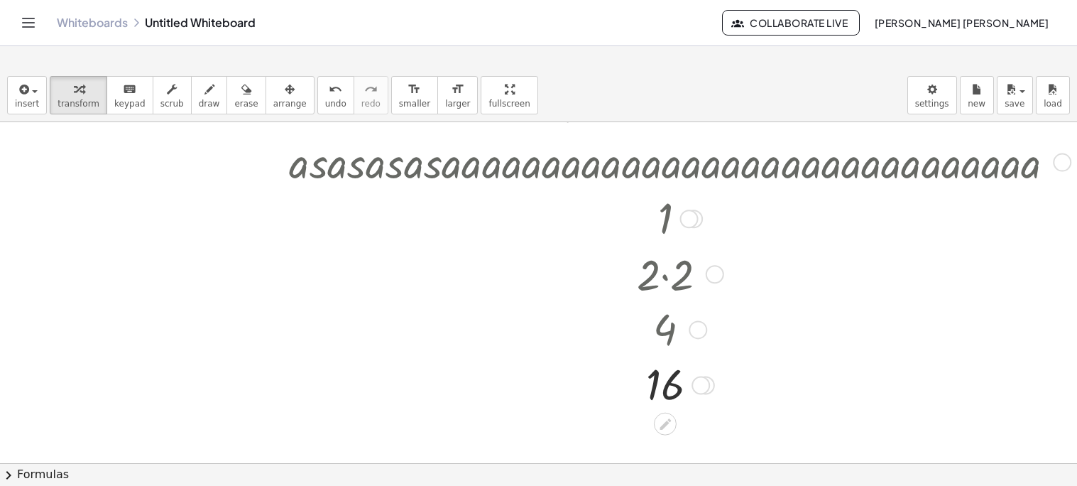
scroll to position [1174, 0]
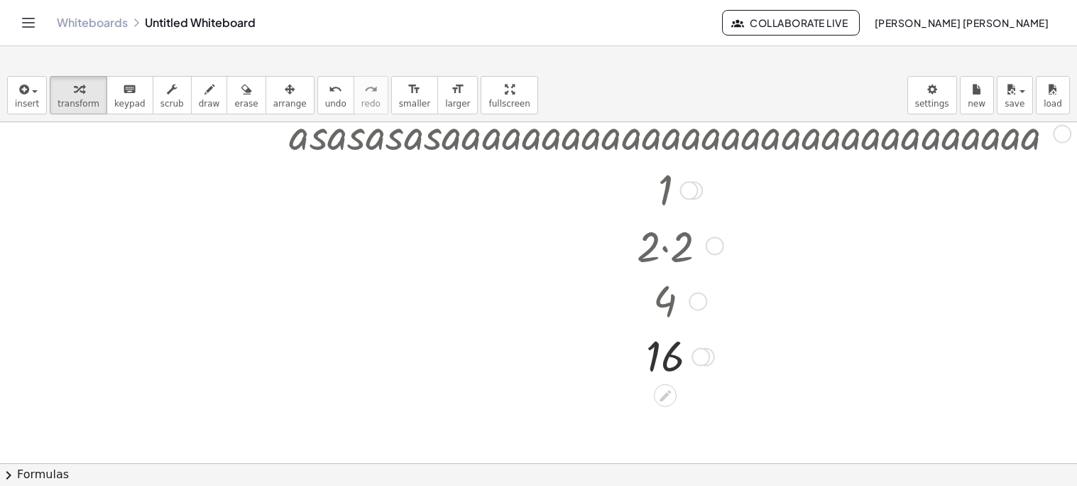
click at [694, 354] on div "Transform line Copy line as LaTeX Copy derivation as LaTeX Expand new lines: On" at bounding box center [701, 357] width 18 height 18
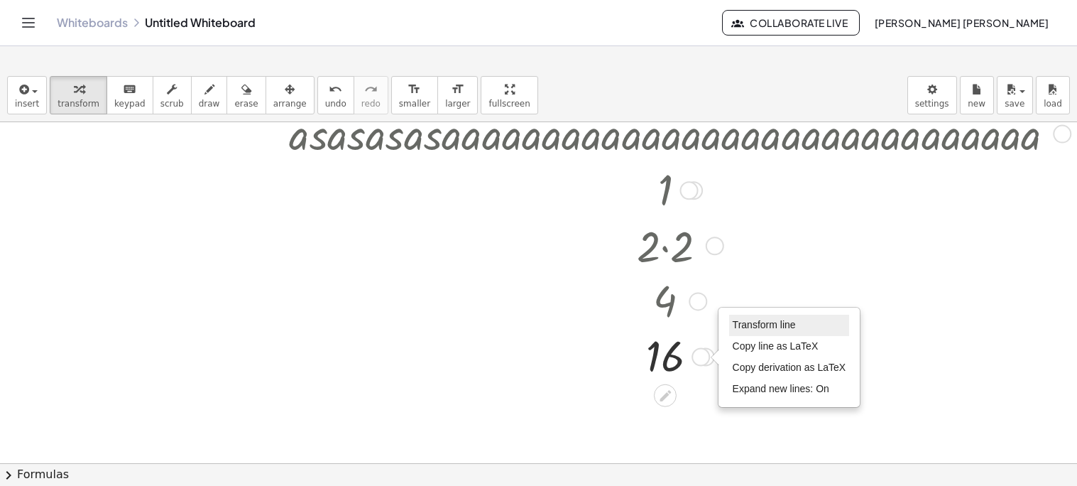
click at [742, 324] on span "Transform line" at bounding box center [764, 324] width 63 height 11
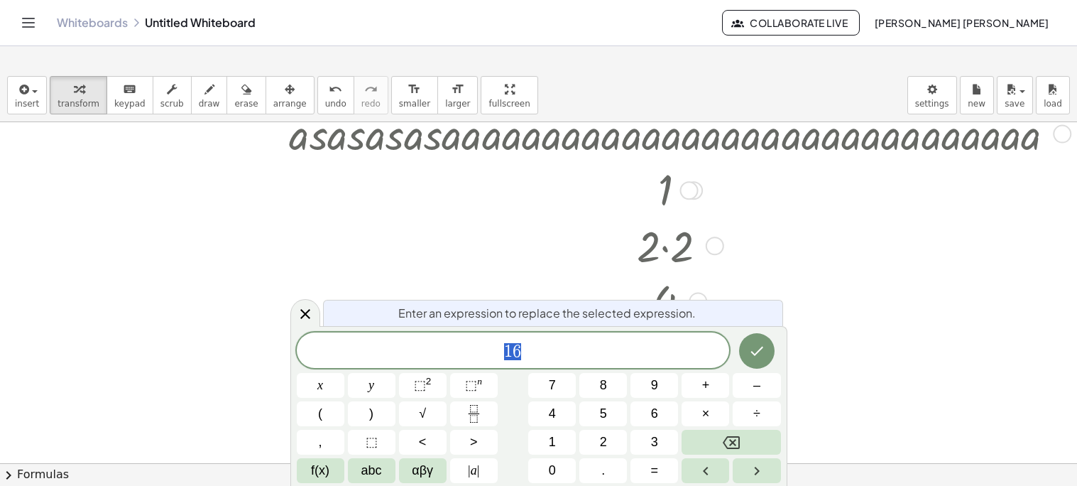
click at [697, 339] on div "1 6" at bounding box center [513, 350] width 433 height 36
click at [699, 416] on button "×" at bounding box center [706, 413] width 48 height 25
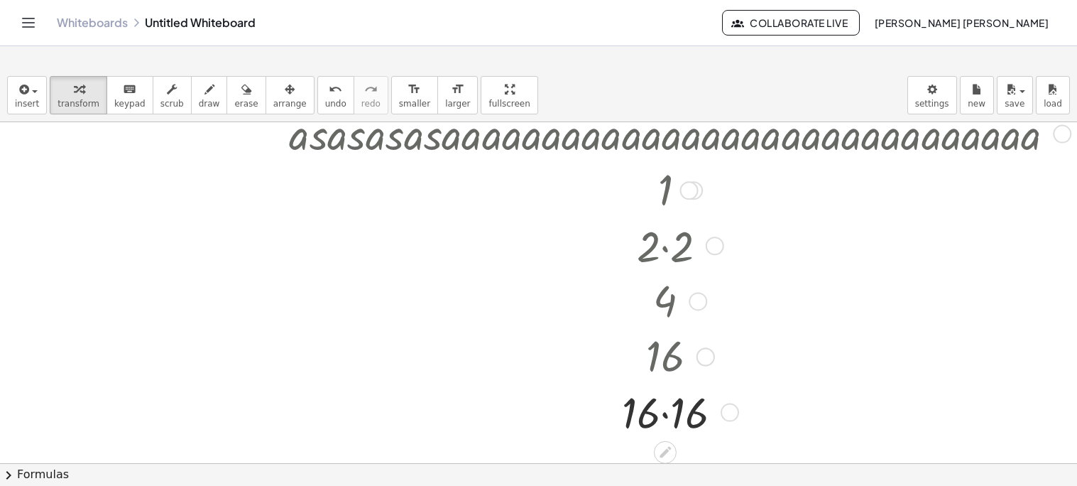
click at [665, 412] on div at bounding box center [677, 411] width 1327 height 57
click at [718, 415] on div "Transform line Copy line as LaTeX Copy derivation as LaTeX Expand new lines: On" at bounding box center [716, 412] width 18 height 18
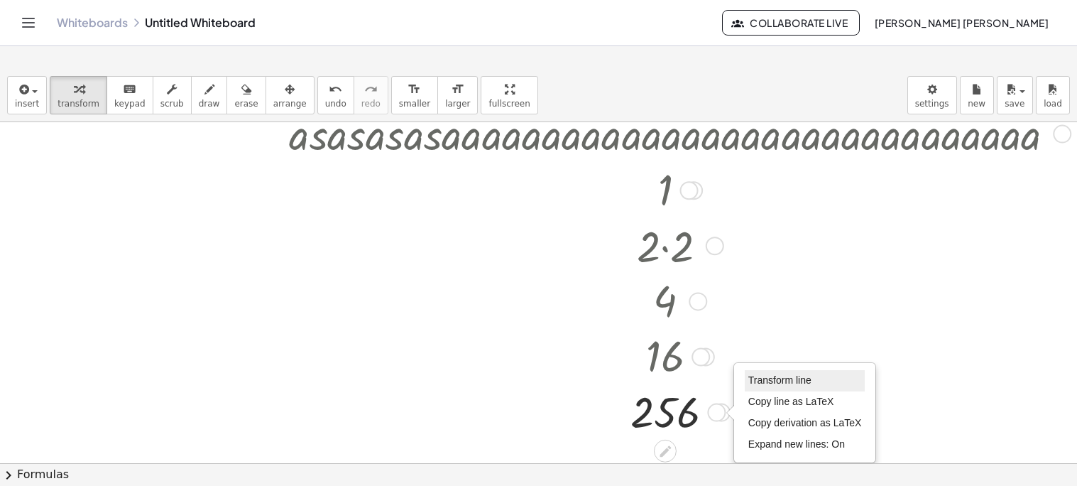
click at [765, 378] on span "Transform line" at bounding box center [779, 379] width 63 height 11
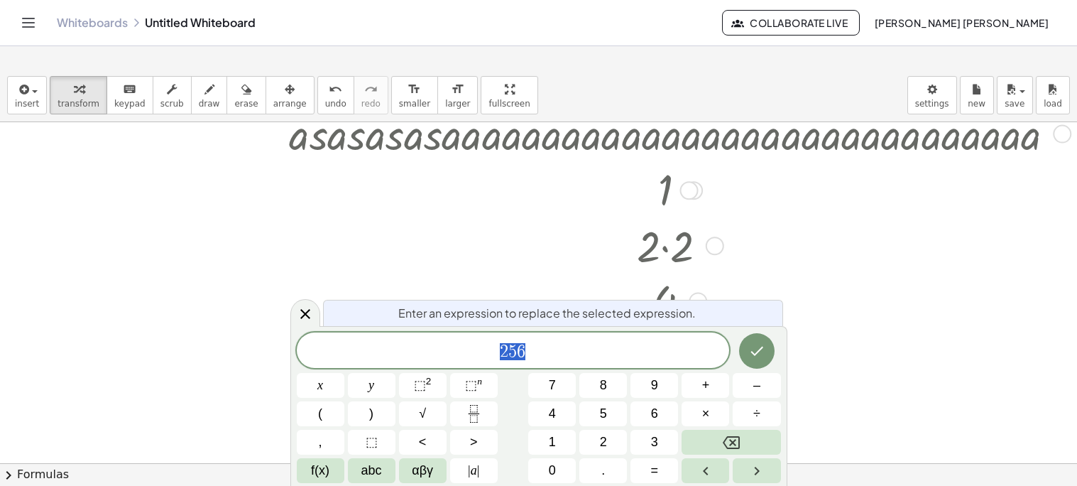
click at [563, 361] on span "2 5 6" at bounding box center [513, 352] width 433 height 20
click at [697, 410] on button "×" at bounding box center [706, 413] width 48 height 25
